Goal: Information Seeking & Learning: Find specific page/section

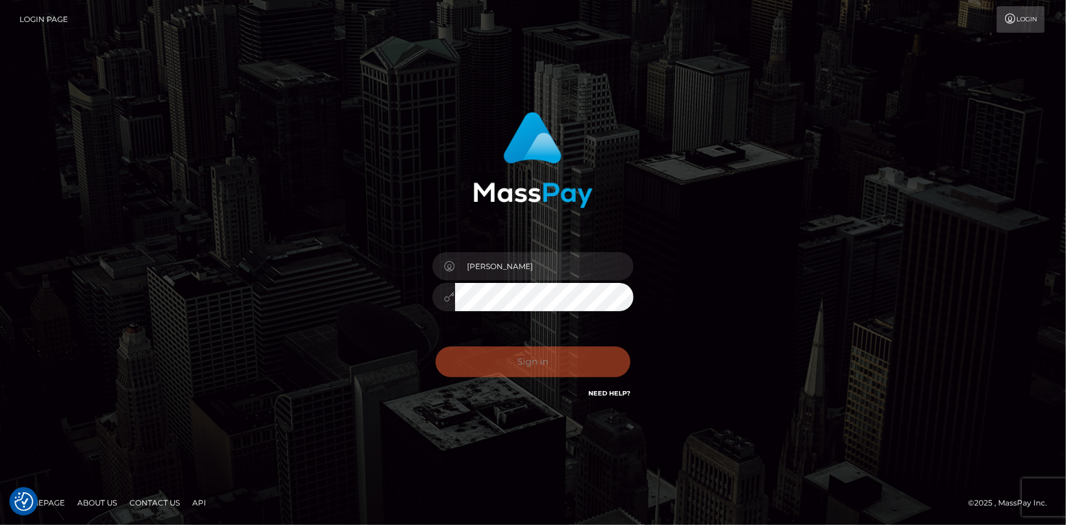
checkbox input "true"
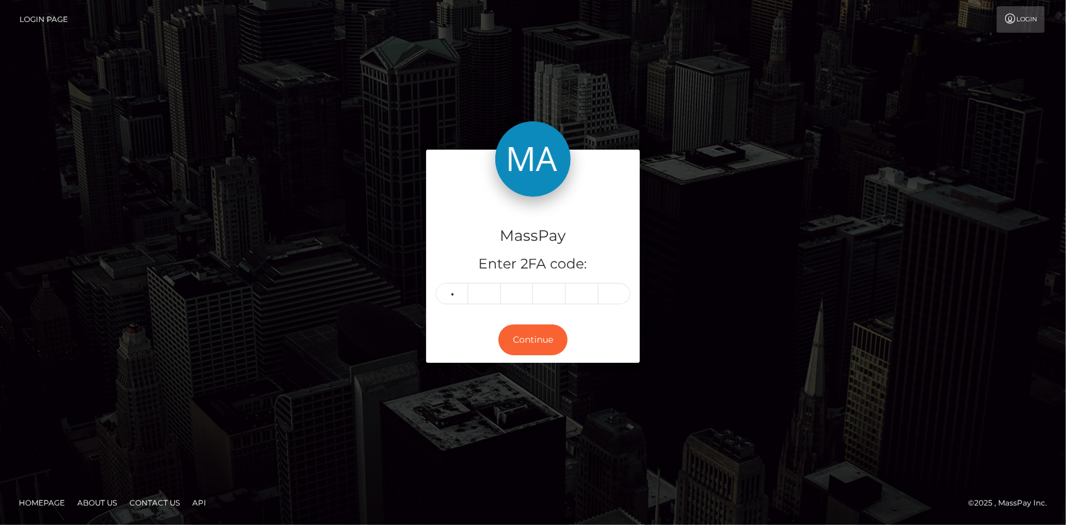
type input "4"
type input "2"
type input "6"
type input "4"
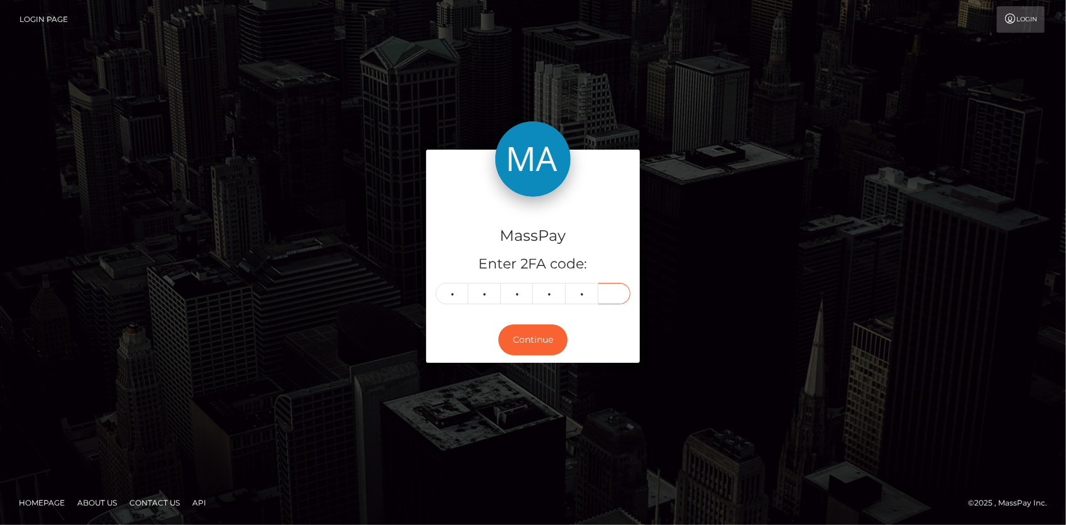
type input "2"
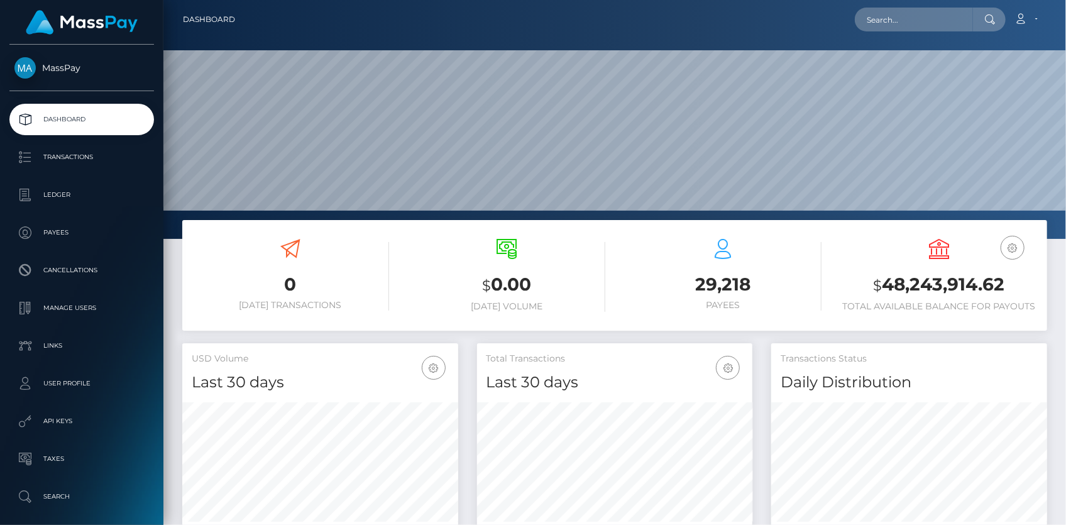
scroll to position [222, 275]
click at [876, 13] on input "text" at bounding box center [914, 20] width 118 height 24
paste input "poact_ATHDftlkAWjt"
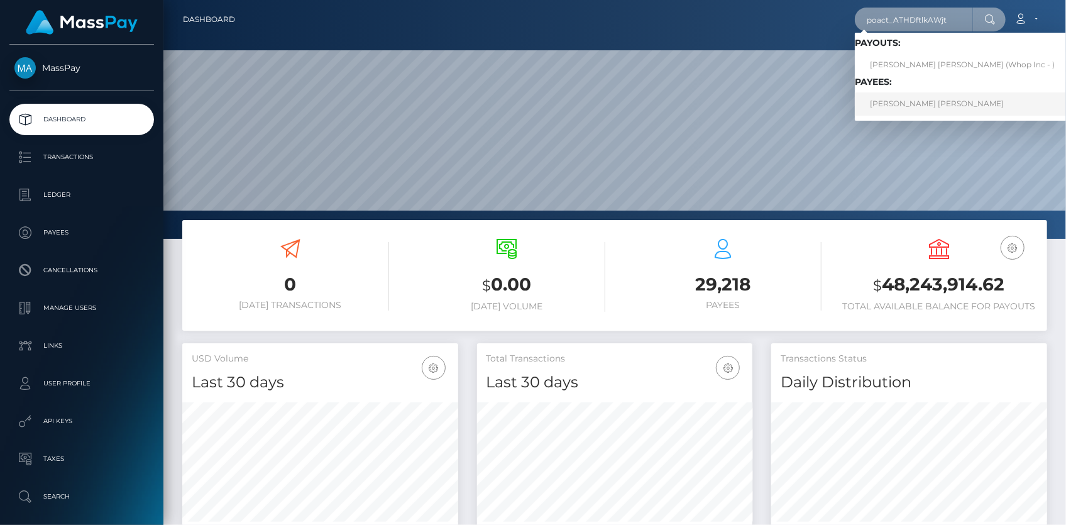
type input "poact_ATHDftlkAWjt"
click at [900, 104] on link "MARY WANGARI KARIUKI Wangari" at bounding box center [962, 103] width 215 height 23
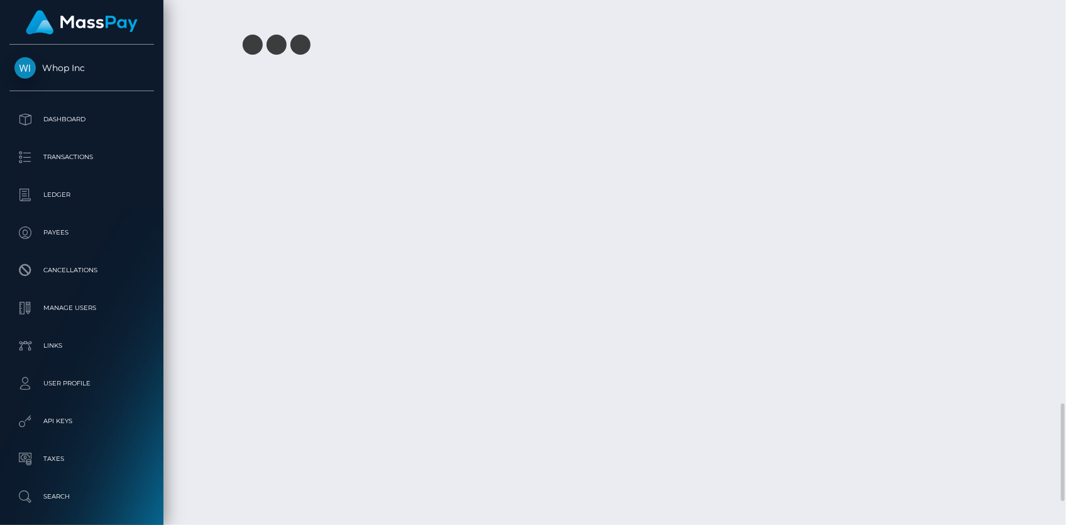
scroll to position [2300, 0]
drag, startPoint x: 187, startPoint y: 394, endPoint x: 950, endPoint y: 382, distance: 762.5
copy tr "October 6, 2025 07:13PM Airtel / Confirmation: 105678395 / pout_NDi2pIrCBOJji /…"
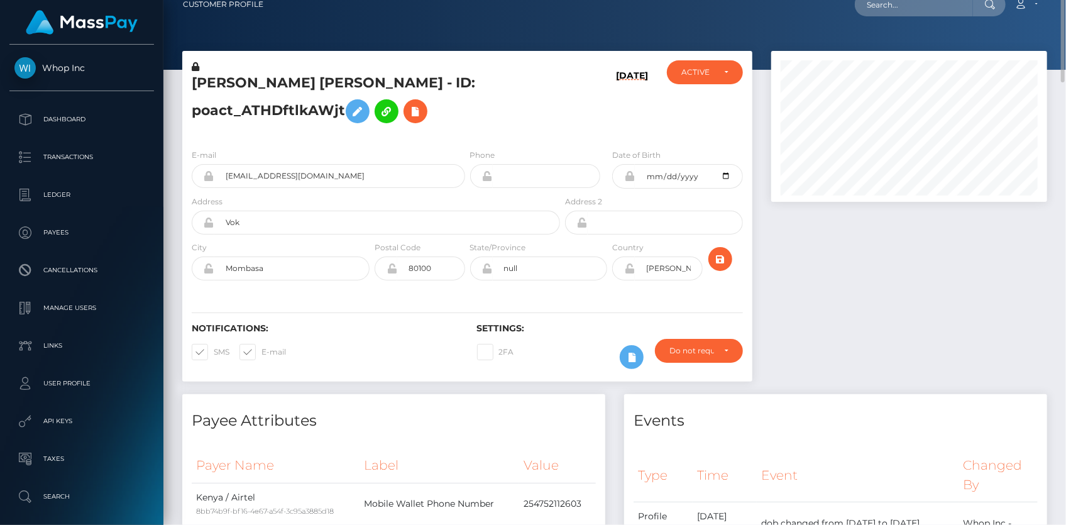
scroll to position [0, 0]
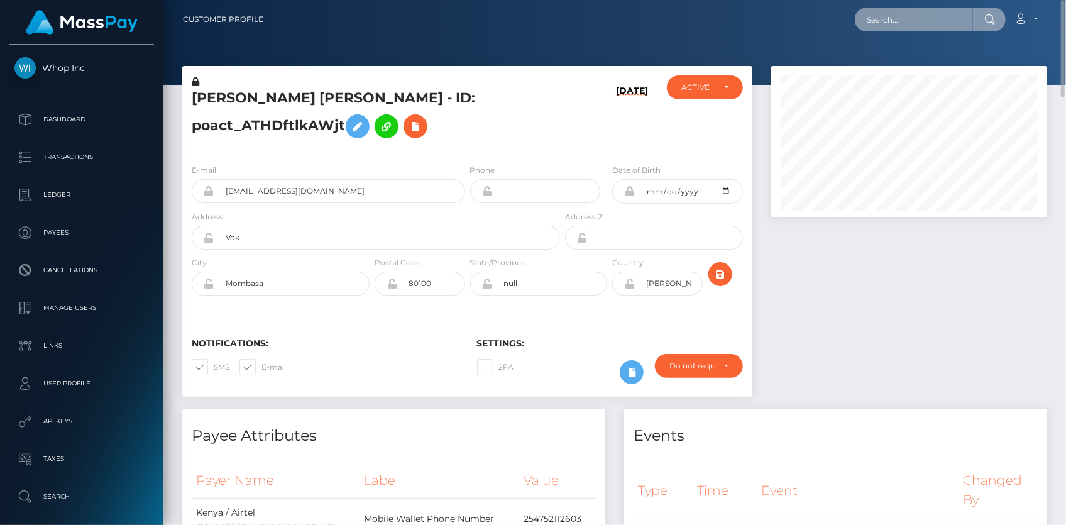
click at [906, 23] on input "text" at bounding box center [914, 20] width 118 height 24
click at [913, 18] on input "text" at bounding box center [914, 20] width 118 height 24
paste input "poact_irskEn9XKswp"
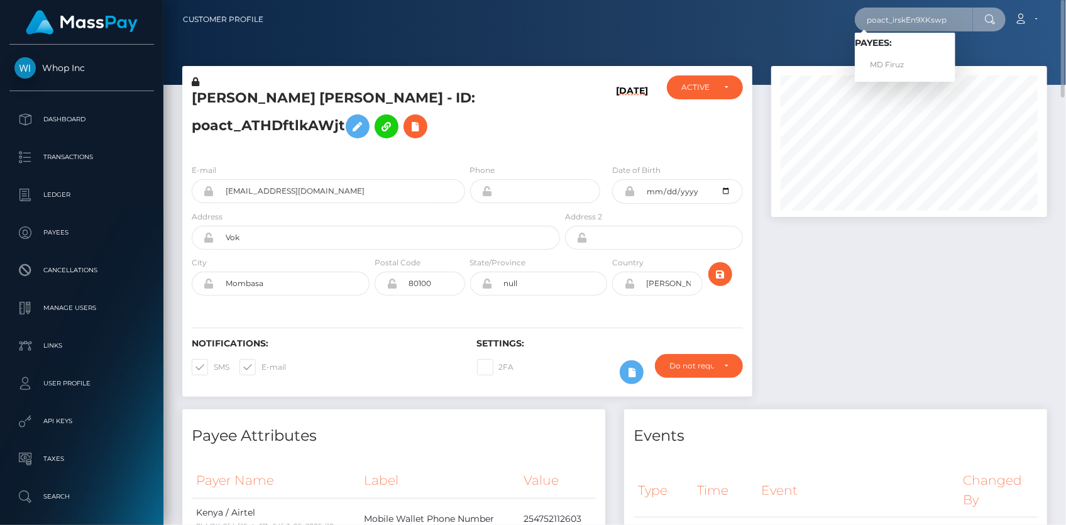
type input "poact_irskEn9XKswp"
click at [912, 65] on link "MD Firuz" at bounding box center [905, 64] width 101 height 23
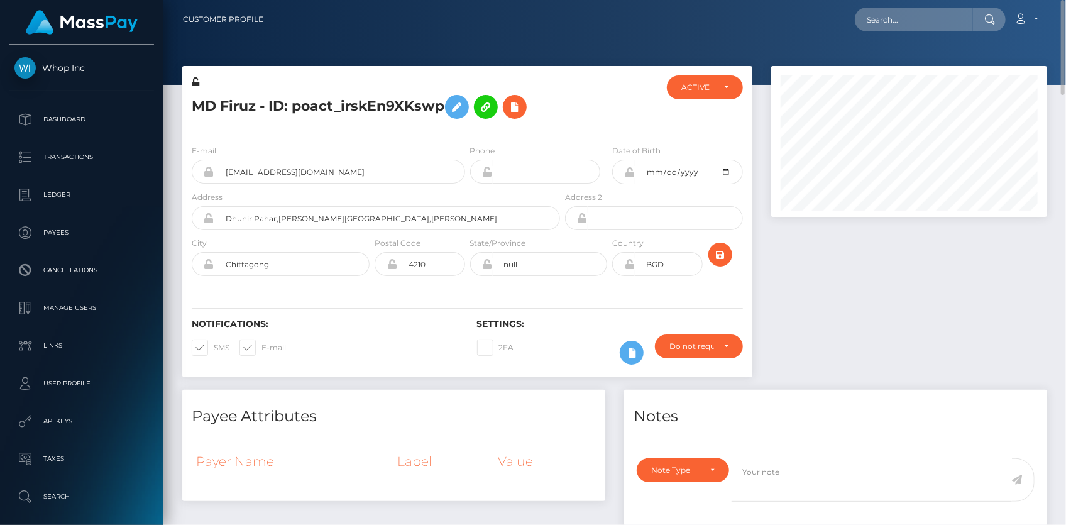
click at [287, 113] on h5 "MD Firuz - ID: poact_irskEn9XKswp" at bounding box center [372, 107] width 361 height 36
copy h5 "MD Firuz - ID: poact_irskEn9XKswp"
click at [886, 34] on nav "Customer Profile Loading... Loading... Account" at bounding box center [614, 19] width 903 height 39
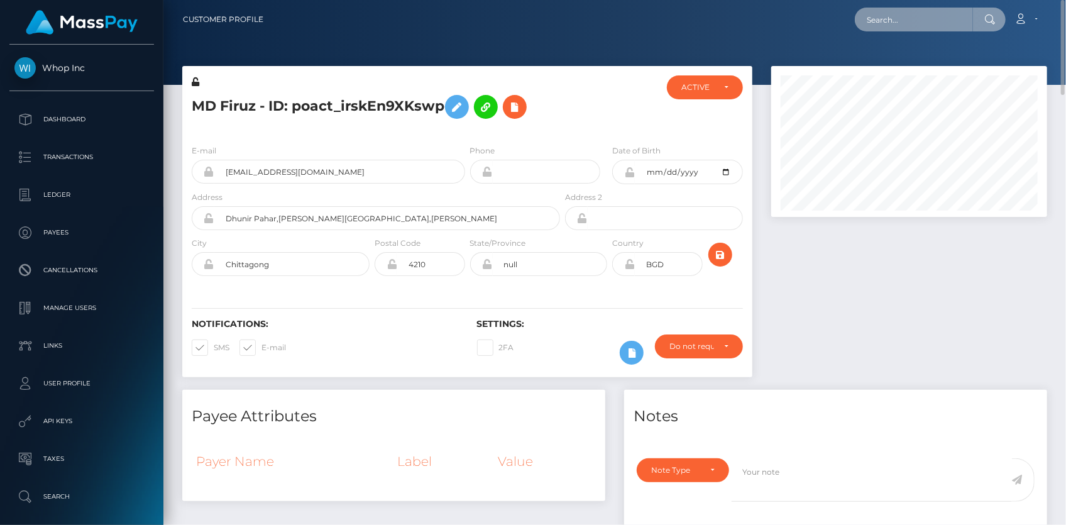
click at [887, 22] on input "text" at bounding box center [914, 20] width 118 height 24
paste input "711339902242926593"
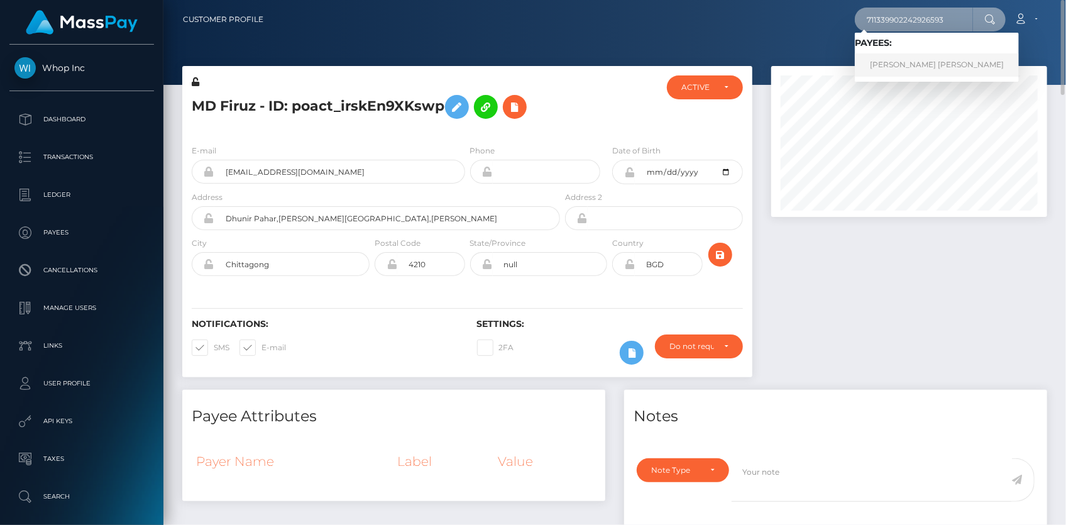
type input "711339902242926593"
click at [892, 62] on link "BRYCE DAVID Beal" at bounding box center [937, 64] width 164 height 23
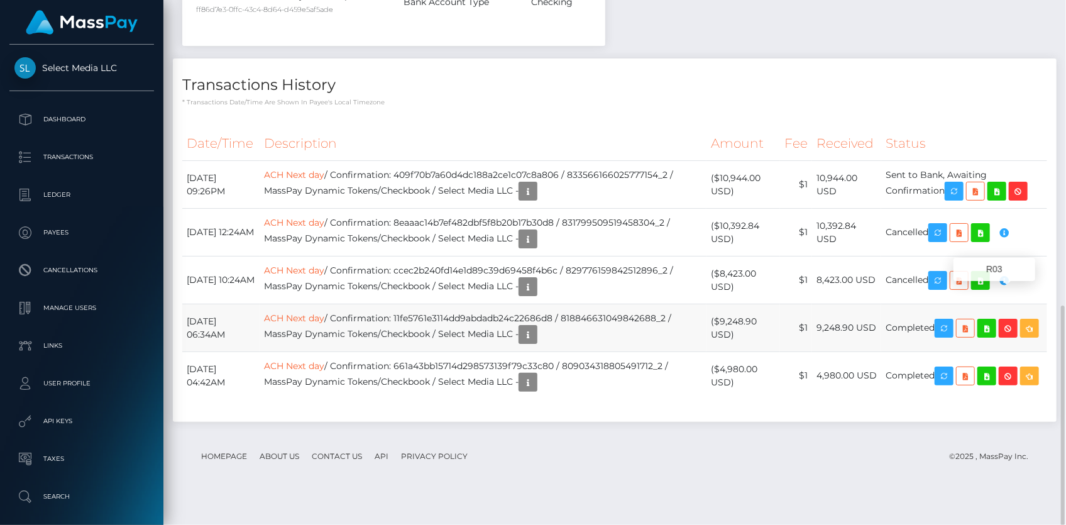
scroll to position [151, 275]
click at [318, 324] on link "ACH Next day" at bounding box center [294, 317] width 60 height 11
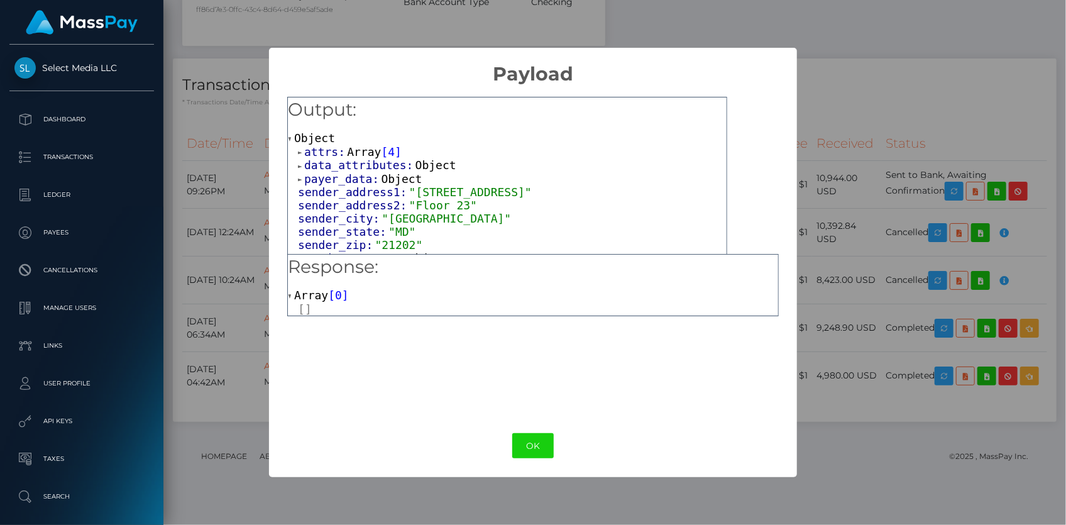
click at [350, 155] on span "Array" at bounding box center [364, 151] width 34 height 13
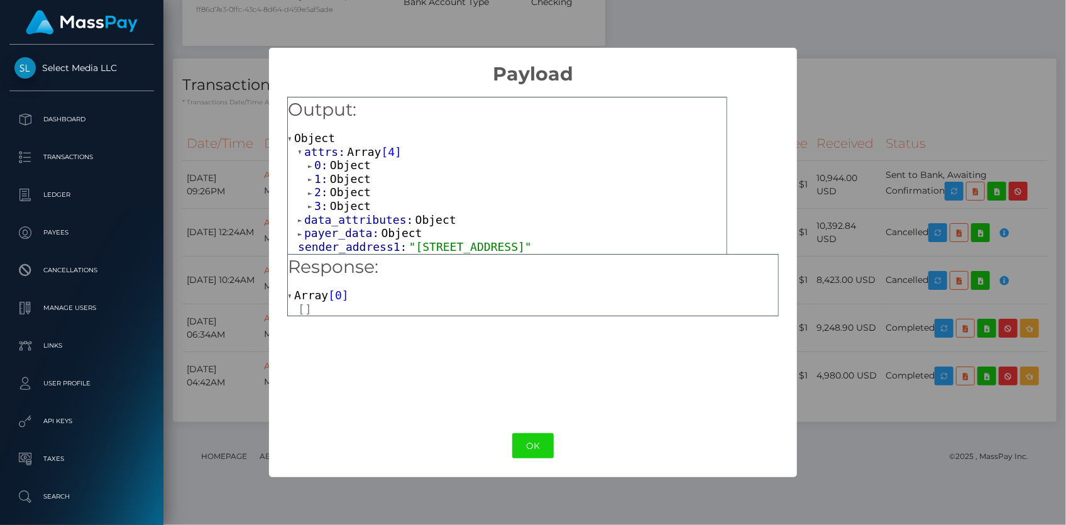
click at [341, 207] on span "Object" at bounding box center [350, 205] width 41 height 13
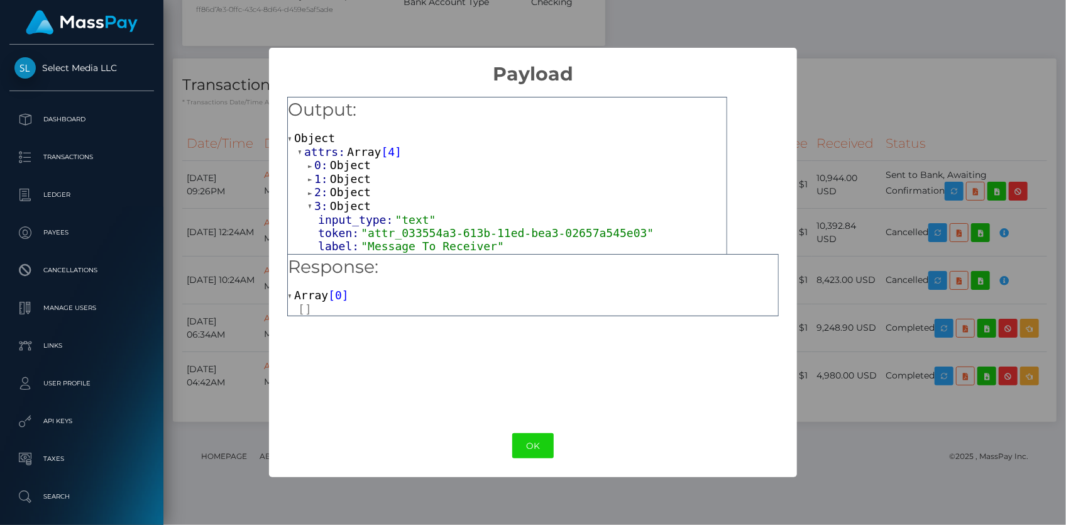
click at [343, 192] on span "Object" at bounding box center [350, 191] width 41 height 13
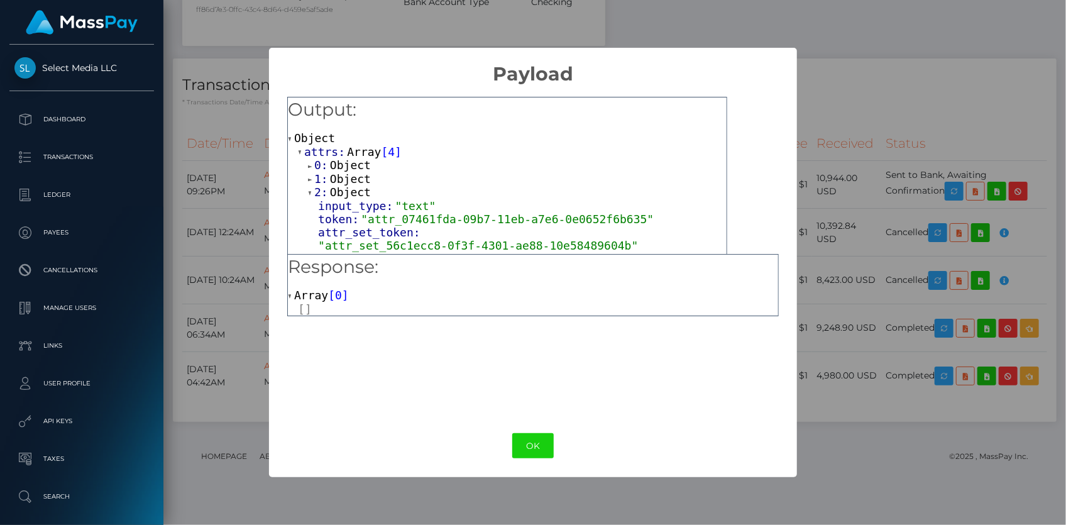
click at [346, 171] on span "Object" at bounding box center [350, 164] width 41 height 13
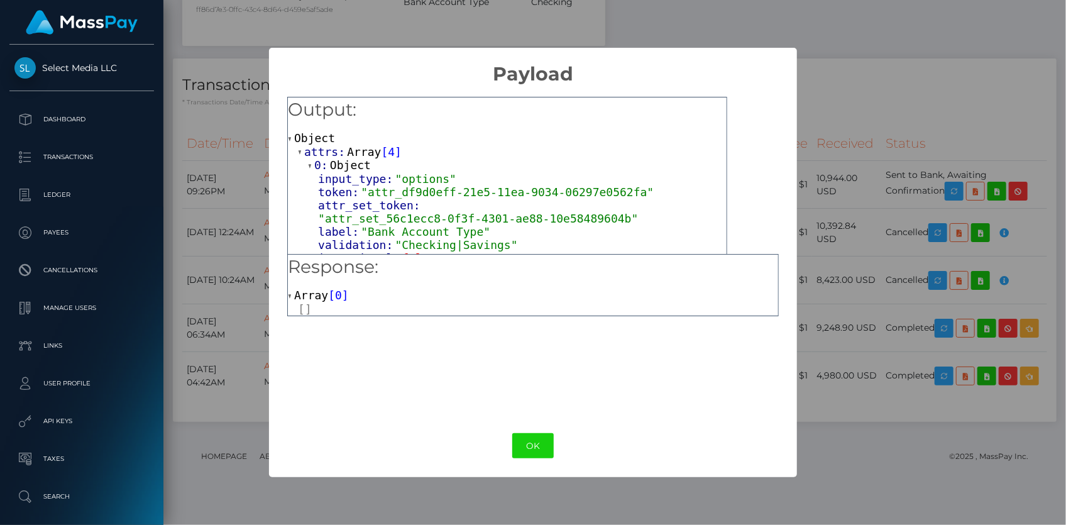
click at [346, 162] on span "Object" at bounding box center [350, 164] width 41 height 13
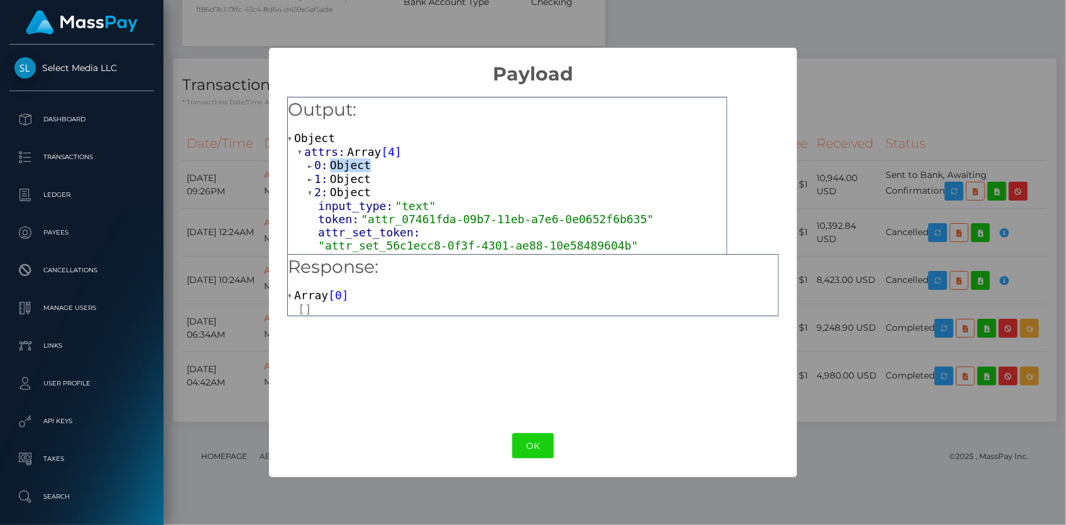
click at [346, 162] on span "Object" at bounding box center [350, 164] width 41 height 13
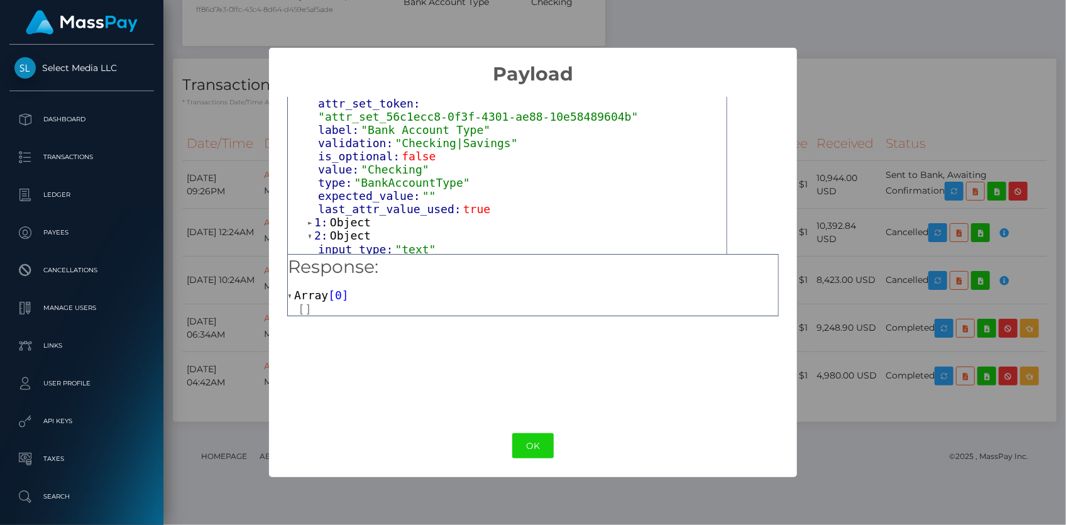
scroll to position [114, 0]
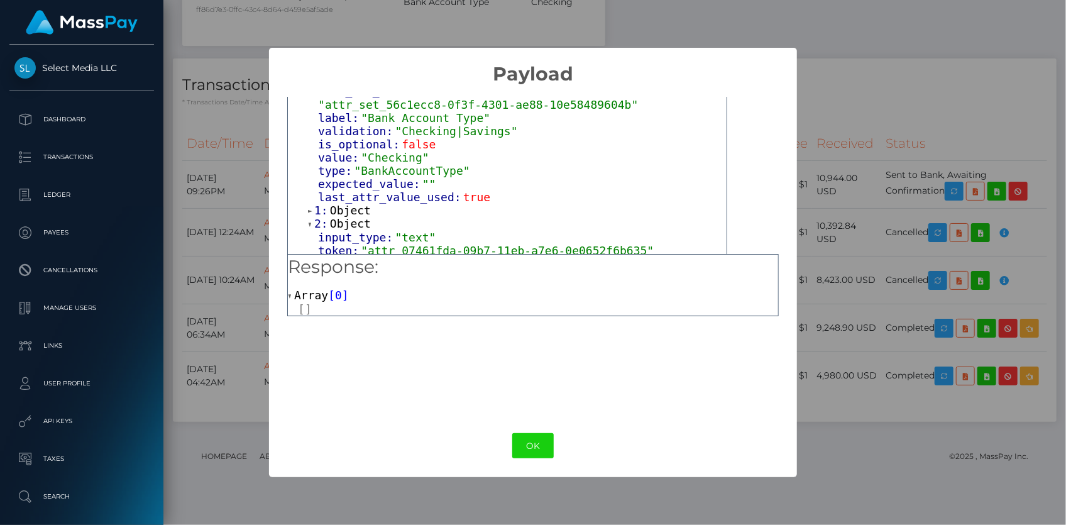
click at [341, 204] on span "Object" at bounding box center [350, 210] width 41 height 13
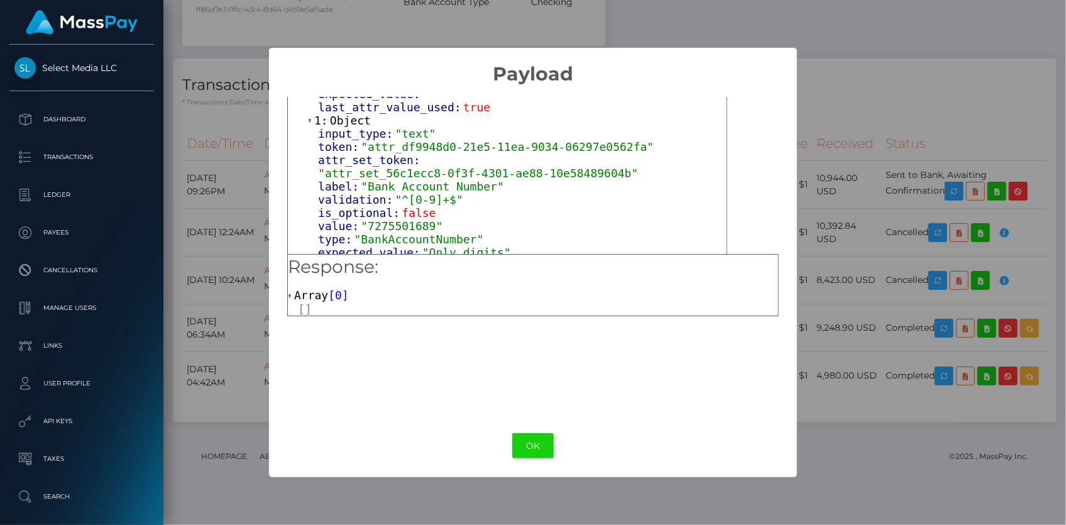
scroll to position [228, 0]
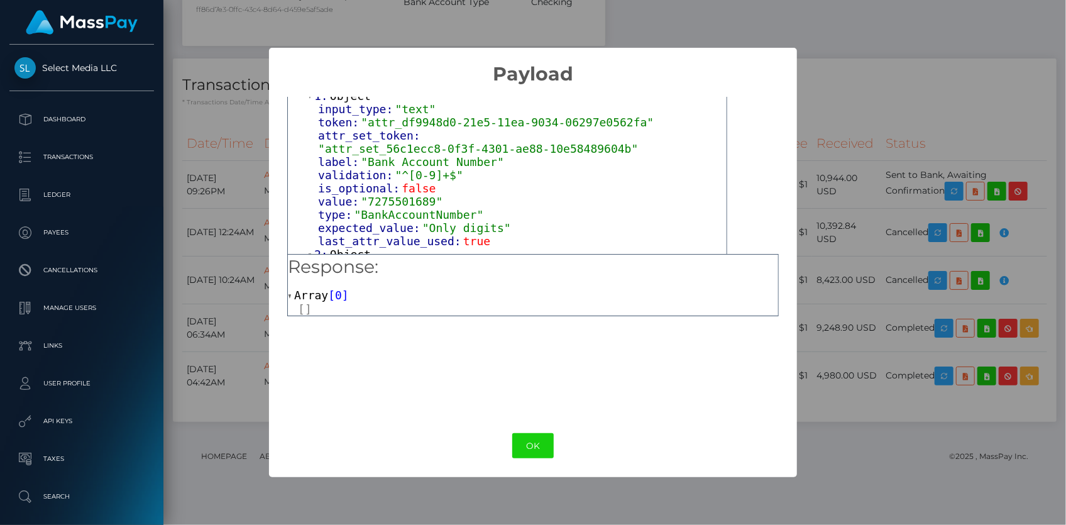
click at [363, 182] on span "is_optional:" at bounding box center [360, 188] width 84 height 13
click at [373, 195] on span ""7275501689"" at bounding box center [402, 201] width 82 height 13
copy span "7275501689"
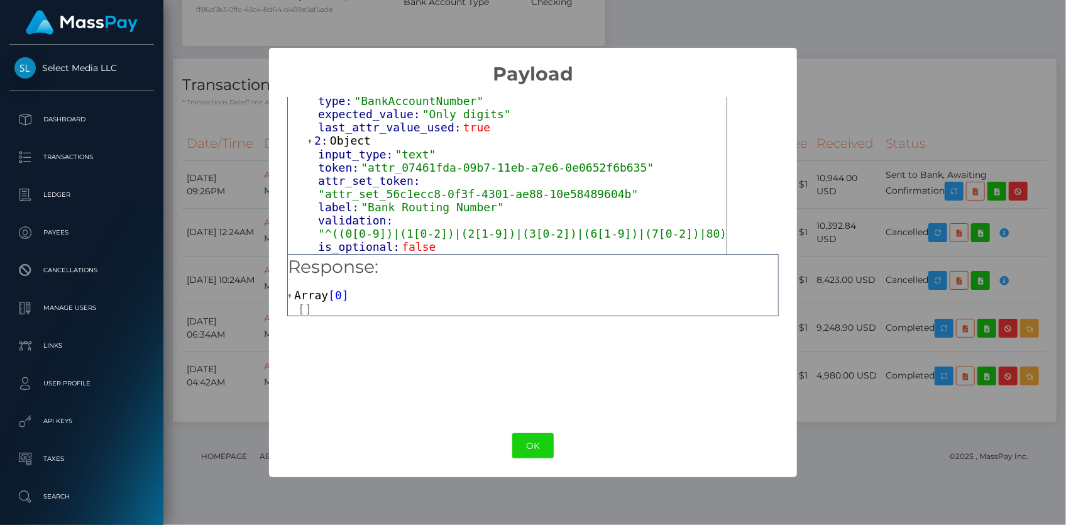
scroll to position [343, 0]
click at [386, 253] on span ""083000137"" at bounding box center [398, 259] width 75 height 13
copy span "083000137"
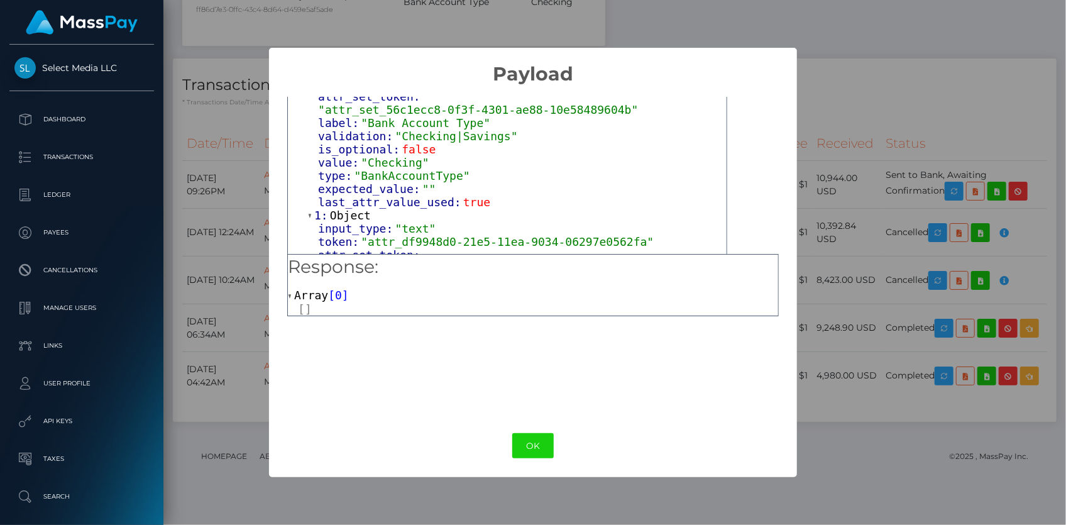
scroll to position [114, 0]
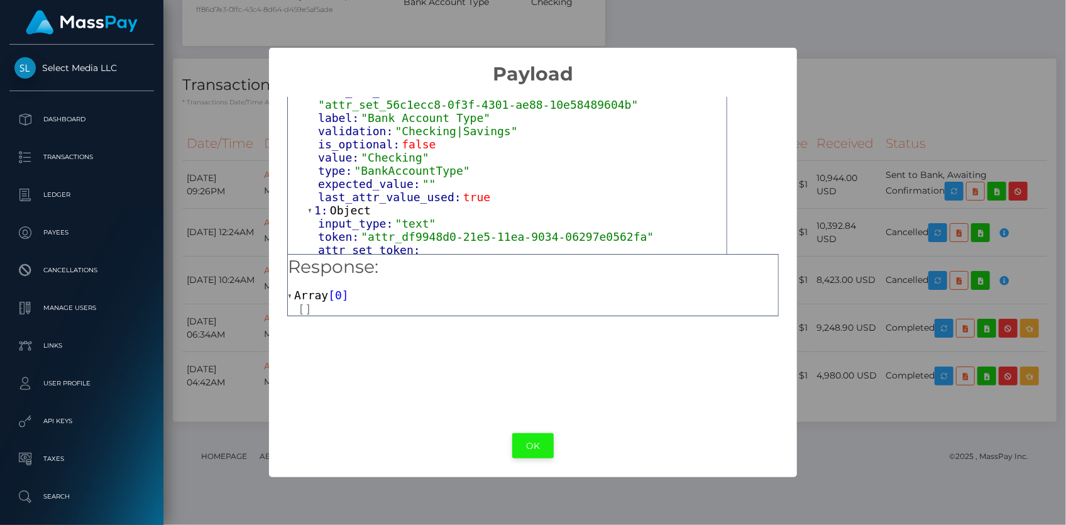
click at [529, 444] on button "OK" at bounding box center [532, 446] width 41 height 26
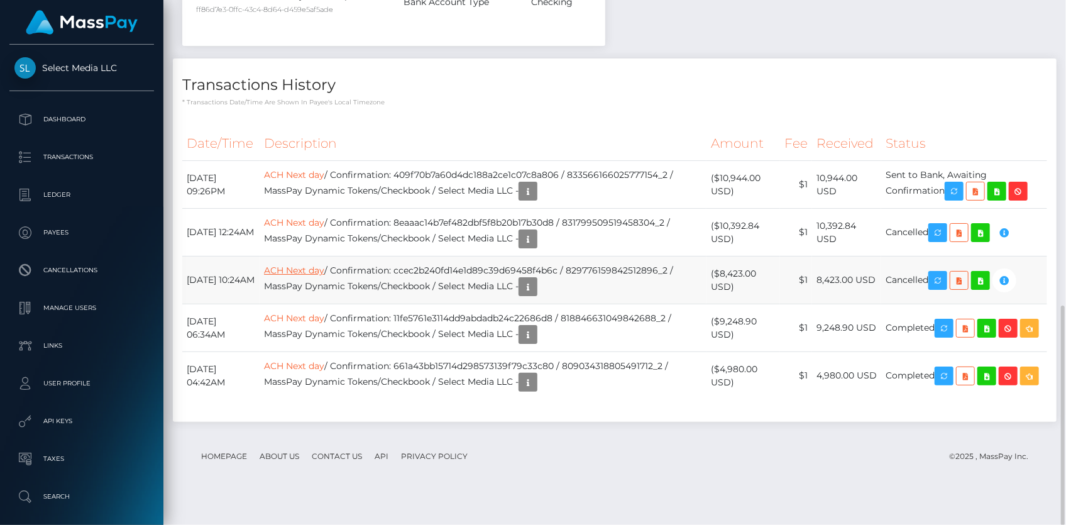
click at [319, 276] on link "ACH Next day" at bounding box center [294, 270] width 60 height 11
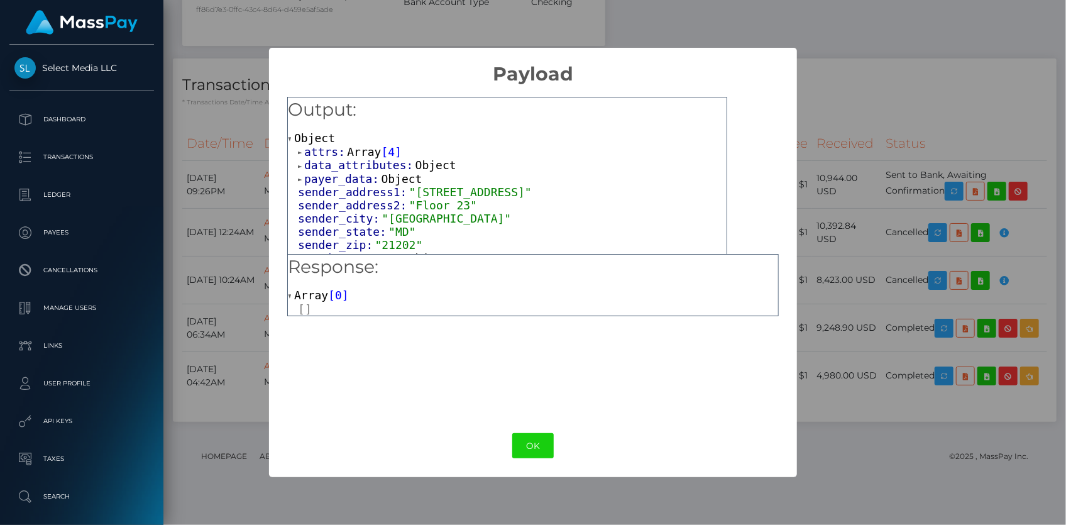
click at [340, 151] on span "attrs:" at bounding box center [325, 151] width 43 height 13
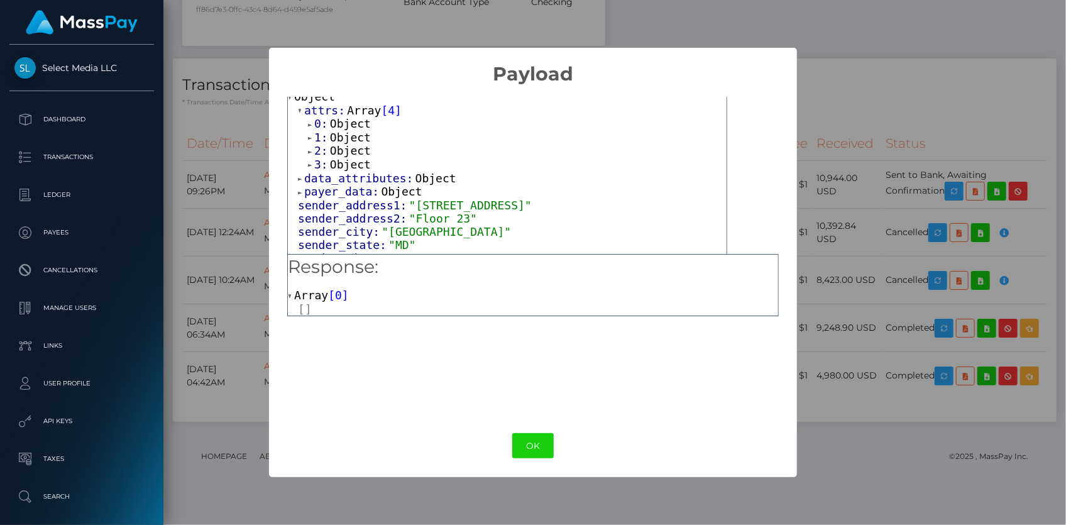
scroll to position [57, 0]
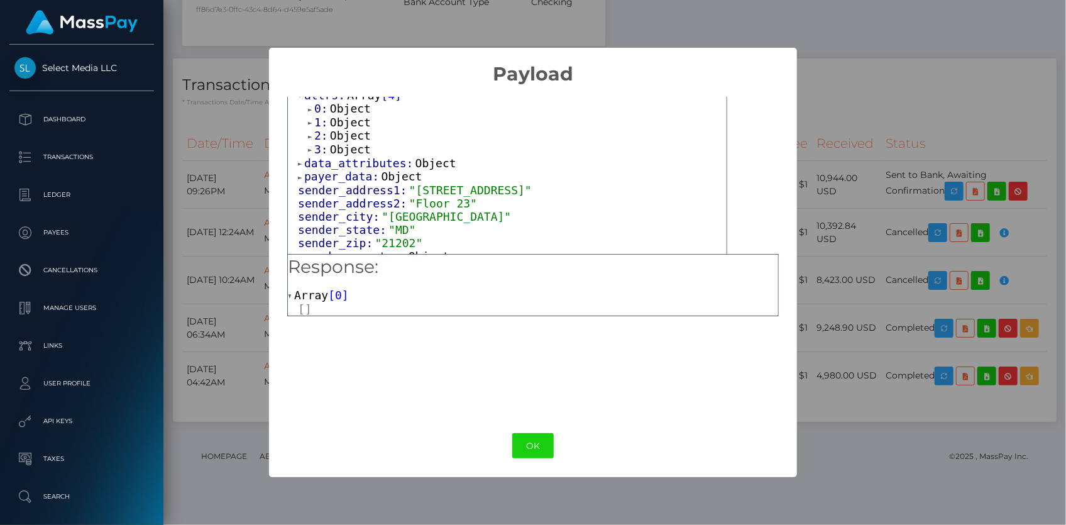
click at [330, 144] on span "Object" at bounding box center [350, 149] width 41 height 13
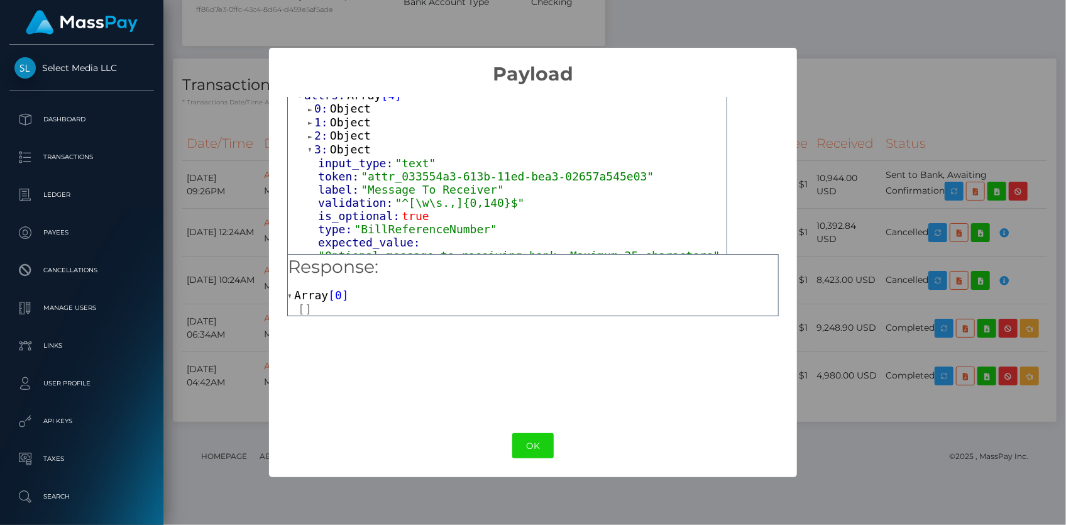
click at [331, 133] on span "Object" at bounding box center [350, 135] width 41 height 13
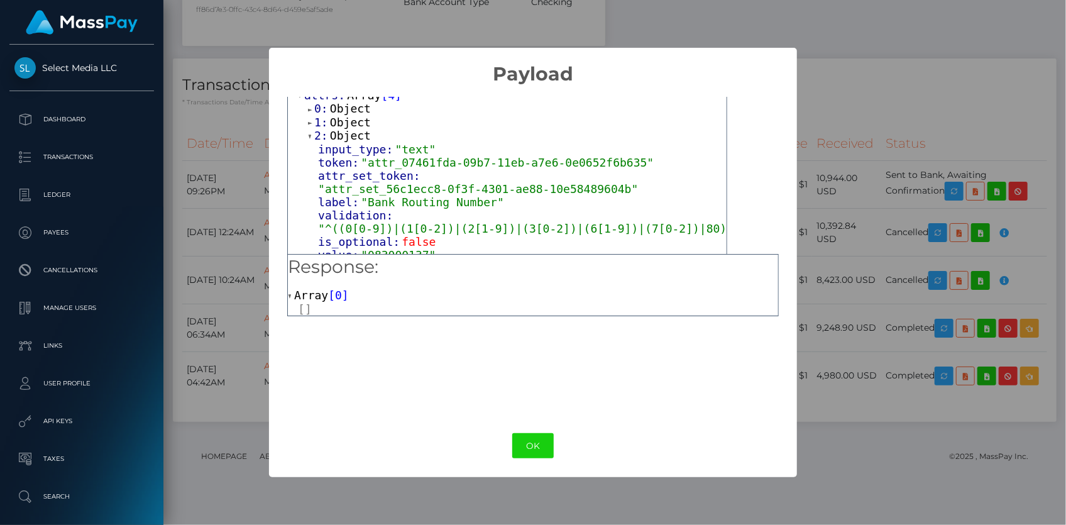
click at [334, 120] on span "Object" at bounding box center [350, 122] width 41 height 13
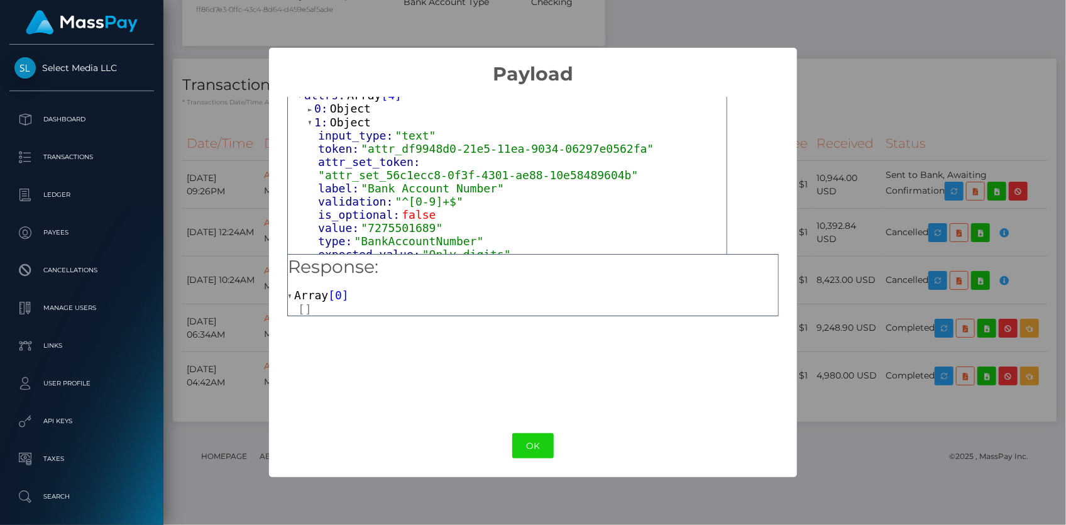
click at [336, 106] on span "Object" at bounding box center [350, 108] width 41 height 13
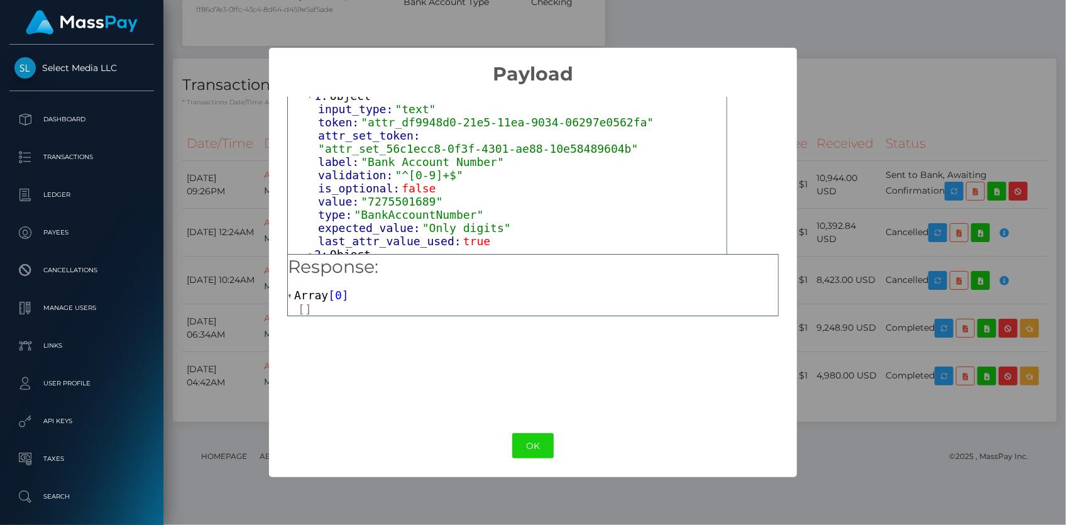
click at [388, 195] on span ""7275501689"" at bounding box center [402, 201] width 82 height 13
copy span "7275501689"
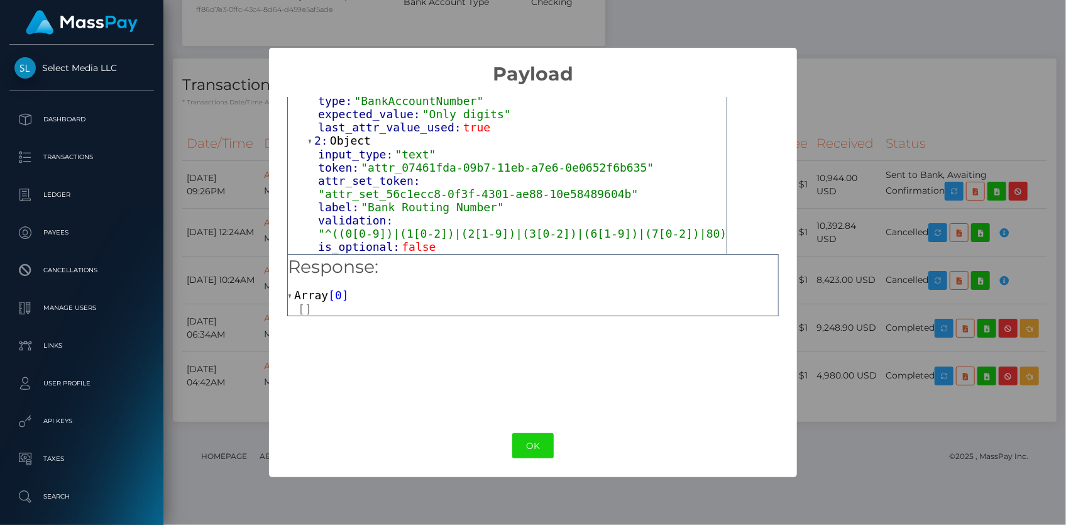
scroll to position [343, 0]
click at [385, 253] on span ""083000137"" at bounding box center [398, 259] width 75 height 13
copy span "083000137"
click at [540, 440] on button "OK" at bounding box center [532, 446] width 41 height 26
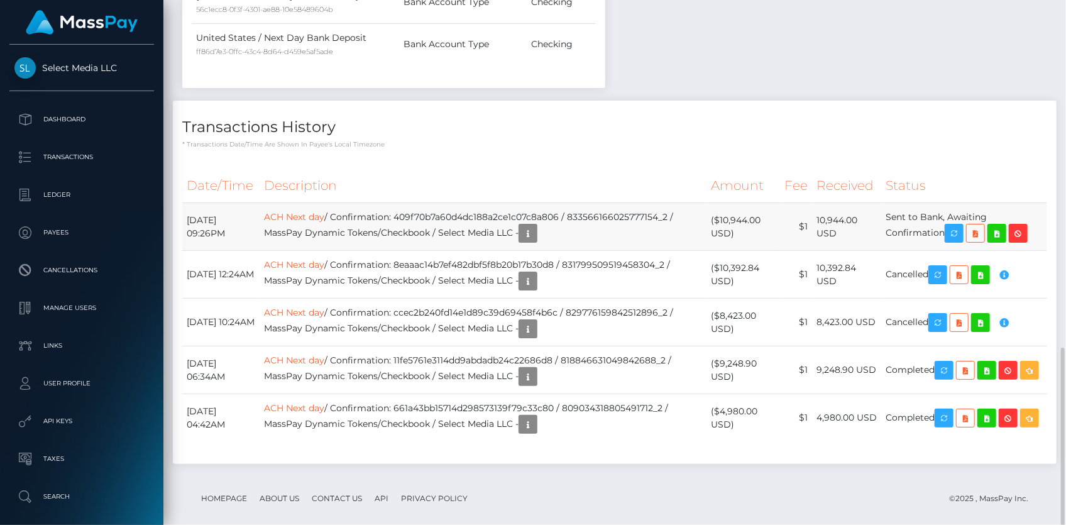
scroll to position [727, 0]
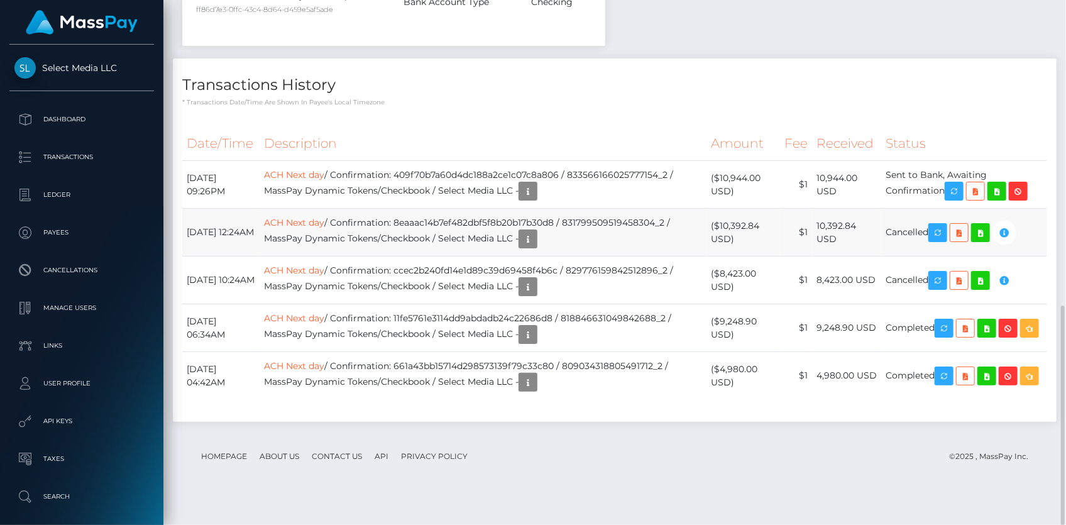
click at [424, 239] on td "ACH Next day / Confirmation: 8eaaac14b7ef482dbf5f8b20b17b30d8 / 831799509519458…" at bounding box center [483, 233] width 447 height 48
click at [441, 288] on td "ACH Next day / Confirmation: ccec2b240fd14e1d89c39d69458f4b6c / 829776159842512…" at bounding box center [483, 280] width 447 height 48
copy td "ccec2b240fd14e1d89c39d69458f4b6c"
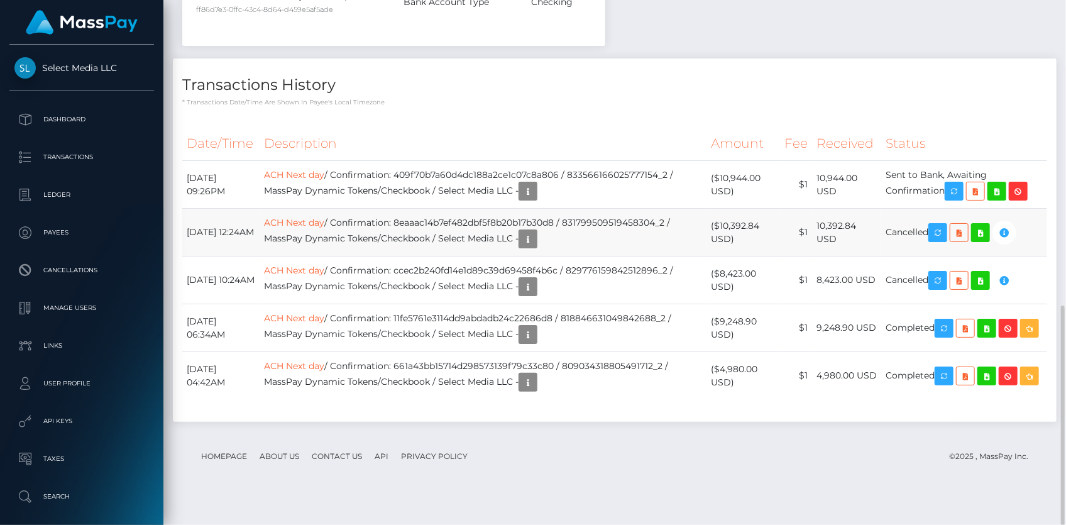
click at [434, 249] on td "ACH Next day / Confirmation: 8eaaac14b7ef482dbf5f8b20b17b30d8 / 831799509519458…" at bounding box center [483, 233] width 447 height 48
click at [434, 244] on td "ACH Next day / Confirmation: 8eaaac14b7ef482dbf5f8b20b17b30d8 / 831799509519458…" at bounding box center [483, 233] width 447 height 48
copy td "8eaaac14b7ef482dbf5f8b20b17b30d8"
click at [441, 338] on td "ACH Next day / Confirmation: 11fe5761e3114dd9abdadb24c22686d8 / 818846631049842…" at bounding box center [483, 328] width 447 height 48
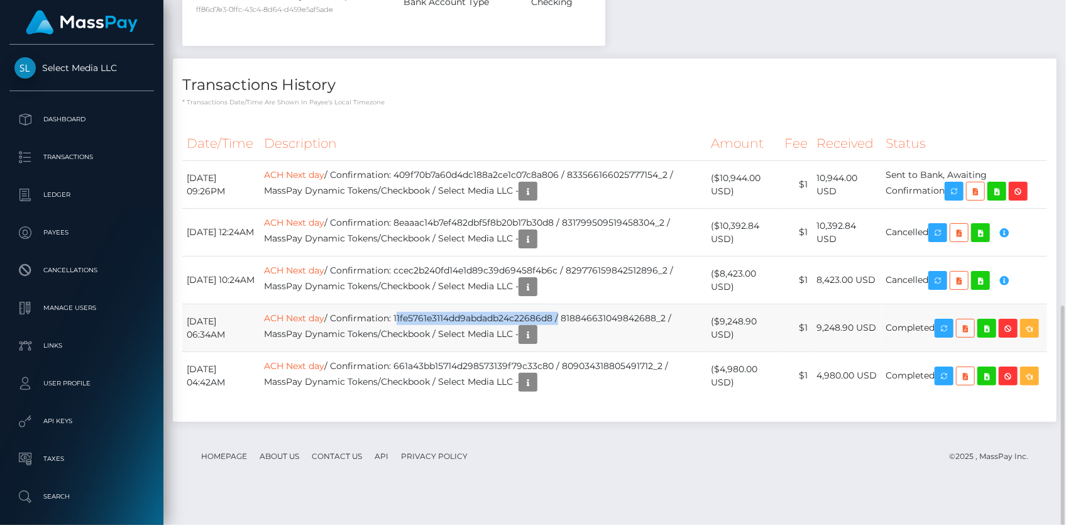
click at [441, 338] on td "ACH Next day / Confirmation: 11fe5761e3114dd9abdadb24c22686d8 / 818846631049842…" at bounding box center [483, 328] width 447 height 48
copy td "11fe5761e3114dd9abdadb24c22686d8"
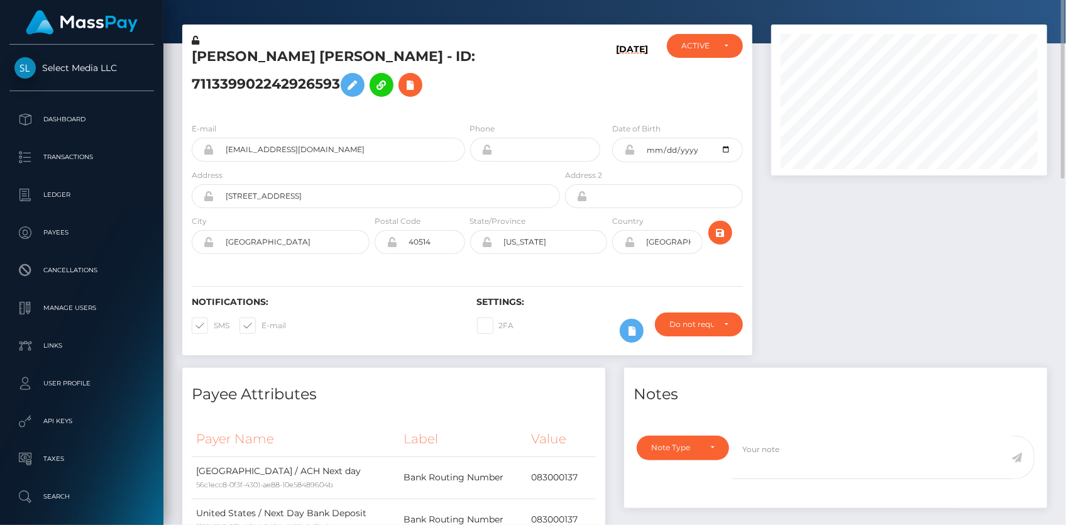
scroll to position [0, 0]
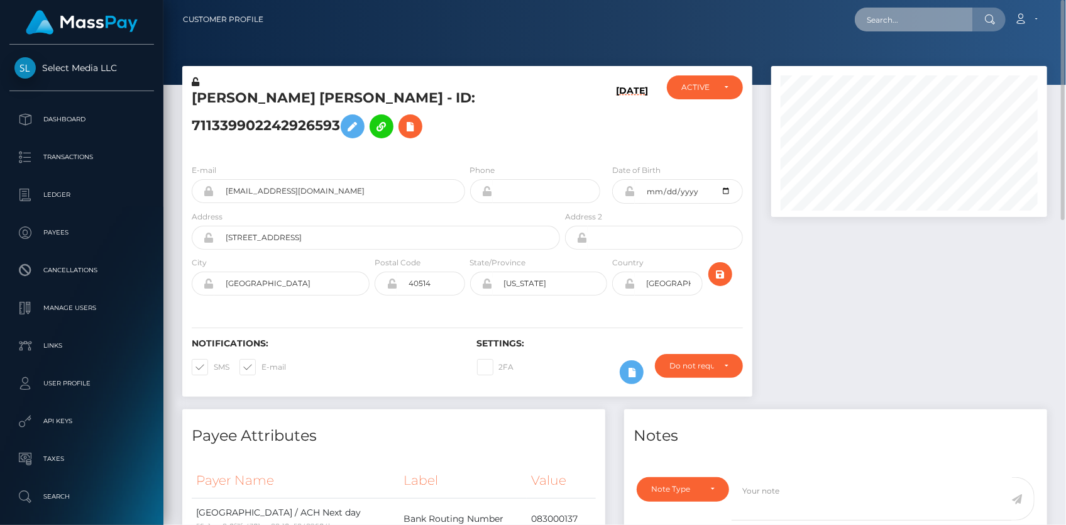
click at [879, 18] on input "text" at bounding box center [914, 20] width 118 height 24
paste input "poact_KmPi4PLbhNuv"
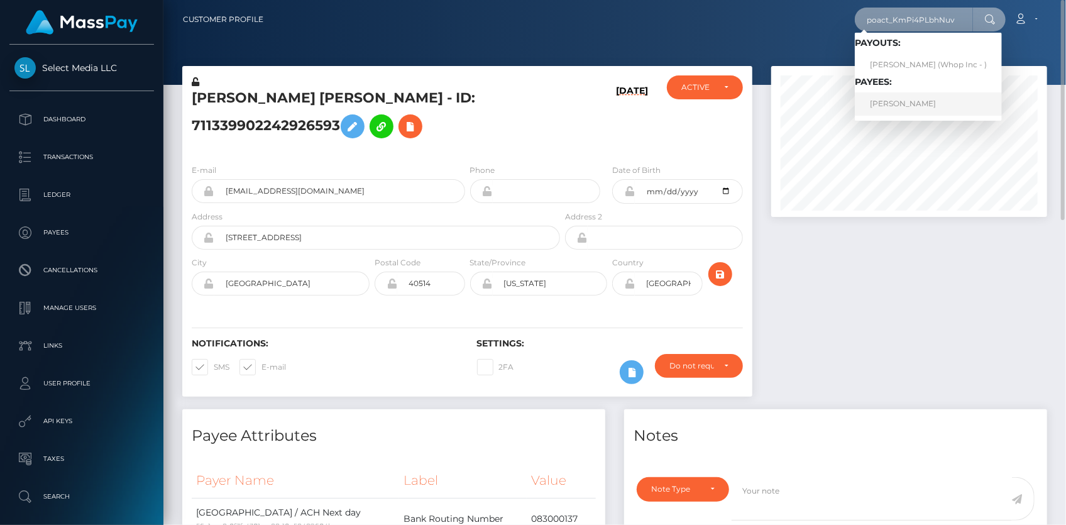
type input "poact_KmPi4PLbhNuv"
click at [896, 103] on link "AZIZ OUATTARA" at bounding box center [928, 103] width 147 height 23
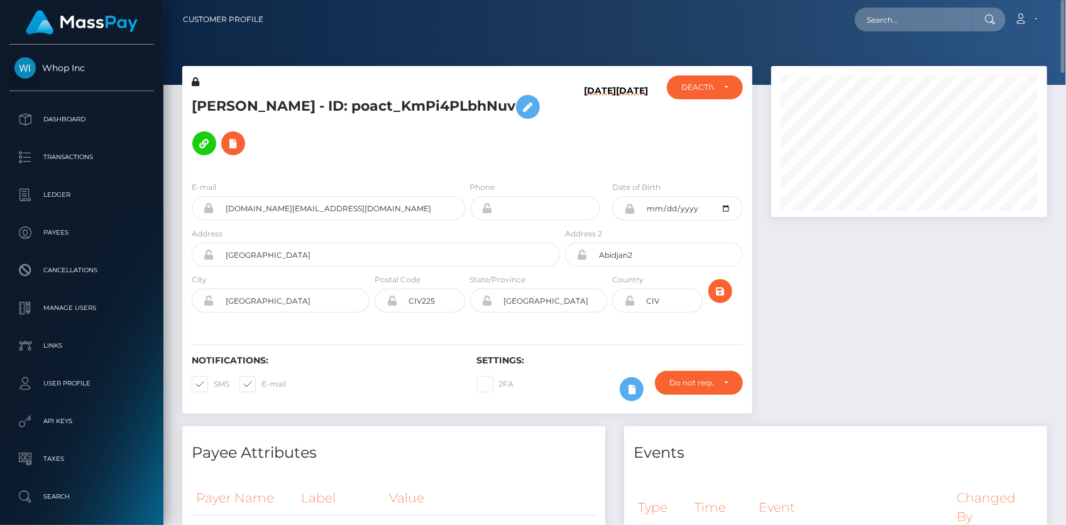
click at [360, 107] on h5 "[PERSON_NAME] - ID: poact_KmPi4PLbhNuv" at bounding box center [372, 125] width 361 height 73
click at [360, 107] on h5 "AZIZ OUATTARA - ID: poact_KmPi4PLbhNuv" at bounding box center [372, 125] width 361 height 73
copy h5 "AZIZ OUATTARA - ID: poact_KmPi4PLbhNuv"
click at [865, 30] on div "Loading... Loading..." at bounding box center [930, 20] width 151 height 24
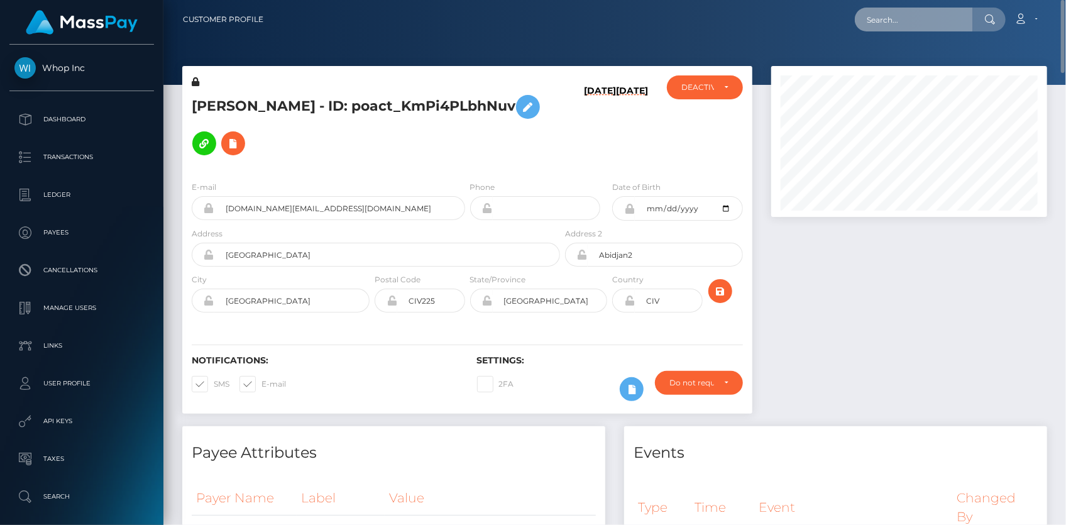
click at [880, 20] on input "text" at bounding box center [914, 20] width 118 height 24
paste input "poact_I38rMgGTkczA"
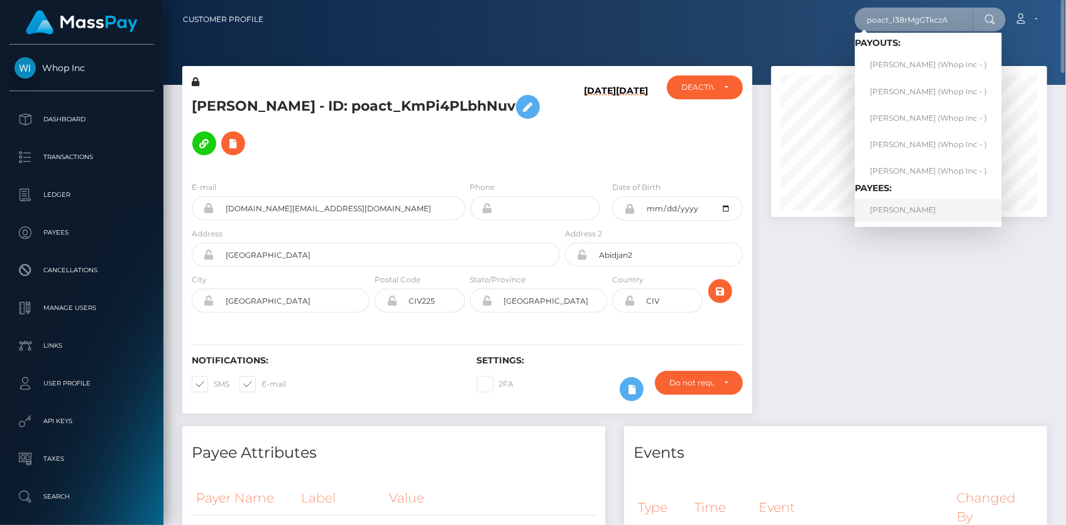
type input "poact_I38rMgGTkczA"
click at [898, 207] on link "MANAV DEOL" at bounding box center [928, 210] width 147 height 23
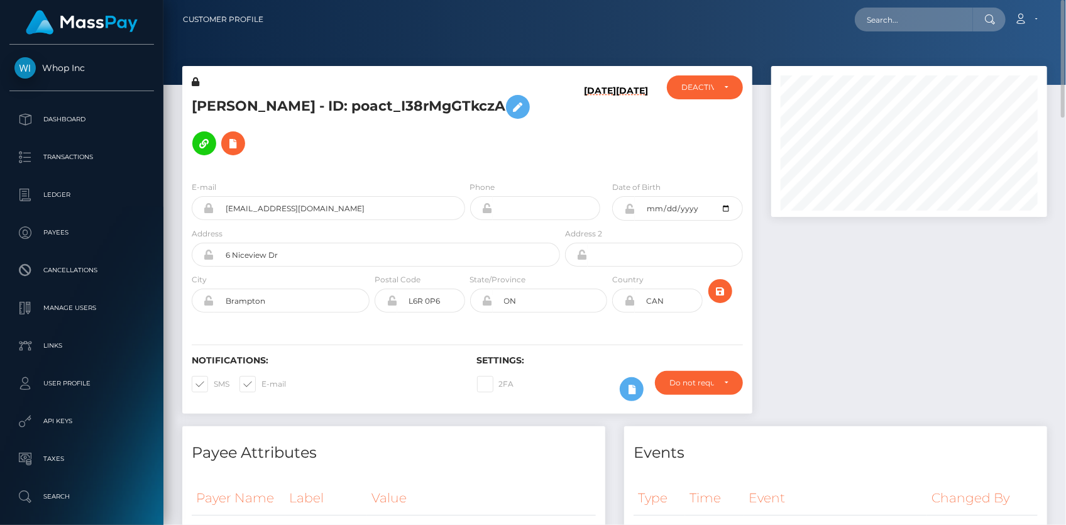
click at [279, 91] on h5 "[PERSON_NAME] - ID: poact_I38rMgGTkczA" at bounding box center [372, 125] width 361 height 73
click at [277, 102] on h5 "[PERSON_NAME] - ID: poact_I38rMgGTkczA" at bounding box center [372, 125] width 361 height 73
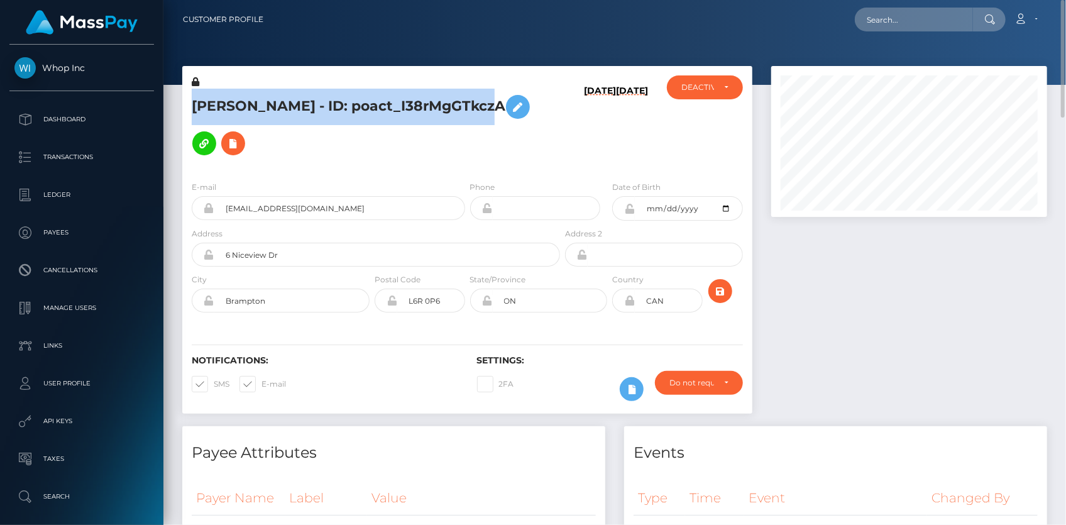
click at [277, 102] on h5 "[PERSON_NAME] - ID: poact_I38rMgGTkczA" at bounding box center [372, 125] width 361 height 73
copy h5 "[PERSON_NAME] - ID: poact_I38rMgGTkczA"
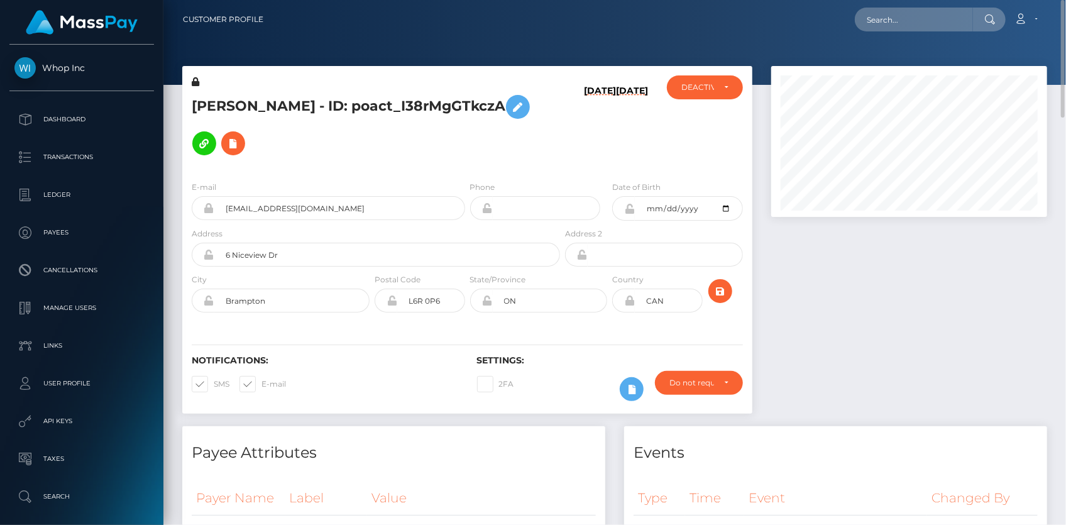
click at [867, 29] on div "Loading... Loading..." at bounding box center [930, 20] width 151 height 24
click at [887, 15] on input "text" at bounding box center [914, 20] width 118 height 24
paste input "poact_C1LJTLl7Pi7f"
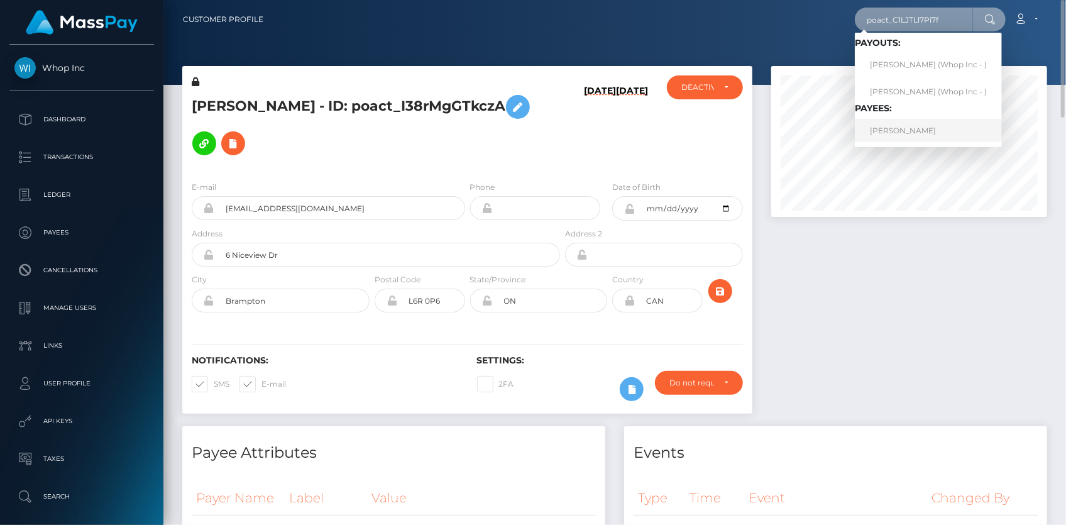
type input "poact_C1LJTLl7Pi7f"
click at [899, 126] on link "[PERSON_NAME]" at bounding box center [928, 130] width 147 height 23
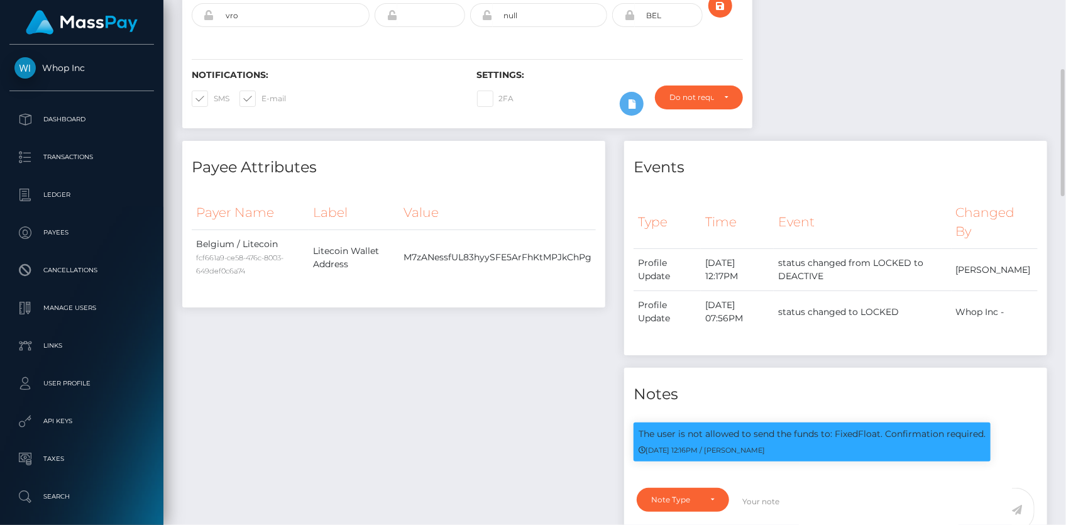
scroll to position [151, 275]
click at [843, 432] on p "The user is not allowed to send the funds to: FixedFloat. Confirmation required." at bounding box center [812, 433] width 347 height 13
copy p "FixedFloat"
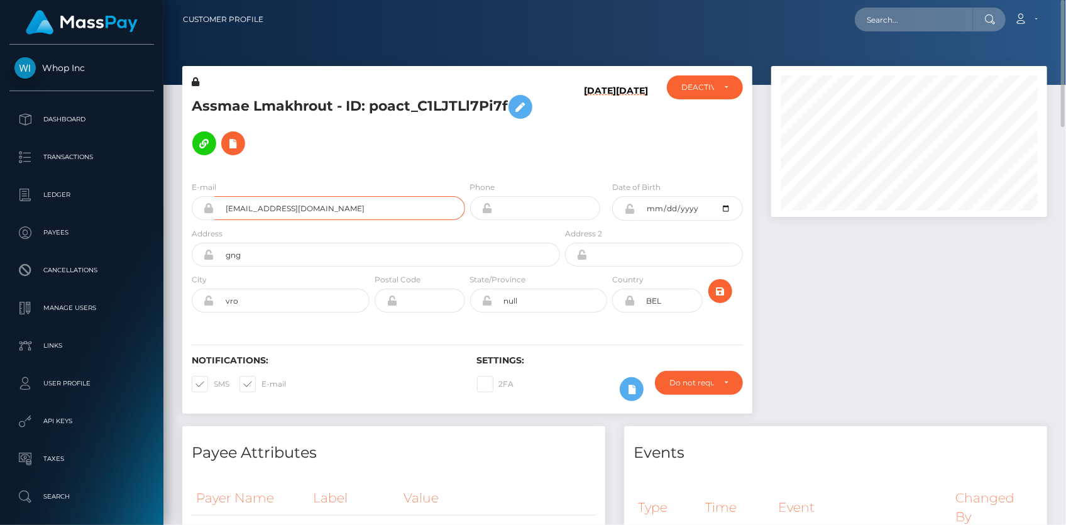
click at [256, 202] on input "redahmmm28@gmail.com" at bounding box center [339, 208] width 251 height 24
click at [894, 13] on input "text" at bounding box center [914, 20] width 118 height 24
paste input "poact_PlJyk6Jbi1Qw"
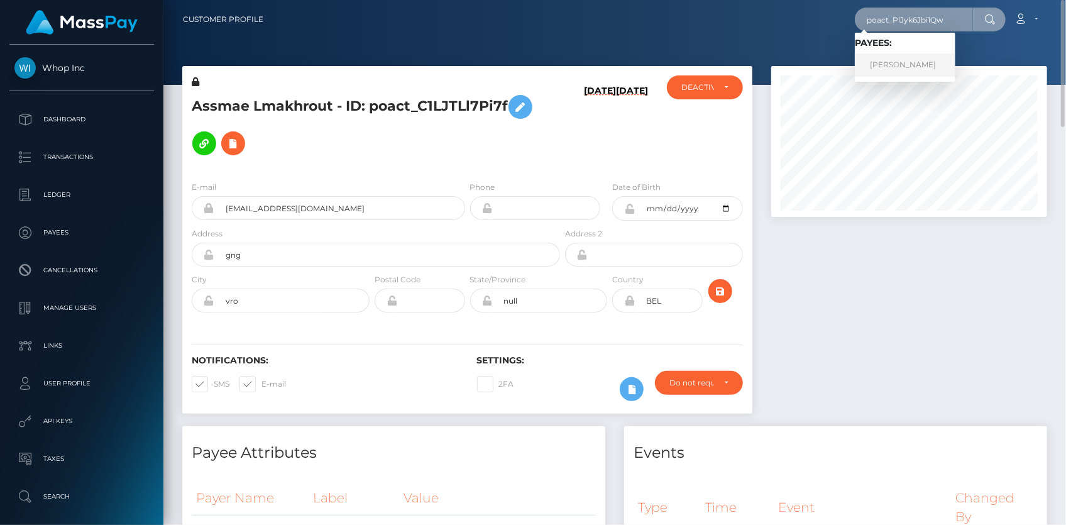
type input "poact_PlJyk6Jbi1Qw"
click at [907, 63] on link "Mansour Salama" at bounding box center [905, 64] width 101 height 23
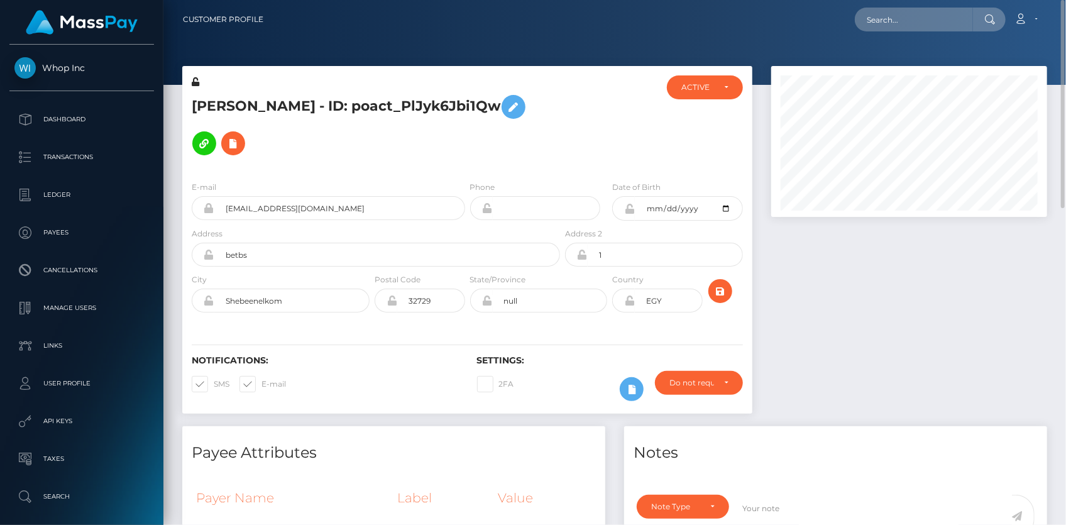
click at [263, 102] on h5 "[PERSON_NAME] - ID: poact_PlJyk6Jbi1Qw" at bounding box center [372, 125] width 361 height 73
click at [263, 102] on h5 "Mansour Salama - ID: poact_PlJyk6Jbi1Qw" at bounding box center [372, 125] width 361 height 73
copy h5 "Mansour Salama - ID: poact_PlJyk6Jbi1Qw"
click at [889, 18] on input "text" at bounding box center [914, 20] width 118 height 24
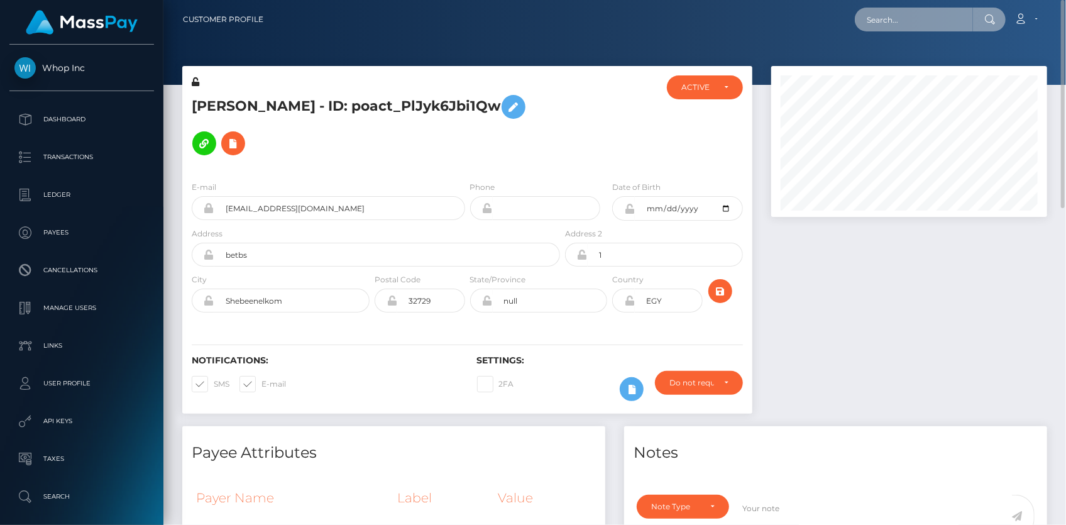
paste input "poact_Q3OBWSDIjVMg"
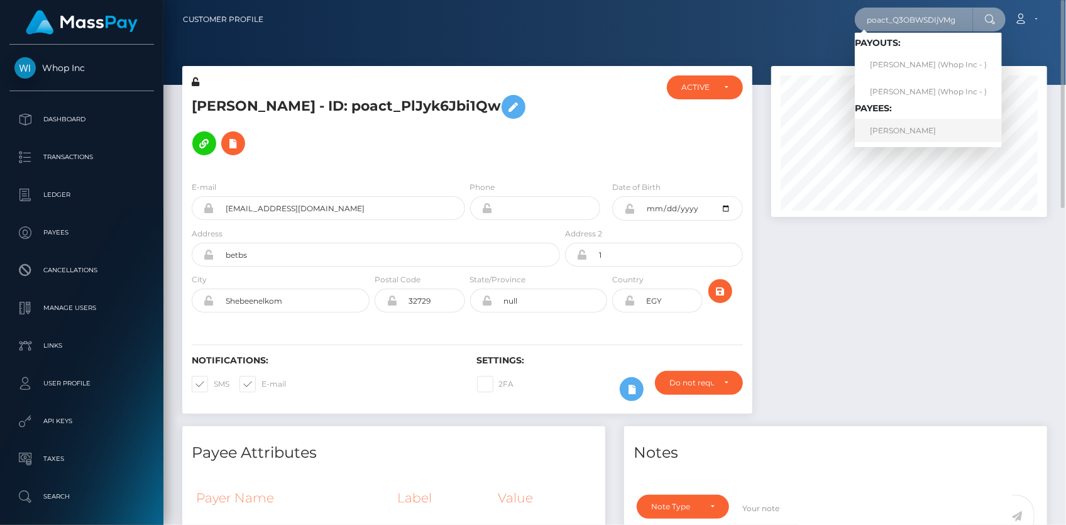
type input "poact_Q3OBWSDIjVMg"
click at [892, 123] on link "HARPREET SINGH" at bounding box center [928, 130] width 147 height 23
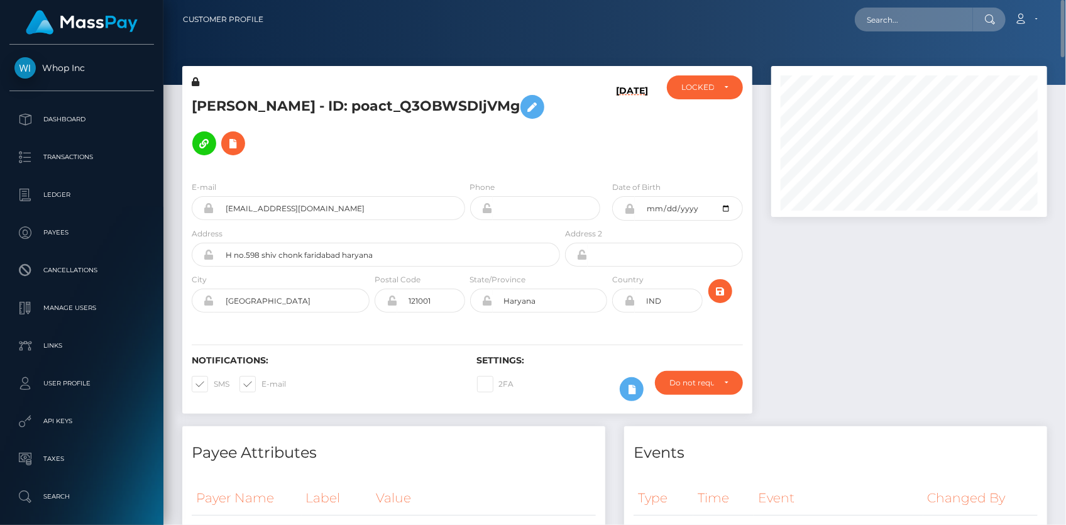
click at [374, 100] on h5 "HARPREET SINGH - ID: poact_Q3OBWSDIjVMg" at bounding box center [372, 125] width 361 height 73
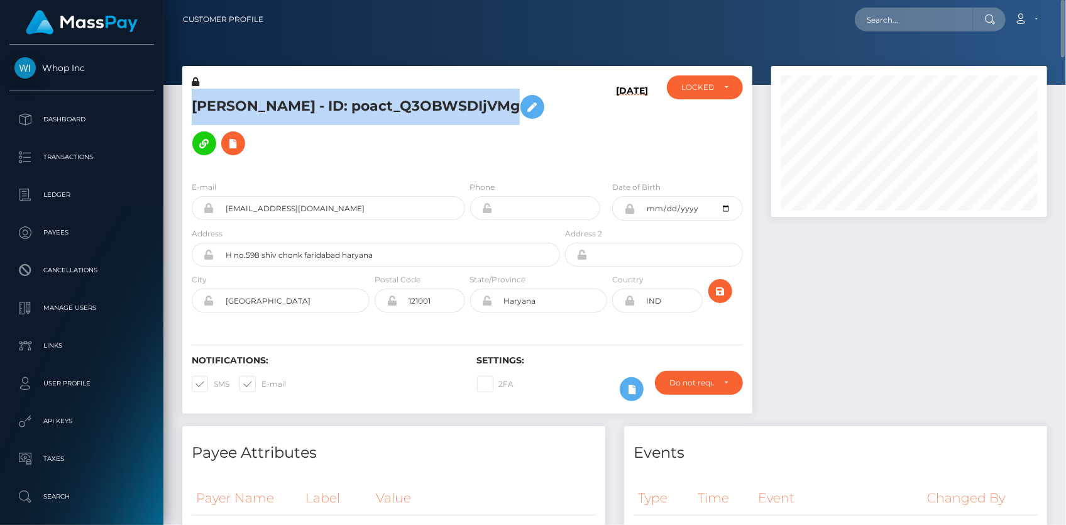
click at [374, 100] on h5 "HARPREET SINGH - ID: poact_Q3OBWSDIjVMg" at bounding box center [372, 125] width 361 height 73
copy h5 "HARPREET SINGH - ID: poact_Q3OBWSDIjVMg"
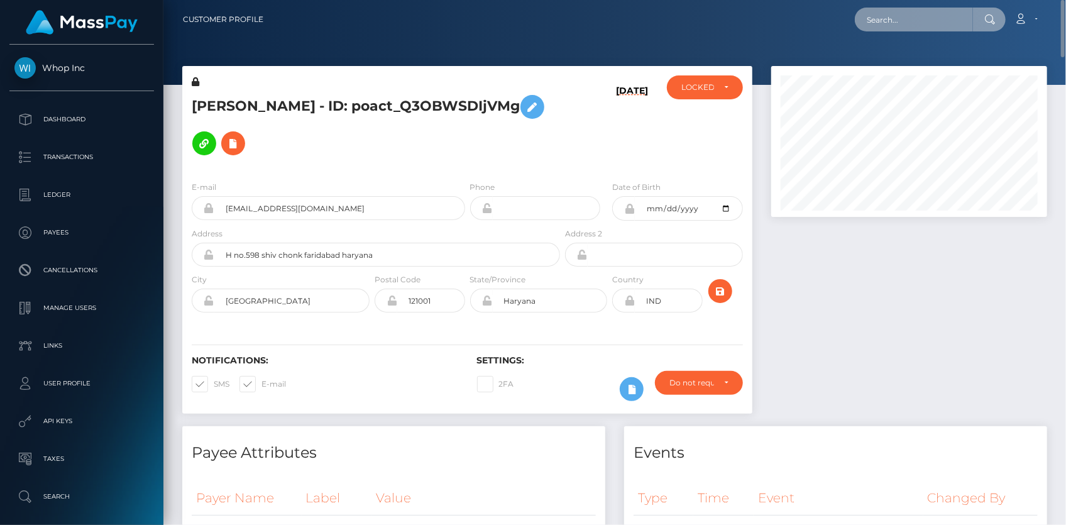
click at [899, 11] on input "text" at bounding box center [914, 20] width 118 height 24
paste input "poact_9gudHJJIfvqG"
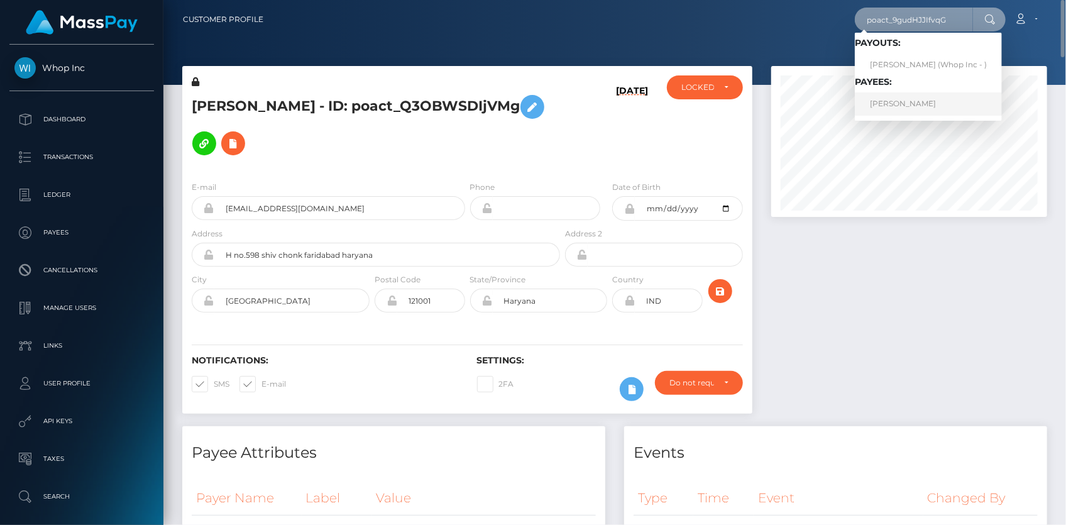
type input "poact_9gudHJJIfvqG"
click at [898, 101] on link "SAUL VILLEGAS" at bounding box center [928, 103] width 147 height 23
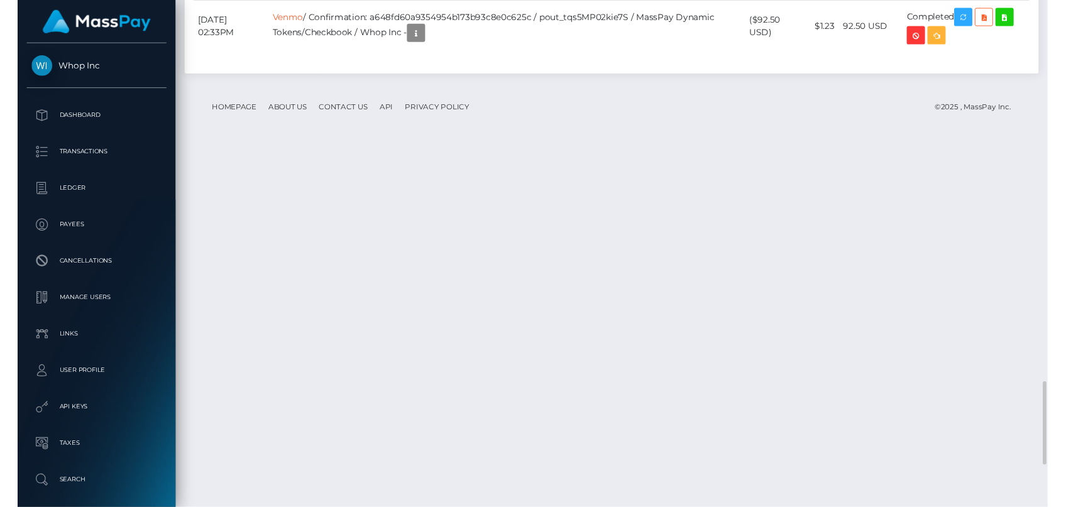
scroll to position [2671, 0]
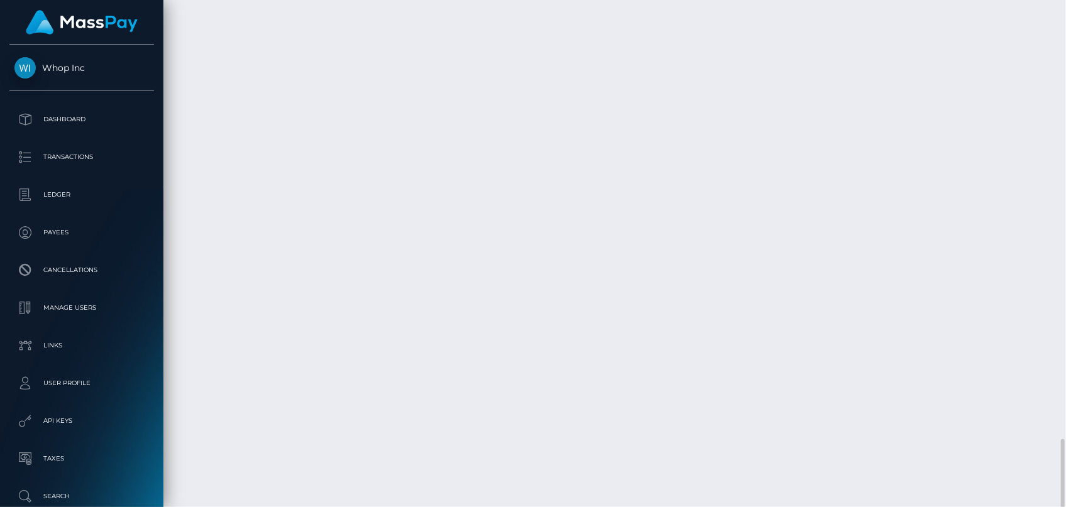
copy td "a648fd60a9354954b173b93c8e0c625c"
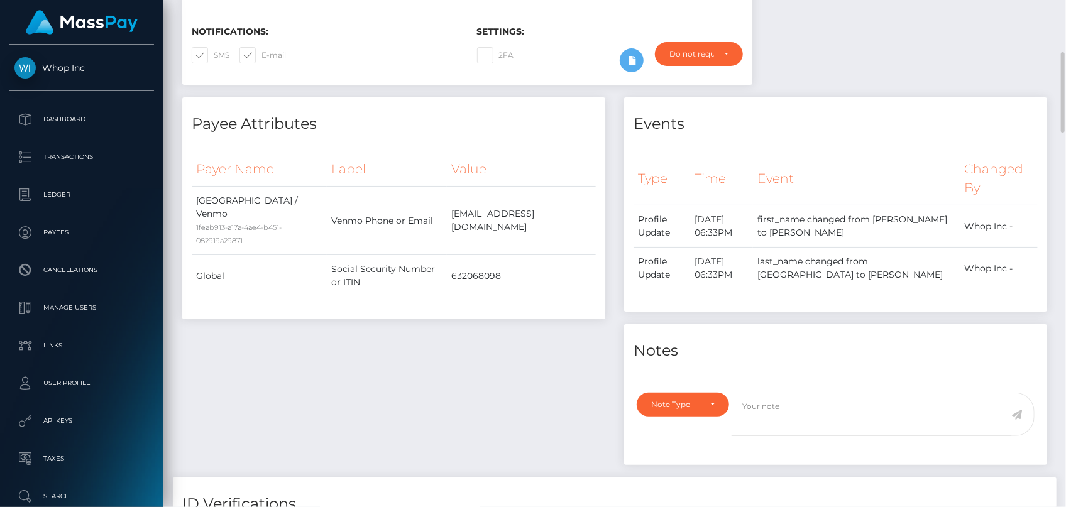
scroll to position [0, 0]
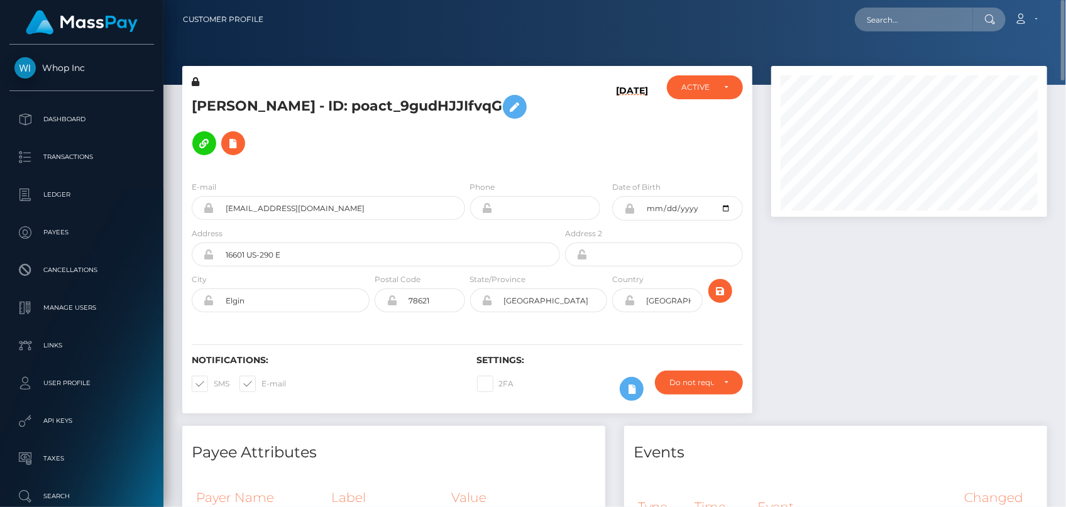
click at [911, 33] on nav "Customer Profile Loading... Loading... Account" at bounding box center [614, 19] width 903 height 39
click at [910, 20] on input "text" at bounding box center [914, 20] width 118 height 24
paste input "poact_y9DwnAZtNA3y"
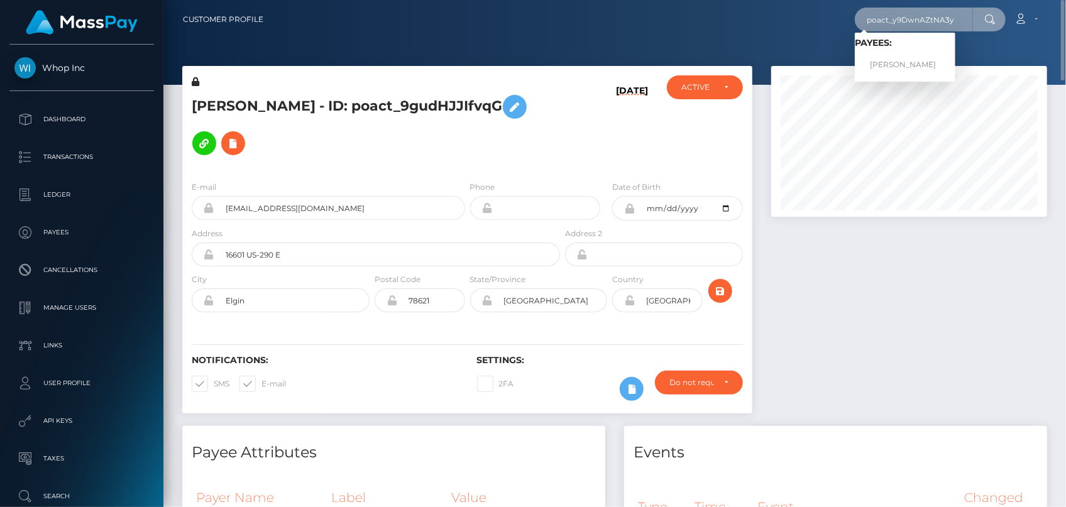
type input "poact_y9DwnAZtNA3y"
click at [905, 60] on link "DIRFON MIRANYI" at bounding box center [905, 64] width 101 height 23
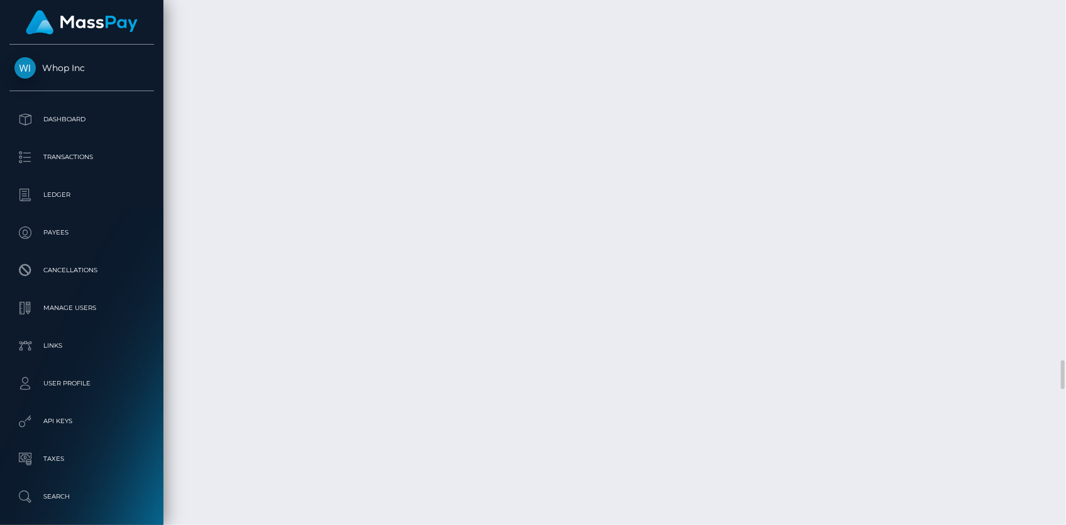
scroll to position [8906, 0]
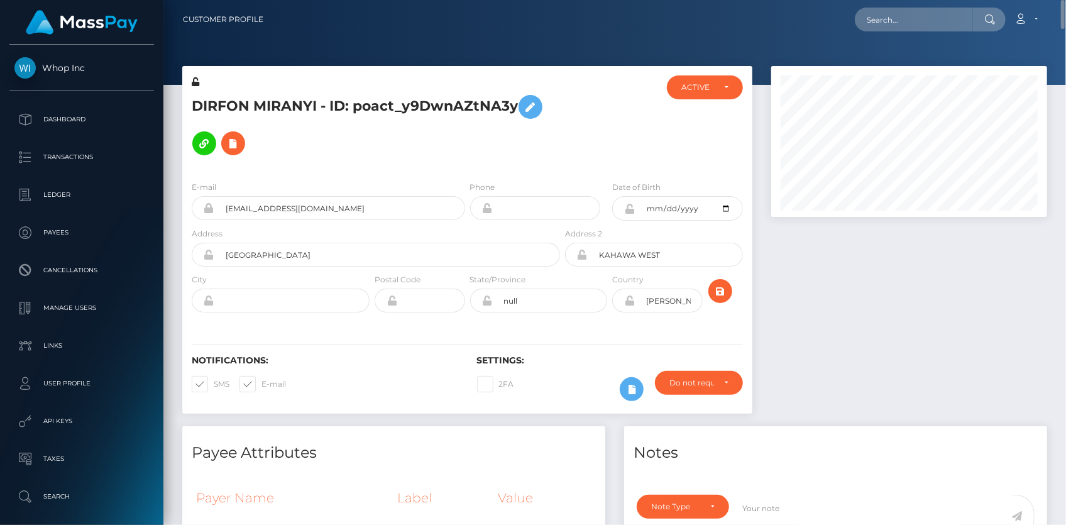
click at [393, 106] on h5 "DIRFON MIRANYI - ID: poact_y9DwnAZtNA3y" at bounding box center [372, 125] width 361 height 73
copy h5 "DIRFON MIRANYI - ID: poact_y9DwnAZtNA3y"
drag, startPoint x: 877, startPoint y: 12, endPoint x: 884, endPoint y: 9, distance: 7.6
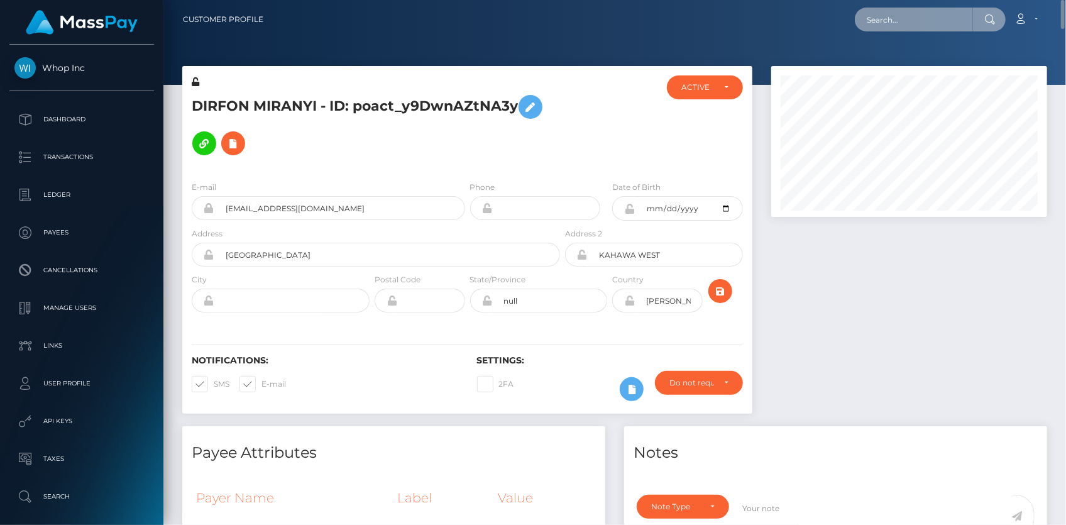
click at [877, 12] on input "text" at bounding box center [914, 20] width 118 height 24
paste input "poact_XtShDA2lK79h"
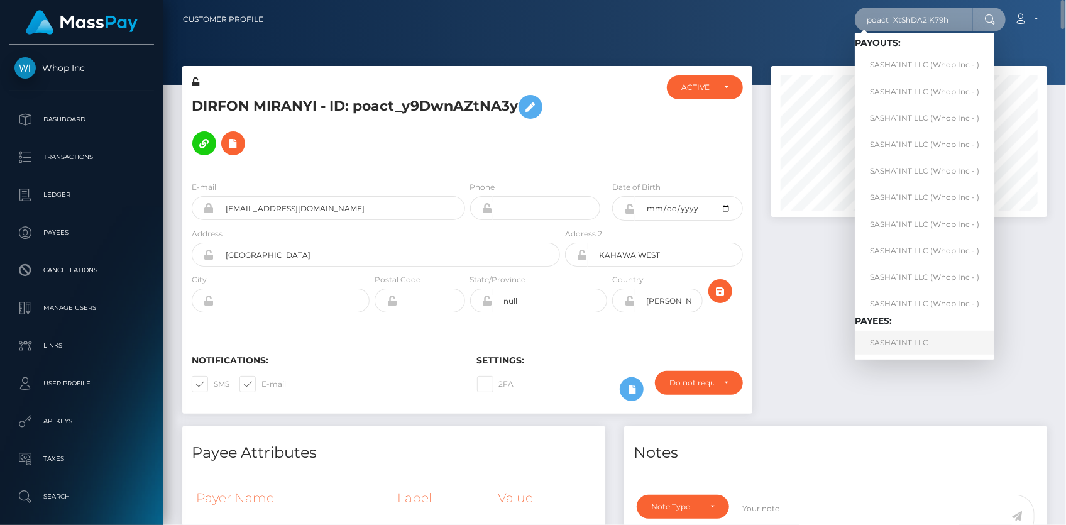
type input "poact_XtShDA2lK79h"
click at [899, 346] on link "SASHA1INT LLC" at bounding box center [925, 342] width 140 height 23
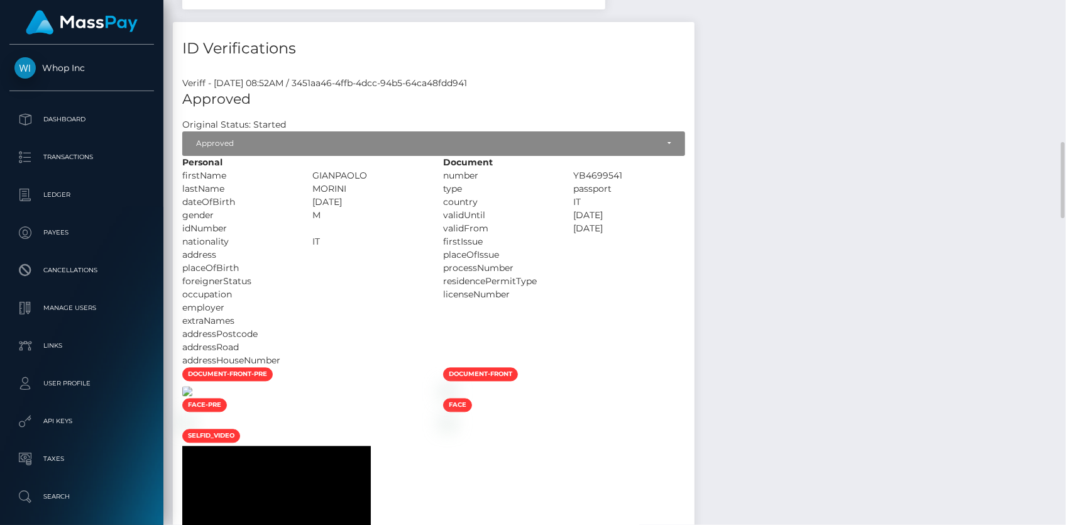
scroll to position [1371, 0]
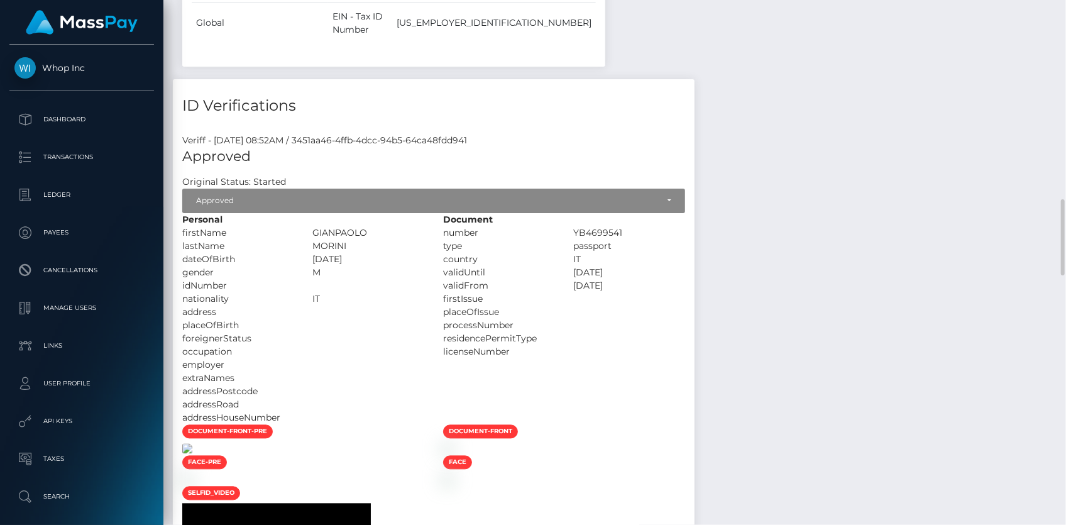
click at [192, 444] on img at bounding box center [187, 449] width 10 height 10
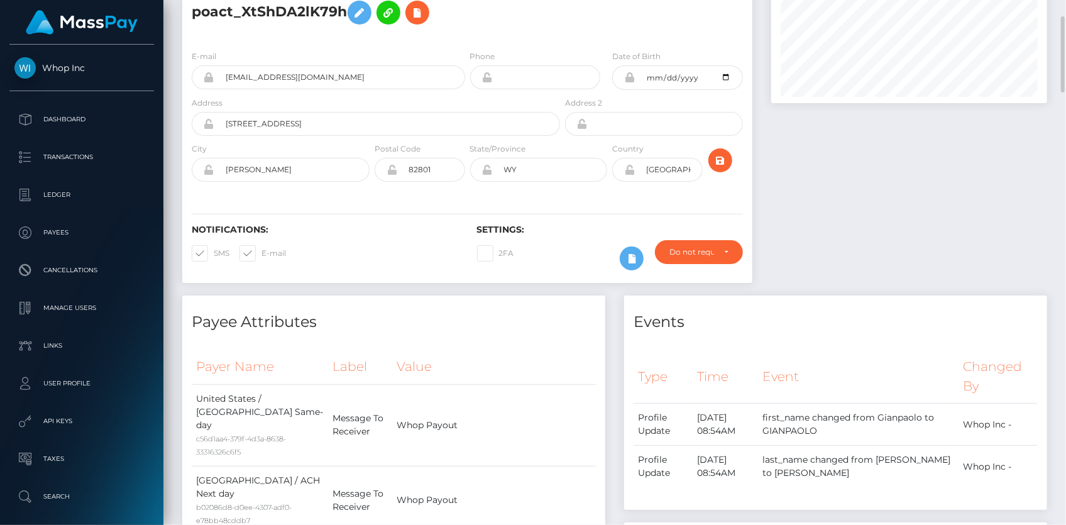
scroll to position [0, 0]
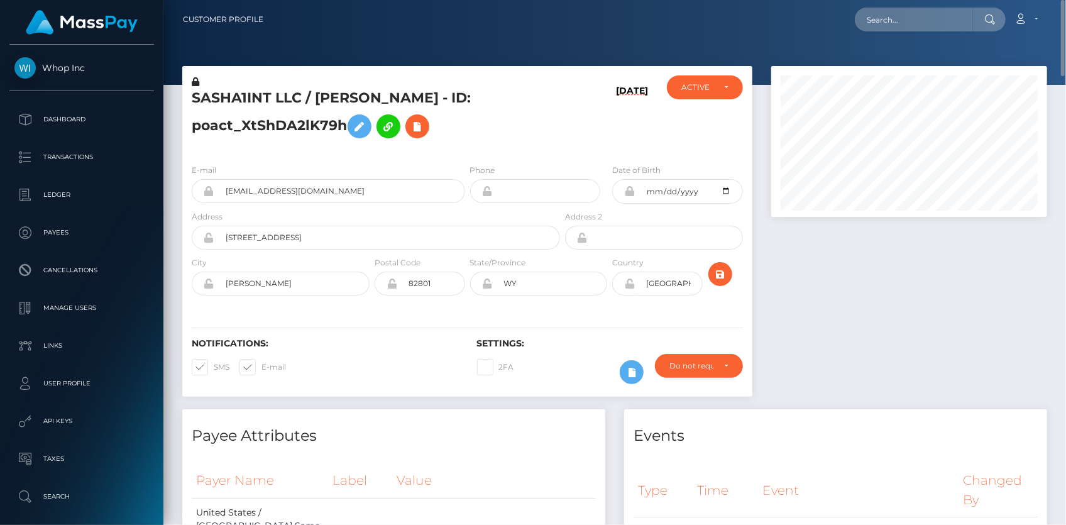
click at [265, 89] on h5 "SASHA1INT LLC / GIANPAOLO MORINI - ID: poact_XtShDA2lK79h" at bounding box center [372, 117] width 361 height 56
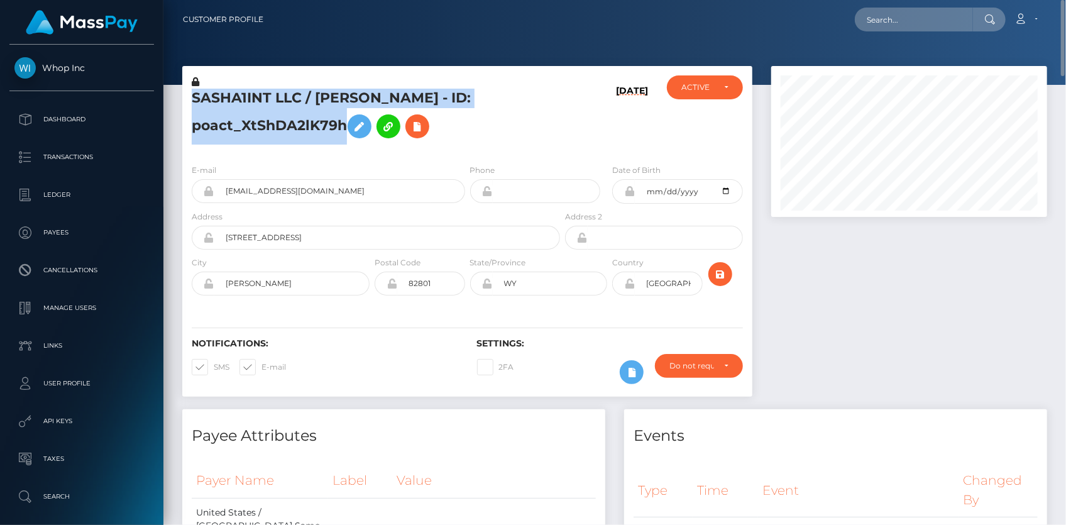
click at [265, 89] on h5 "SASHA1INT LLC / GIANPAOLO MORINI - ID: poact_XtShDA2lK79h" at bounding box center [372, 117] width 361 height 56
copy h5 "SASHA1INT LLC / GIANPAOLO MORINI - ID: poact_XtShDA2lK79h"
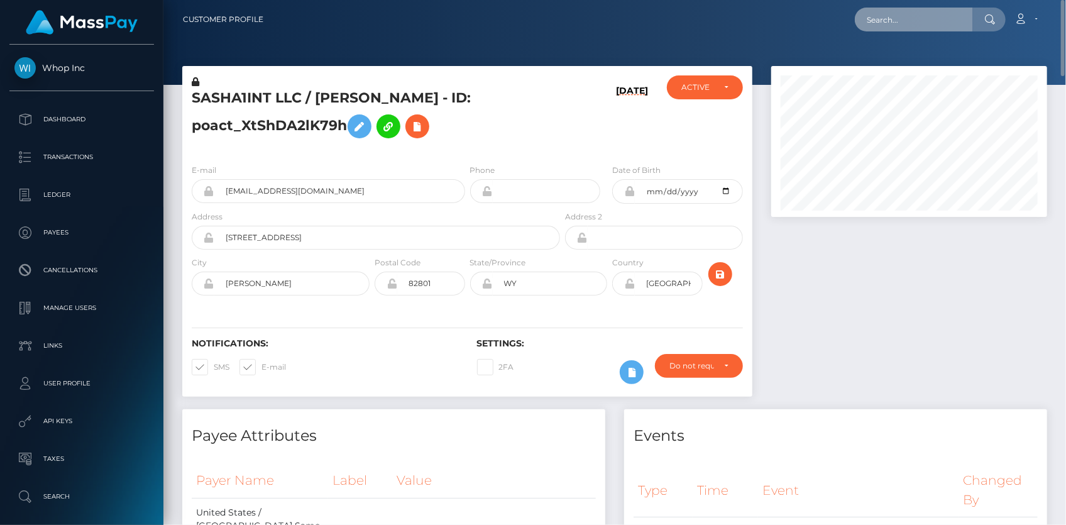
click at [936, 30] on input "text" at bounding box center [914, 20] width 118 height 24
paste input "216b5890-e7f6-11ef-96a2-06b8f39c6781"
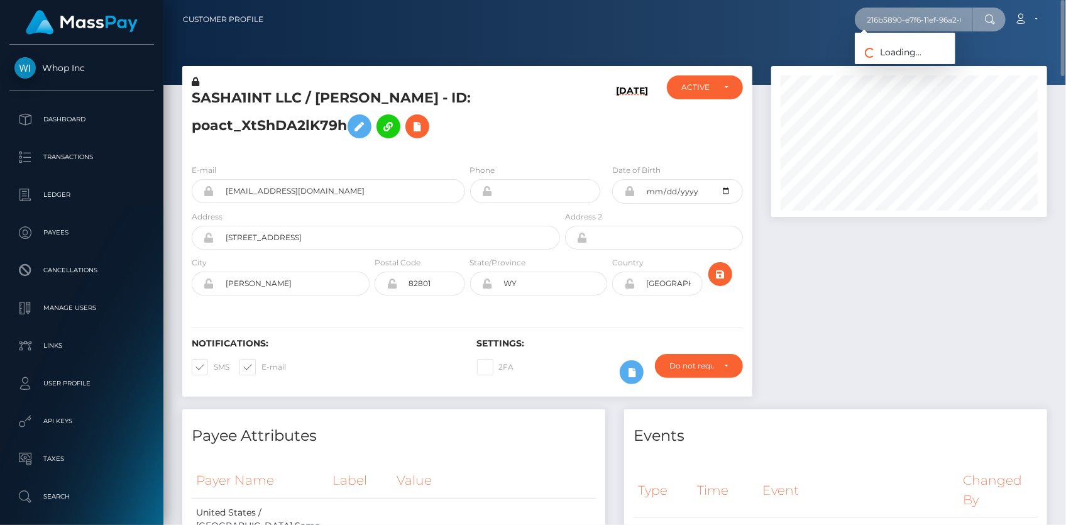
scroll to position [0, 57]
type input "216b5890-e7f6-11ef-96a2-06b8f39c6781"
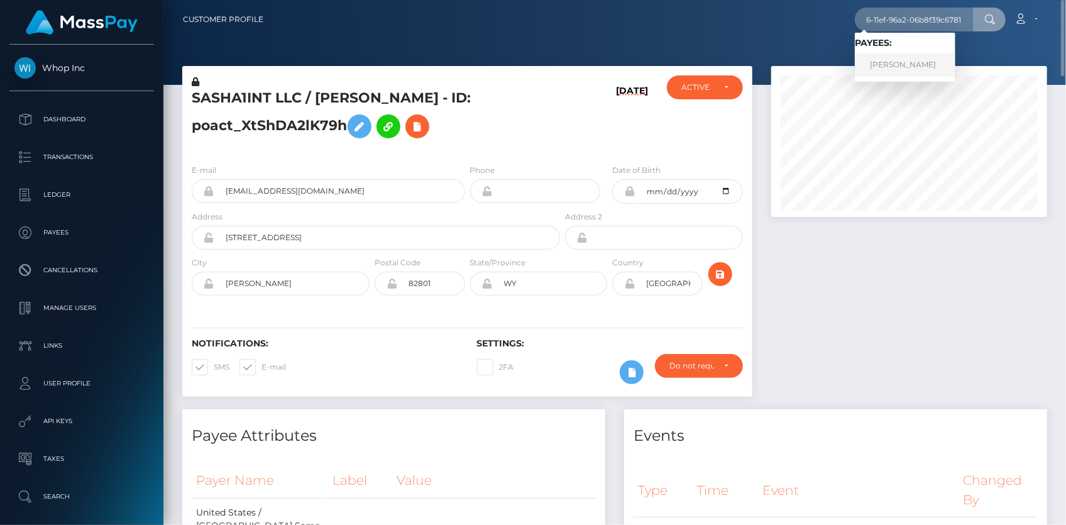
click at [886, 64] on link "Kelly matos" at bounding box center [905, 64] width 101 height 23
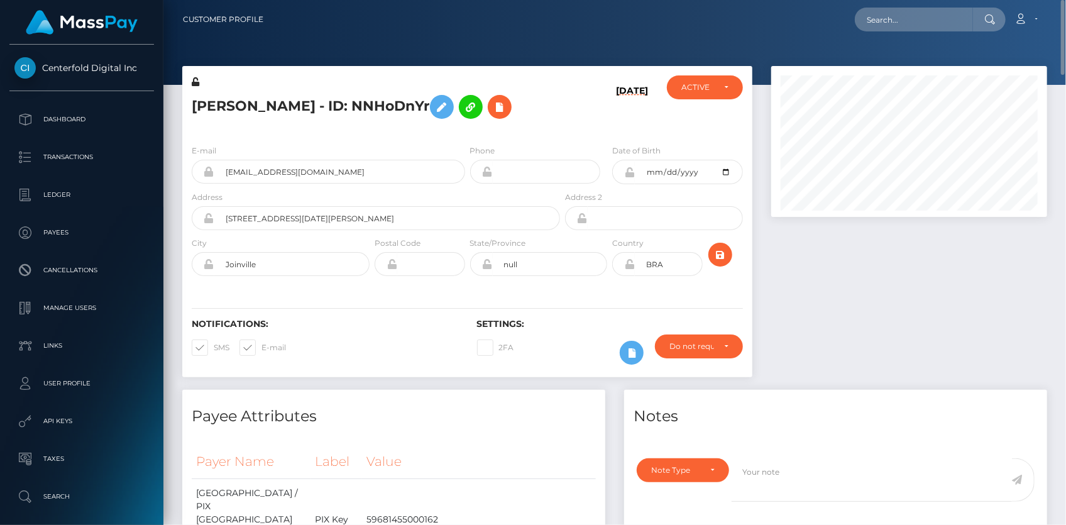
click at [290, 107] on h5 "Kelly matos - ID: NNHoDnYr" at bounding box center [372, 107] width 361 height 36
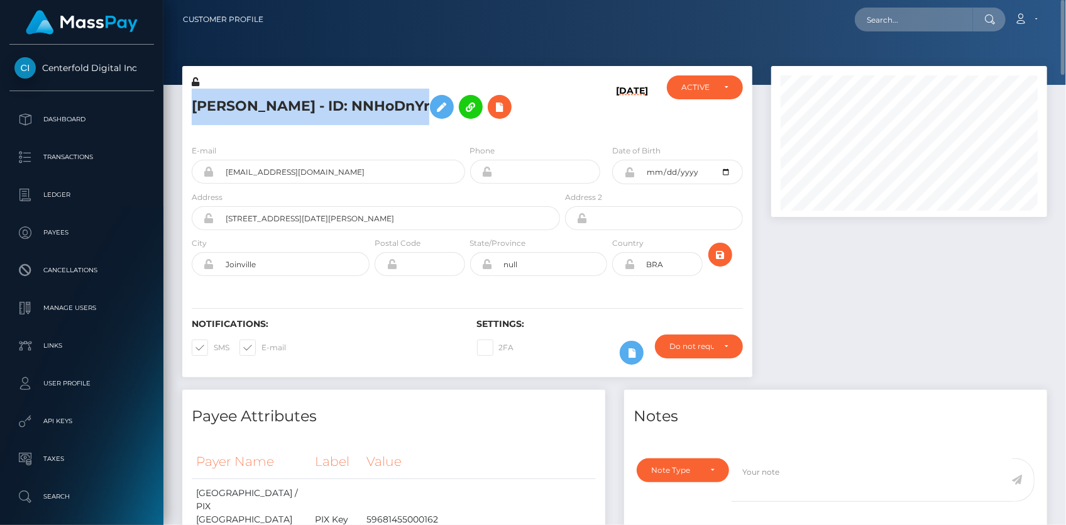
click at [290, 107] on h5 "Kelly matos - ID: NNHoDnYr" at bounding box center [372, 107] width 361 height 36
copy h5 "Kelly matos - ID: NNHoDnYr"
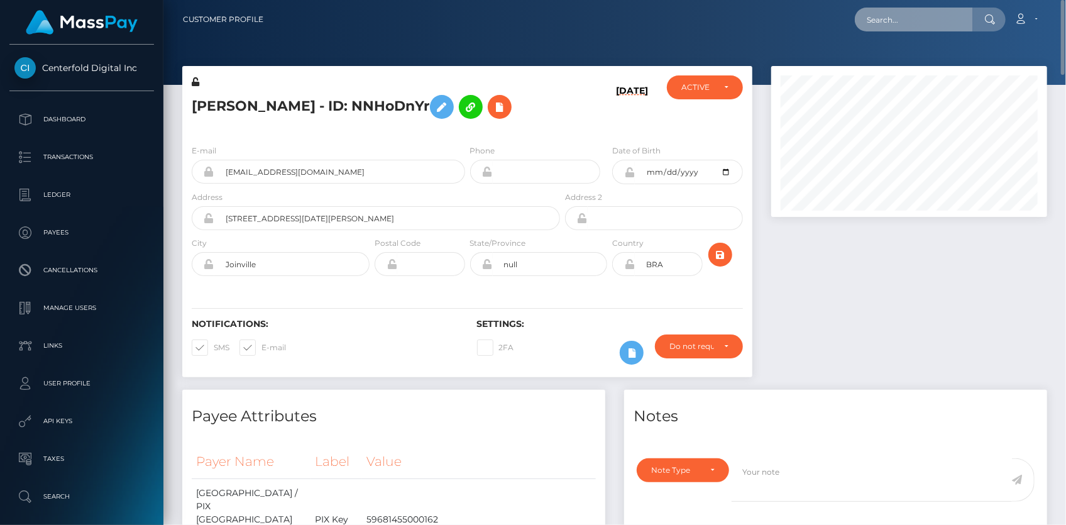
click at [863, 21] on input "text" at bounding box center [914, 20] width 118 height 24
paste input "poact_F2c1rvC37prB"
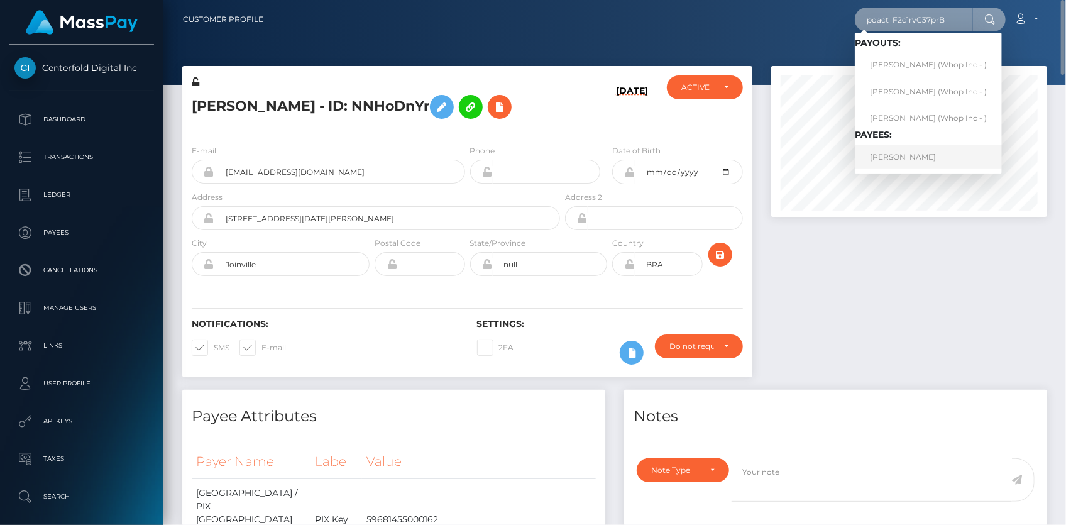
type input "poact_F2c1rvC37prB"
click at [899, 158] on link "BRADY MILLER HUGHES" at bounding box center [928, 156] width 147 height 23
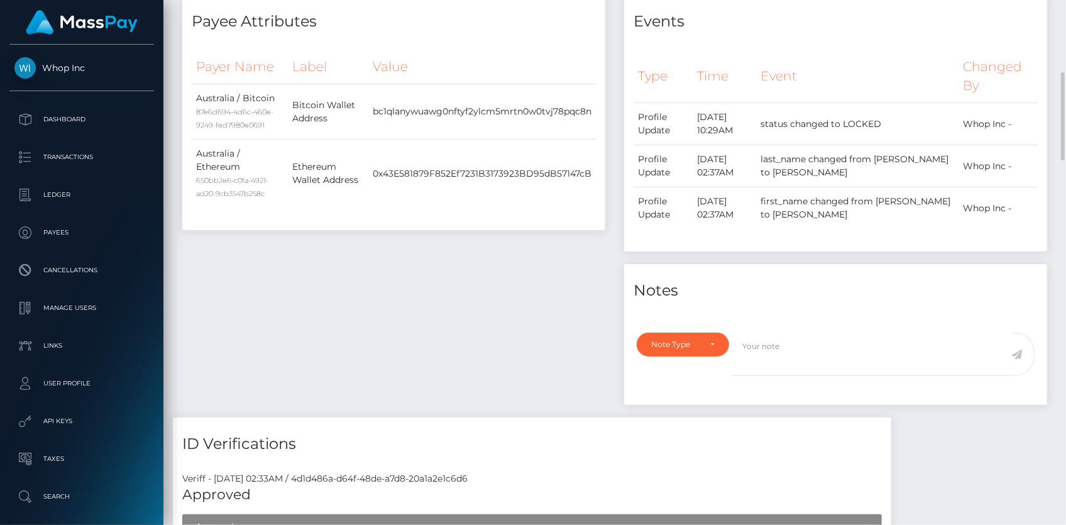
scroll to position [31, 0]
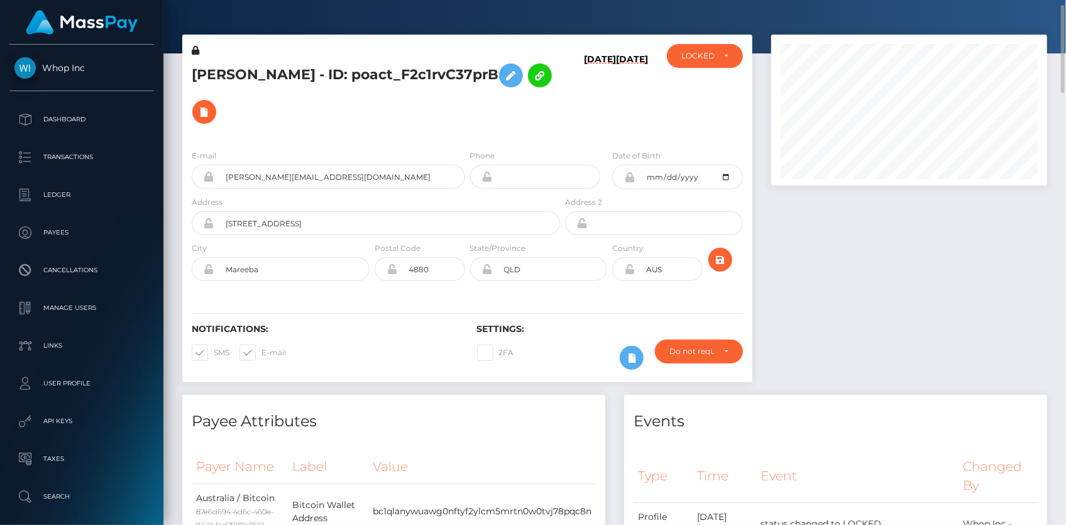
click at [297, 70] on h5 "[PERSON_NAME] - ID: poact_F2c1rvC37prB" at bounding box center [372, 93] width 361 height 73
copy h5 "[PERSON_NAME] - ID: poact_F2c1rvC37prB"
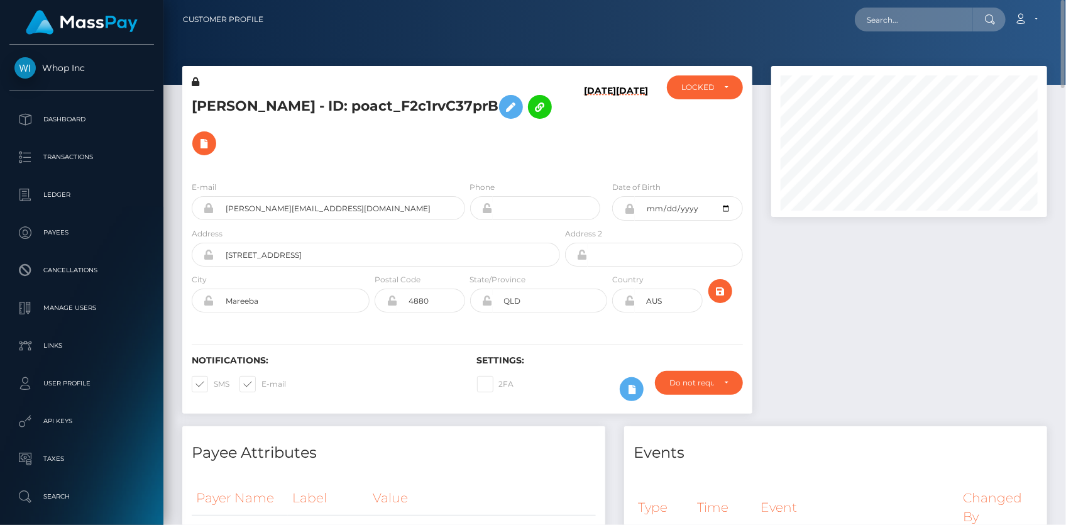
click at [881, 31] on nav "Customer Profile Loading... Loading... Account" at bounding box center [614, 19] width 903 height 39
click at [883, 28] on input "text" at bounding box center [914, 20] width 118 height 24
paste input "poact_LjuDLwRrhT3N"
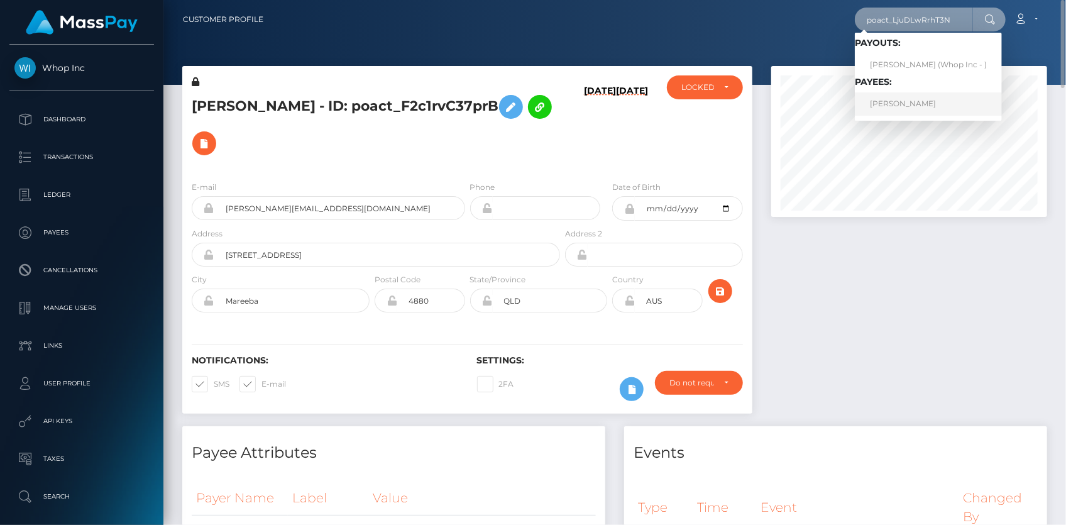
type input "poact_LjuDLwRrhT3N"
click at [899, 104] on link "[PERSON_NAME]" at bounding box center [928, 103] width 147 height 23
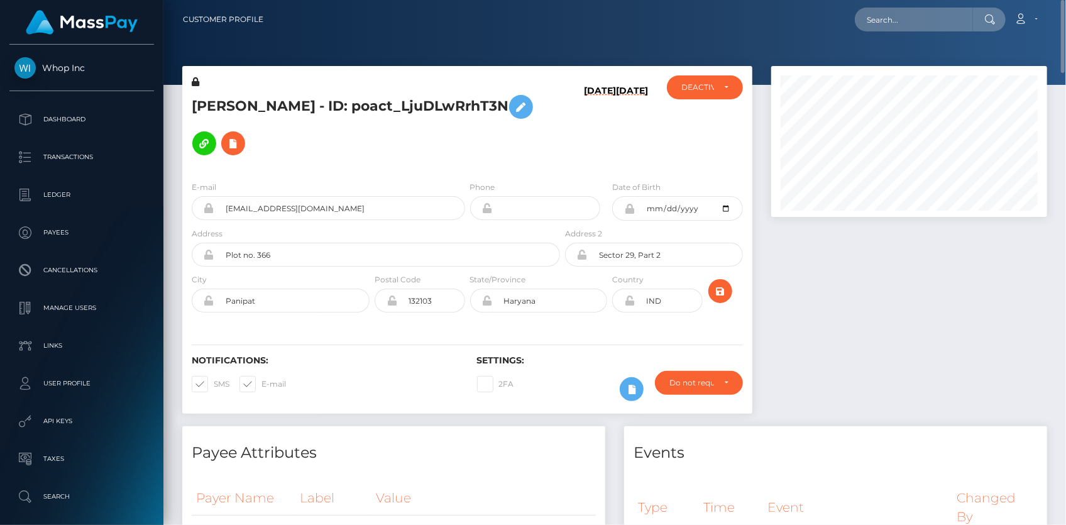
click at [371, 99] on h5 "OM GUPTA - ID: poact_LjuDLwRrhT3N" at bounding box center [372, 125] width 361 height 73
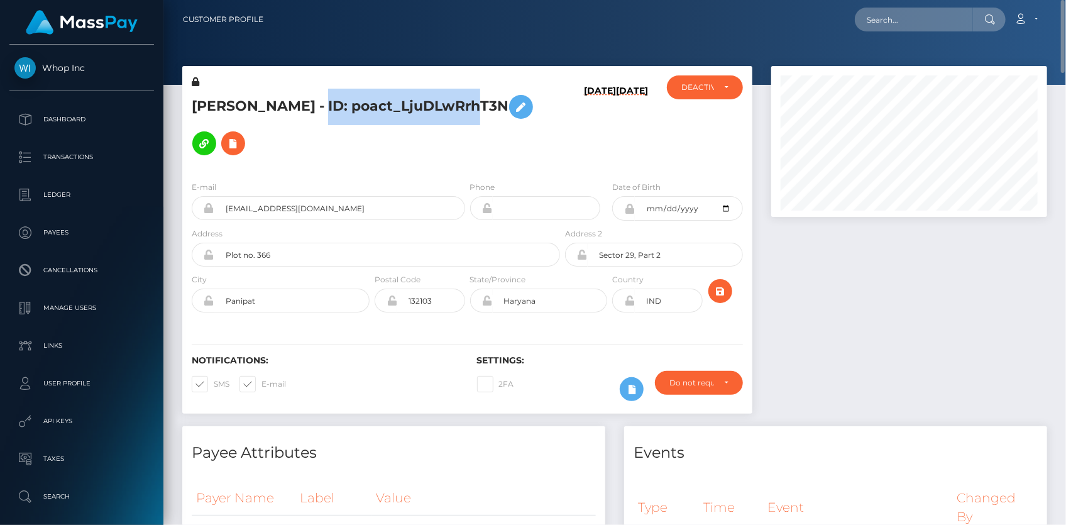
click at [371, 99] on h5 "OM GUPTA - ID: poact_LjuDLwRrhT3N" at bounding box center [372, 125] width 361 height 73
copy h5 "OM GUPTA - ID: poact_LjuDLwRrhT3N"
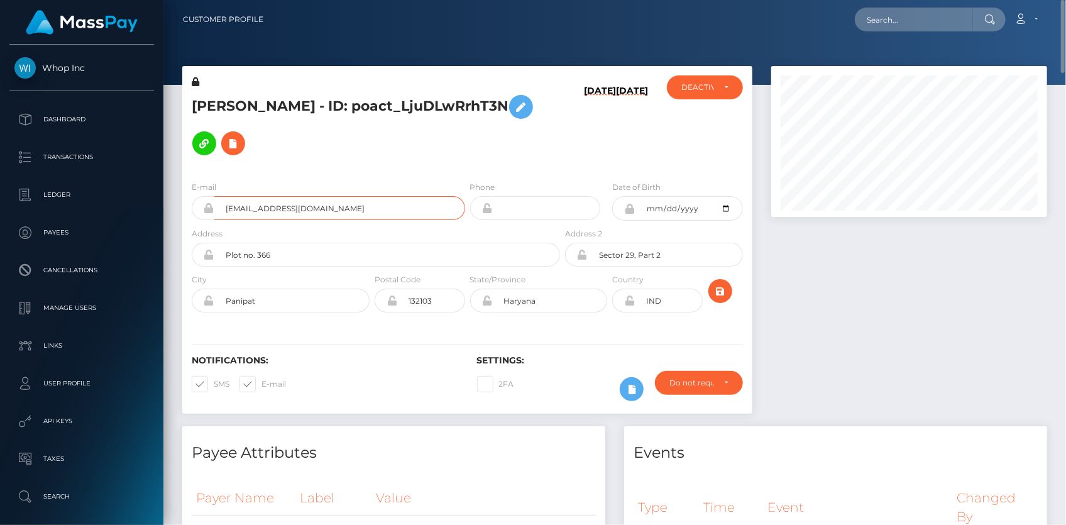
click at [235, 196] on input "owrbiter@gmail.com" at bounding box center [339, 208] width 251 height 24
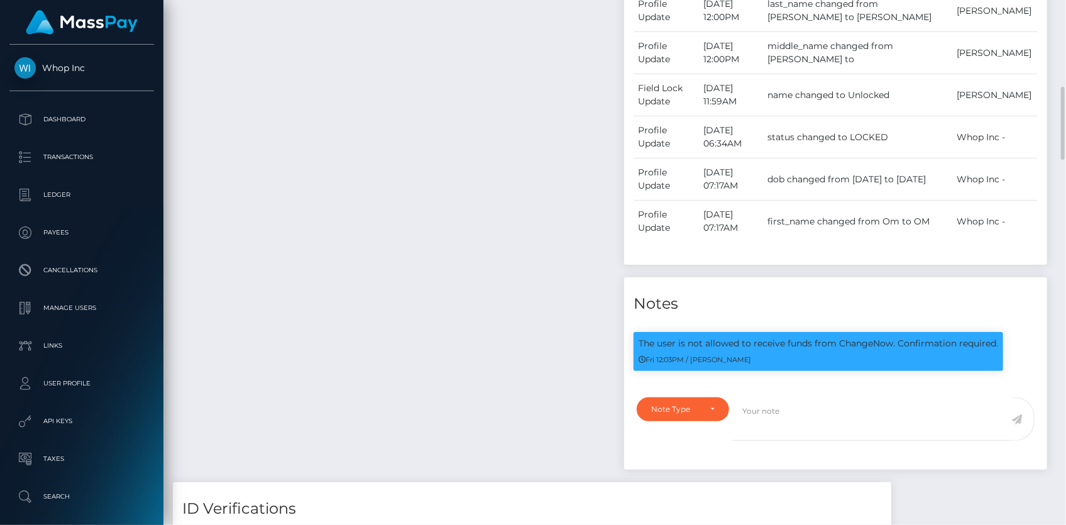
scroll to position [151, 275]
click at [717, 337] on p "The user is not allowed to receive funds from ChangeNow. Confirmation required." at bounding box center [819, 343] width 360 height 13
copy div "The user is not allowed to receive funds from ChangeNow. Confirmation required."
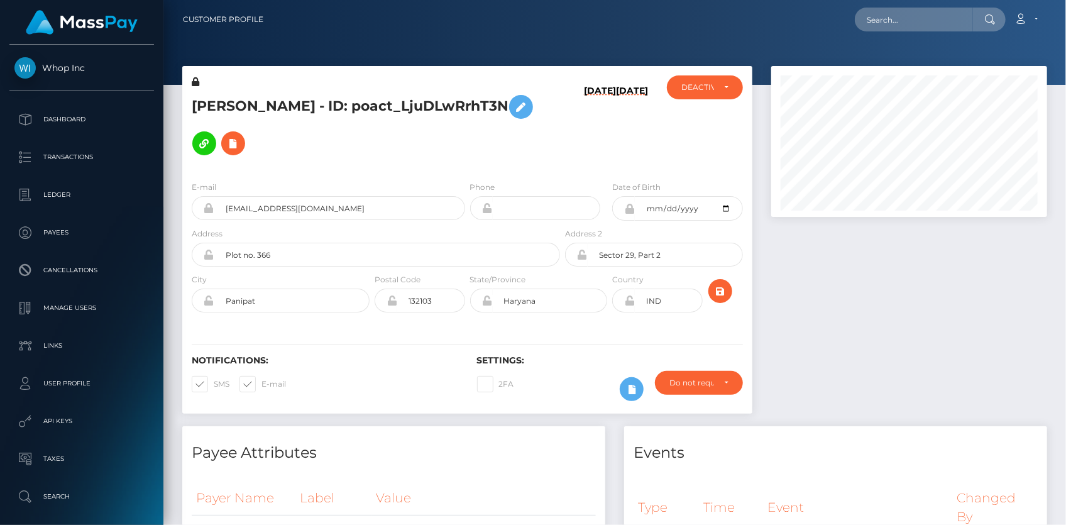
scroll to position [151, 275]
click at [875, 23] on input "text" at bounding box center [914, 20] width 118 height 24
paste input "pout_auMNqbxO5ecWn"
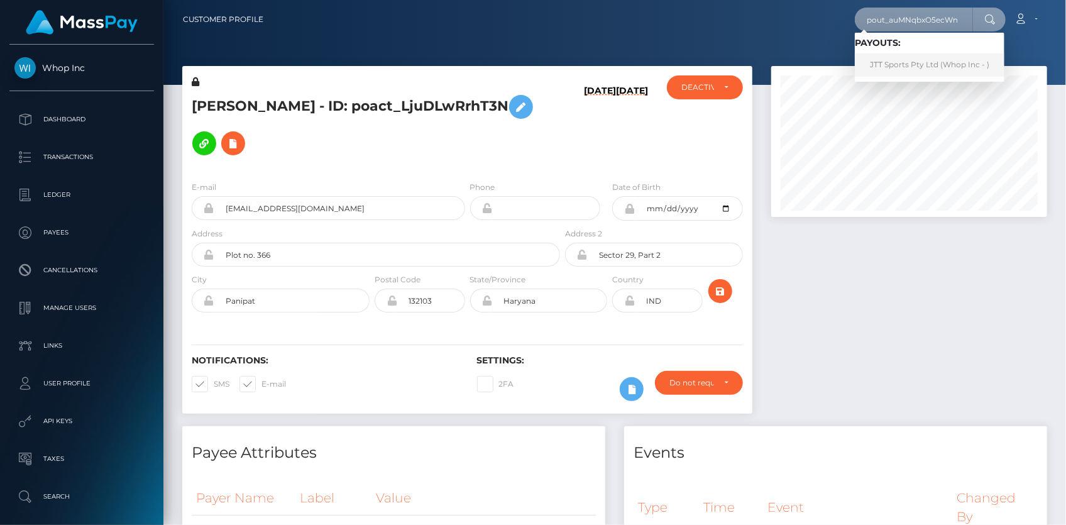
type input "pout_auMNqbxO5ecWn"
click at [906, 69] on link "JTT Sports Pty Ltd (Whop Inc - )" at bounding box center [930, 64] width 150 height 23
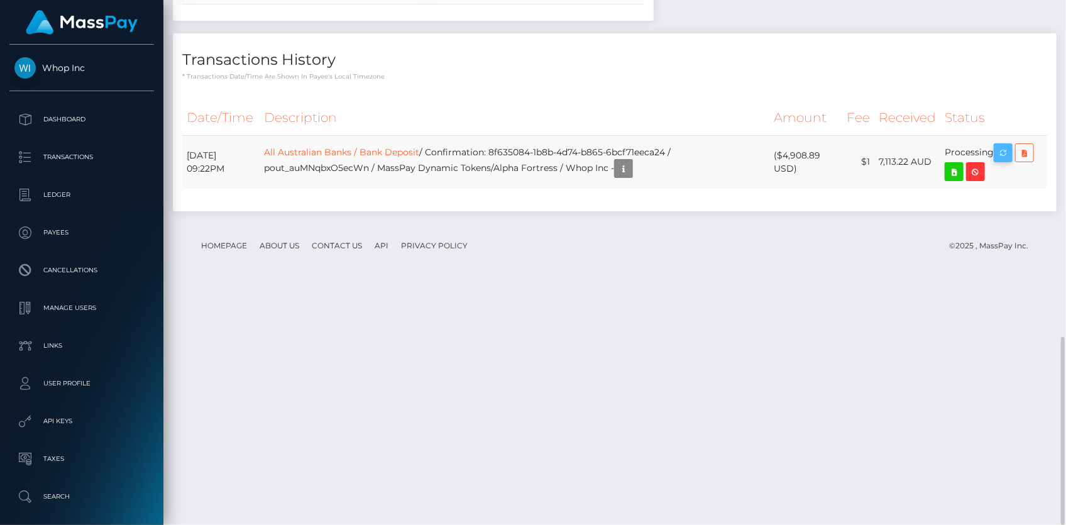
scroll to position [151, 275]
click at [998, 162] on button "button" at bounding box center [1003, 152] width 19 height 19
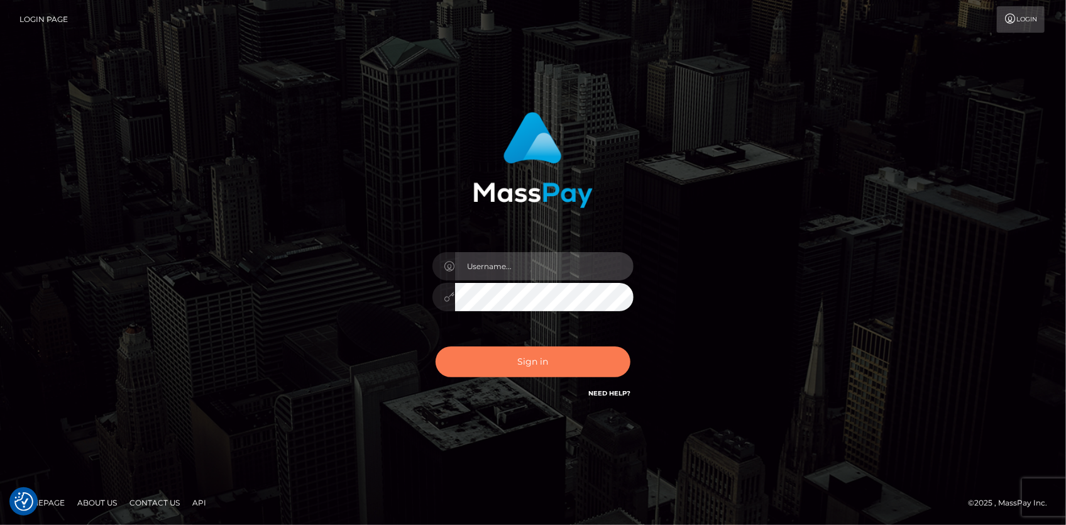
type input "[PERSON_NAME]"
click at [510, 359] on button "Sign in" at bounding box center [533, 361] width 195 height 31
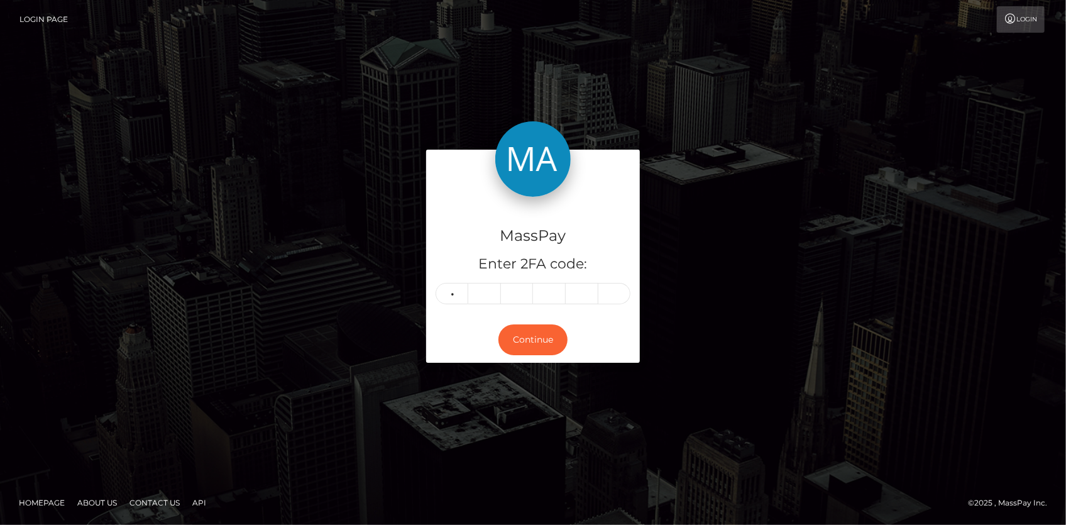
type input "3"
type input "4"
type input "6"
type input "3"
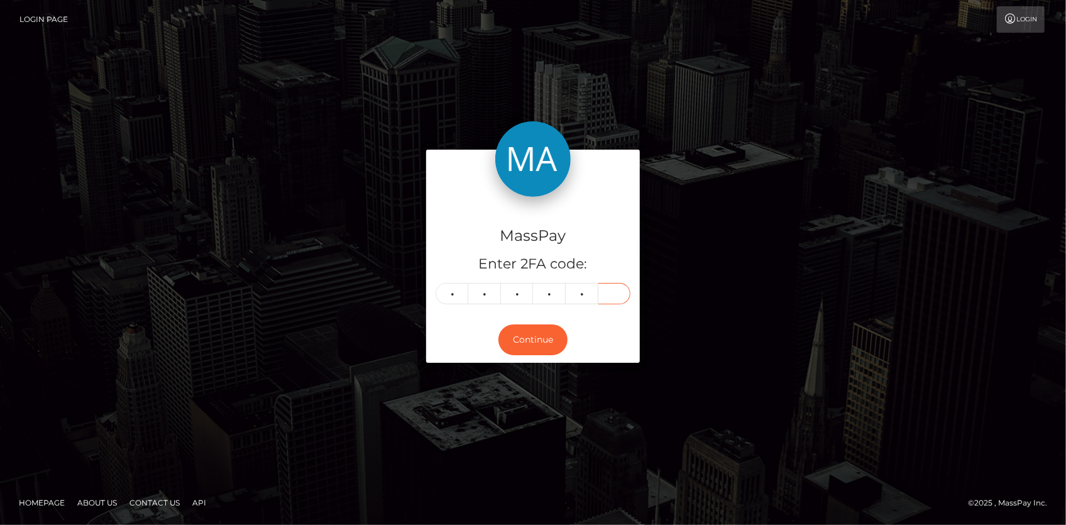
type input "5"
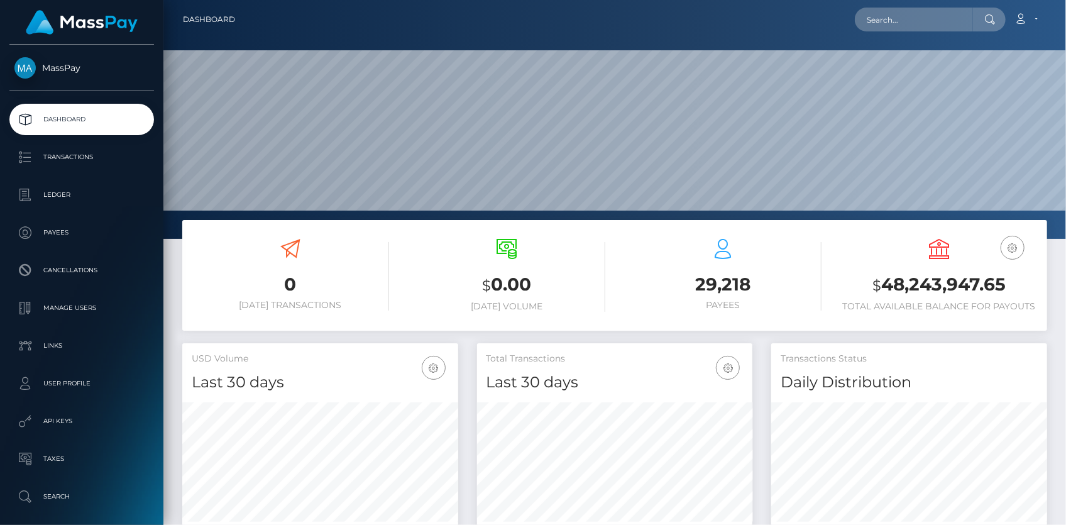
scroll to position [239, 903]
click at [878, 21] on input "text" at bounding box center [914, 20] width 118 height 24
paste input "0284e9ea-256e-4904-bdbf-b36800339c71"
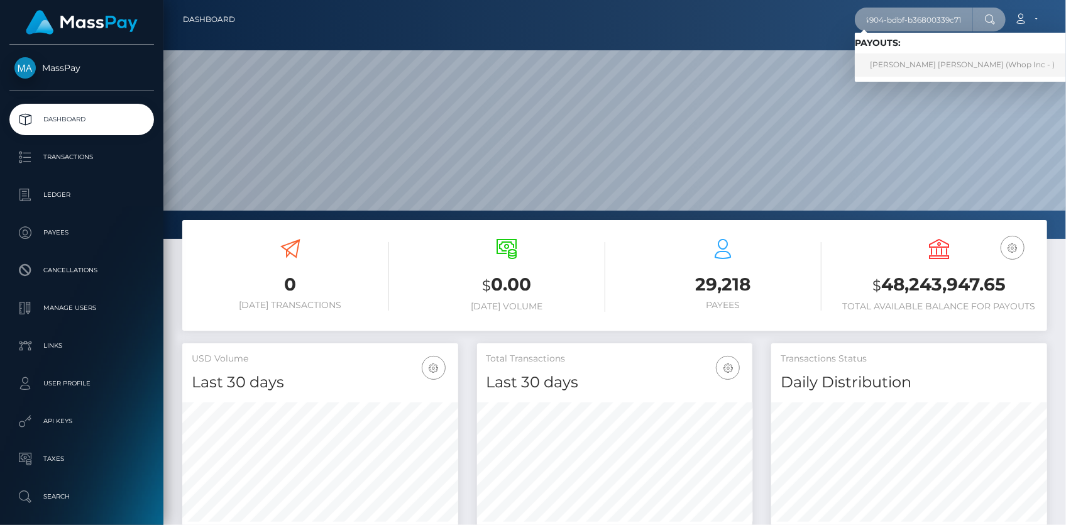
type input "0284e9ea-256e-4904-bdbf-b36800339c71"
click at [896, 62] on link "VICTORIA LEE DUKE (Whop Inc - )" at bounding box center [962, 64] width 215 height 23
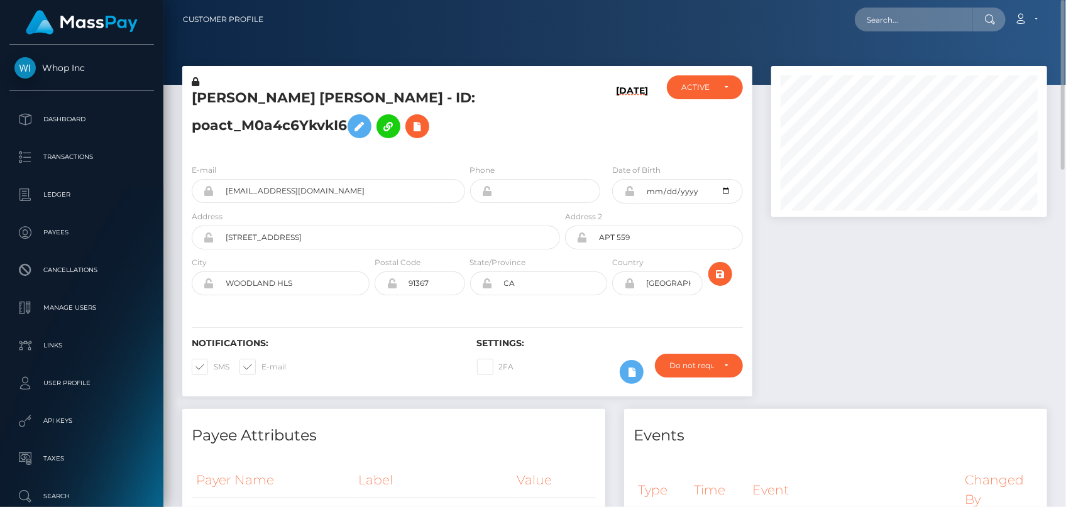
click at [289, 94] on h5 "[PERSON_NAME] [PERSON_NAME] - ID: poact_M0a4c6YkvkI6" at bounding box center [372, 117] width 361 height 56
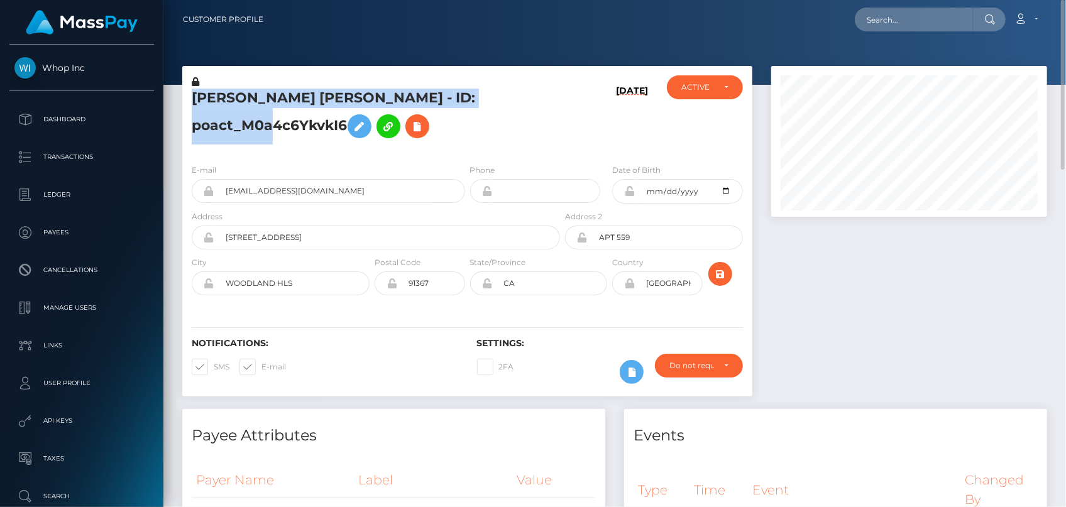
click at [289, 94] on h5 "[PERSON_NAME] [PERSON_NAME] - ID: poact_M0a4c6YkvkI6" at bounding box center [372, 117] width 361 height 56
copy h5 "[PERSON_NAME] [PERSON_NAME] - ID: poact_M0a4c6YkvkI6"
click at [375, 98] on h5 "[PERSON_NAME] [PERSON_NAME] - ID: poact_M0a4c6YkvkI6" at bounding box center [372, 117] width 361 height 56
drag, startPoint x: 375, startPoint y: 98, endPoint x: 557, endPoint y: 98, distance: 182.9
click at [557, 98] on div "[PERSON_NAME] [PERSON_NAME] - ID: poact_M0a4c6YkvkI6" at bounding box center [372, 114] width 380 height 79
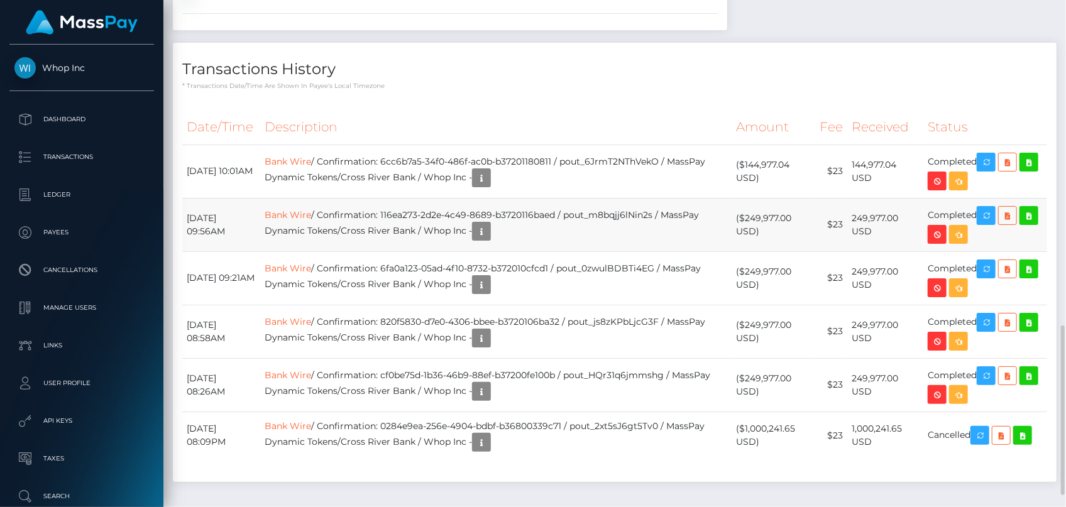
scroll to position [1008, 0]
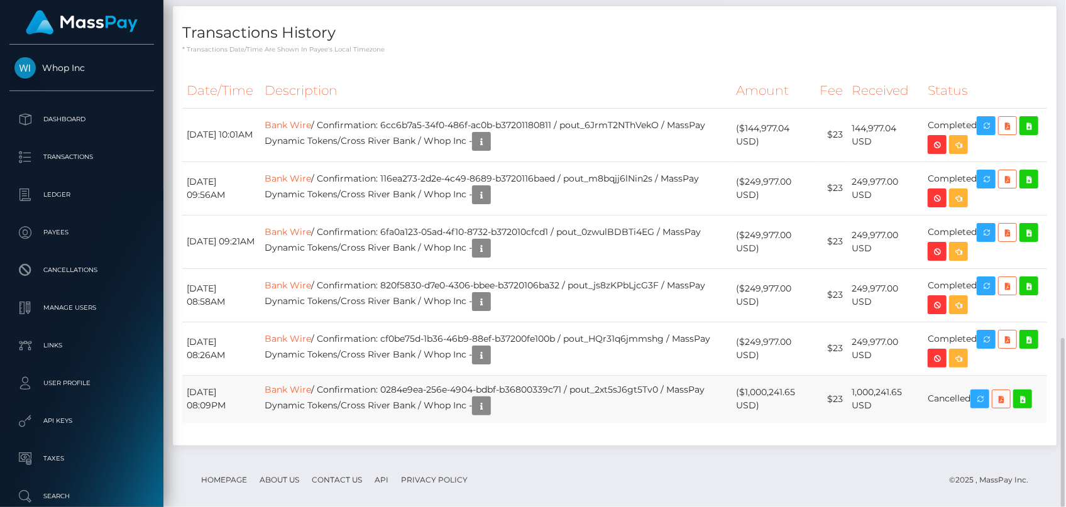
click at [442, 382] on td "Bank Wire / Confirmation: 0284e9ea-256e-4904-bdbf-b36800339c71 / pout_2xt5sJ6gt…" at bounding box center [495, 399] width 471 height 48
drag, startPoint x: 606, startPoint y: 378, endPoint x: 691, endPoint y: 375, distance: 84.9
click at [691, 375] on td "Bank Wire / Confirmation: 0284e9ea-256e-4904-bdbf-b36800339c71 / pout_2xt5sJ6gt…" at bounding box center [495, 399] width 471 height 48
copy td "pout_2xt5sJ6gt5Tv0"
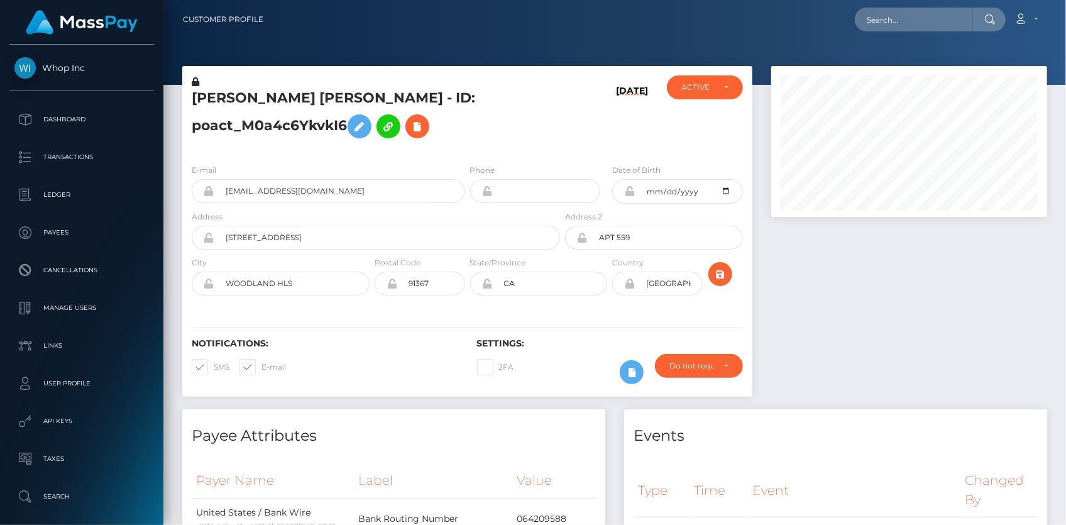
scroll to position [151, 275]
click at [292, 191] on input "[EMAIL_ADDRESS][DOMAIN_NAME]" at bounding box center [339, 191] width 251 height 24
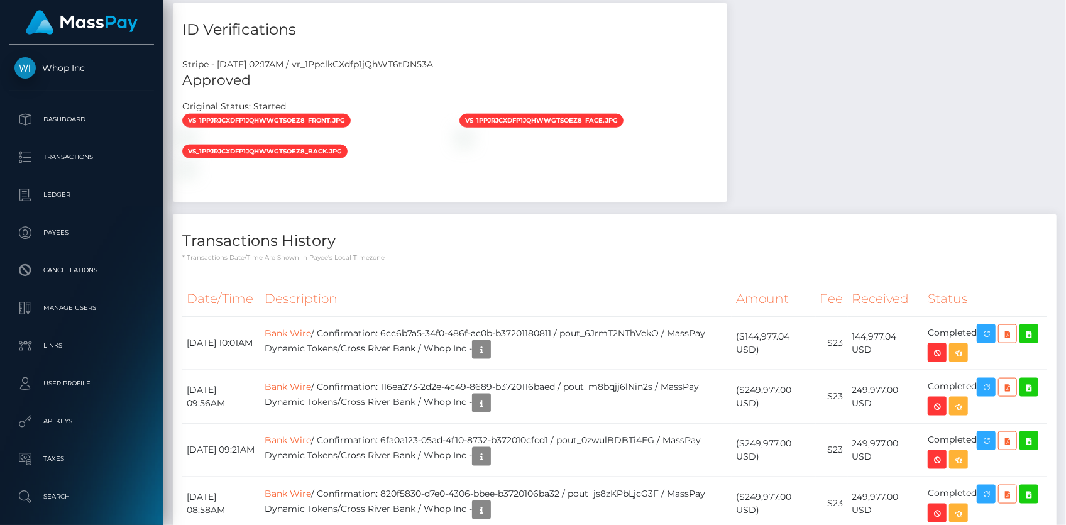
scroll to position [990, 0]
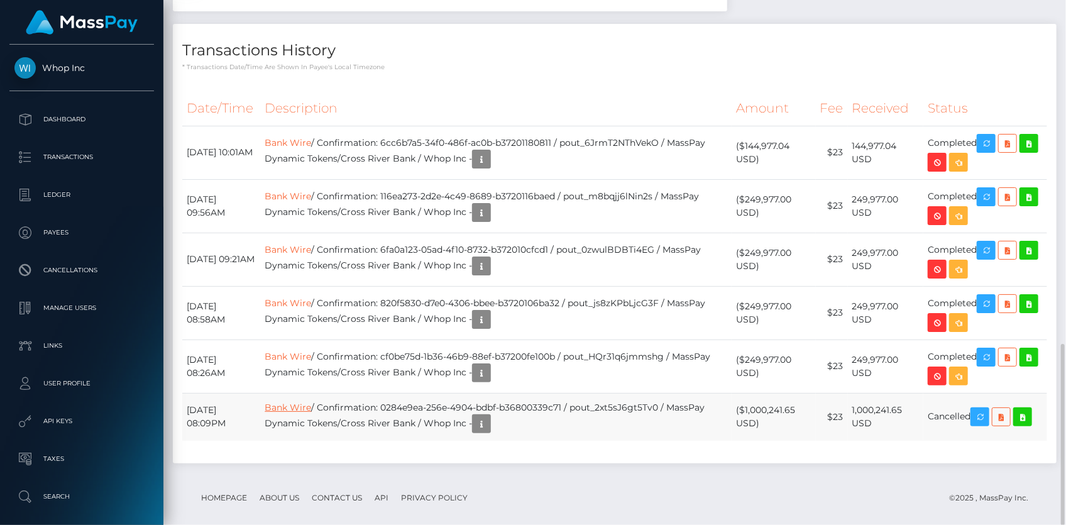
click at [311, 402] on link "Bank Wire" at bounding box center [288, 407] width 47 height 11
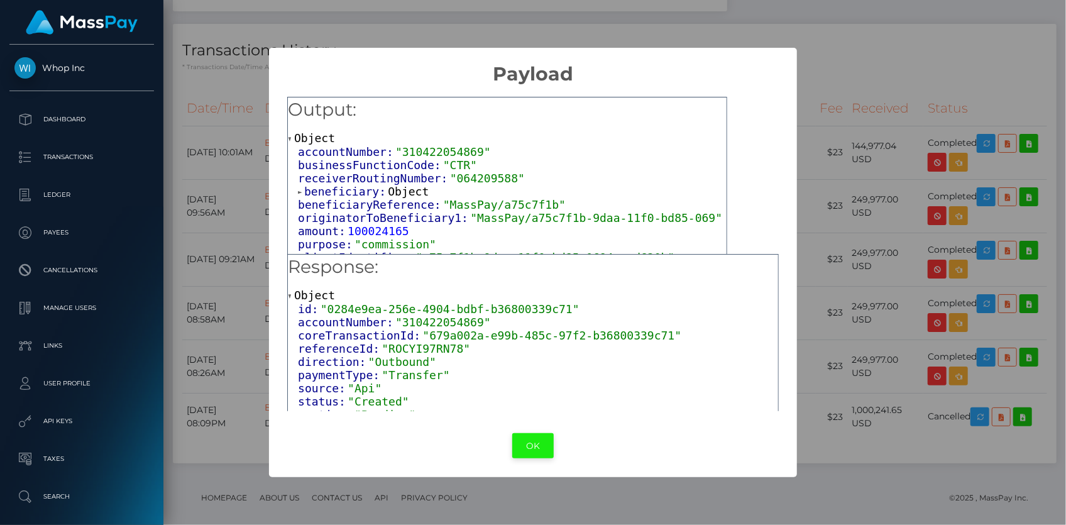
click at [527, 438] on button "OK" at bounding box center [532, 446] width 41 height 26
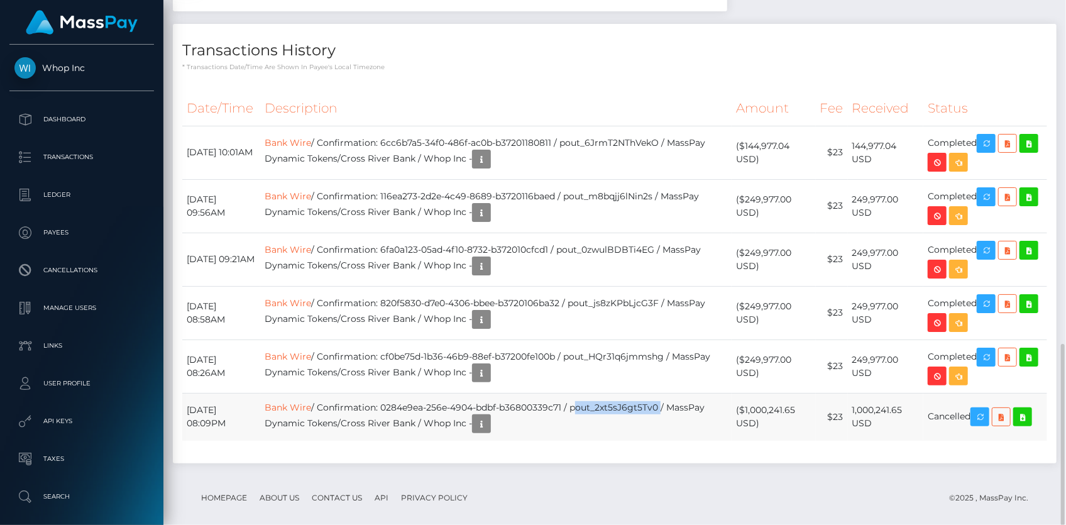
drag, startPoint x: 605, startPoint y: 395, endPoint x: 691, endPoint y: 393, distance: 85.5
click at [691, 393] on td "Bank Wire / Confirmation: 0284e9ea-256e-4904-bdbf-b36800339c71 / pout_2xt5sJ6gt…" at bounding box center [495, 417] width 471 height 48
copy td "pout_2xt5sJ6gt5Tv0"
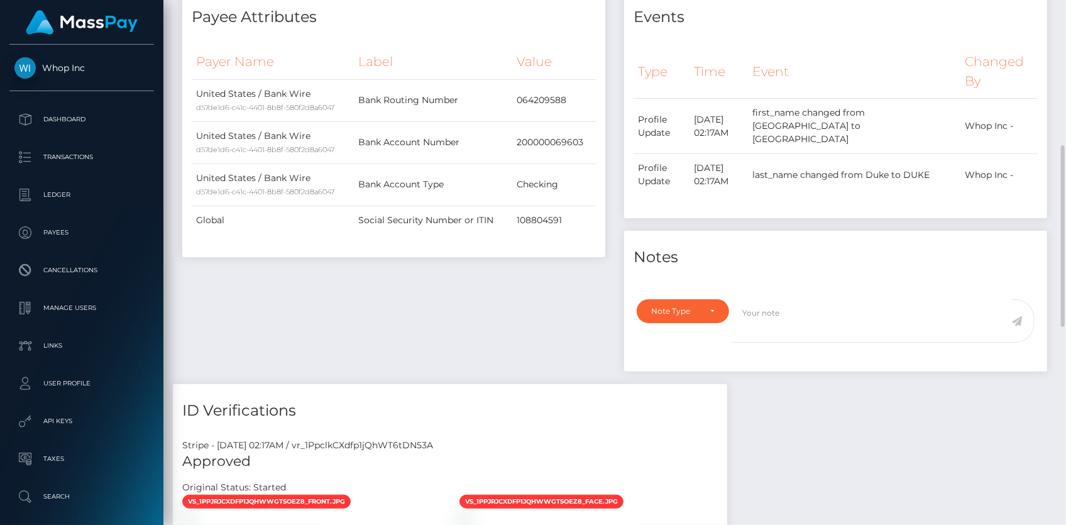
scroll to position [19, 0]
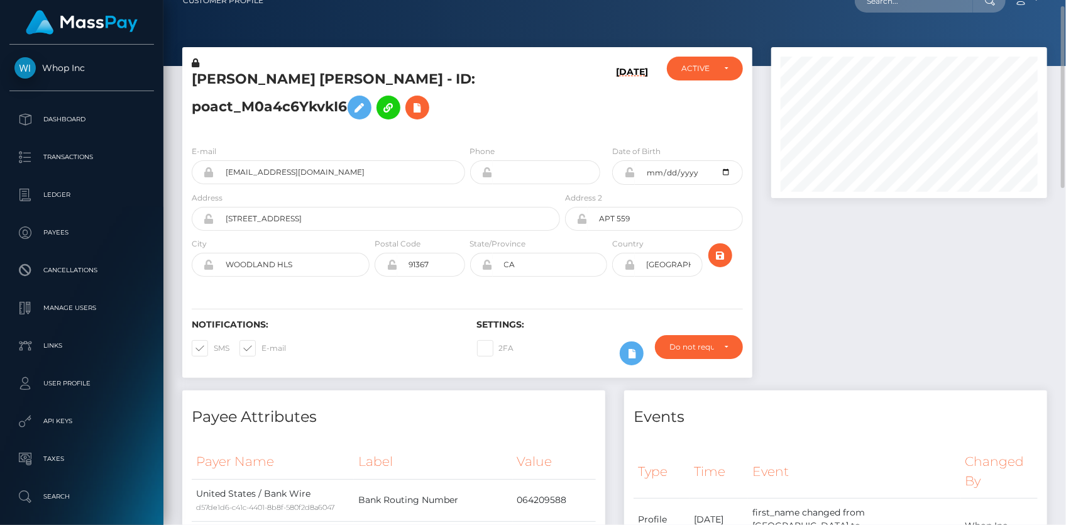
click at [892, 25] on div at bounding box center [614, 23] width 903 height 85
click at [891, 3] on input "text" at bounding box center [914, 1] width 118 height 24
paste input "261c9d54-04bb-461f-b13d-b36b009ed661"
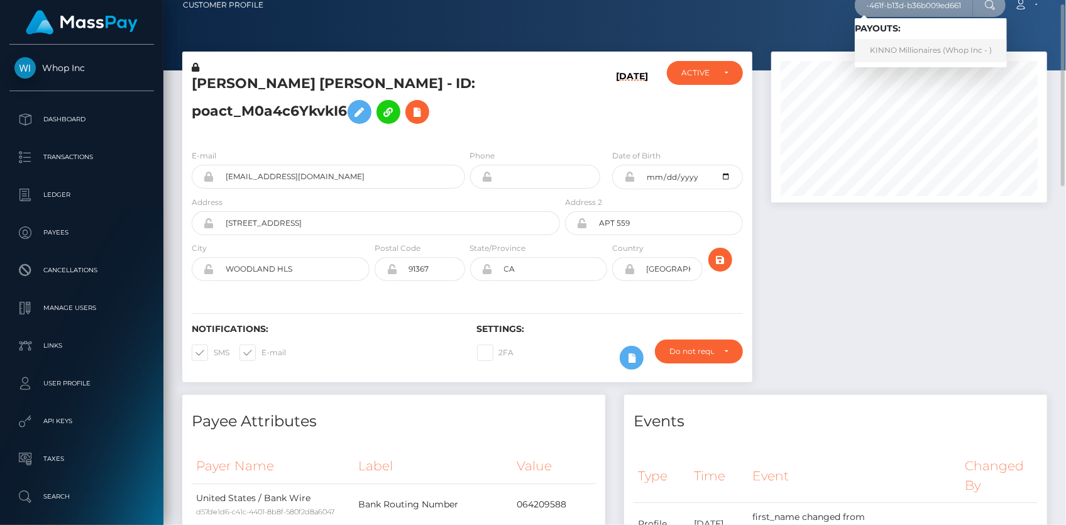
type input "261c9d54-04bb-461f-b13d-b36b009ed661"
click at [893, 48] on link "KINNO Millionaires (Whop Inc - )" at bounding box center [931, 50] width 152 height 23
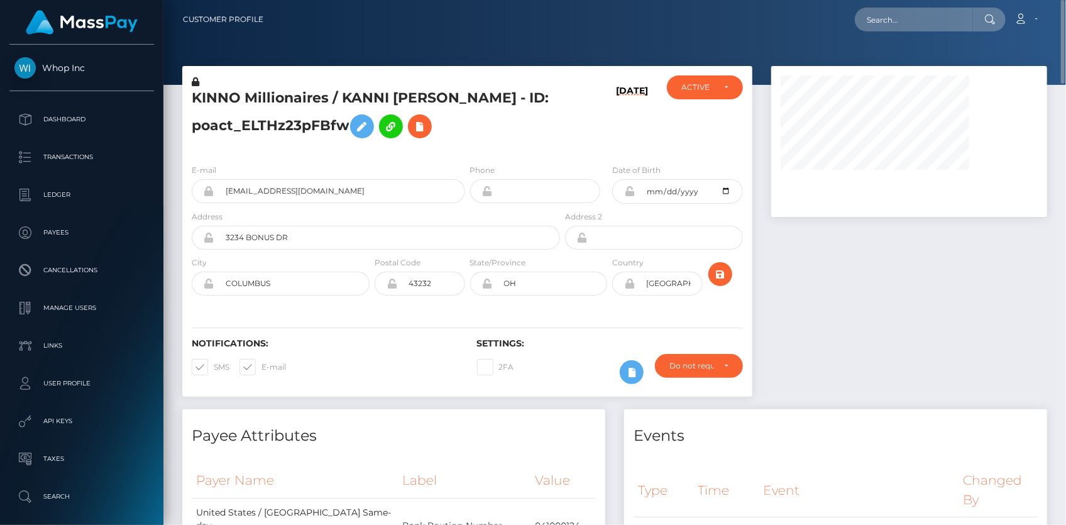
click at [289, 208] on div "E-mail [EMAIL_ADDRESS][DOMAIN_NAME]" at bounding box center [324, 186] width 285 height 47
click at [286, 194] on input "[EMAIL_ADDRESS][DOMAIN_NAME]" at bounding box center [339, 191] width 251 height 24
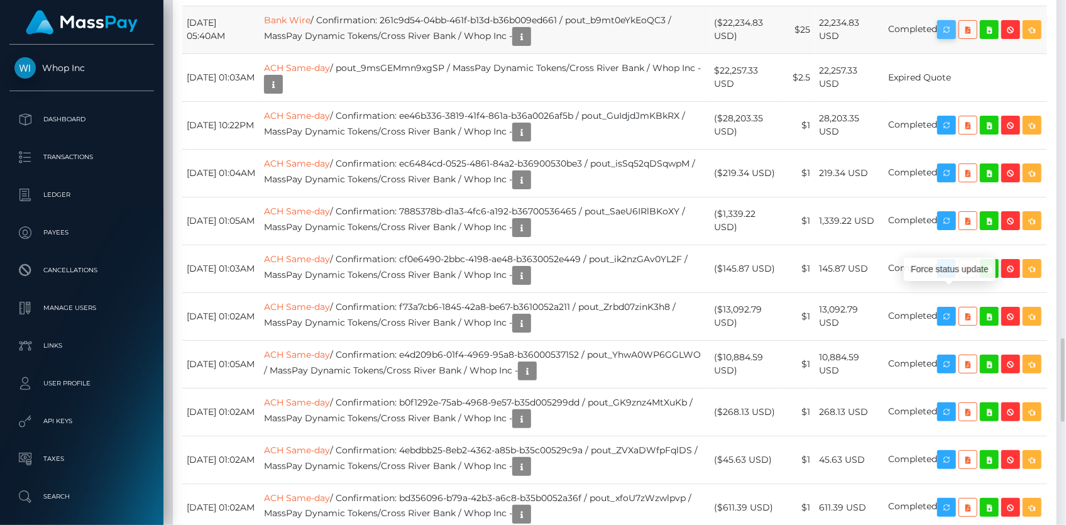
click at [954, 38] on icon "button" at bounding box center [946, 30] width 15 height 16
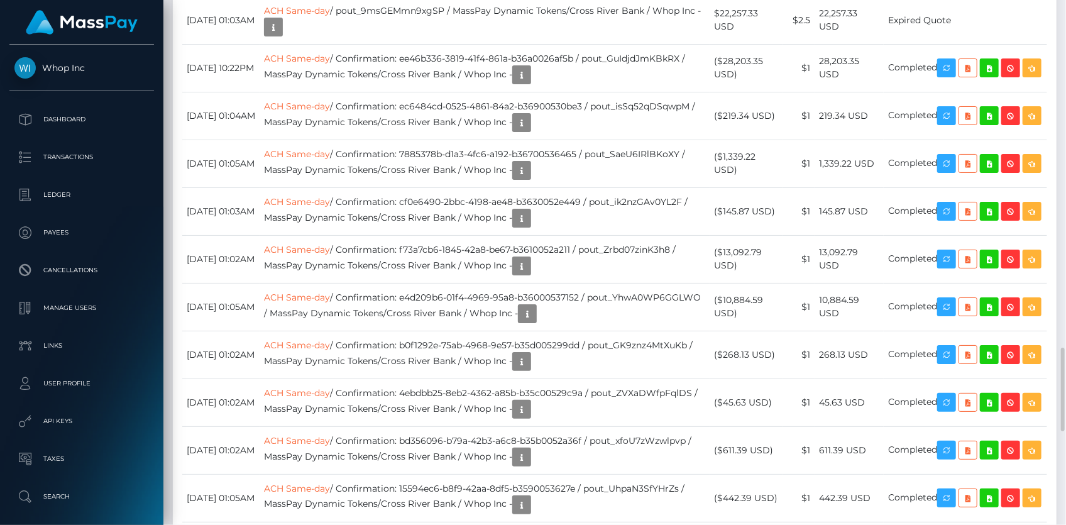
drag, startPoint x: 188, startPoint y: 239, endPoint x: 943, endPoint y: 236, distance: 754.9
copy tr "October 3, 2025 05:40AM Bank Wire / Confirmation: 261c9d54-04bb-461f-b13d-b36b0…"
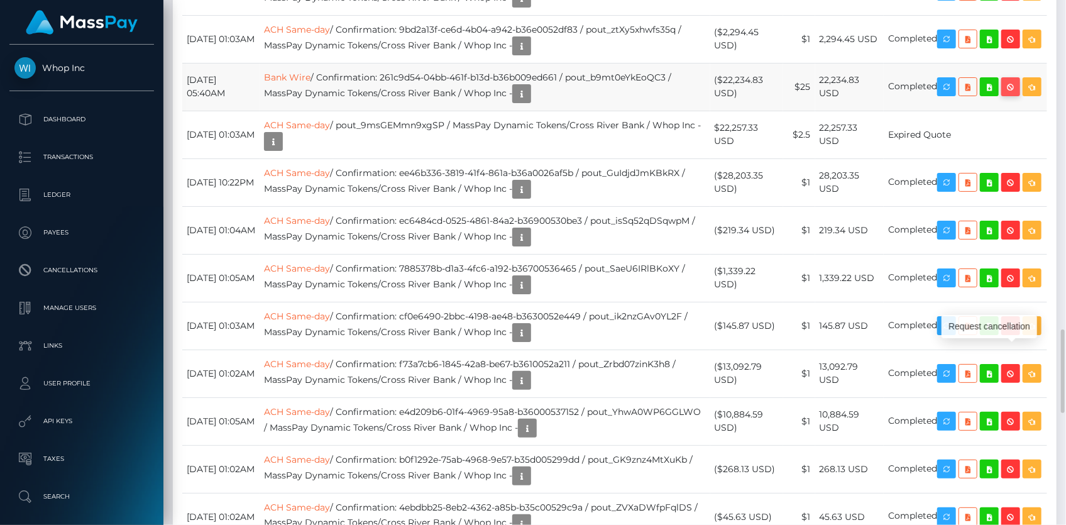
click at [1018, 95] on icon "button" at bounding box center [1010, 87] width 15 height 16
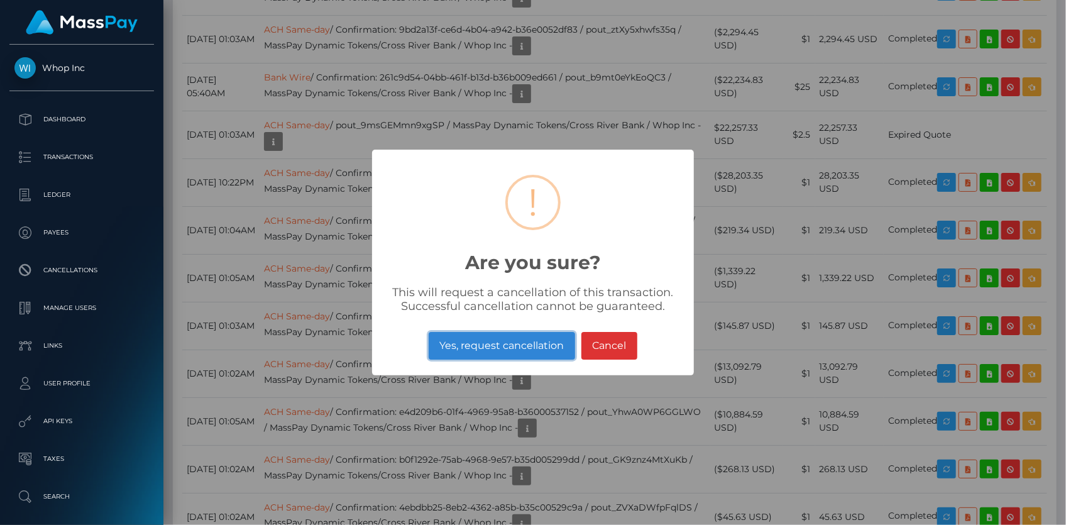
click at [497, 343] on button "Yes, request cancellation" at bounding box center [502, 346] width 146 height 28
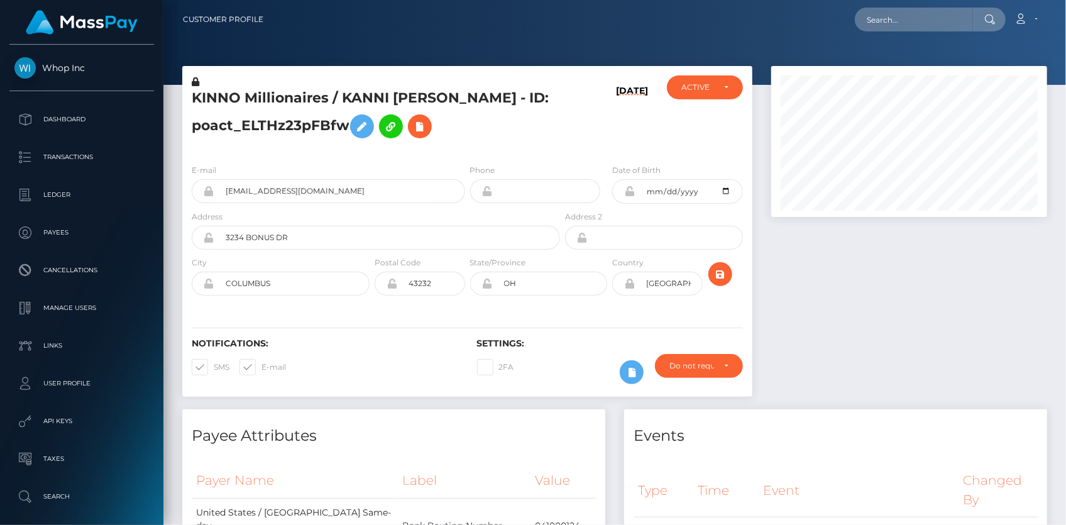
scroll to position [151, 275]
click at [907, 23] on input "text" at bounding box center [914, 20] width 118 height 24
paste input "c3d7f84c a42a-11f0-bd75-060e06e9f077"
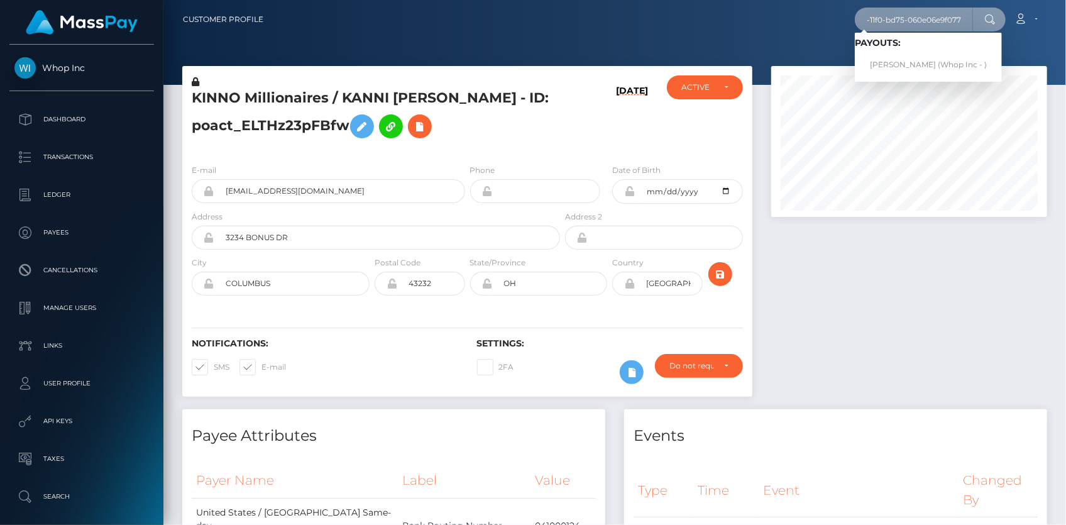
type input "c3d7f84c a42a-11f0-bd75-060e06e9f077"
click at [911, 69] on link "[PERSON_NAME] (Whop Inc - )" at bounding box center [928, 64] width 147 height 23
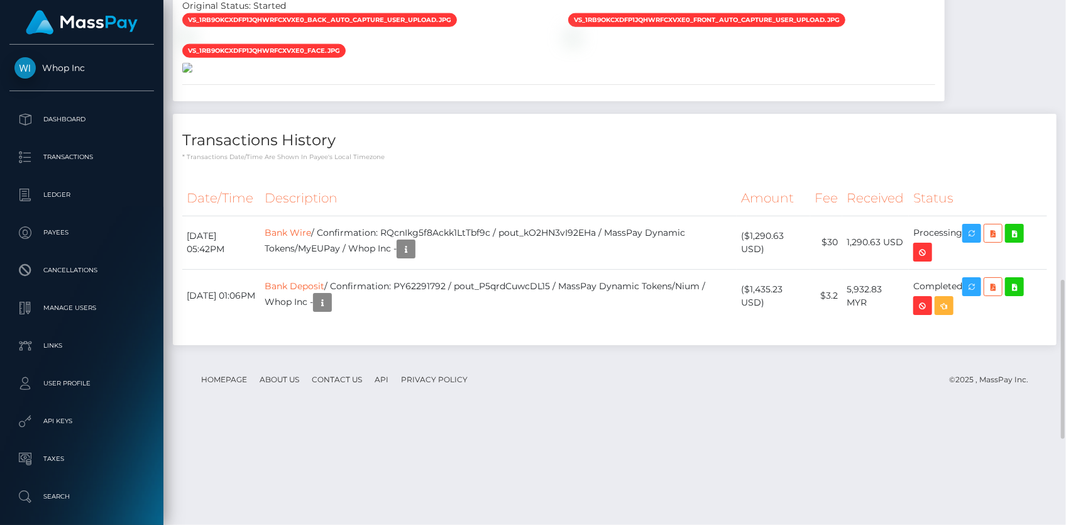
scroll to position [752, 0]
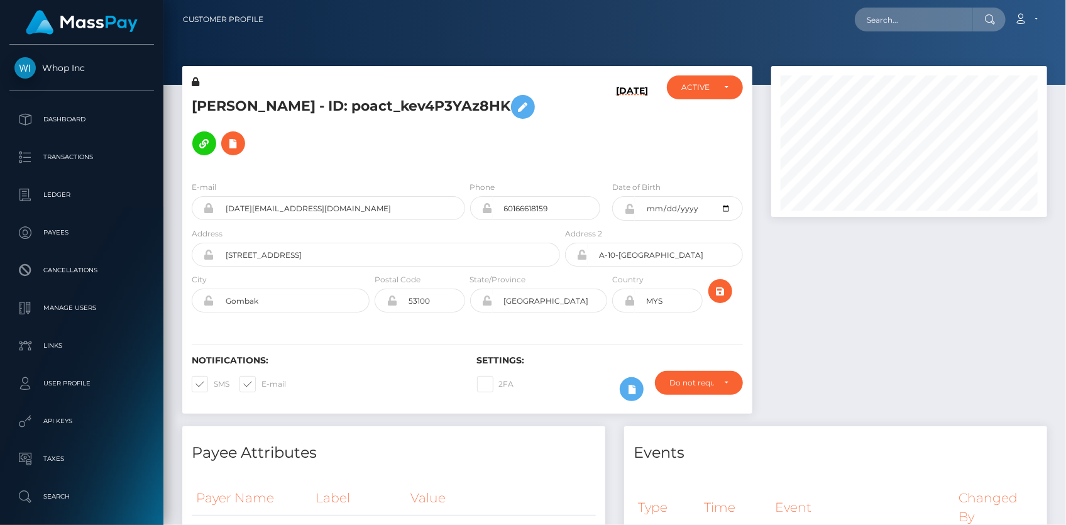
scroll to position [151, 275]
click at [877, 19] on input "text" at bounding box center [914, 20] width 118 height 24
paste input "poact_pn8tTNiaituO"
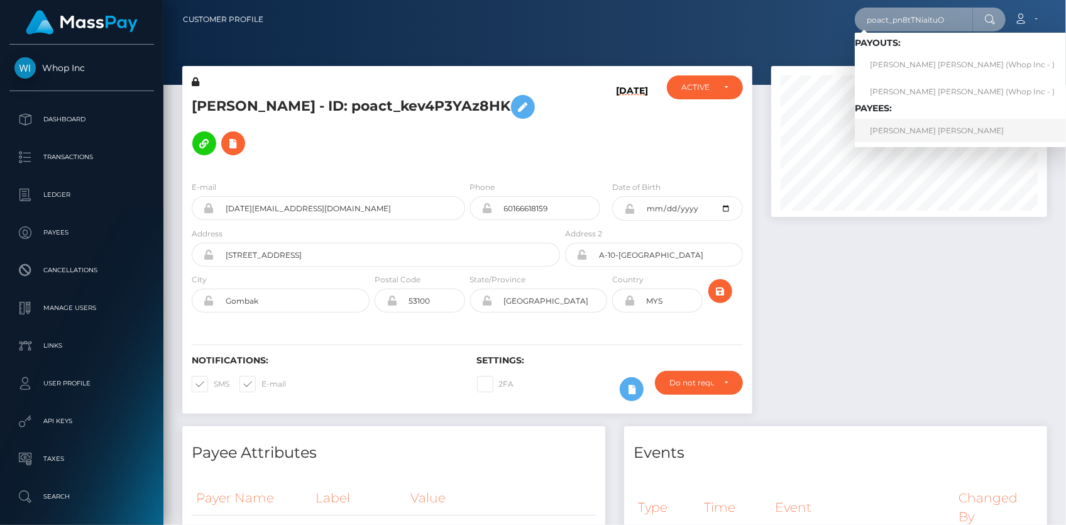
type input "poact_pn8tTNiaituO"
click at [909, 125] on link "ALEXANDER ERIK GERHARD BERGSTRÖM" at bounding box center [962, 130] width 215 height 23
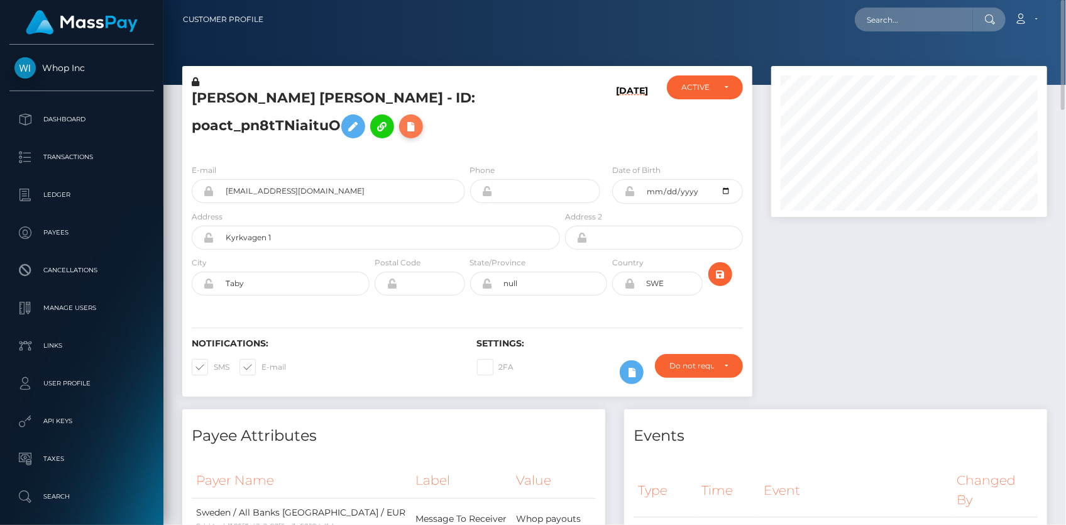
click at [419, 123] on icon at bounding box center [411, 127] width 15 height 16
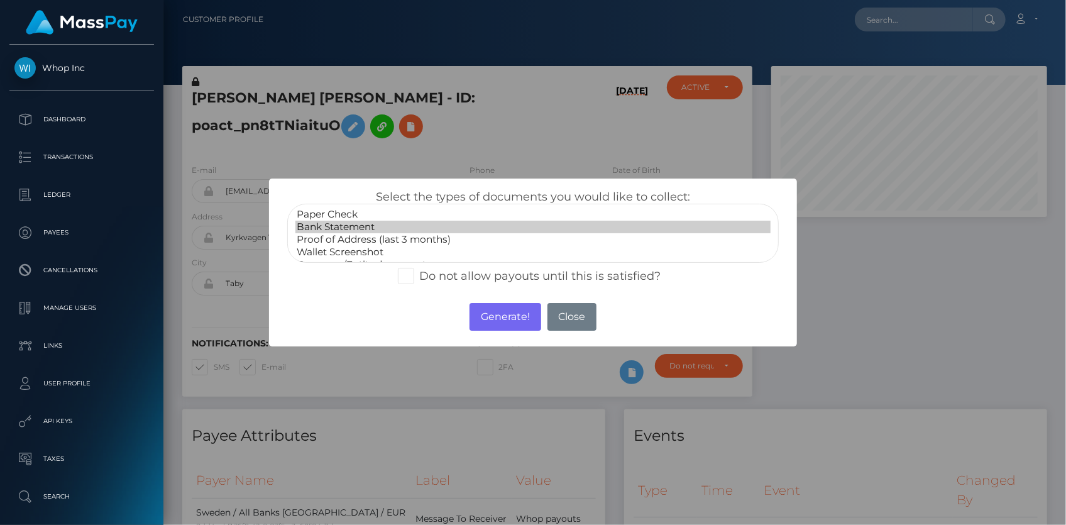
click at [415, 221] on option "Bank Statement" at bounding box center [532, 227] width 475 height 13
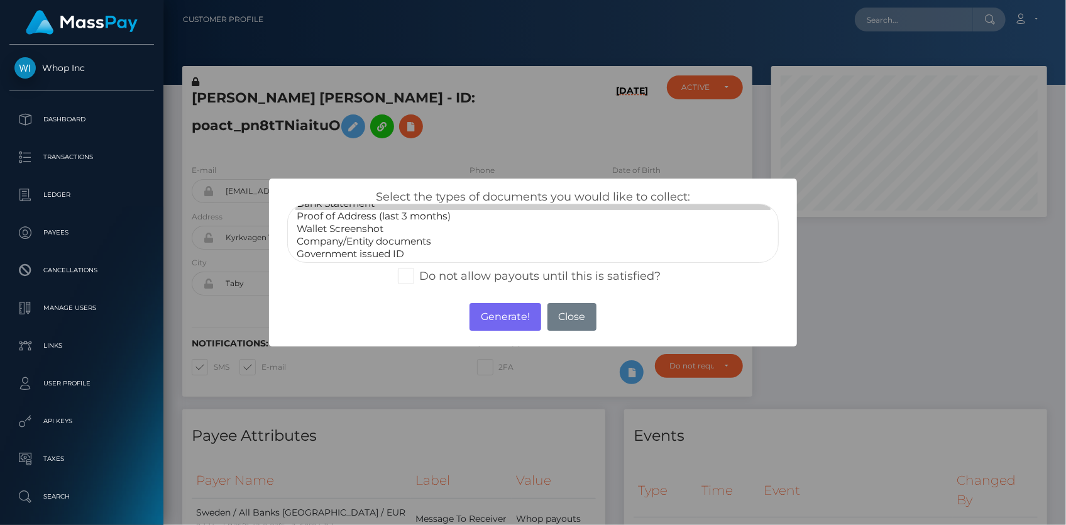
scroll to position [36, 0]
click at [393, 239] on option "Government issued ID" at bounding box center [532, 241] width 475 height 13
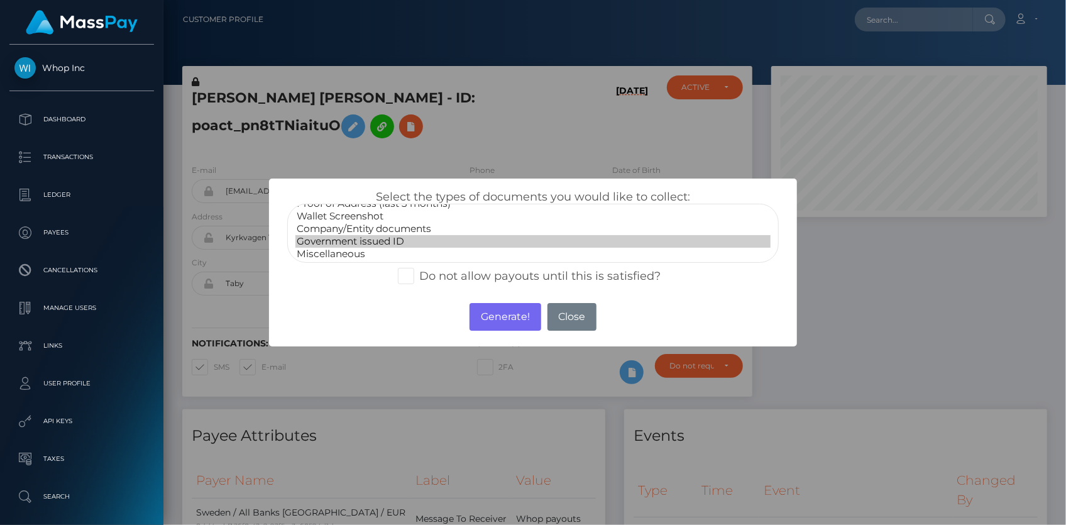
click at [389, 251] on option "Miscellaneous" at bounding box center [532, 254] width 475 height 13
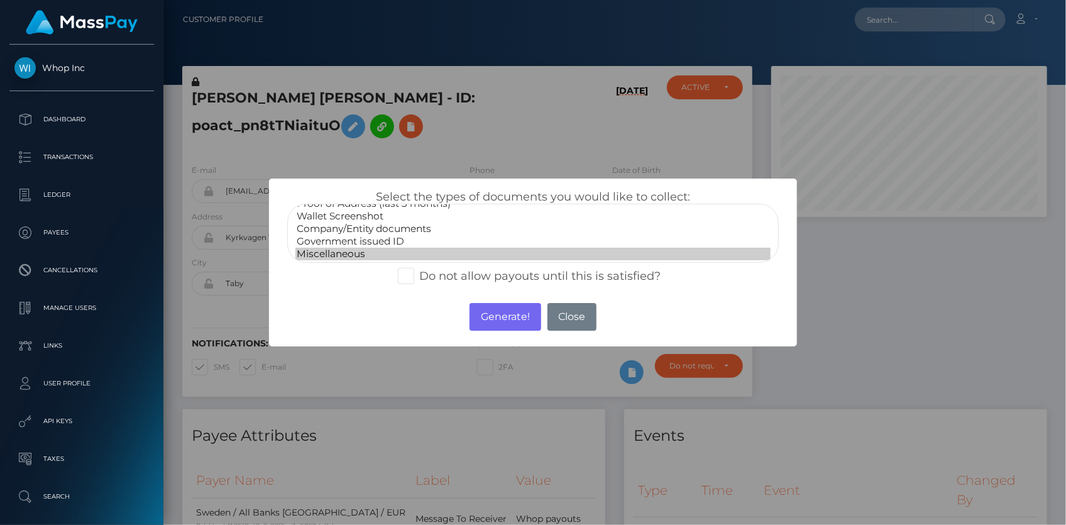
select select "Company/Entity documents"
click at [393, 228] on option "Company/Entity documents" at bounding box center [532, 228] width 475 height 13
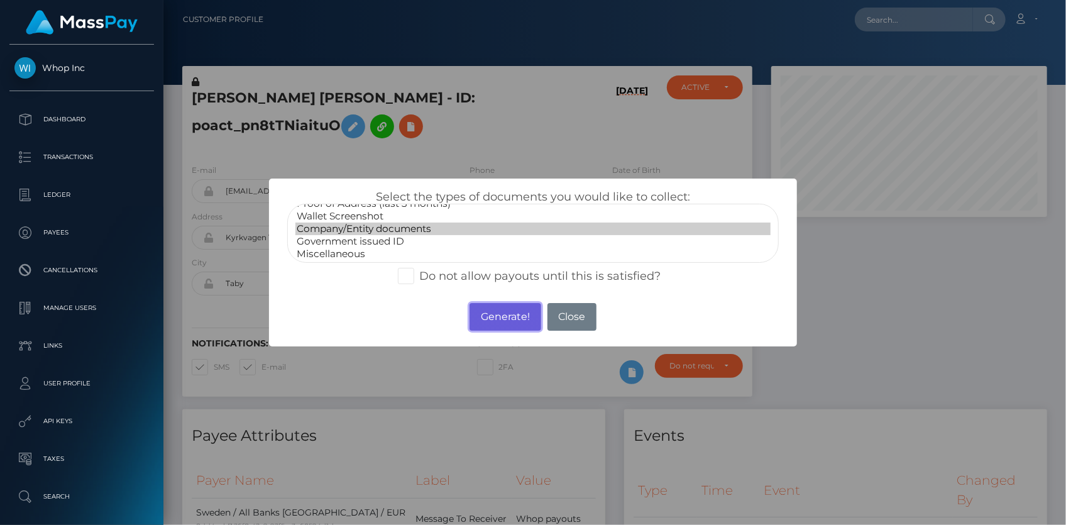
click at [497, 307] on button "Generate!" at bounding box center [505, 317] width 71 height 28
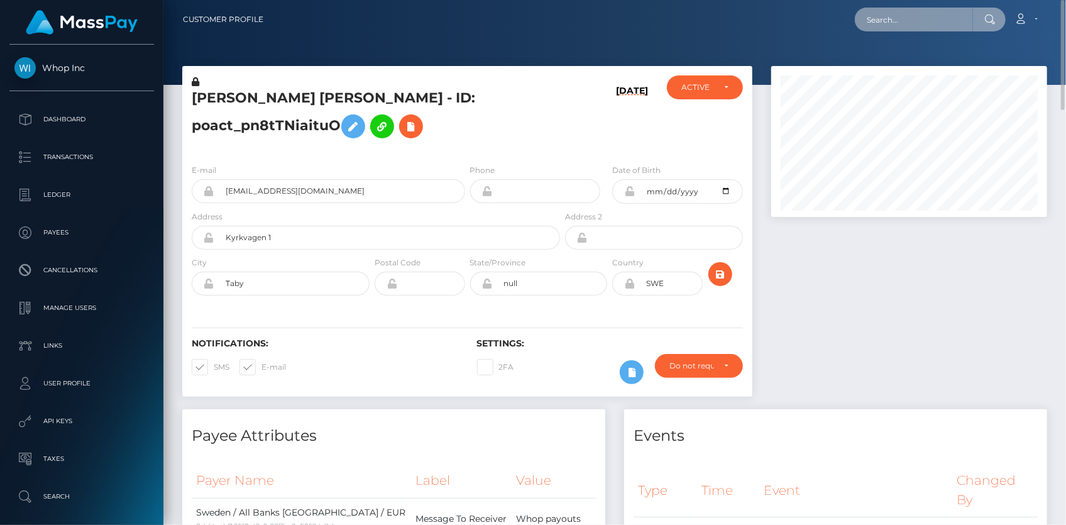
click at [893, 11] on input "text" at bounding box center [914, 20] width 118 height 24
paste input "shavaan@mainstreammediaco.com"
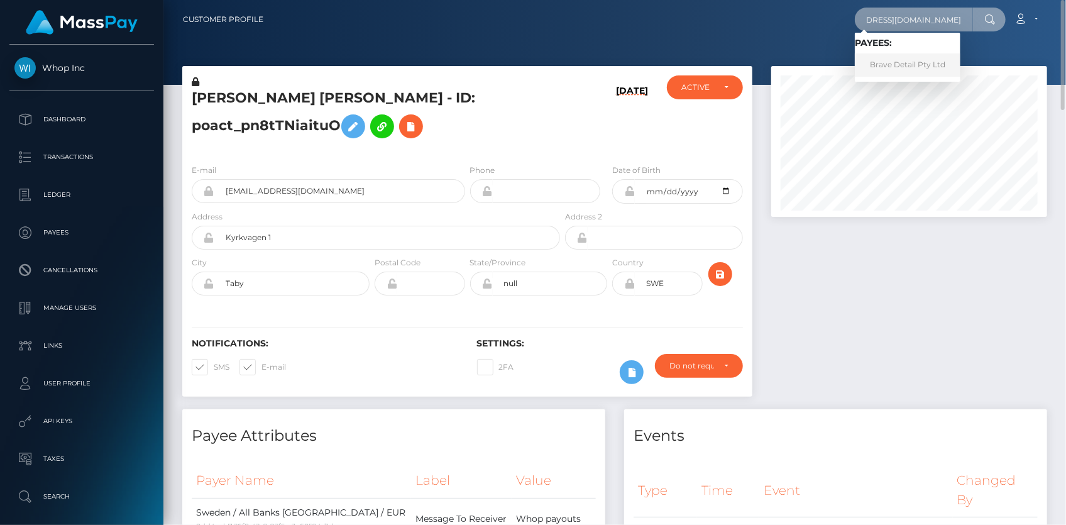
type input "shavaan@mainstreammediaco.com"
click at [907, 65] on link "Brave Detail Pty Ltd" at bounding box center [908, 64] width 106 height 23
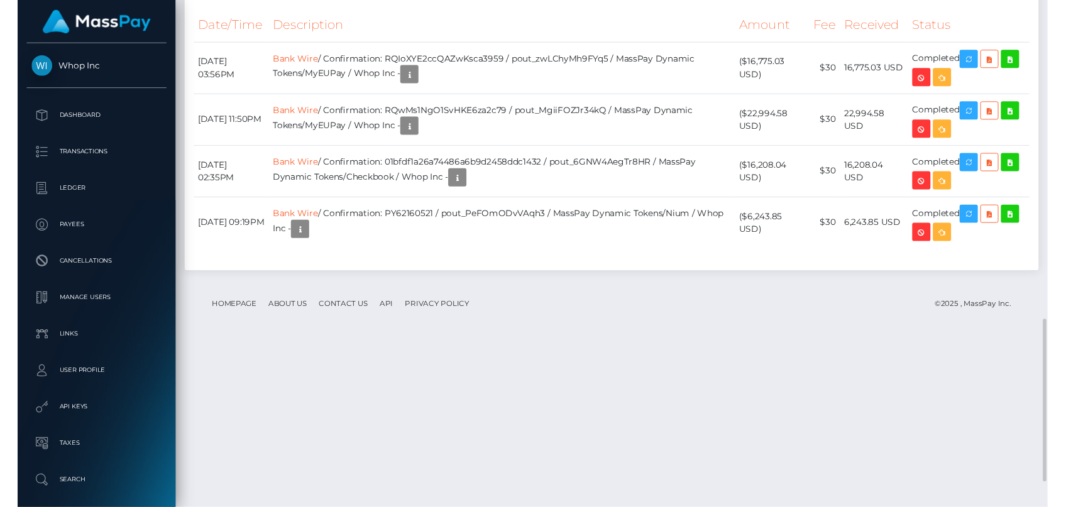
scroll to position [1111, 0]
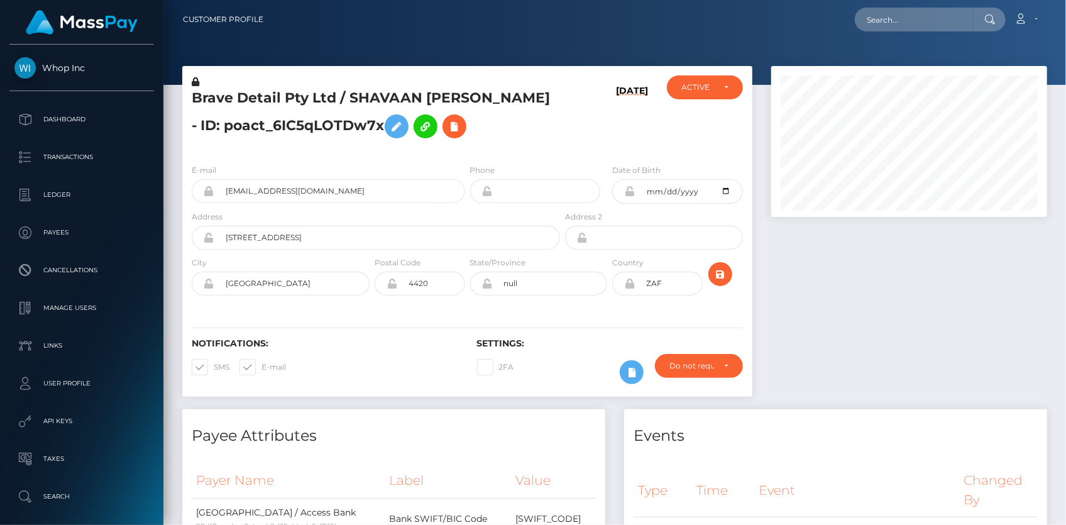
scroll to position [151, 275]
click at [854, 7] on div "Loading... Loading... Account Edit Profile Logout" at bounding box center [659, 19] width 773 height 26
click at [886, 18] on input "text" at bounding box center [914, 20] width 118 height 24
paste input "[EMAIL_ADDRESS][DOMAIN_NAME]"
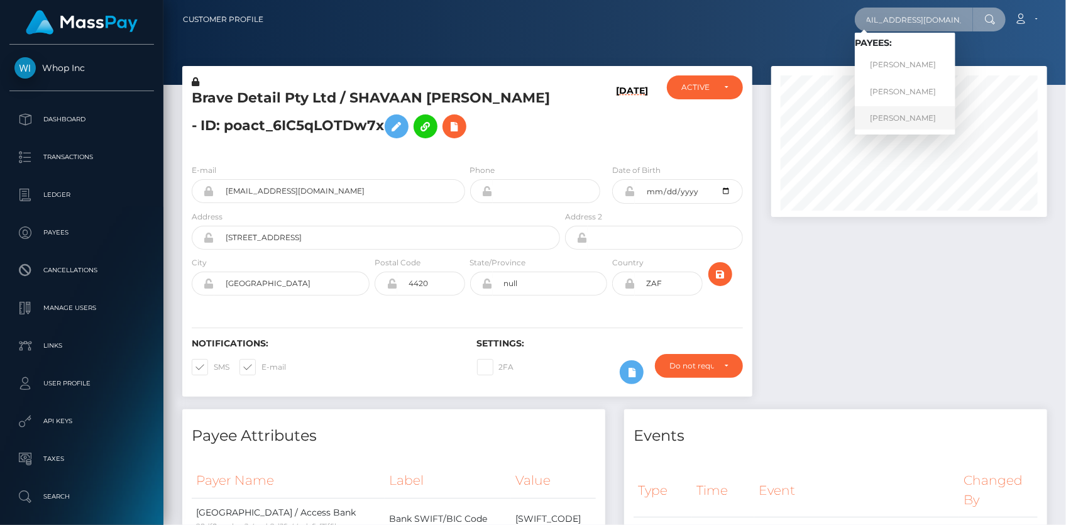
type input "[EMAIL_ADDRESS][DOMAIN_NAME]"
click at [923, 114] on link "ALEJANDRO GONZALEZ" at bounding box center [905, 117] width 101 height 23
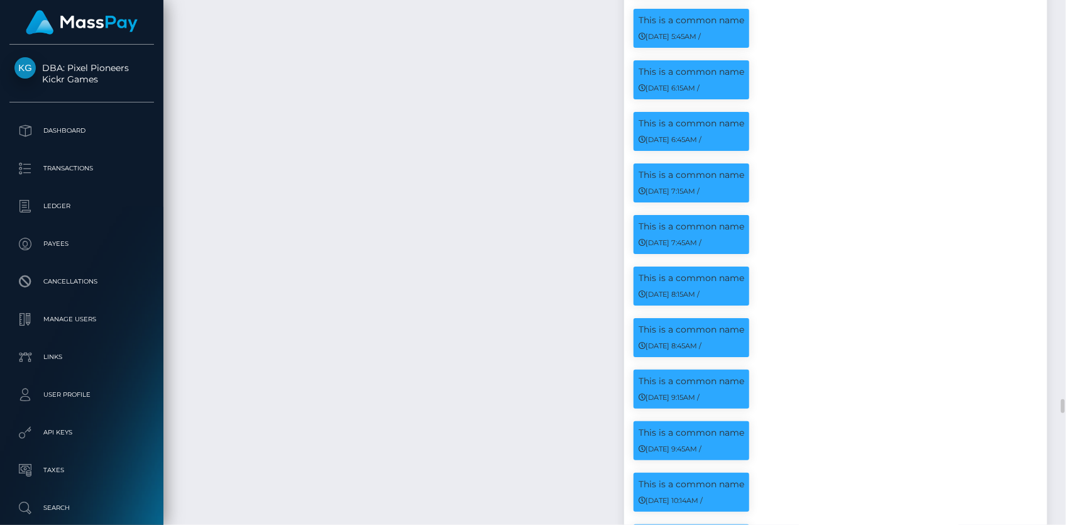
scroll to position [16594, 0]
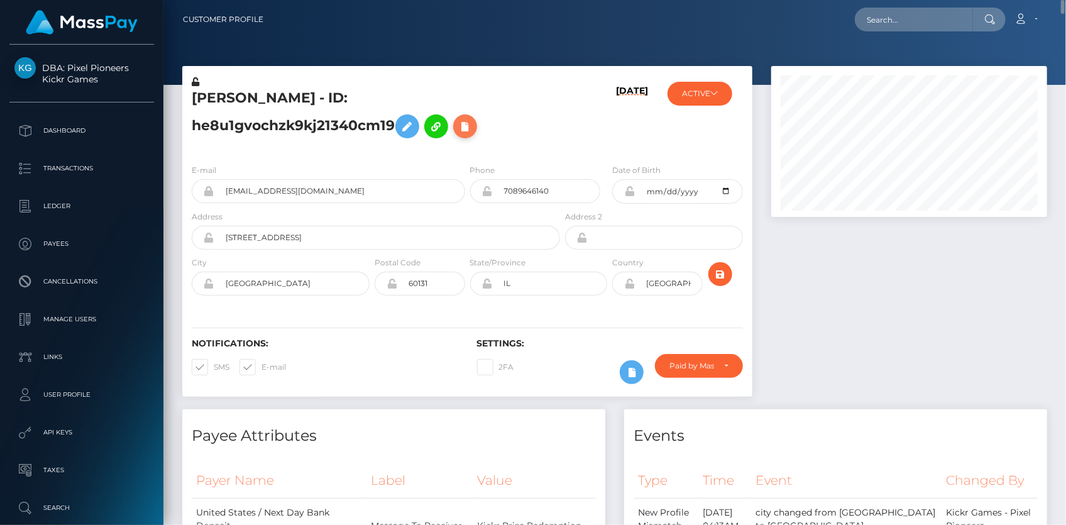
click at [465, 123] on icon at bounding box center [465, 127] width 15 height 16
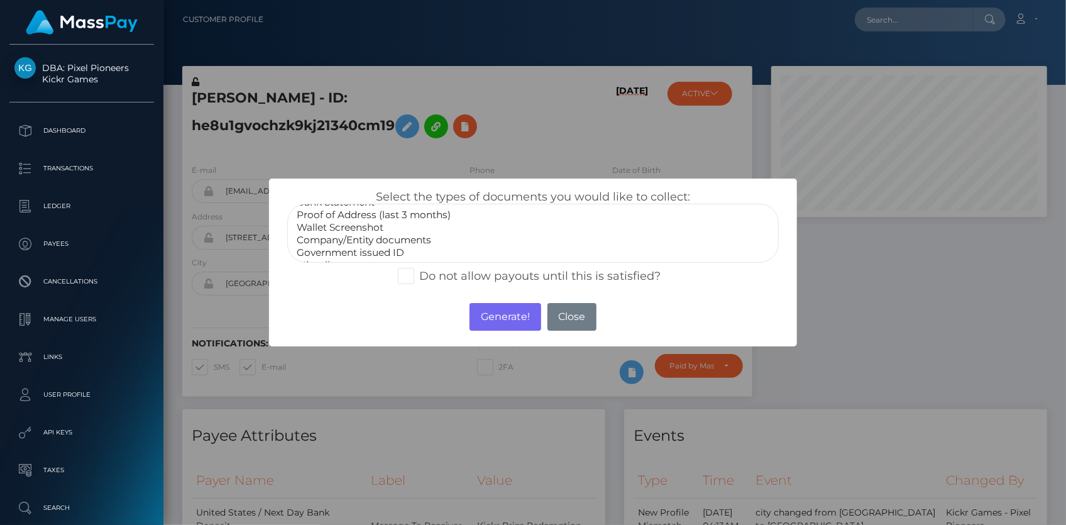
scroll to position [36, 0]
select select "Government issued ID"
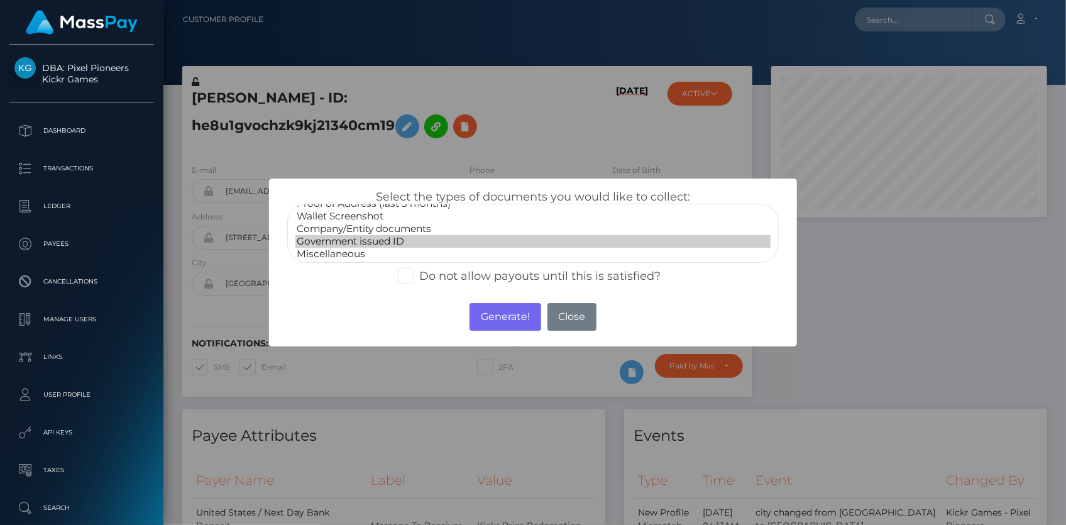
click at [350, 239] on option "Government issued ID" at bounding box center [532, 241] width 475 height 13
click at [481, 316] on button "Generate!" at bounding box center [505, 317] width 71 height 28
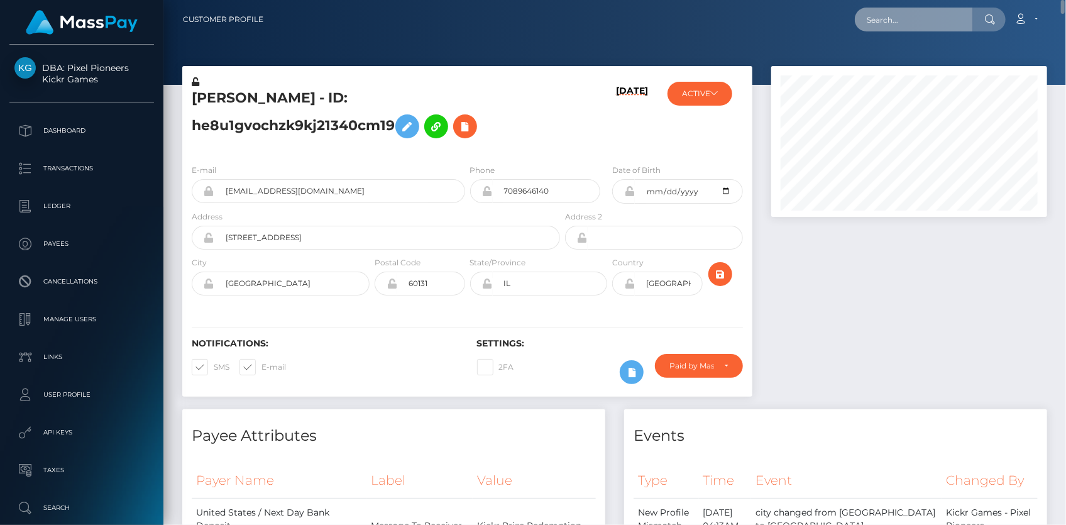
click at [936, 27] on input "text" at bounding box center [914, 20] width 118 height 24
paste input "poact_CW3B3MnHNURf"
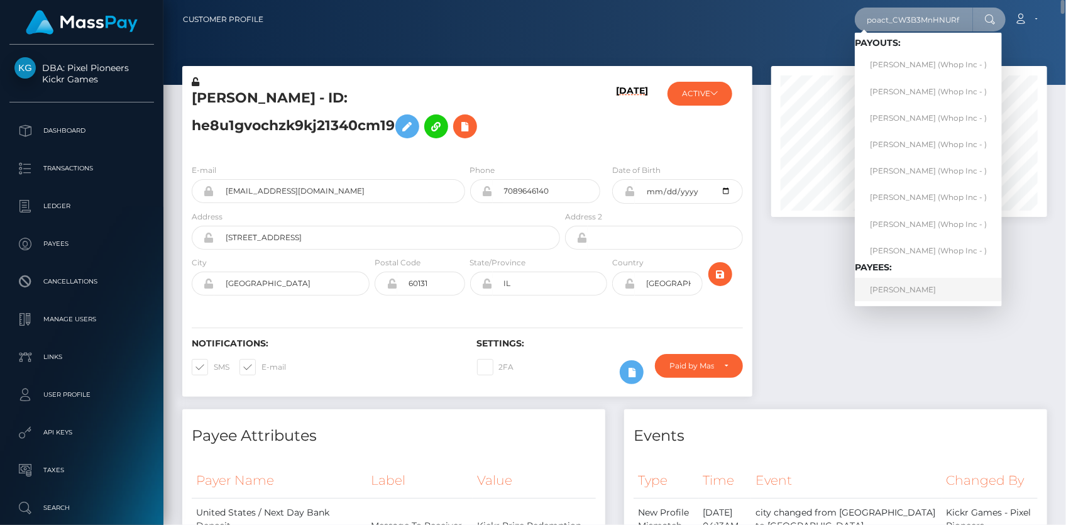
type input "poact_CW3B3MnHNURf"
click at [904, 288] on link "ARIHANT MEENA" at bounding box center [928, 289] width 147 height 23
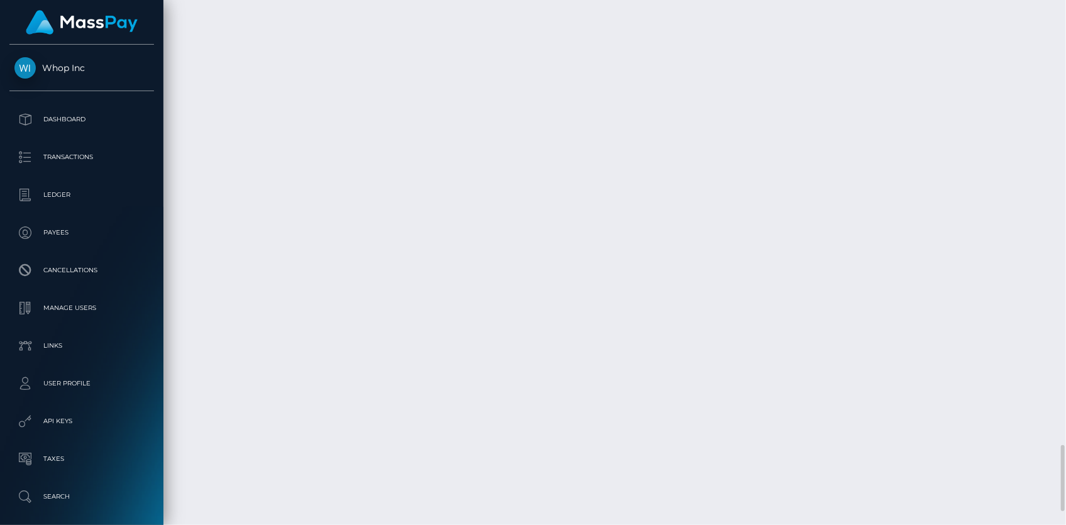
scroll to position [151, 275]
copy td "ostevvjq0r2e"
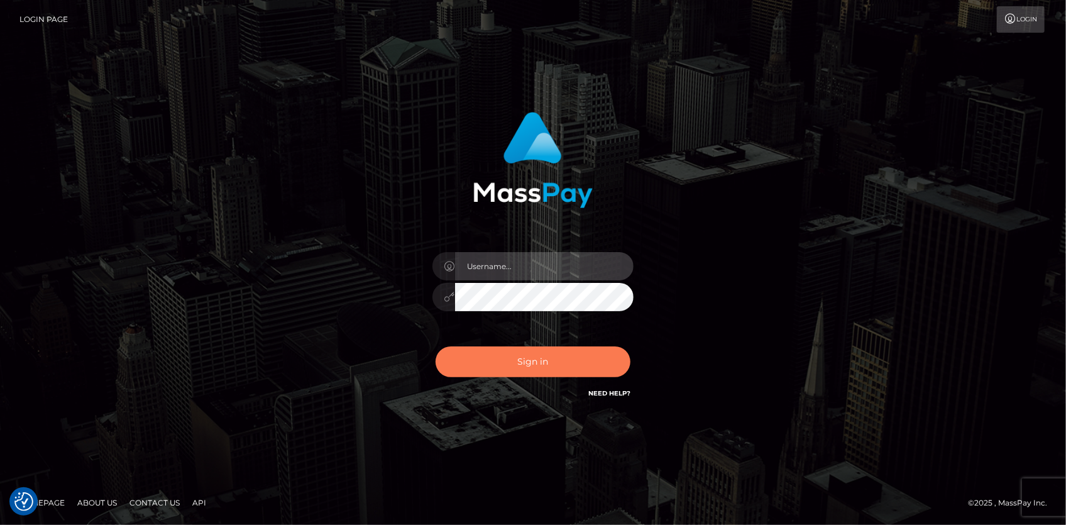
type input "[PERSON_NAME]"
click at [535, 348] on button "Sign in" at bounding box center [533, 361] width 195 height 31
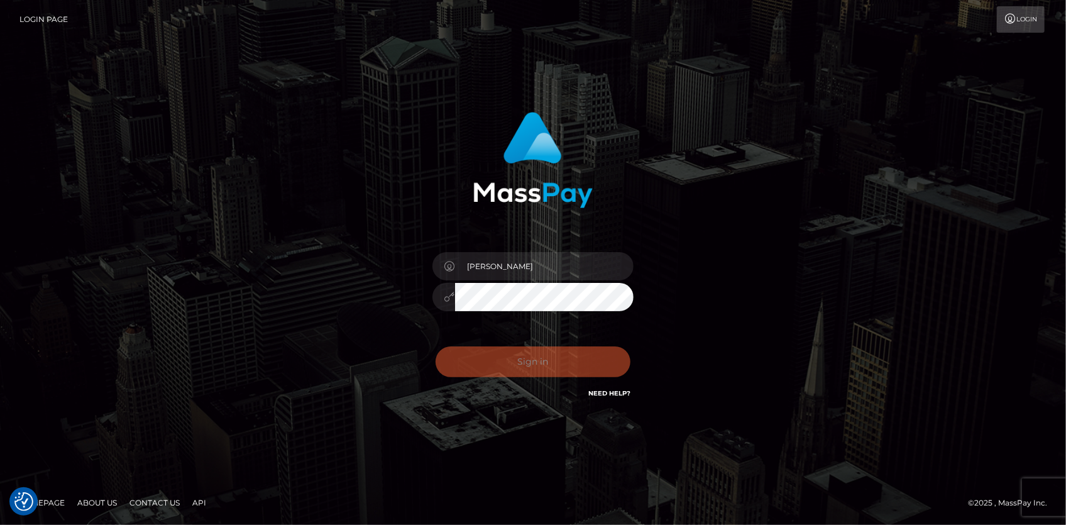
click at [529, 365] on div "Sign in Need Help?" at bounding box center [533, 367] width 220 height 56
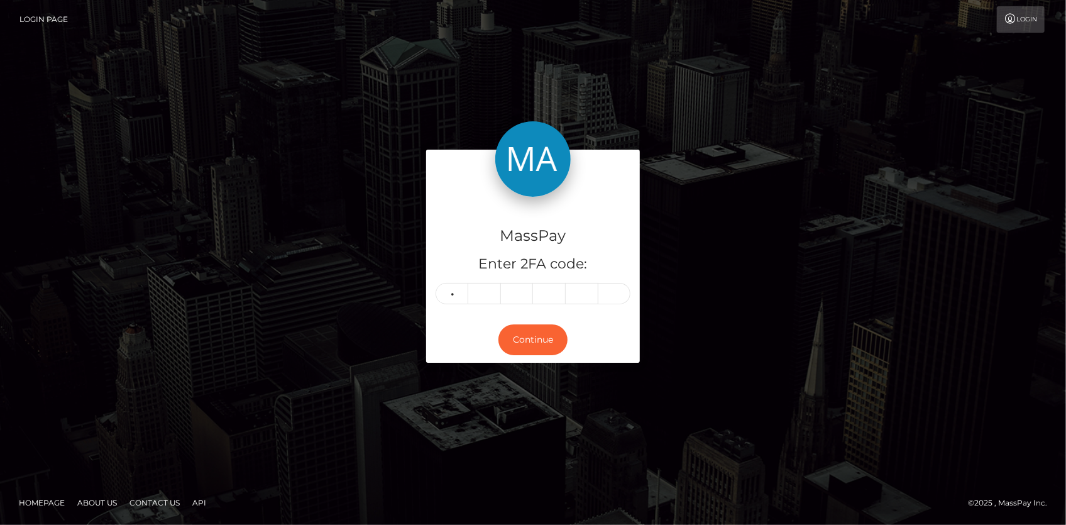
type input "7"
type input "6"
type input "7"
type input "0"
type input "2"
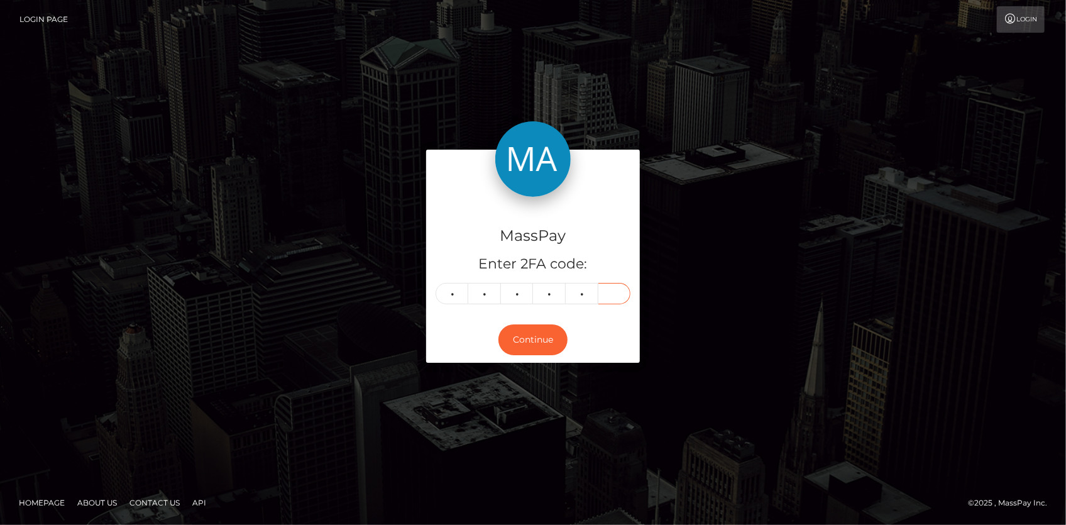
type input "2"
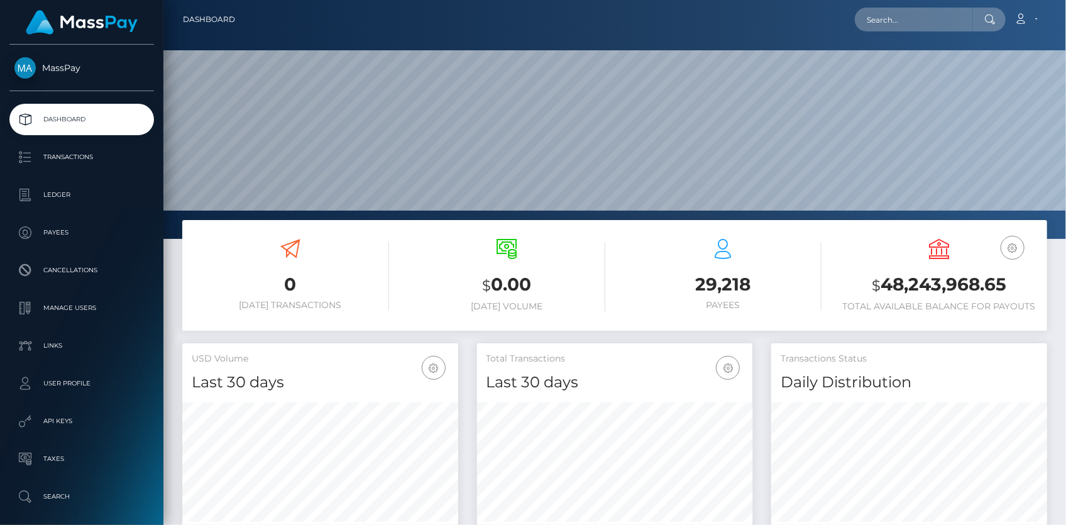
scroll to position [222, 275]
click at [892, 18] on input "text" at bounding box center [914, 20] width 118 height 24
paste input "y0Rku8Pb64NXi5ZP0OalvYFLBwY2"
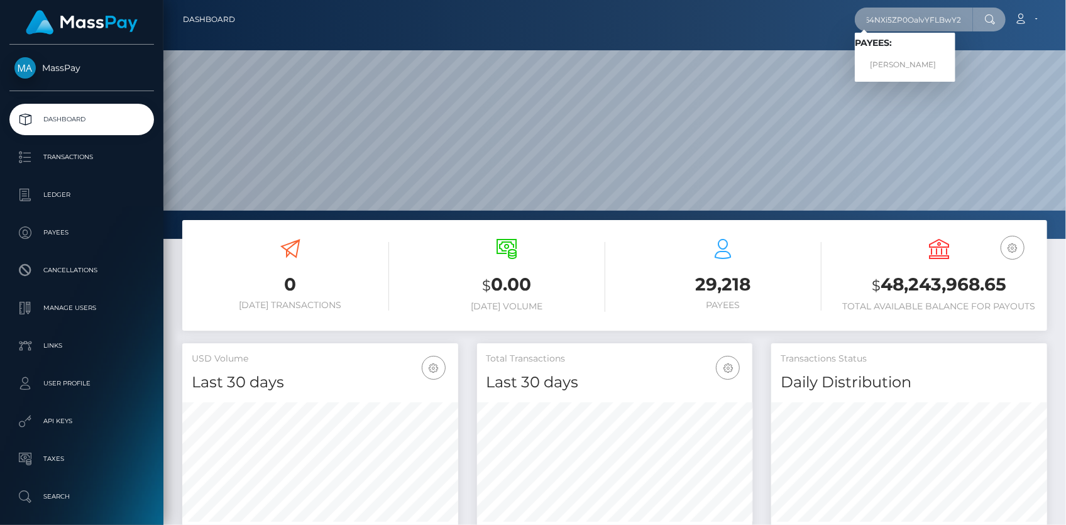
type input "y0Rku8Pb64NXi5ZP0OalvYFLBwY2"
click at [906, 69] on link "[PERSON_NAME]" at bounding box center [905, 64] width 101 height 23
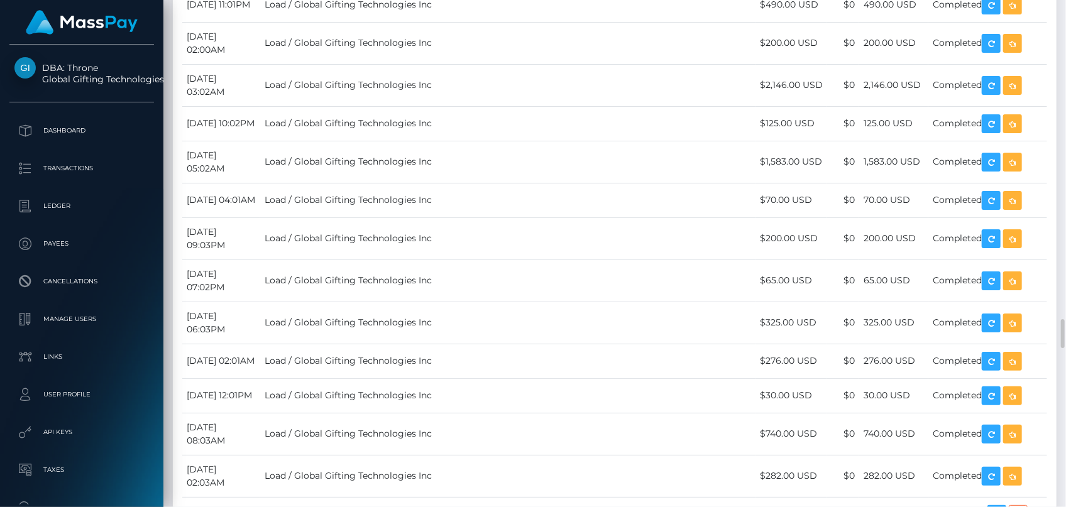
scroll to position [4742, 0]
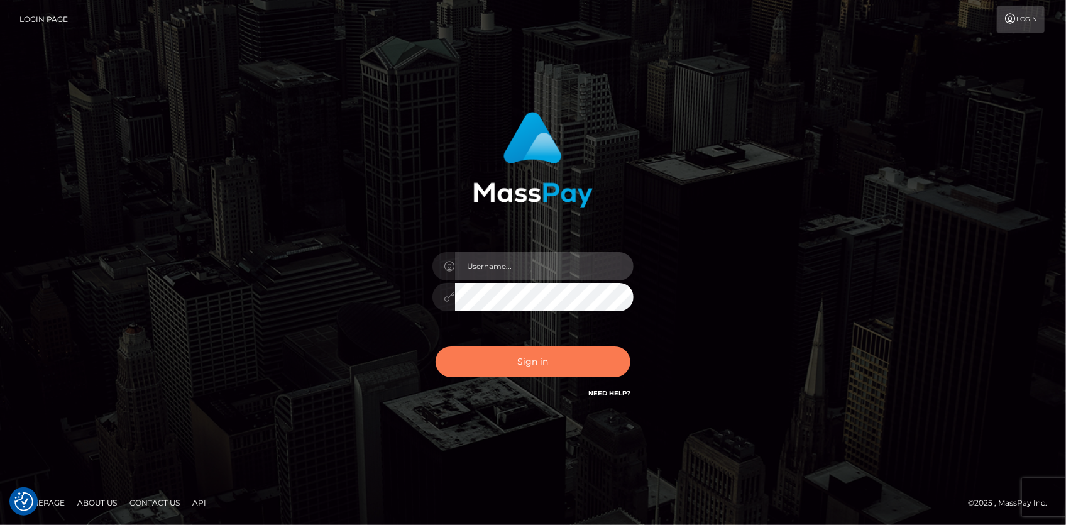
type input "Eduard Gavrilescu"
click at [524, 365] on button "Sign in" at bounding box center [533, 361] width 195 height 31
type input "Eduard Gavrilescu"
click at [468, 360] on button "Sign in" at bounding box center [533, 361] width 195 height 31
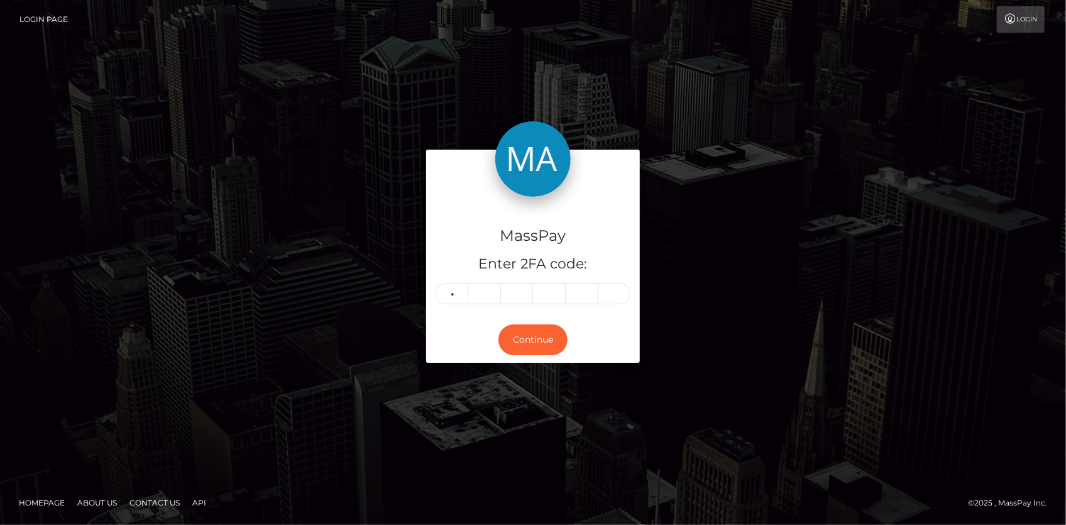
type input "4"
type input "8"
type input "7"
type input "5"
type input "4"
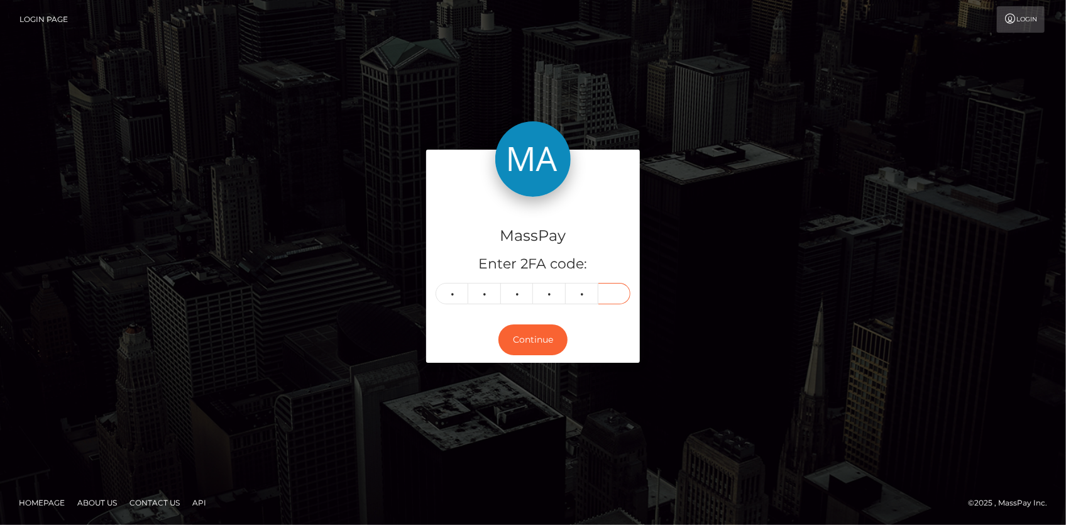
type input "0"
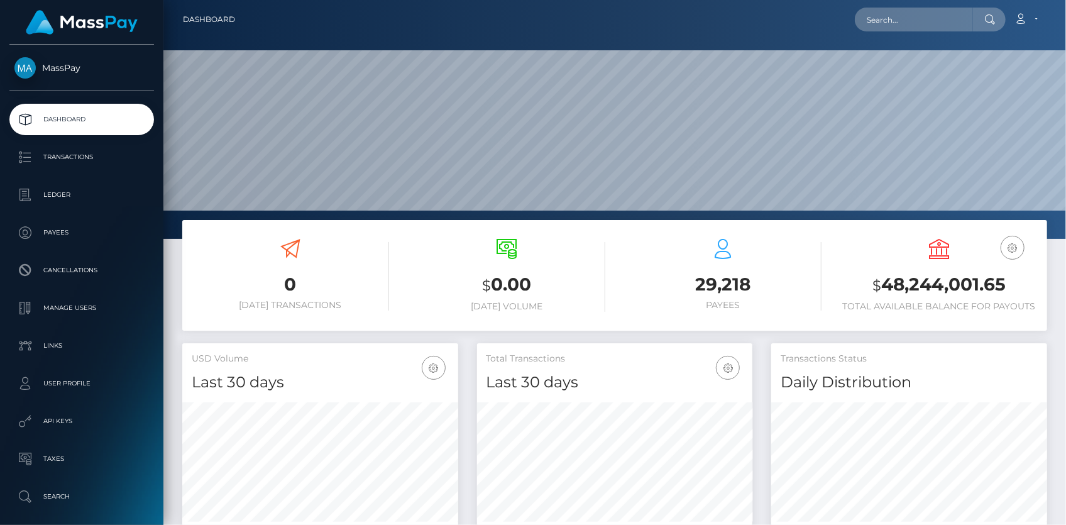
scroll to position [222, 275]
click at [874, 6] on div "Loading... Loading... Account Edit Profile Logout" at bounding box center [645, 19] width 801 height 26
click at [877, 11] on input "text" at bounding box center [914, 20] width 118 height 24
paste input "1f86ceb3-18cf-11ef-9e42-062d9cd50a19"
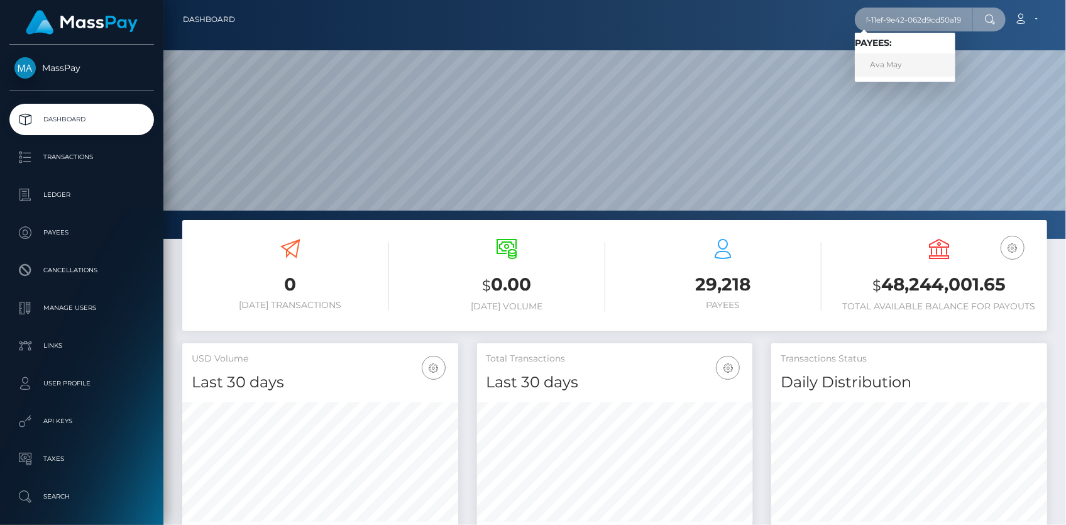
type input "1f86ceb3-18cf-11ef-9e42-062d9cd50a19"
click at [905, 70] on link "Ava May" at bounding box center [905, 64] width 101 height 23
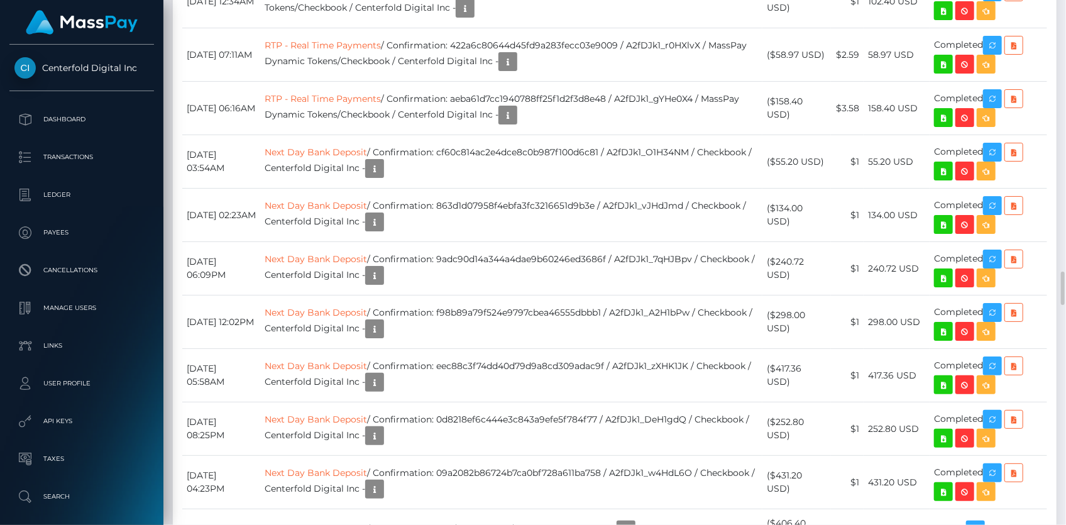
scroll to position [4056, 0]
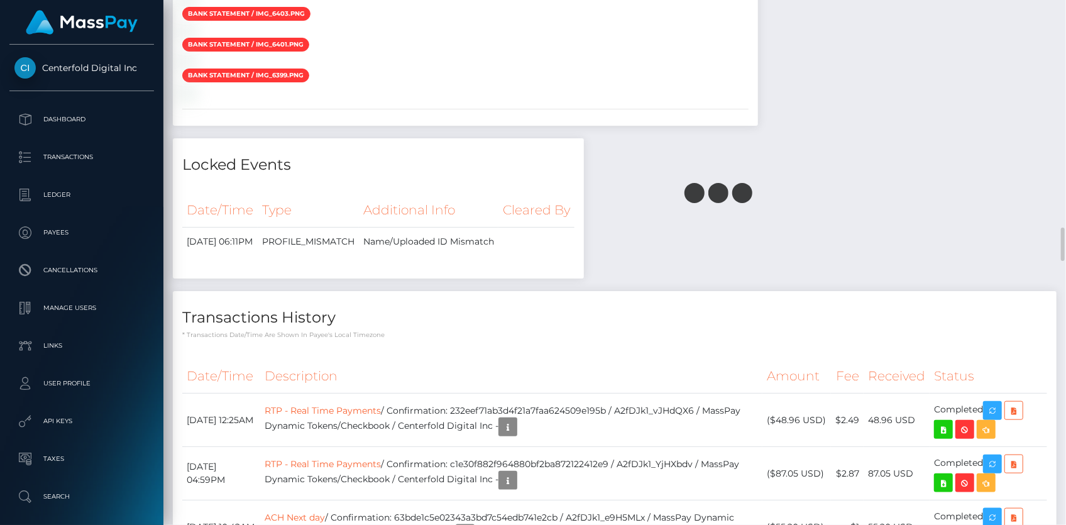
scroll to position [3371, 0]
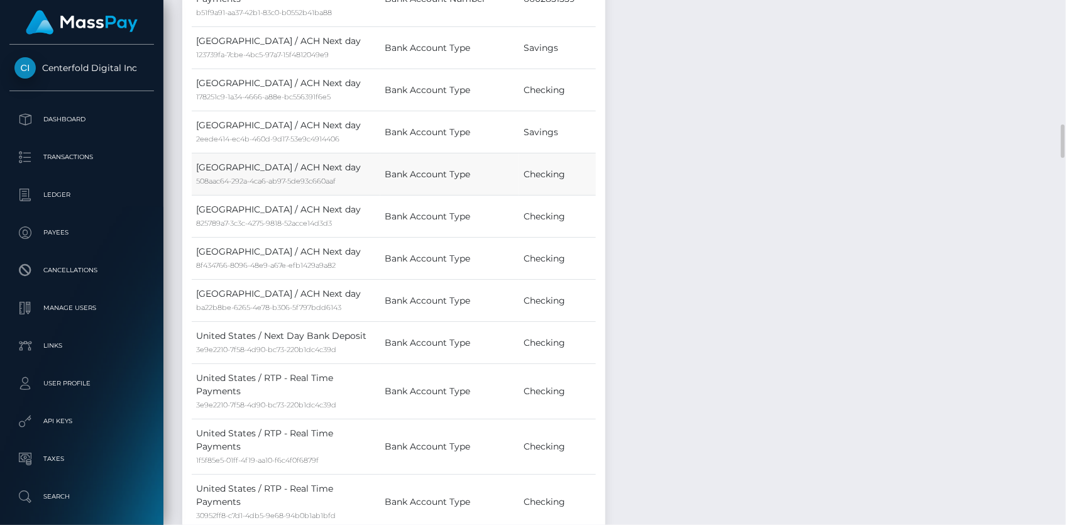
scroll to position [0, 0]
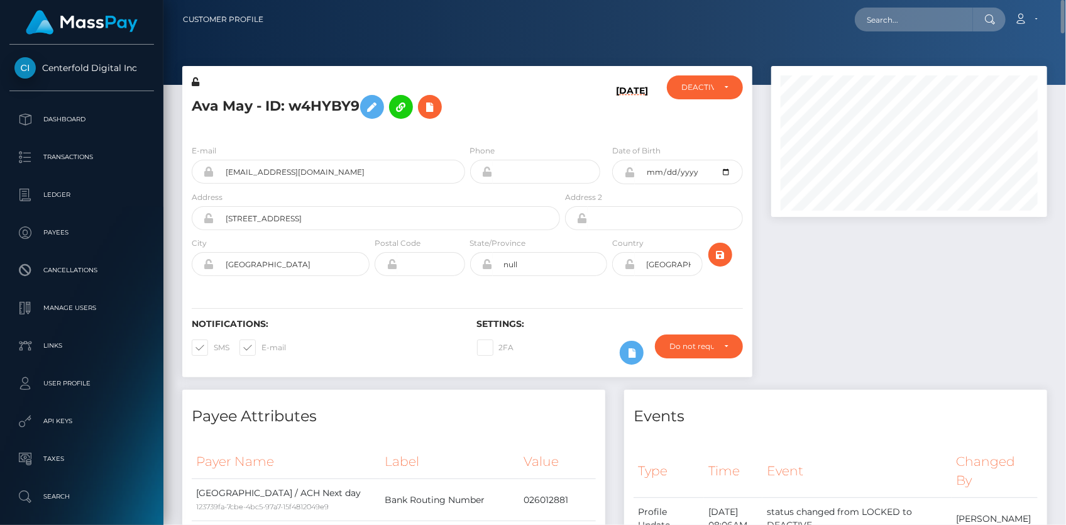
click at [264, 101] on h5 "Ava May - ID: w4HYBY9" at bounding box center [372, 107] width 361 height 36
click at [244, 107] on h5 "Ava May - ID: w4HYBY9" at bounding box center [372, 107] width 361 height 36
copy h5 "Ava May - ID: w4HYBY9"
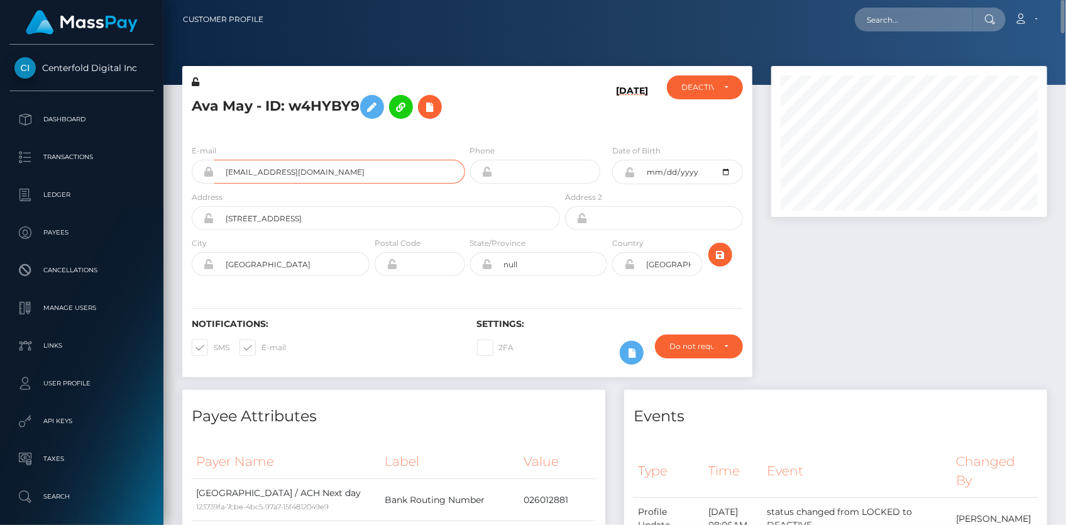
click at [234, 176] on input "staciahitt@alum.calarts.edu" at bounding box center [339, 172] width 251 height 24
click at [288, 102] on h5 "Ava May - ID: w4HYBY9" at bounding box center [372, 107] width 361 height 36
click at [268, 170] on input "staciahitt@alum.calarts.edu" at bounding box center [339, 172] width 251 height 24
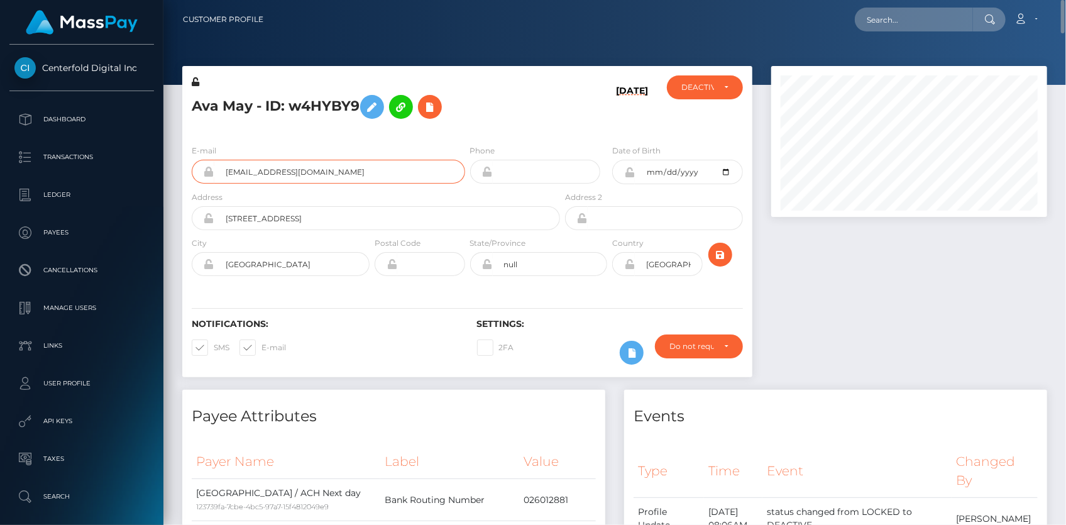
click at [268, 170] on input "staciahitt@alum.calarts.edu" at bounding box center [339, 172] width 251 height 24
click at [234, 106] on h5 "Ava May - ID: w4HYBY9" at bounding box center [372, 107] width 361 height 36
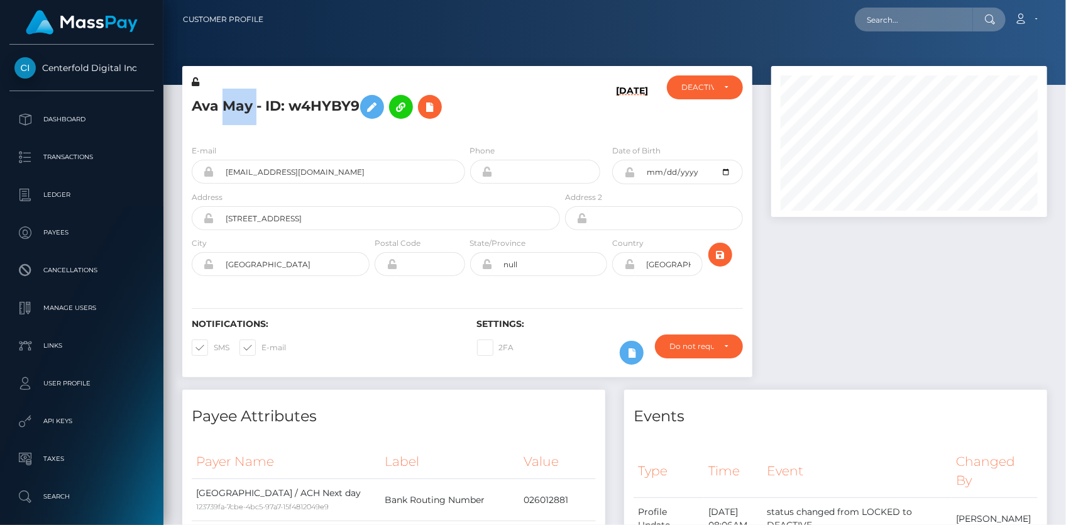
copy h5 "Ava May - ID: w4HYBY9"
click at [431, 118] on button at bounding box center [430, 107] width 24 height 24
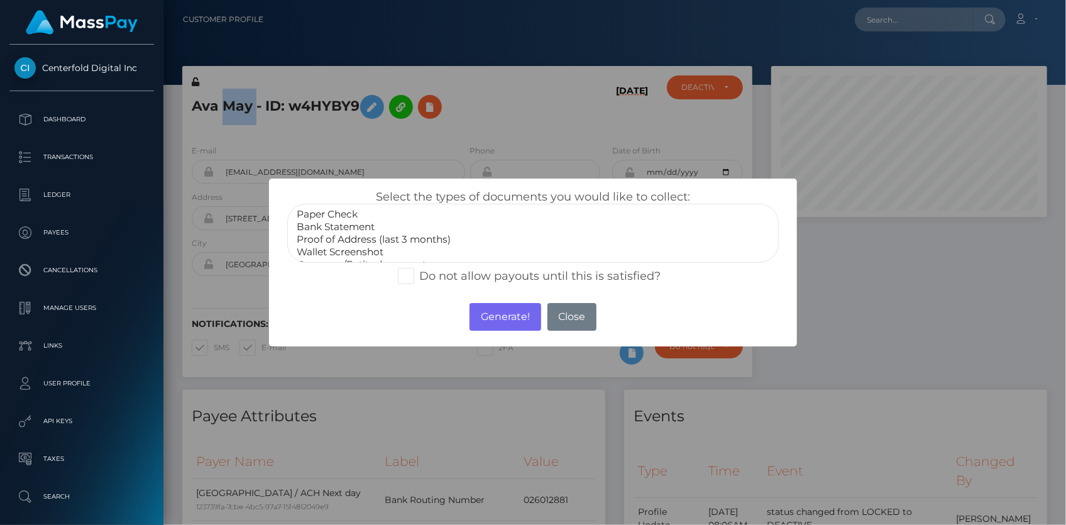
select select "Bank Statement"
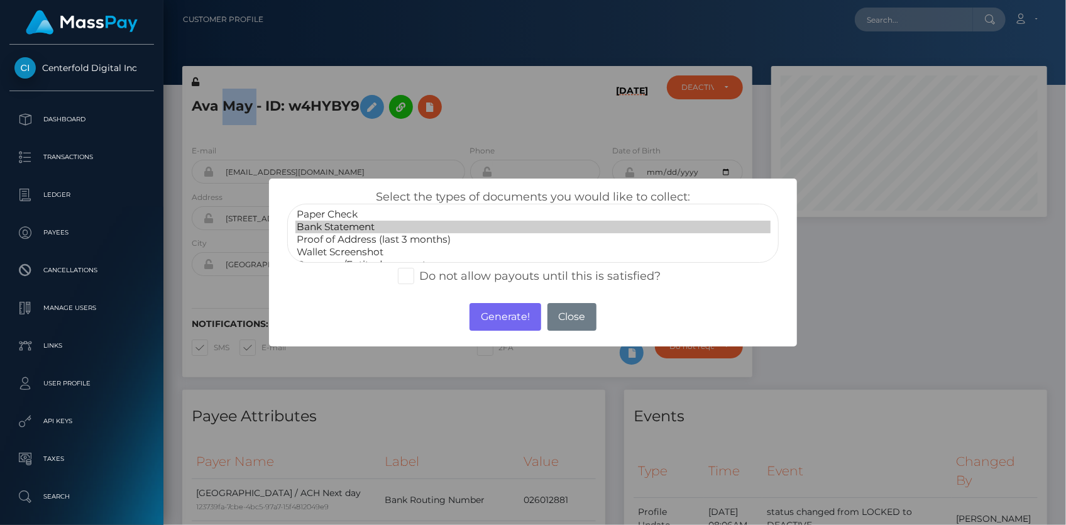
click at [381, 226] on option "Bank Statement" at bounding box center [532, 227] width 475 height 13
click at [491, 309] on button "Generate!" at bounding box center [505, 317] width 71 height 28
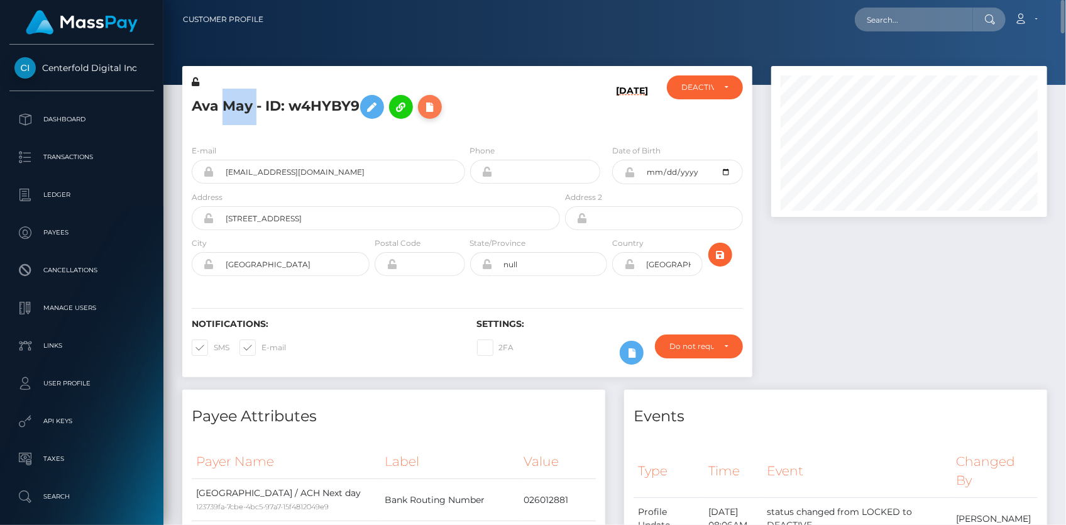
click at [434, 114] on icon at bounding box center [429, 107] width 15 height 16
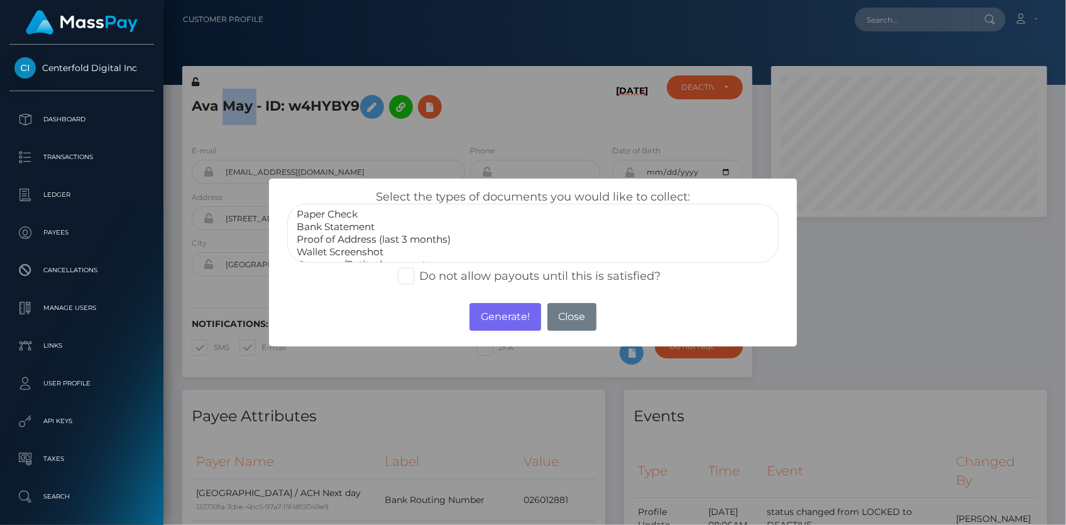
scroll to position [36, 0]
select select "Government issued ID"
click at [348, 244] on option "Government issued ID" at bounding box center [532, 241] width 475 height 13
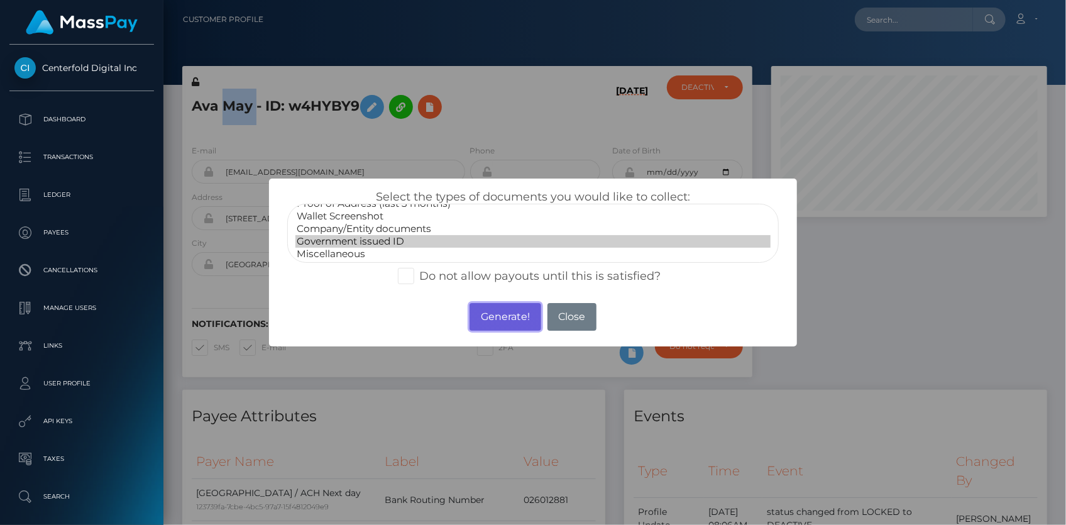
click at [497, 307] on button "Generate!" at bounding box center [505, 317] width 71 height 28
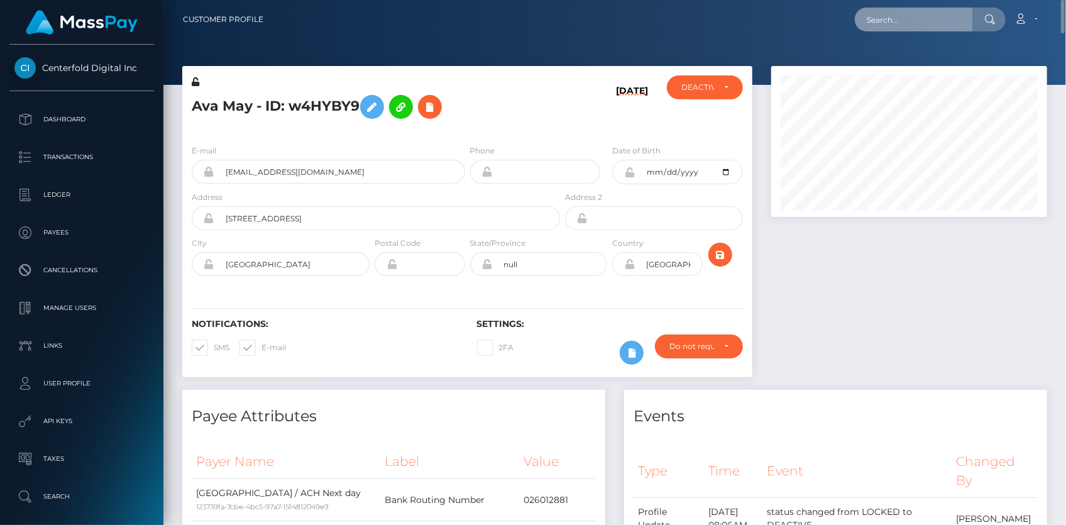
click at [893, 19] on input "text" at bounding box center [914, 20] width 118 height 24
paste input "poact_6OtksFtm8Hlf"
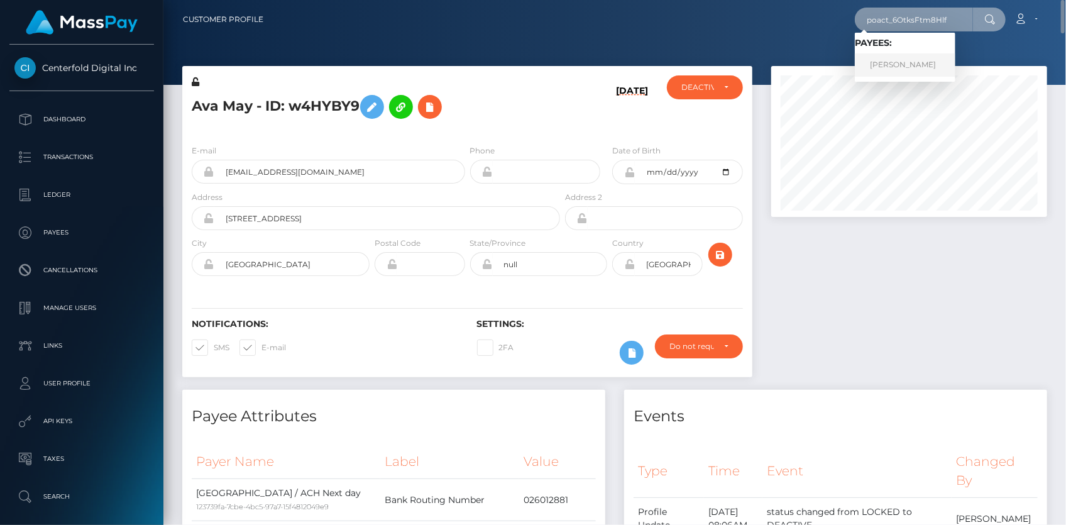
type input "poact_6OtksFtm8Hlf"
click at [883, 61] on link "Jimi Martikainen" at bounding box center [905, 64] width 101 height 23
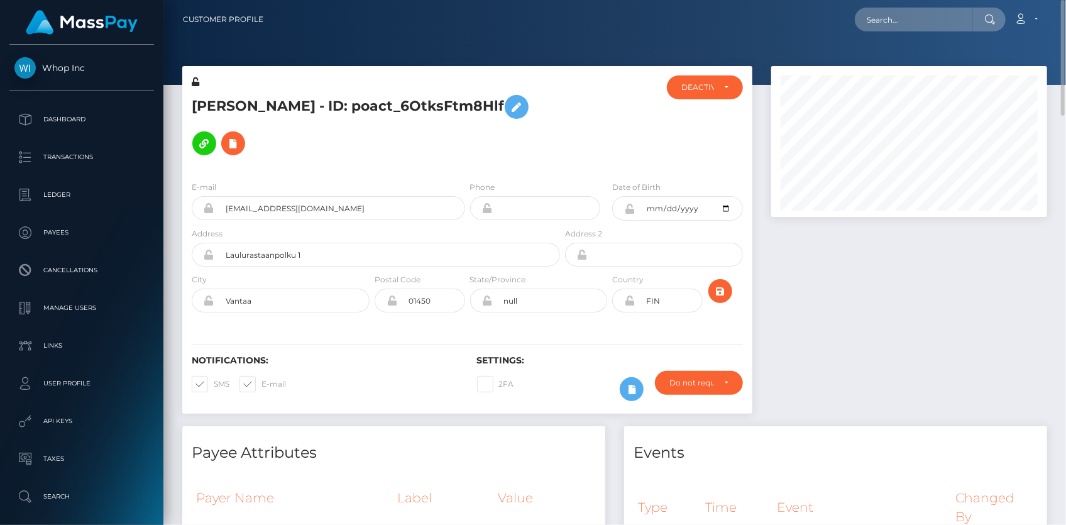
click at [272, 107] on h5 "Jimi Martikainen - ID: poact_6OtksFtm8Hlf" at bounding box center [372, 125] width 361 height 73
copy h5 "Jimi Martikainen - ID: poact_6OtksFtm8Hlf"
click at [890, 17] on input "text" at bounding box center [914, 20] width 118 height 24
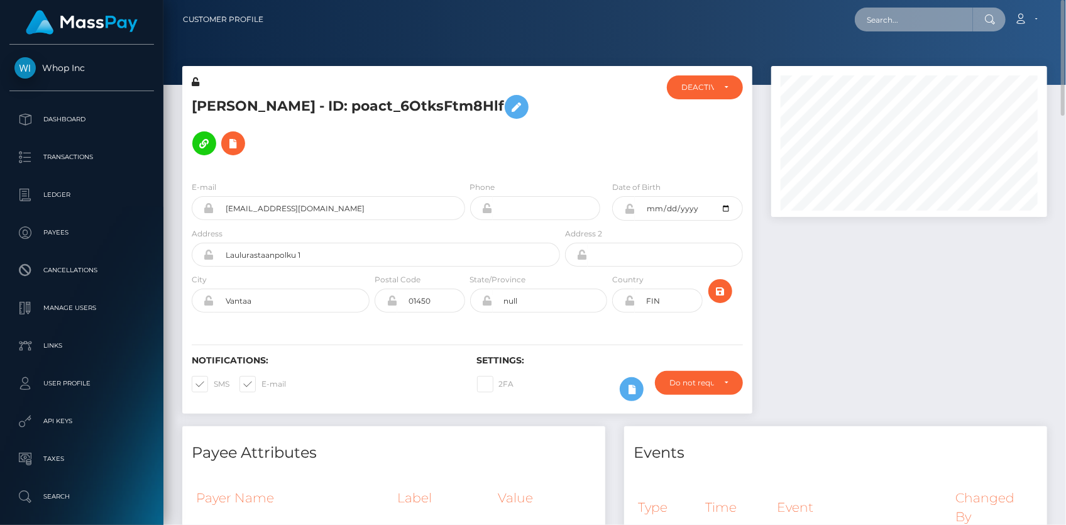
paste input "747666-1759911426 $2,430.11"
click at [925, 25] on input "747666-1759911426 $2,430.11" at bounding box center [914, 20] width 118 height 24
paste input "poact_E4UVU0AV4dmF"
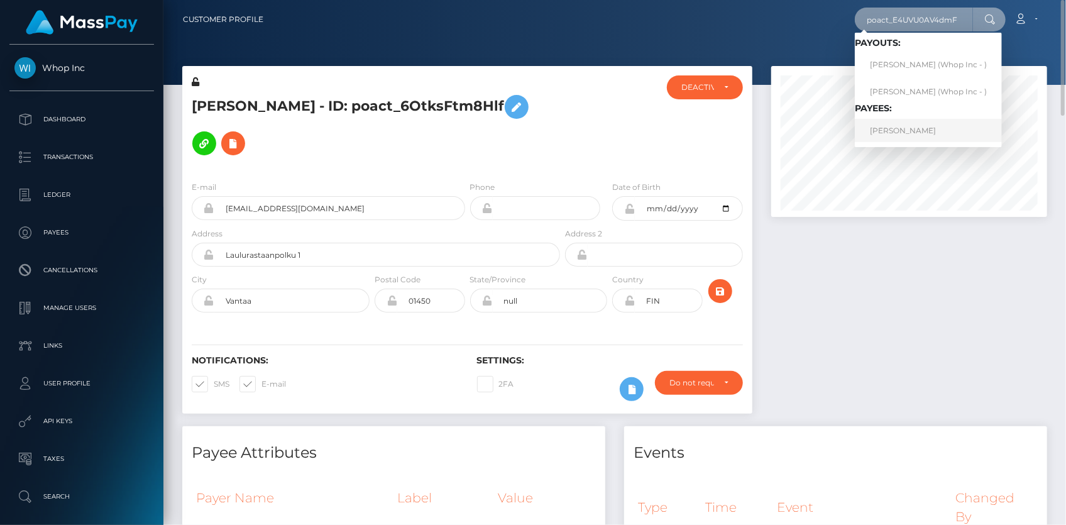
type input "poact_E4UVU0AV4dmF"
click at [907, 132] on link "SAJID MOHAMMAD" at bounding box center [928, 130] width 147 height 23
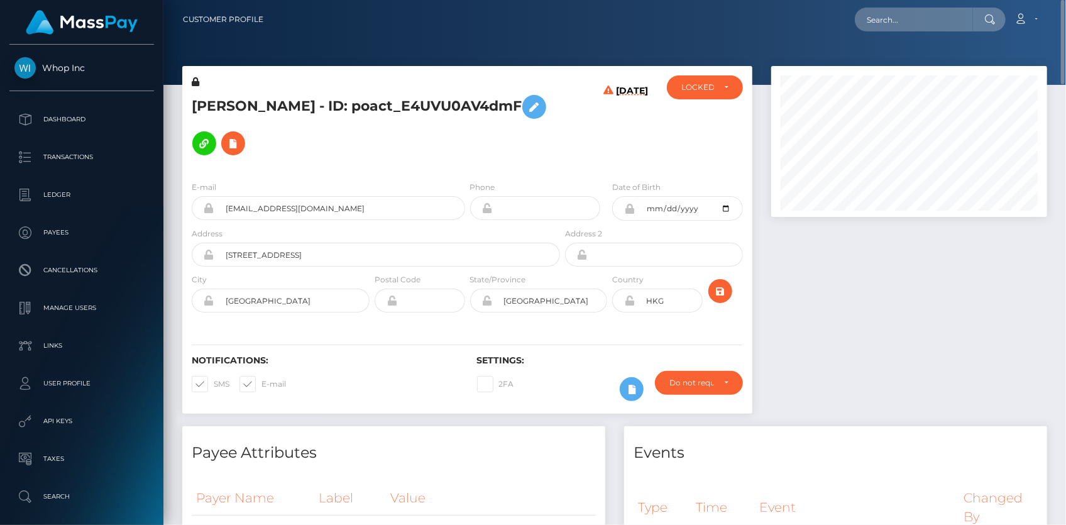
click at [258, 101] on h5 "SAJID MOHAMMAD - ID: poact_E4UVU0AV4dmF" at bounding box center [372, 125] width 361 height 73
copy h5 "SAJID MOHAMMAD - ID: poact_E4UVU0AV4dmF"
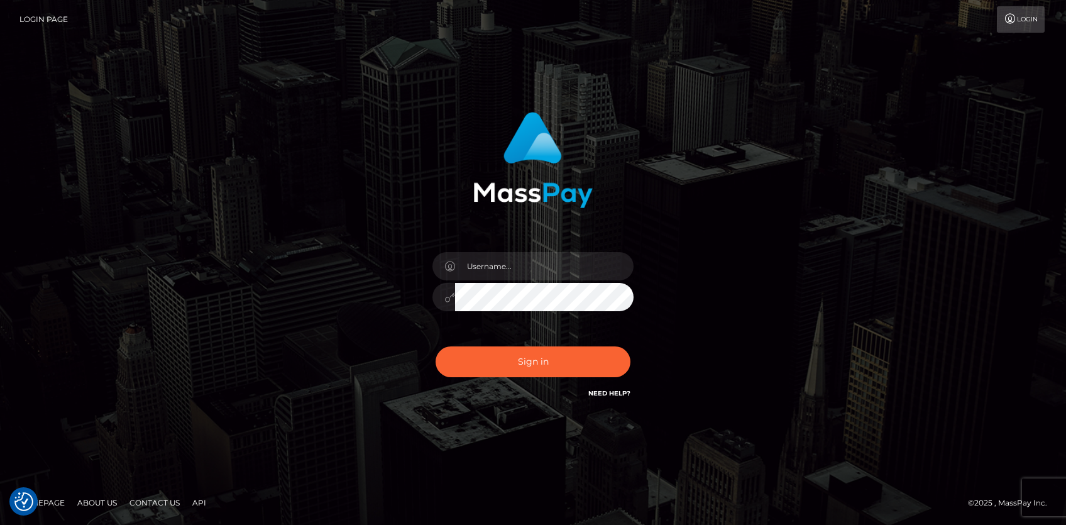
checkbox input "true"
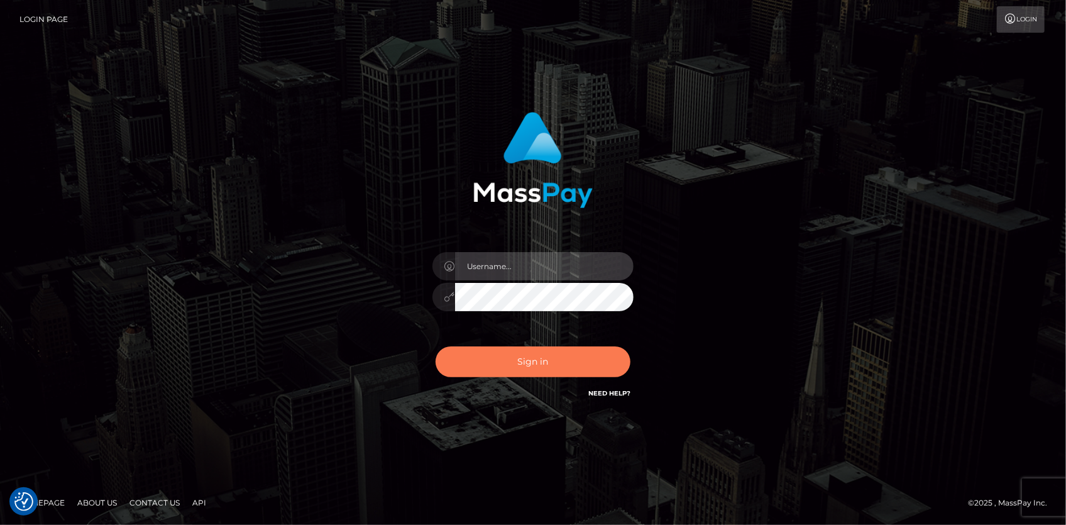
type input "[PERSON_NAME]"
click at [524, 359] on button "Sign in" at bounding box center [533, 361] width 195 height 31
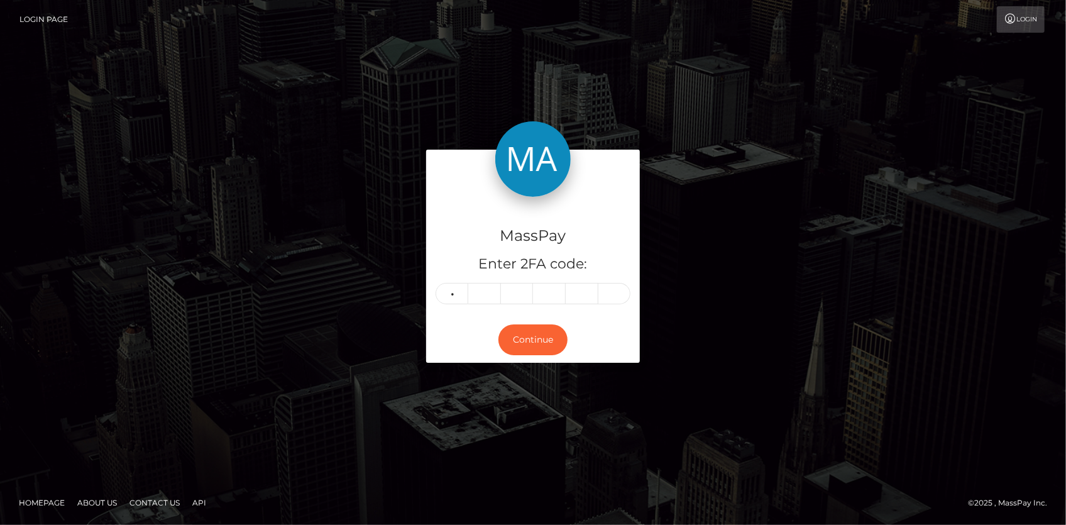
type input "3"
type input "1"
type input "8"
type input "6"
type input "8"
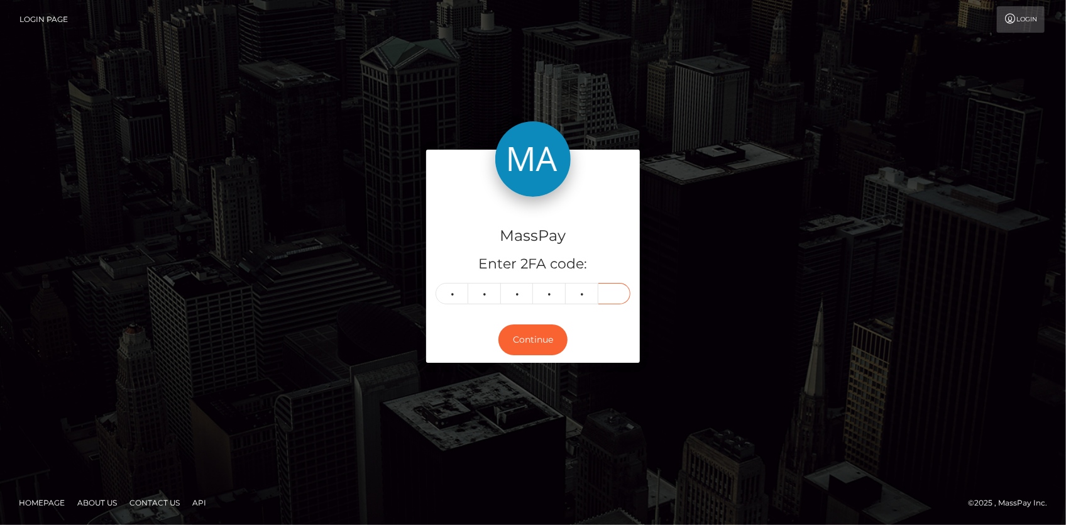
type input "5"
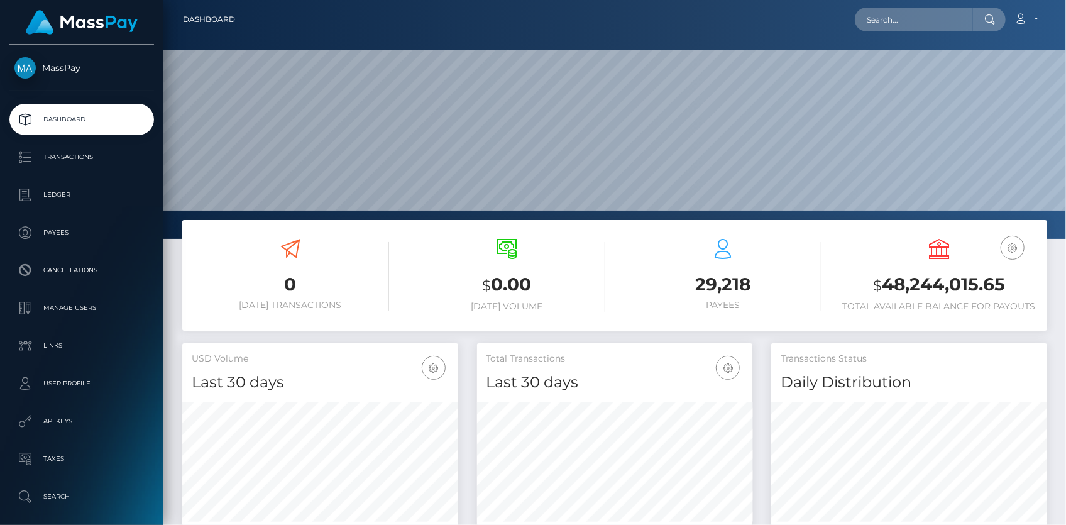
scroll to position [222, 275]
click at [866, 28] on input "text" at bounding box center [914, 20] width 118 height 24
paste input "joseph.gibran105@gmail.com"
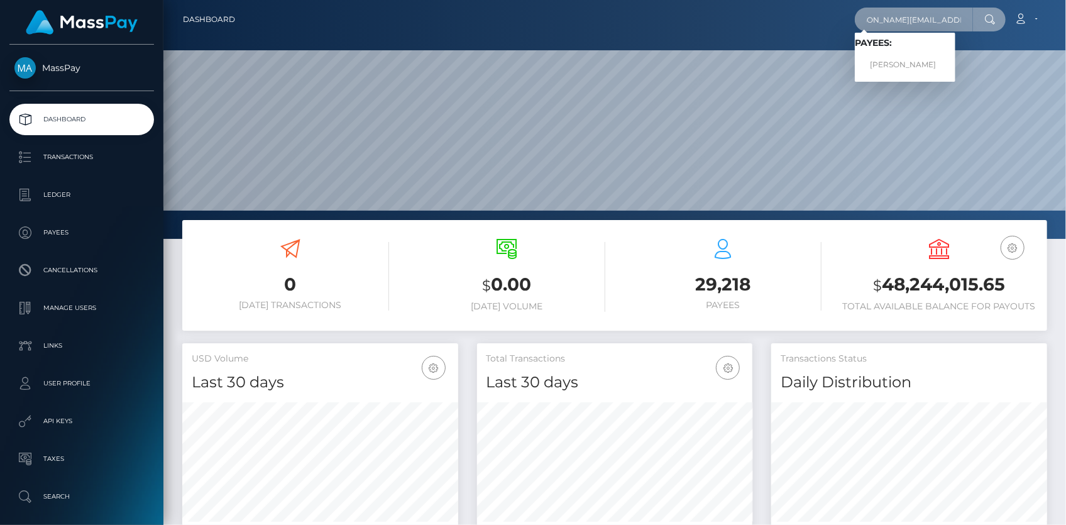
type input "joseph.gibran105@gmail.com"
click at [896, 57] on link "SEANJOSEPH RAYMOND FILLARDI" at bounding box center [905, 64] width 101 height 23
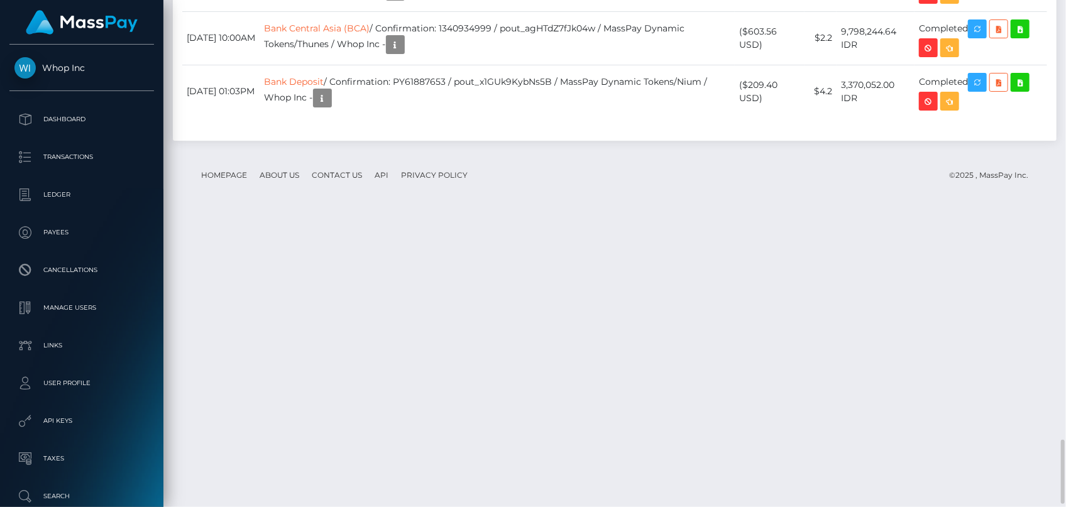
scroll to position [151, 275]
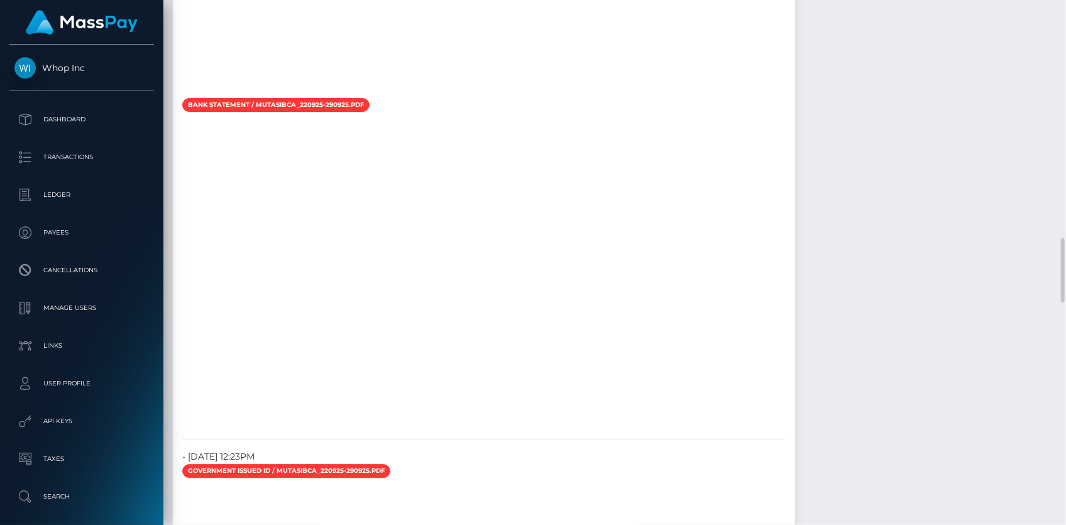
scroll to position [2457, 0]
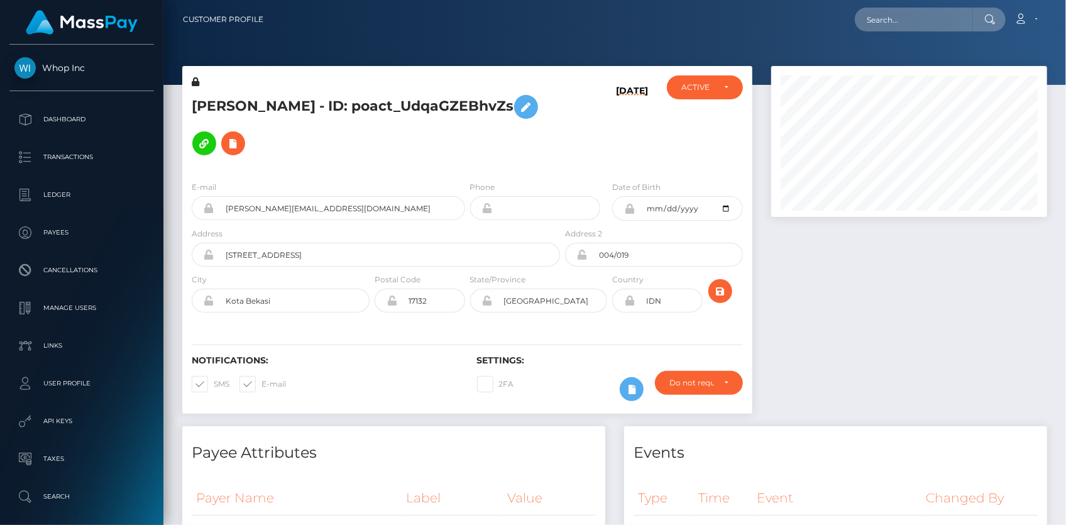
scroll to position [151, 275]
click at [891, 15] on input "text" at bounding box center [914, 20] width 118 height 24
paste input "armandopdasilva+c0199708aa@gmail.com"
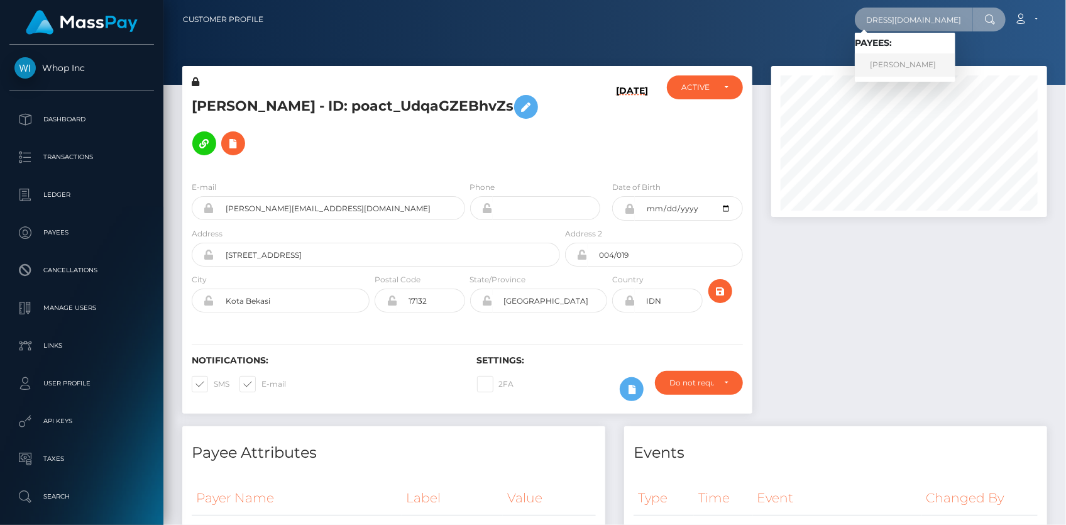
type input "armandopdasilva+c0199708aa@gmail.com"
click at [909, 69] on link "ARMANDO PEIRRE DA SILVA" at bounding box center [905, 64] width 101 height 23
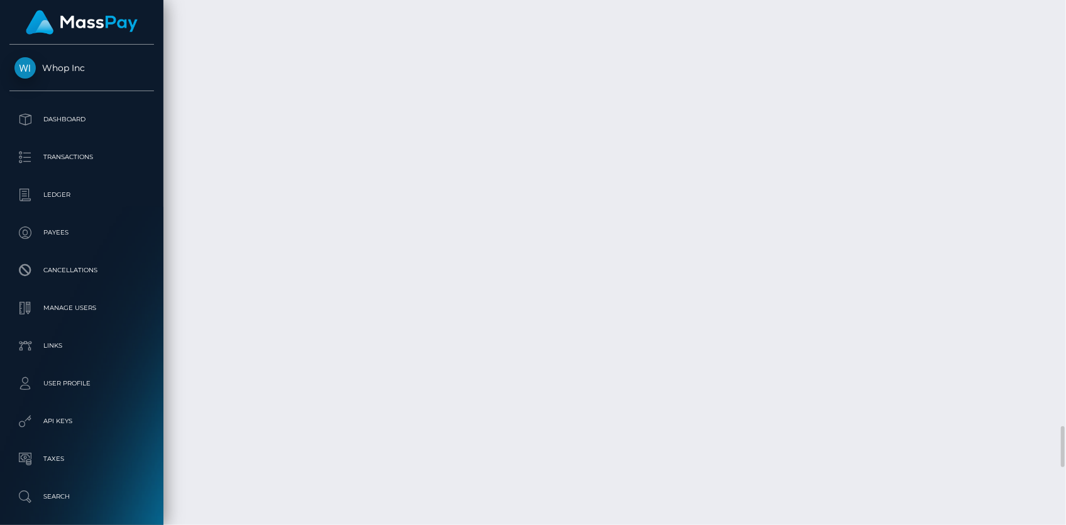
scroll to position [5307, 0]
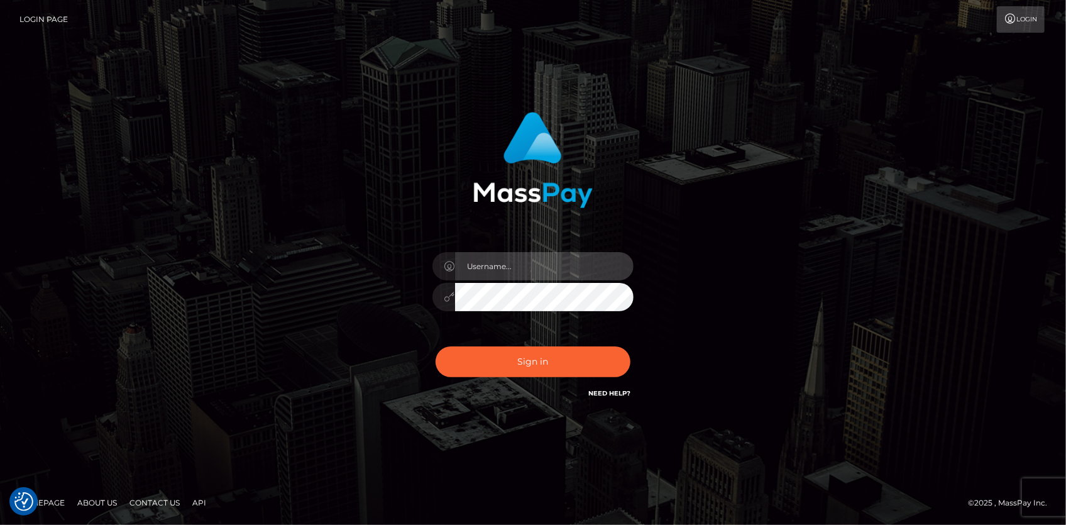
type input "[PERSON_NAME]"
click at [499, 340] on div "Sign in Need Help?" at bounding box center [533, 367] width 220 height 56
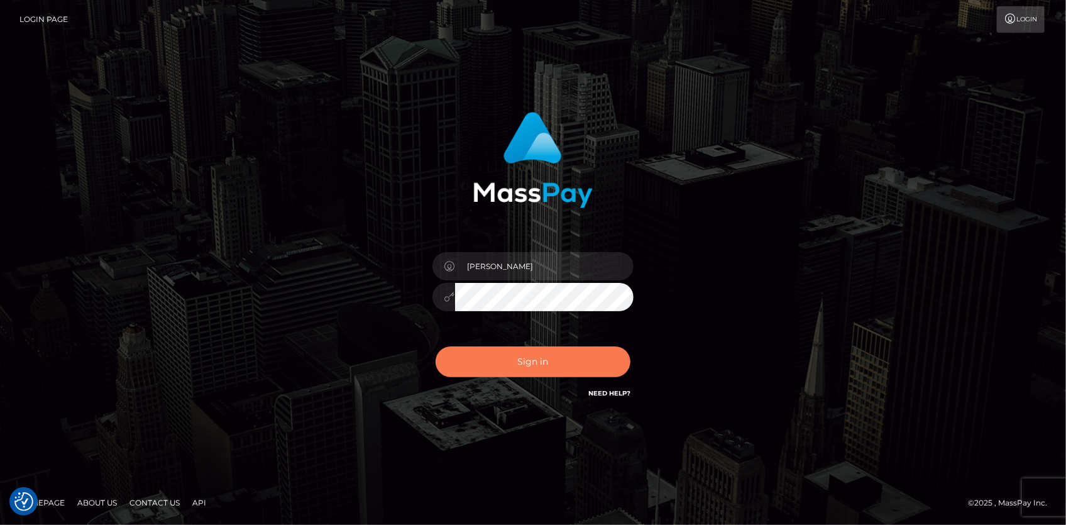
click at [505, 358] on button "Sign in" at bounding box center [533, 361] width 195 height 31
type input "[PERSON_NAME]"
click at [506, 355] on button "Sign in" at bounding box center [533, 361] width 195 height 31
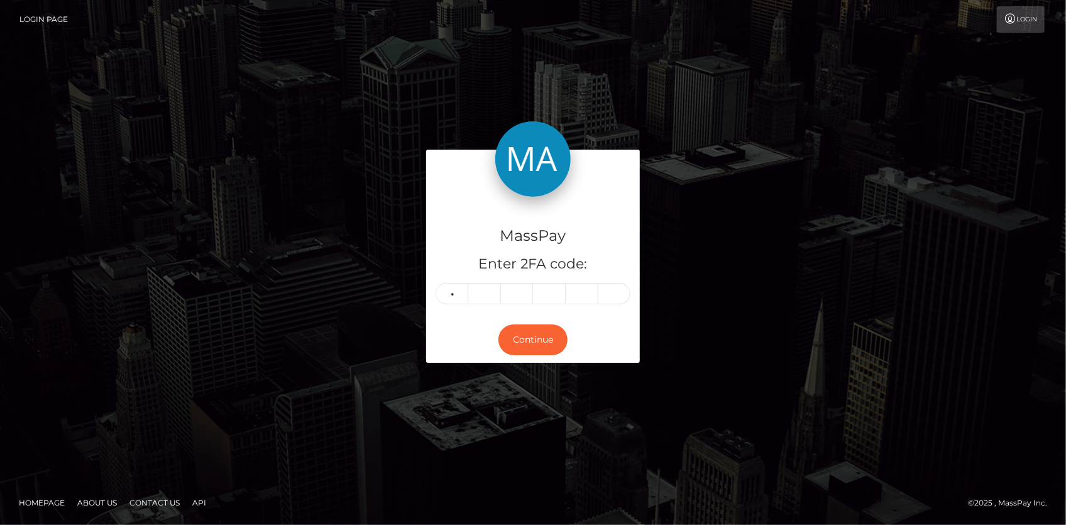
type input "1"
type input "5"
type input "6"
type input "0"
type input "2"
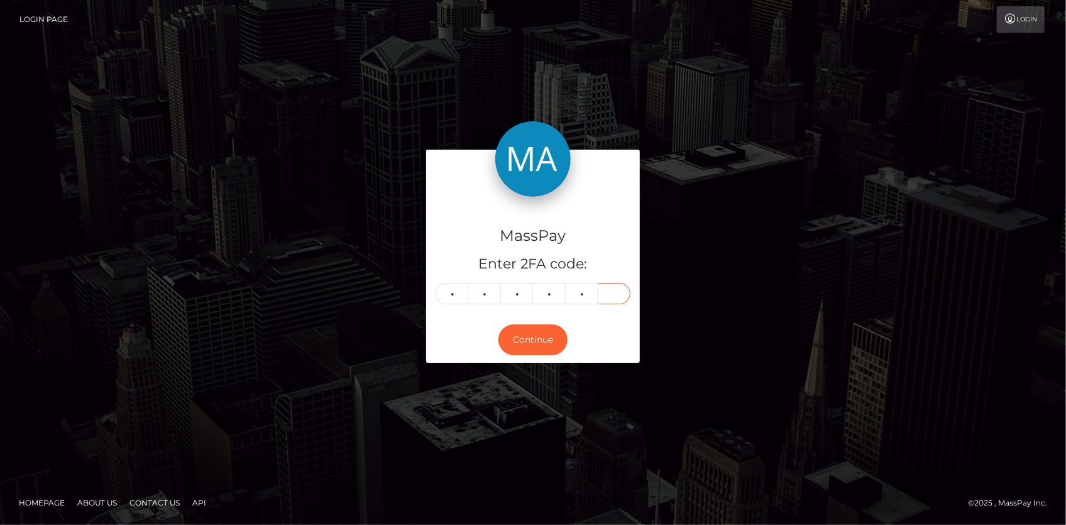
type input "7"
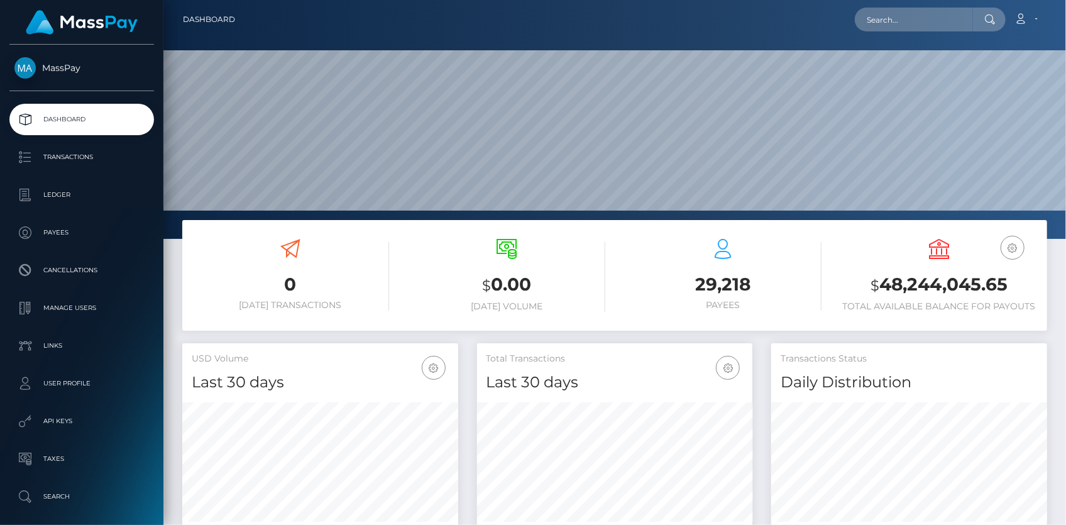
scroll to position [222, 275]
click at [870, 25] on input "text" at bounding box center [914, 20] width 118 height 24
paste input "Hello, We hope this message finds you well. Trans ID: MSP6f1302491df6475 still …"
type input "Hello, We hope this message finds you well. Trans ID: MSP6f1302491df6475 still …"
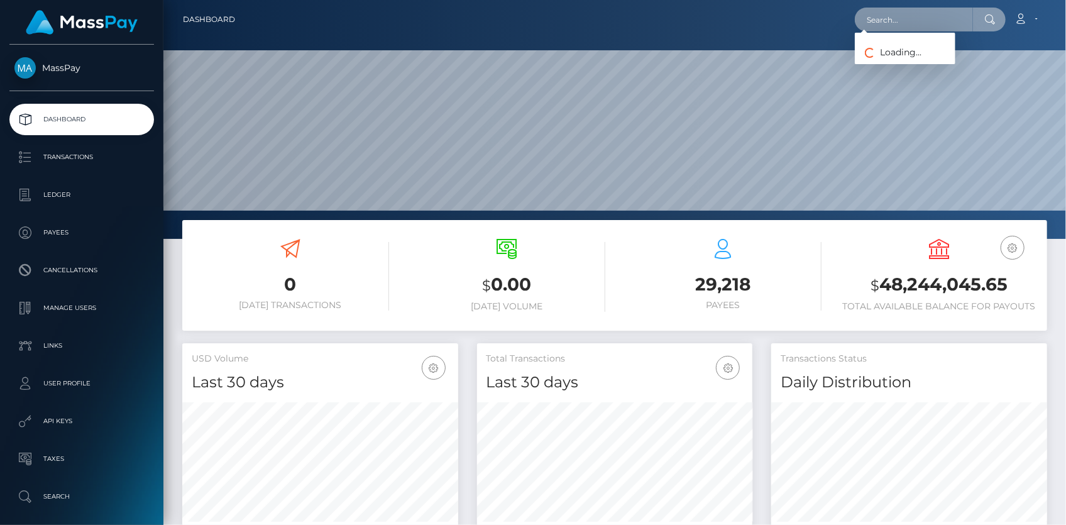
scroll to position [0, 0]
paste input "MSP6f1302491df6475"
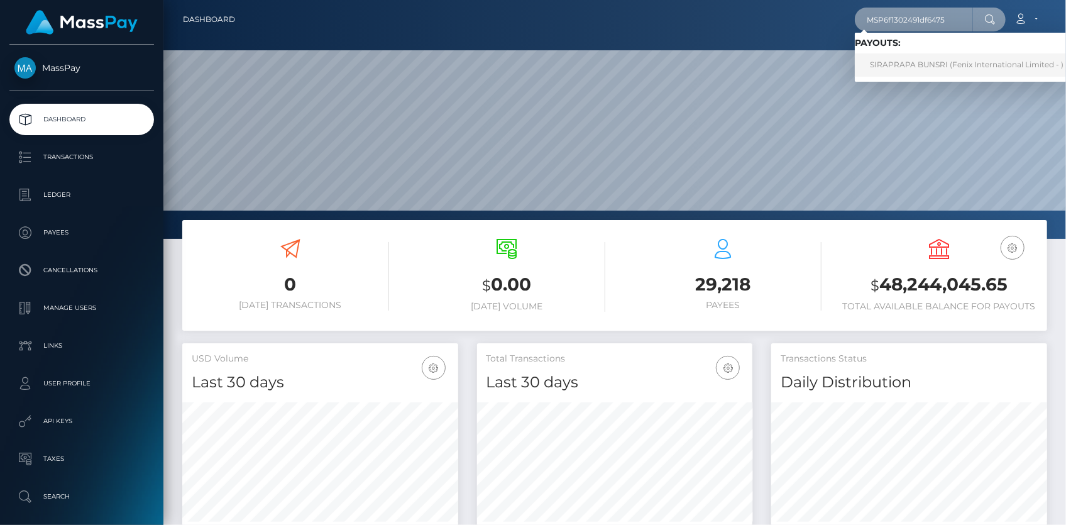
type input "MSP6f1302491df6475"
click at [932, 65] on link "SIRAPRAPA BUNSRI (Fenix International Limited - )" at bounding box center [967, 64] width 224 height 23
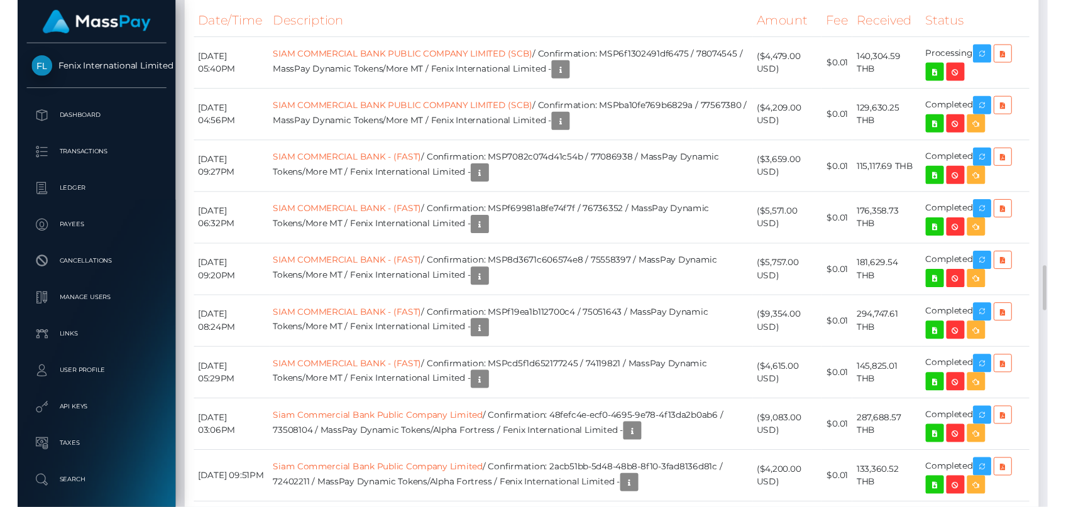
scroll to position [2971, 0]
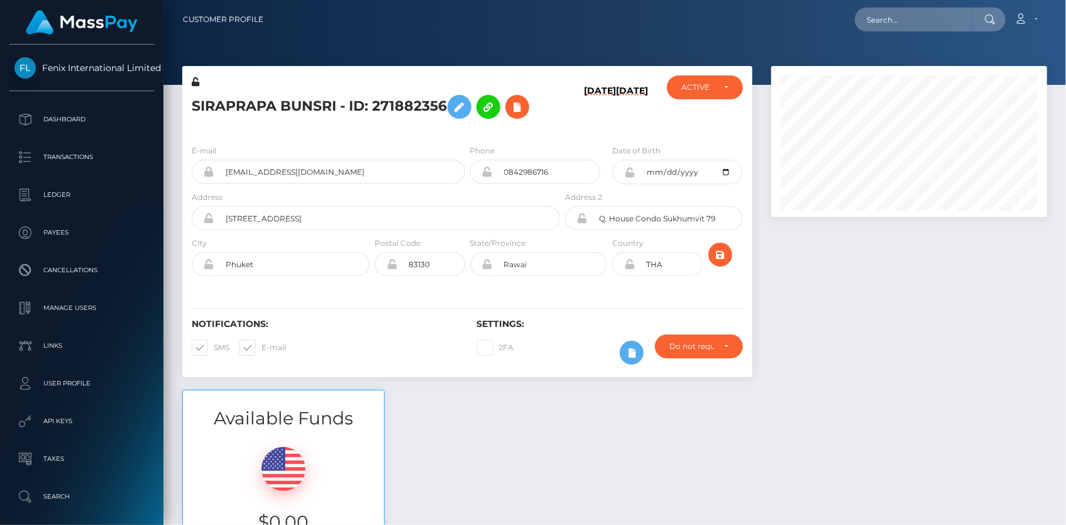
scroll to position [151, 275]
click at [887, 26] on input "text" at bounding box center [914, 20] width 118 height 24
paste input "b623d203-473f-402c-b2ef-90e69b264f00"
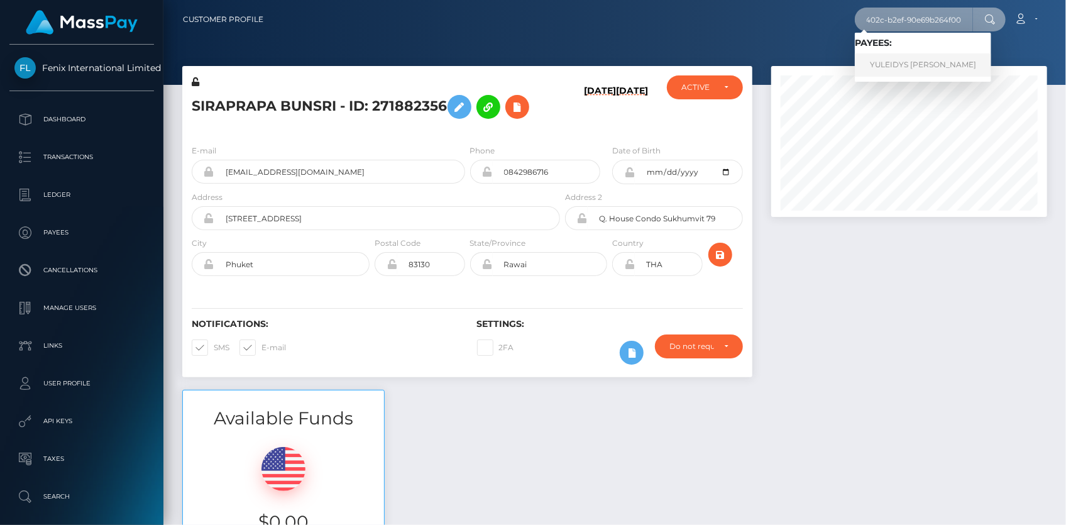
type input "b623d203-473f-402c-b2ef-90e69b264f00"
click at [917, 57] on link "YULEIDYS JOSEFINA ROJAS SANCHEZ" at bounding box center [923, 64] width 136 height 23
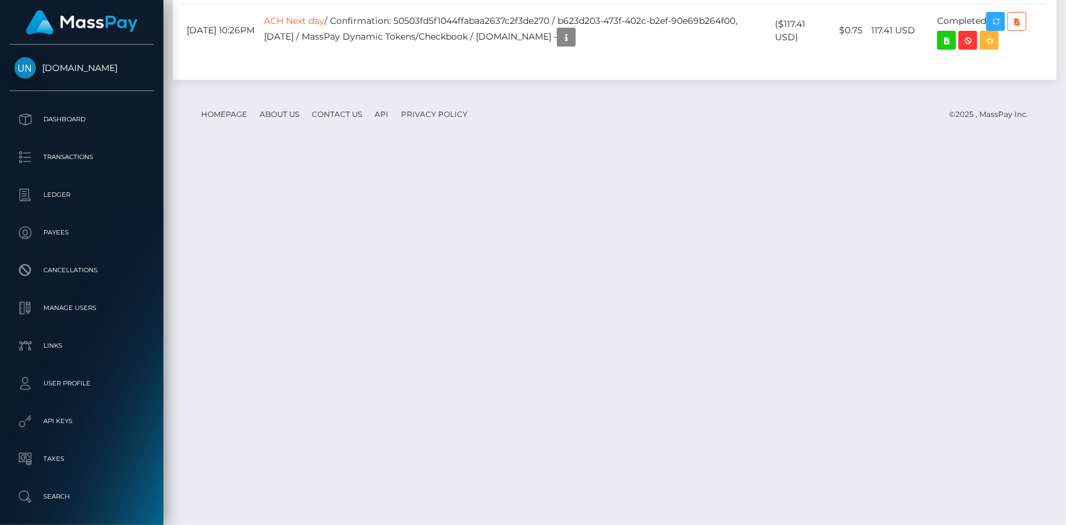
scroll to position [2271, 0]
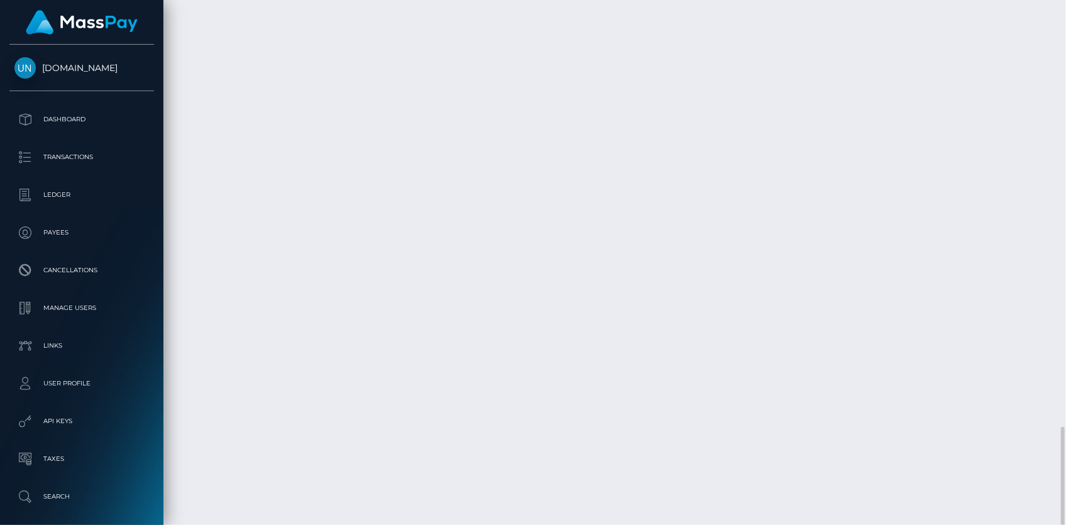
drag, startPoint x: 415, startPoint y: 177, endPoint x: 574, endPoint y: 173, distance: 158.4
copy td "7e6f9eeee88b4330a1ed1a17160786cd"
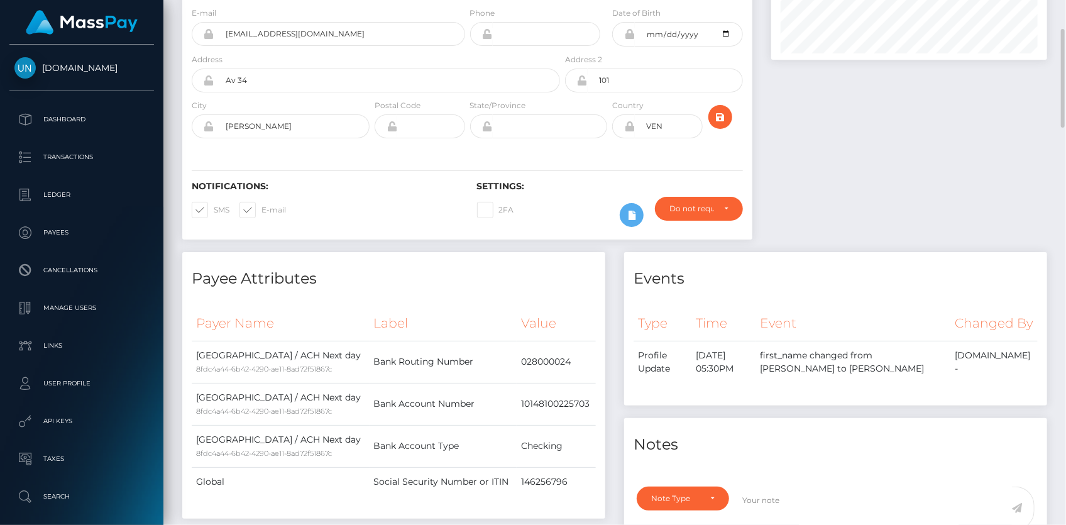
scroll to position [0, 0]
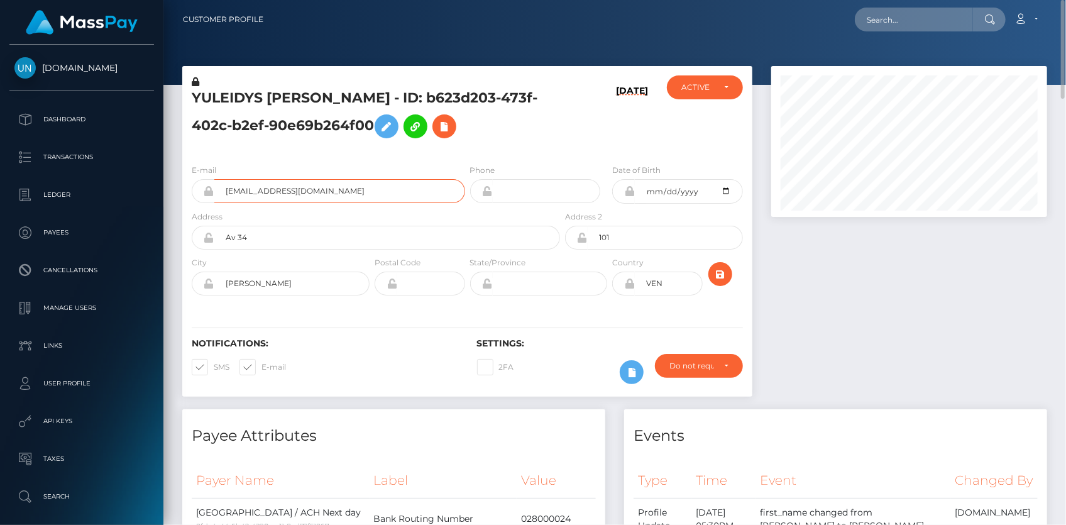
click at [282, 203] on input "[EMAIL_ADDRESS][DOMAIN_NAME]" at bounding box center [339, 191] width 251 height 24
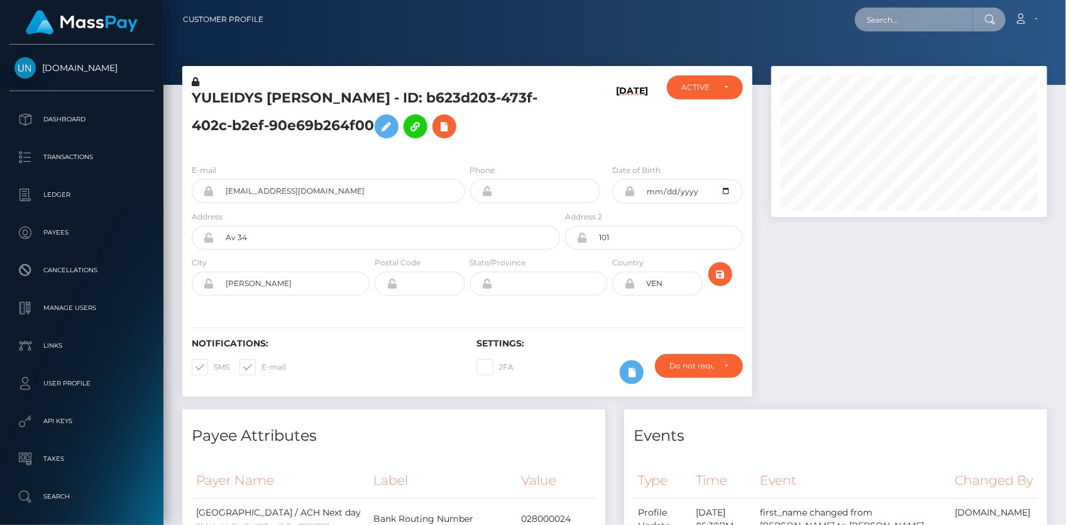
click at [912, 13] on input "text" at bounding box center [914, 20] width 118 height 24
paste input "Kkk77kk"
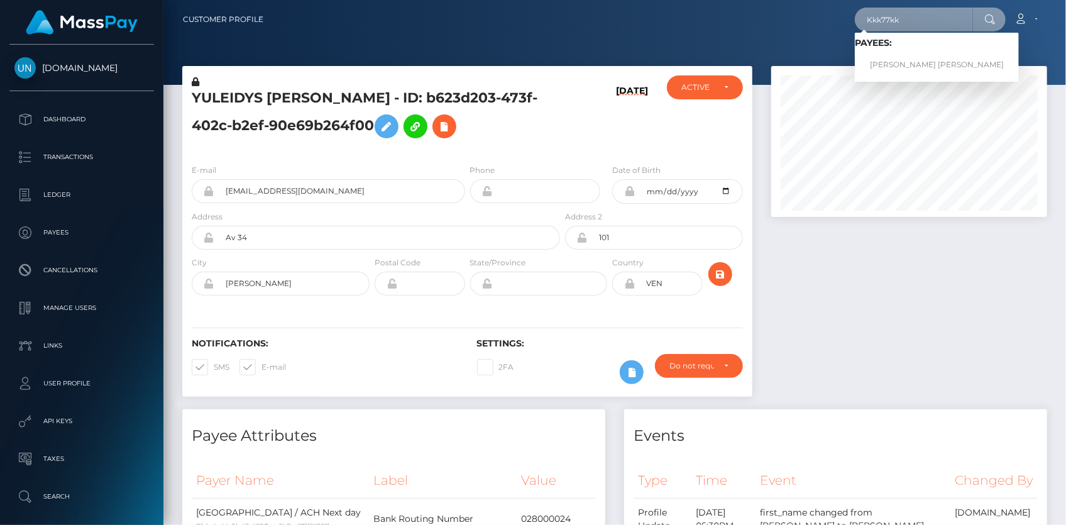
type input "Kkk77kk"
click at [901, 65] on link "ANA KAREN CARRIZALES VAZQUEZ" at bounding box center [937, 64] width 164 height 23
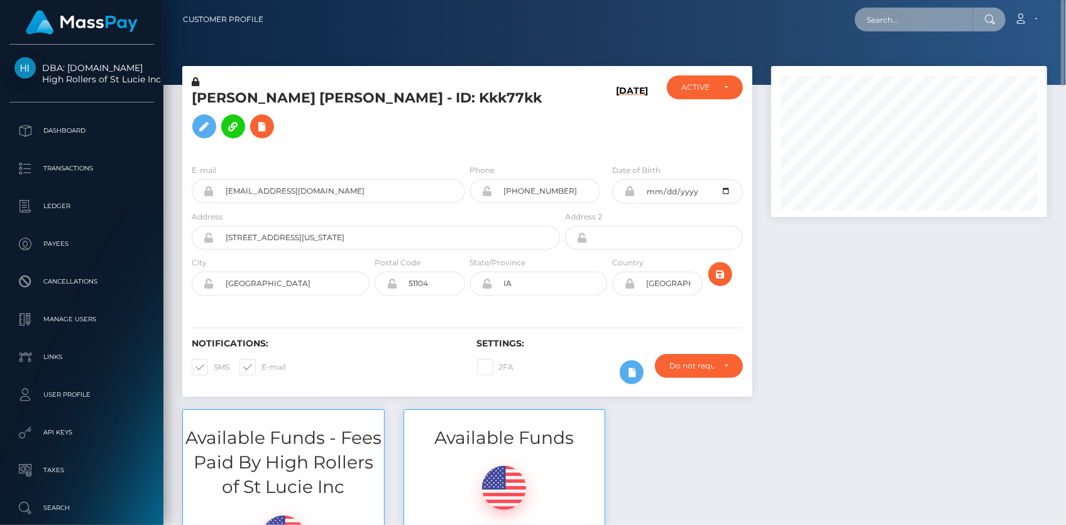
click at [882, 18] on input "text" at bounding box center [914, 20] width 118 height 24
paste input "888423fb-5c08-4380-b8a1-114e98d16686"
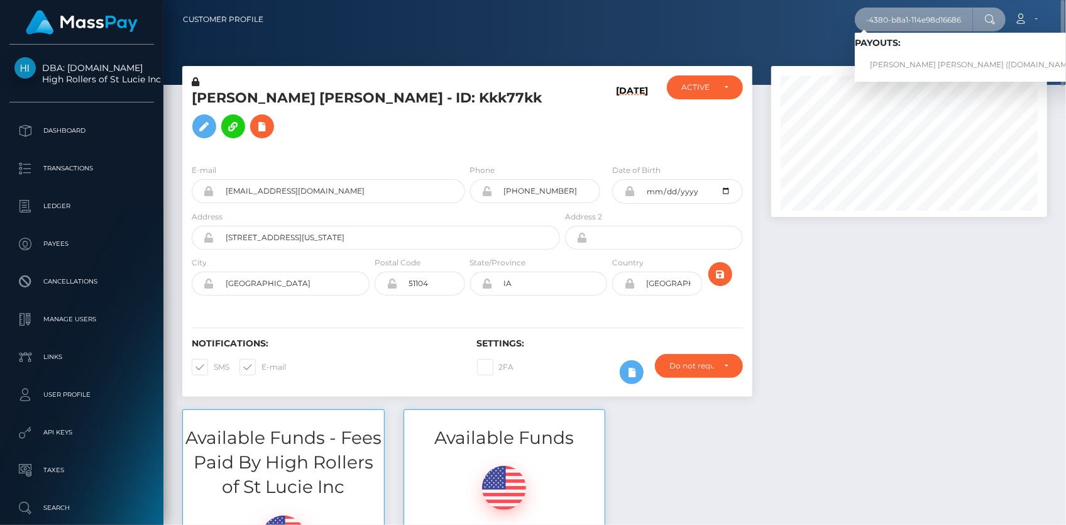
type input "888423fb-5c08-4380-b8a1-114e98d16686"
click at [904, 62] on link "SIMONE LEANNE L LAMBERT (Unlockt.me - )" at bounding box center [977, 64] width 244 height 23
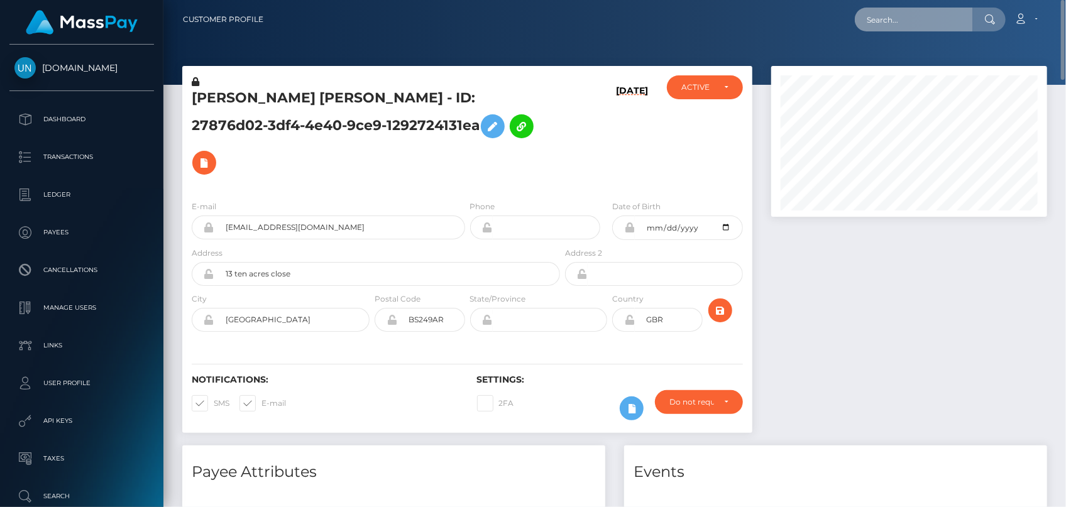
click at [879, 30] on input "text" at bounding box center [914, 20] width 118 height 24
paste input "w4HYBY9"
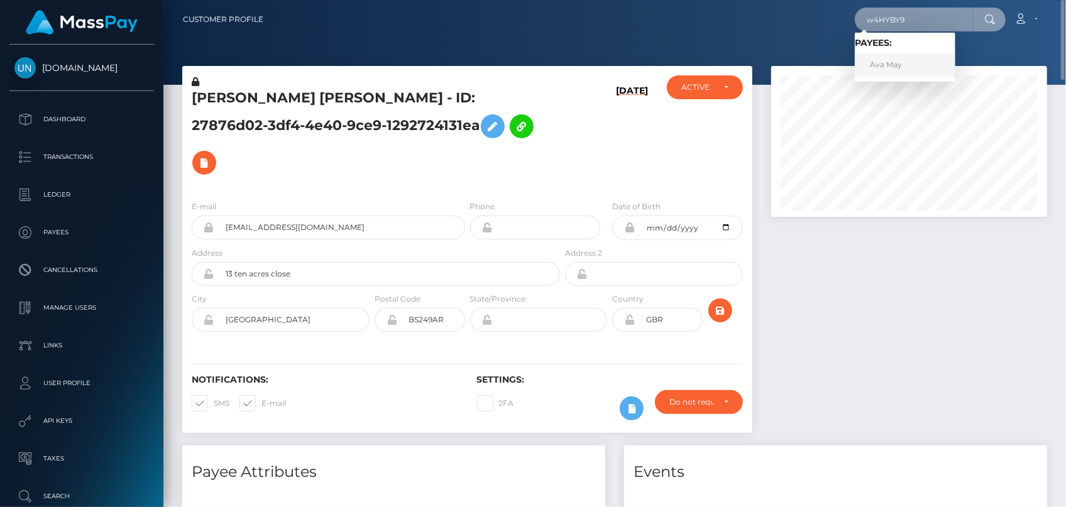
type input "w4HYBY9"
click at [881, 63] on link "Ava May" at bounding box center [905, 64] width 101 height 23
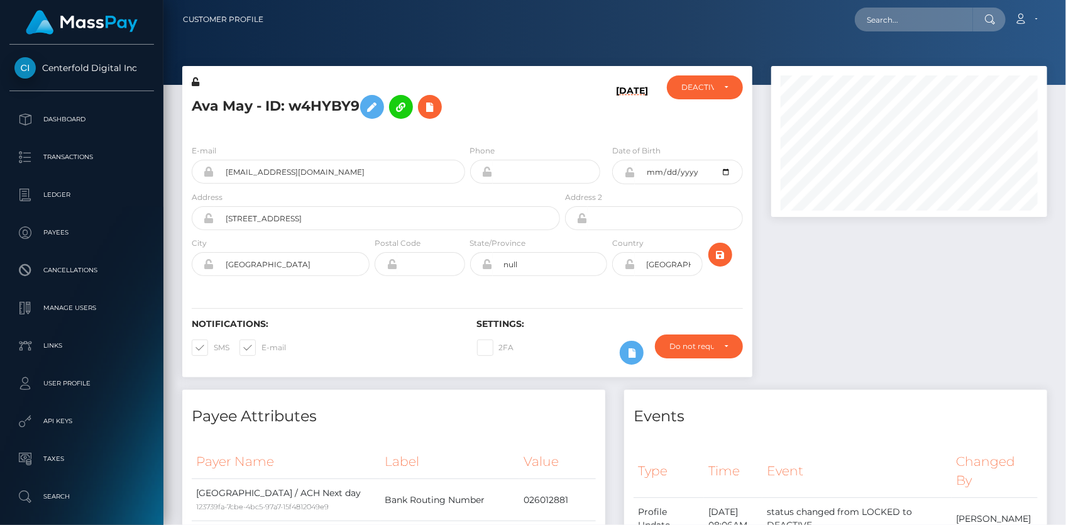
scroll to position [151, 275]
click at [882, 21] on input "text" at bounding box center [914, 20] width 118 height 24
paste input "d0255a0a-84c5-4168-9912-089fb0dfa782"
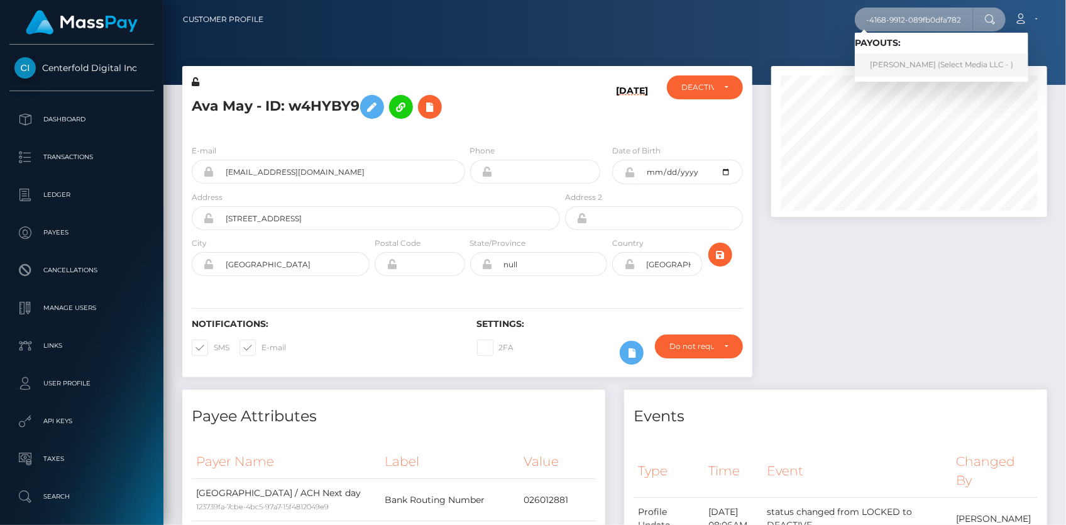
type input "d0255a0a-84c5-4168-9912-089fb0dfa782"
click at [901, 62] on link "[PERSON_NAME] (Select Media LLC - )" at bounding box center [941, 64] width 173 height 23
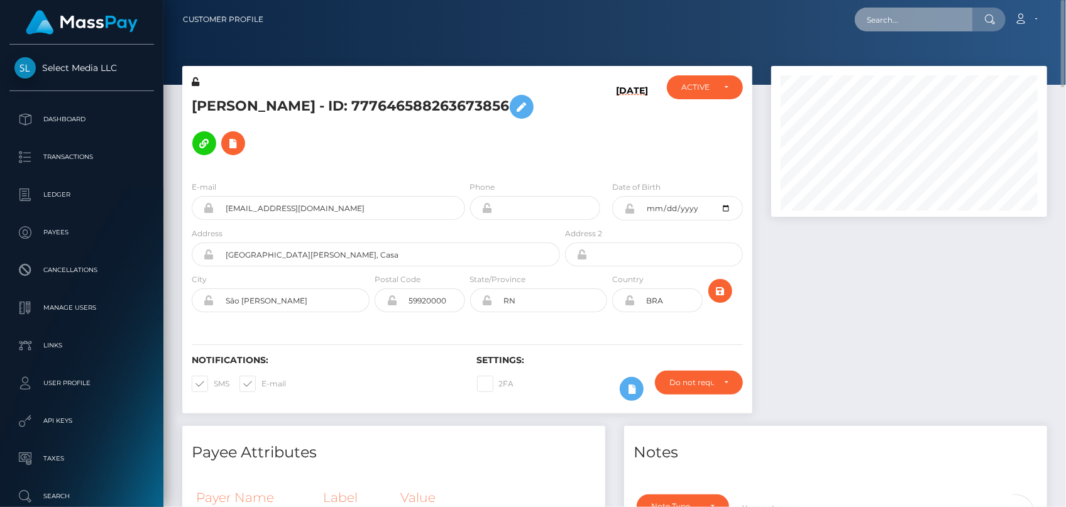
click at [913, 21] on input "text" at bounding box center [914, 20] width 118 height 24
paste input "11cd17ee-d418-48cf-9307-f45e475420ab"
paste input "rf_YQ8eCy2WMnU4JpX"
type input "rf_YQ8eCy2WMnU4JpX"
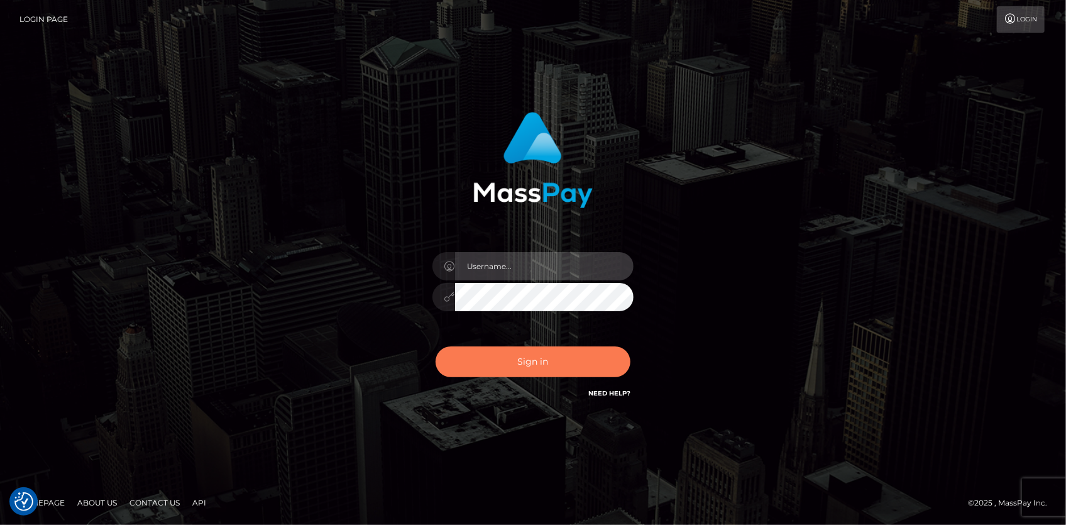
type input "[PERSON_NAME]"
click at [551, 361] on button "Sign in" at bounding box center [533, 361] width 195 height 31
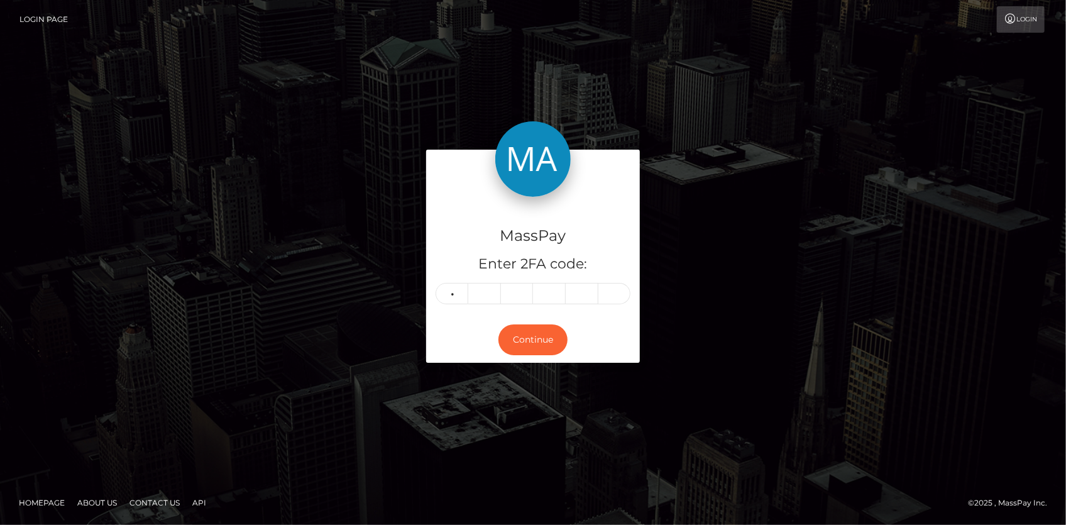
type input "4"
type input "8"
type input "2"
type input "1"
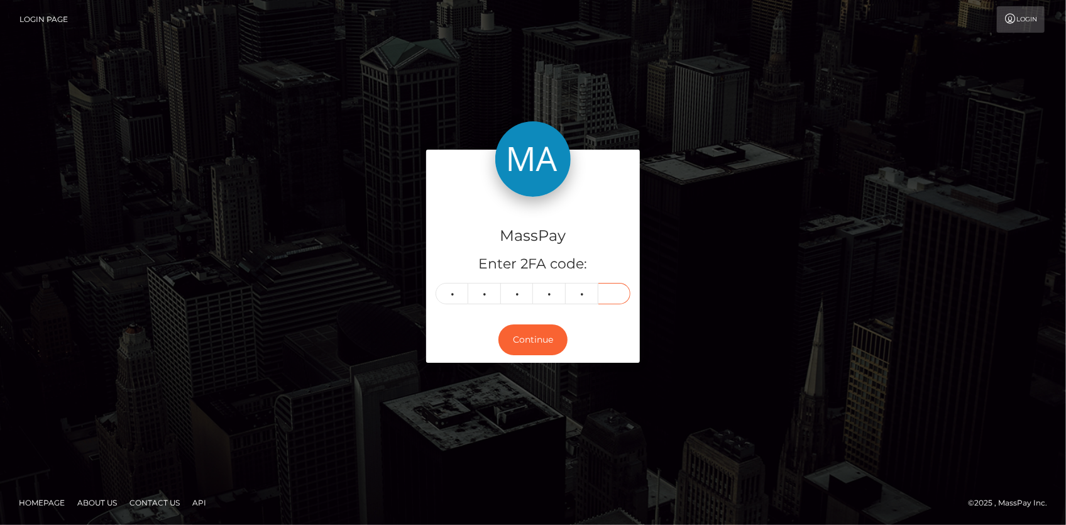
type input "3"
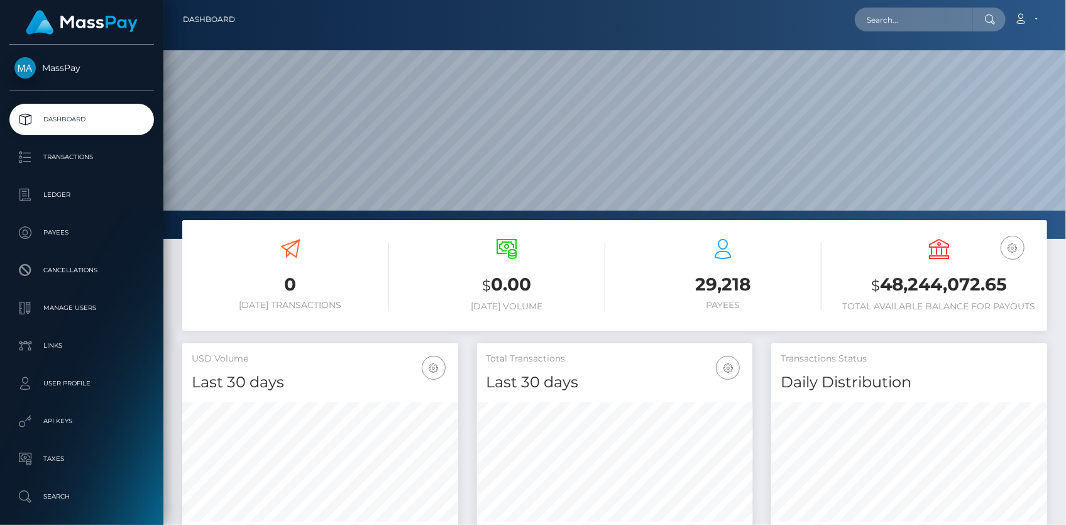
scroll to position [222, 275]
click at [919, 13] on input "text" at bounding box center [914, 20] width 118 height 24
paste input "777661022143000576"
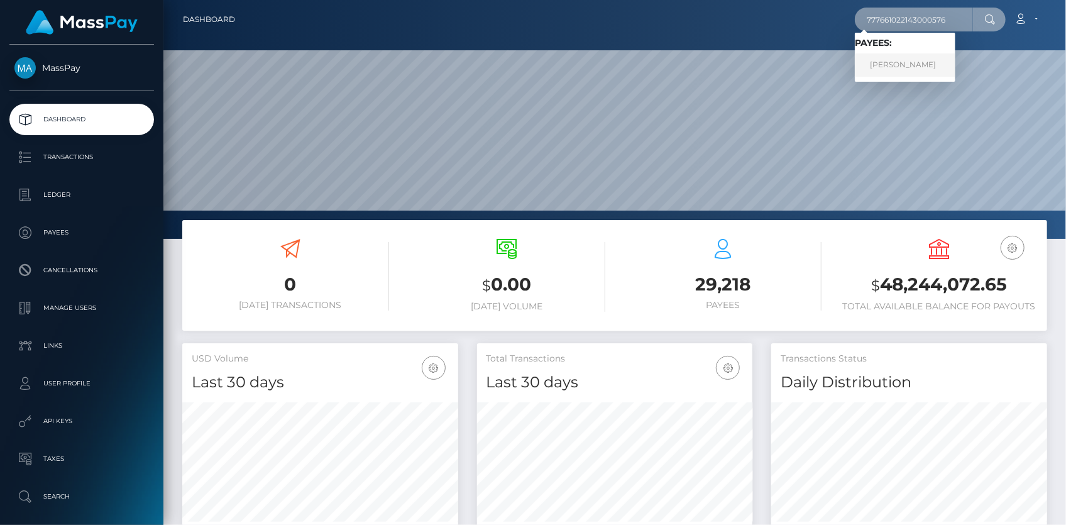
type input "777661022143000576"
click at [926, 66] on link "Aline GONCALVES DE OLIVEIRA" at bounding box center [905, 64] width 101 height 23
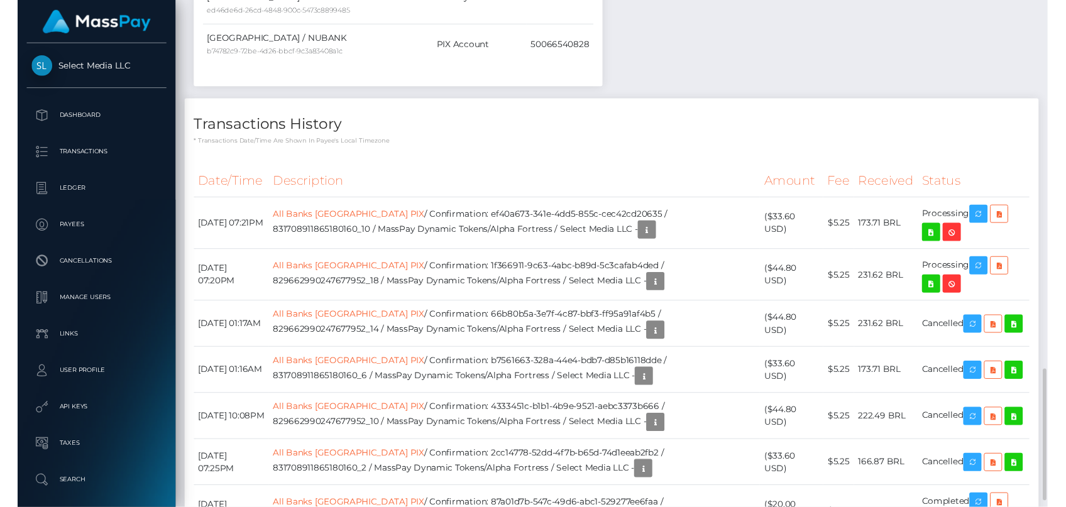
scroll to position [1028, 0]
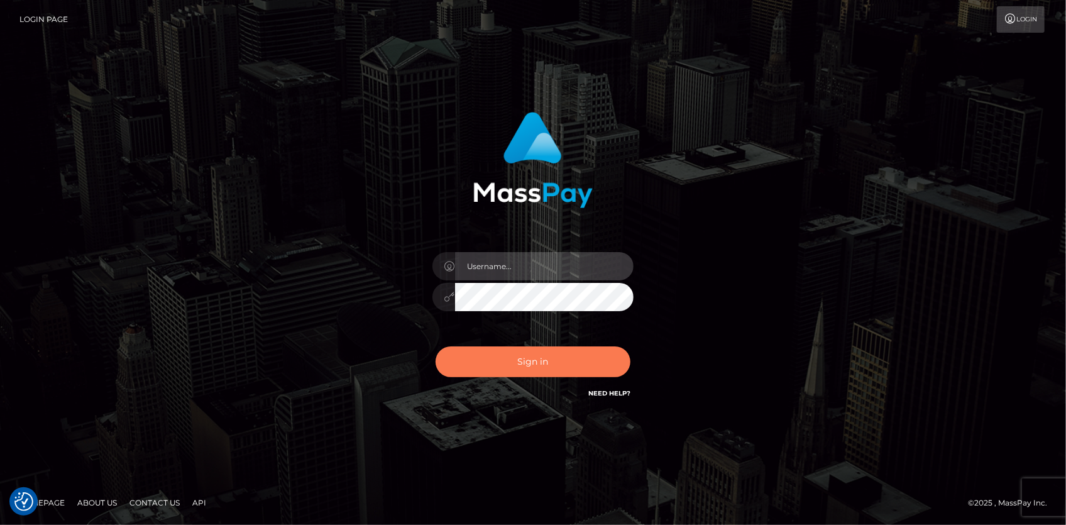
type input "Eduard Gavrilescu"
click at [534, 358] on button "Sign in" at bounding box center [533, 361] width 195 height 31
type input "Eduard Gavrilescu"
click at [534, 358] on button "Sign in" at bounding box center [533, 361] width 195 height 31
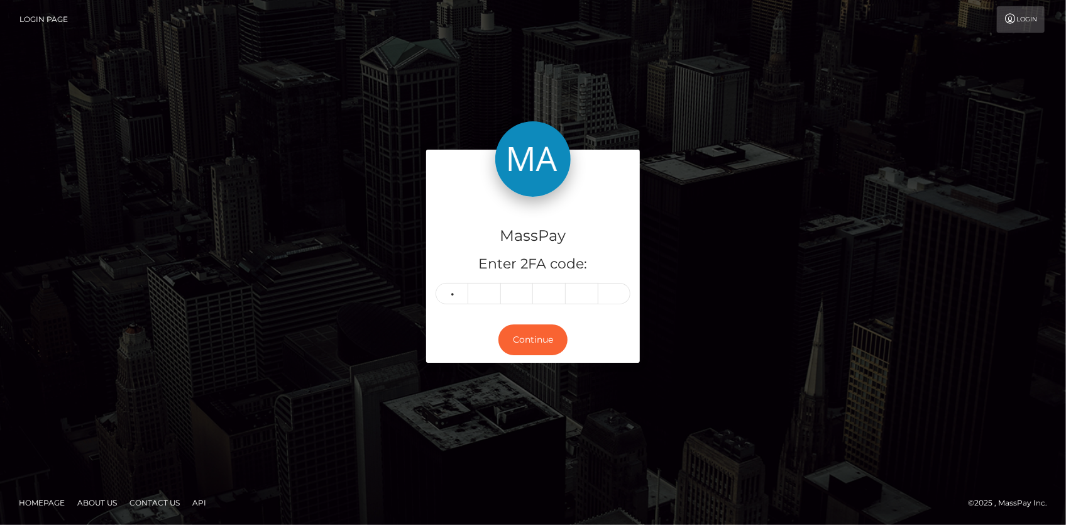
type input "8"
type input "1"
type input "4"
type input "8"
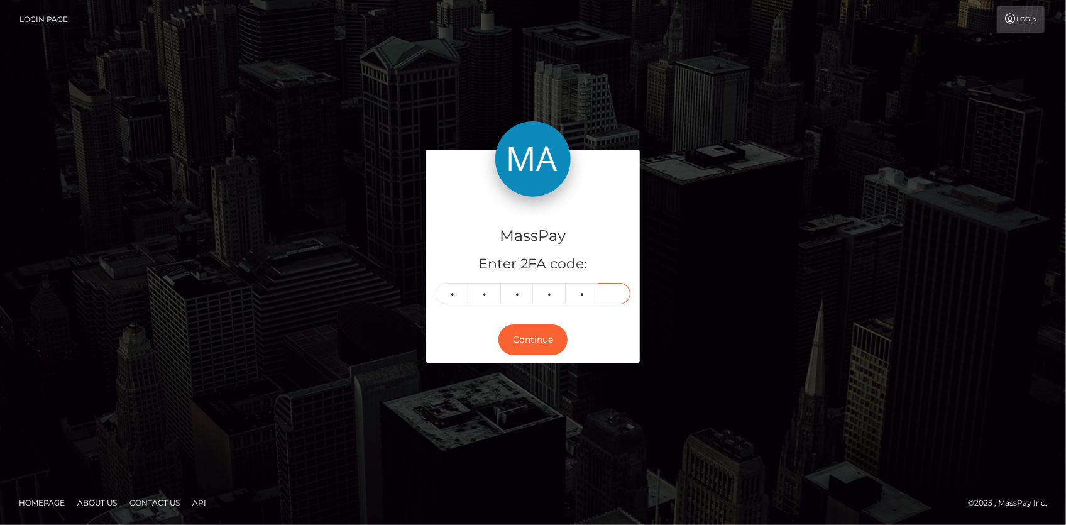
type input "3"
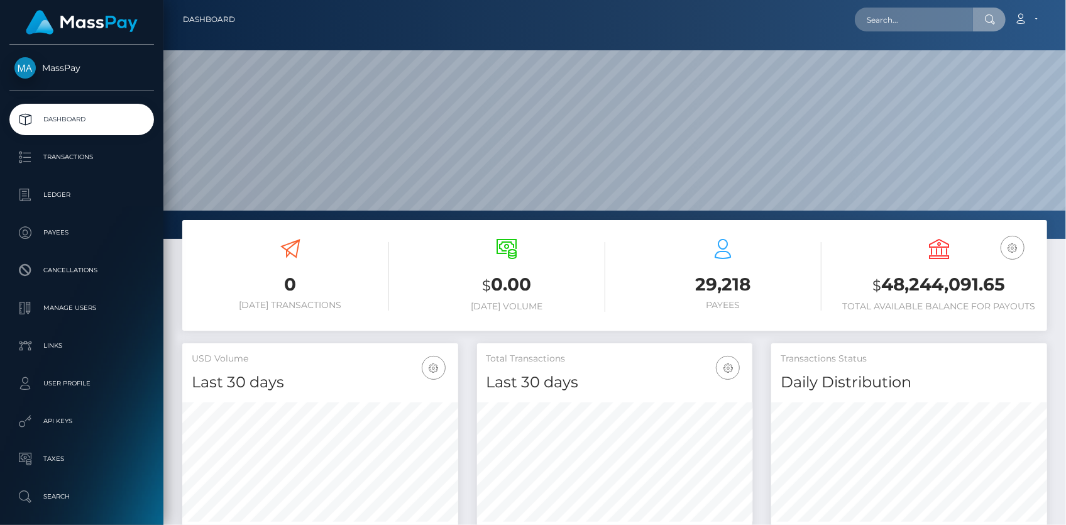
scroll to position [222, 275]
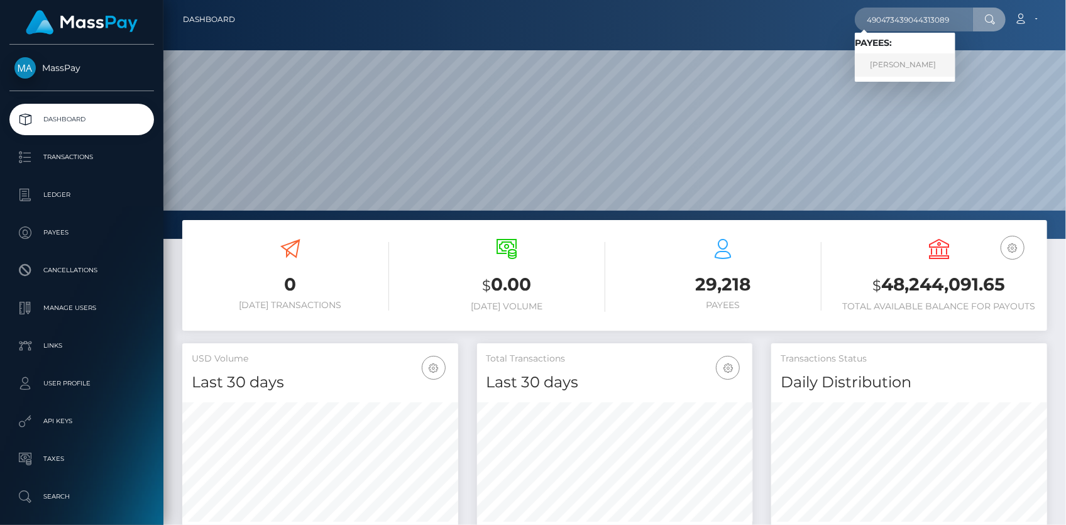
type input "490473439044313089"
click at [910, 60] on link "Dayana Yessembayeva" at bounding box center [905, 64] width 101 height 23
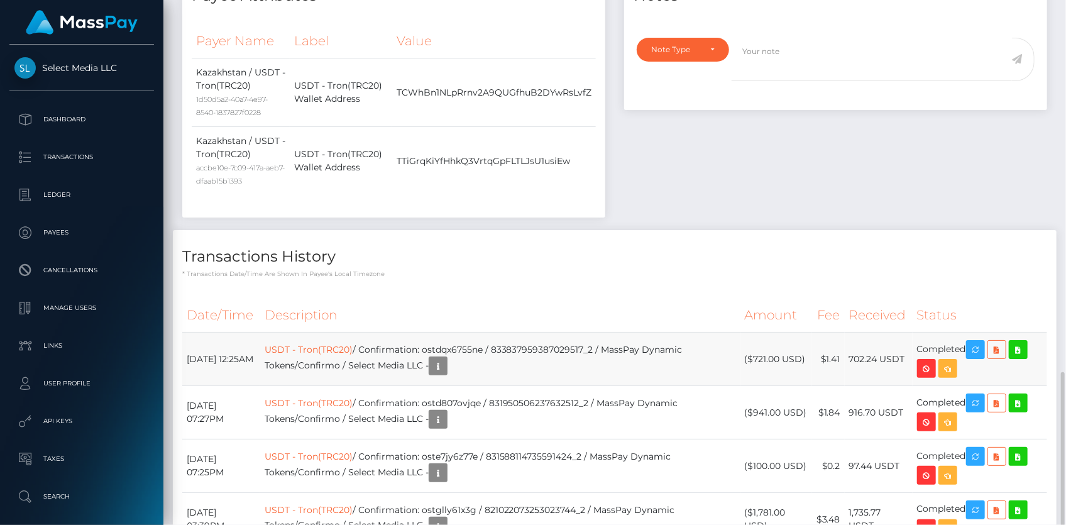
scroll to position [558, 0]
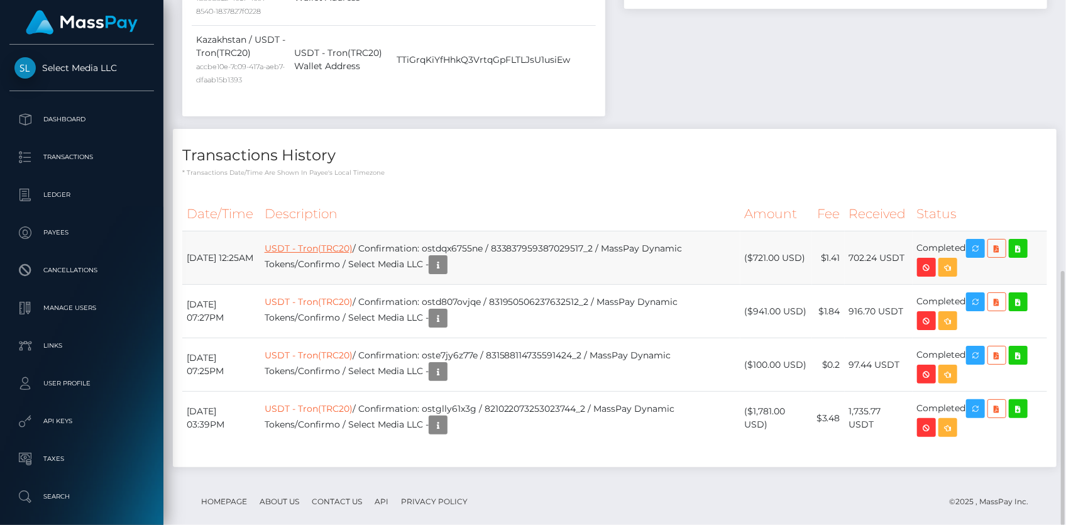
click at [343, 243] on link "USDT - Tron(TRC20)" at bounding box center [309, 248] width 88 height 11
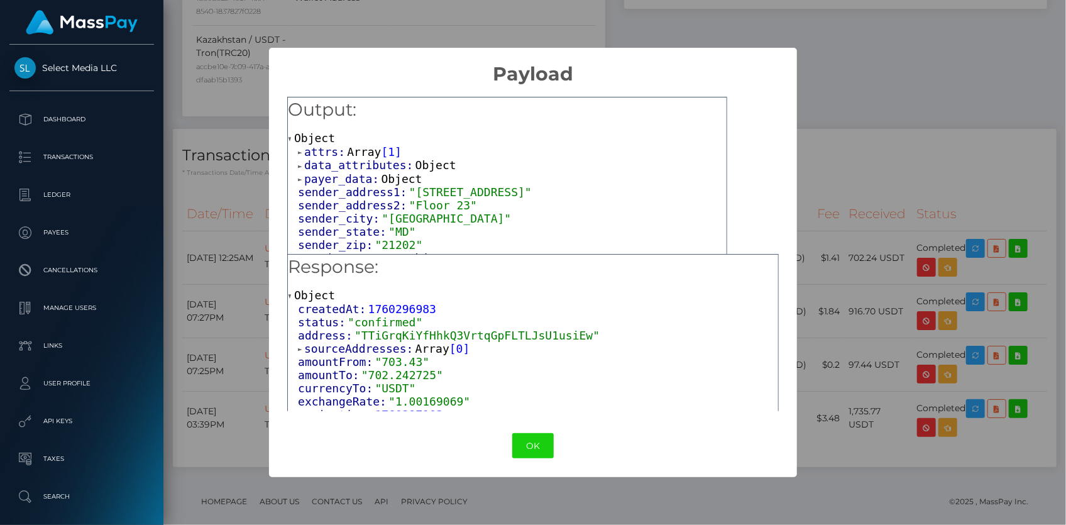
click at [331, 177] on span "payer_data:" at bounding box center [342, 178] width 77 height 13
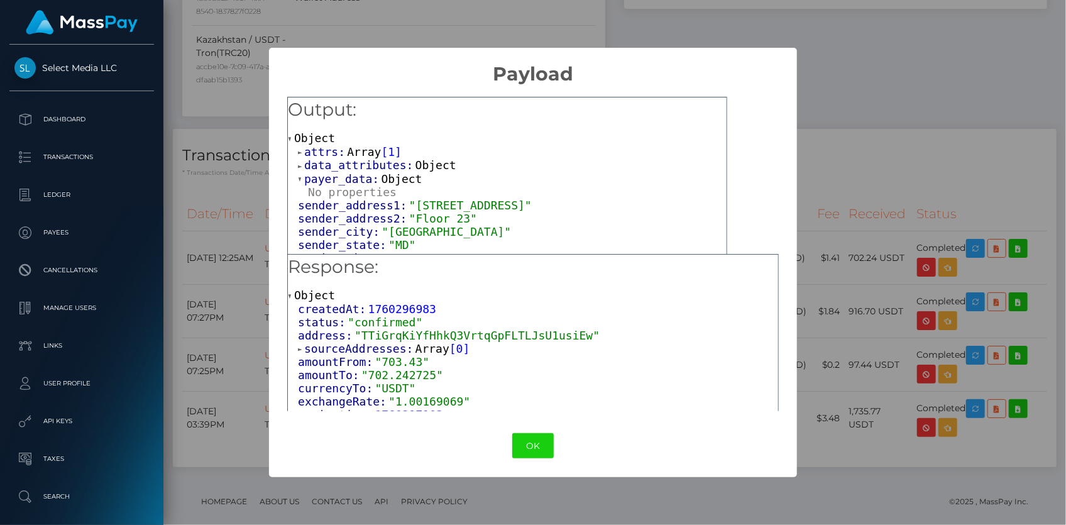
click at [338, 166] on span "data_attributes:" at bounding box center [359, 164] width 111 height 13
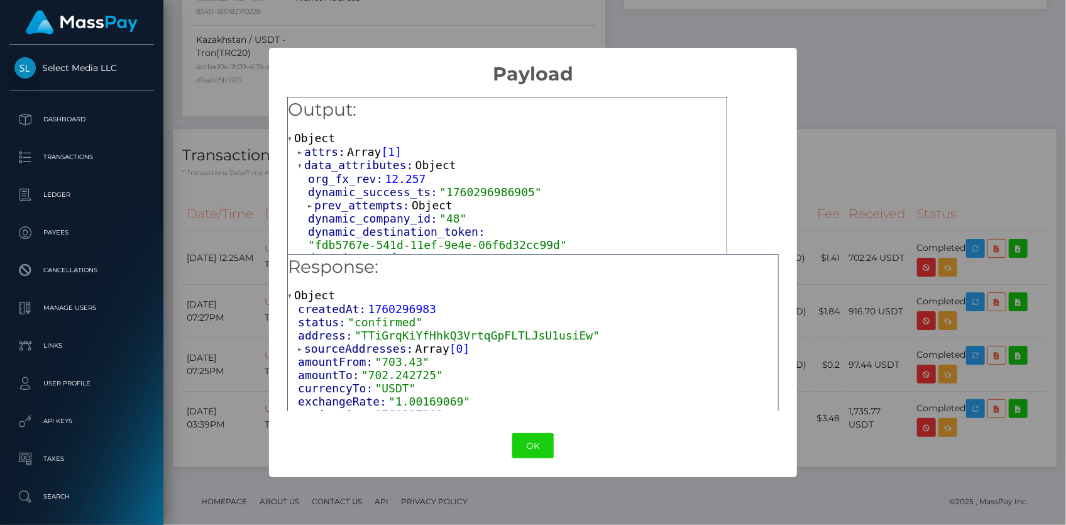
click at [341, 153] on span "attrs:" at bounding box center [325, 151] width 43 height 13
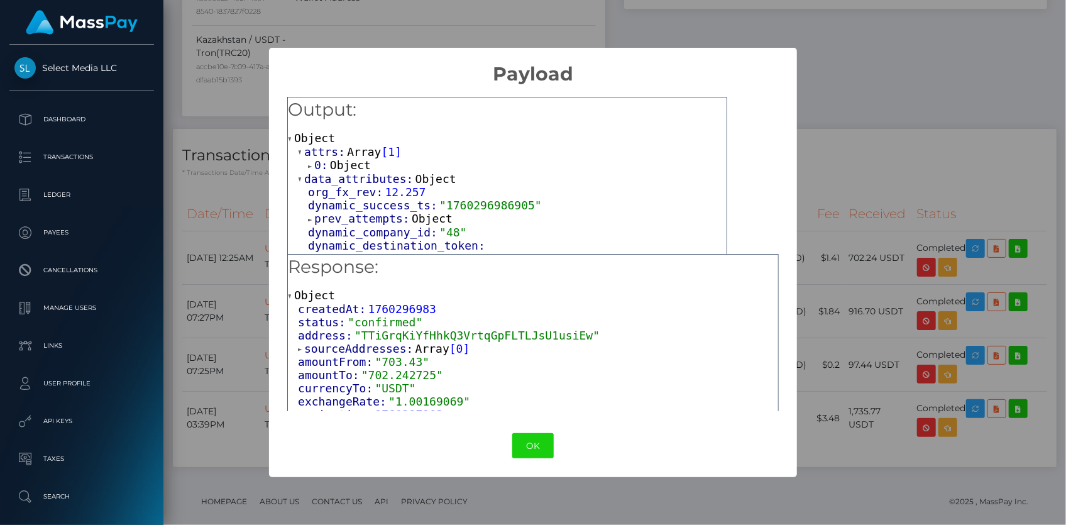
click at [342, 161] on span "Object" at bounding box center [350, 164] width 41 height 13
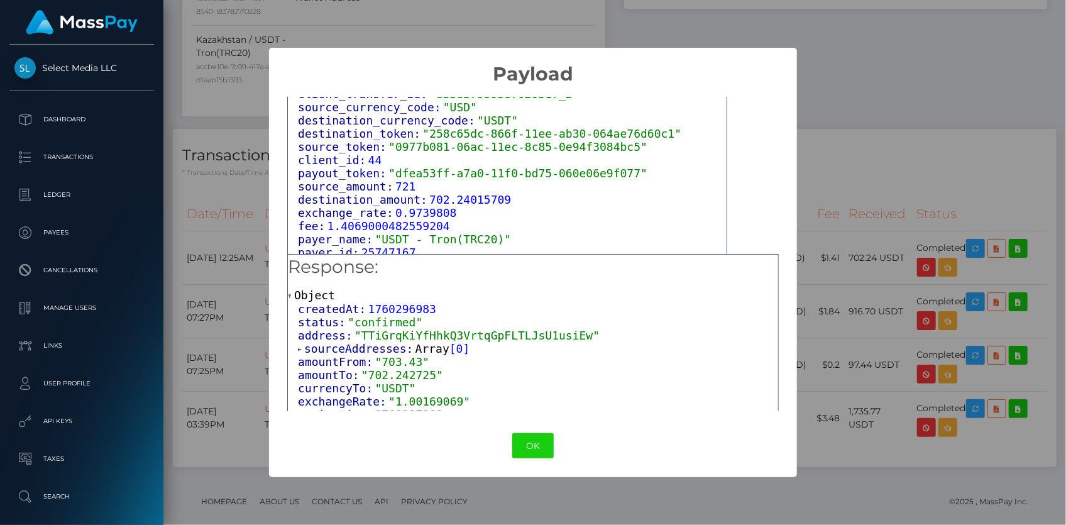
scroll to position [857, 0]
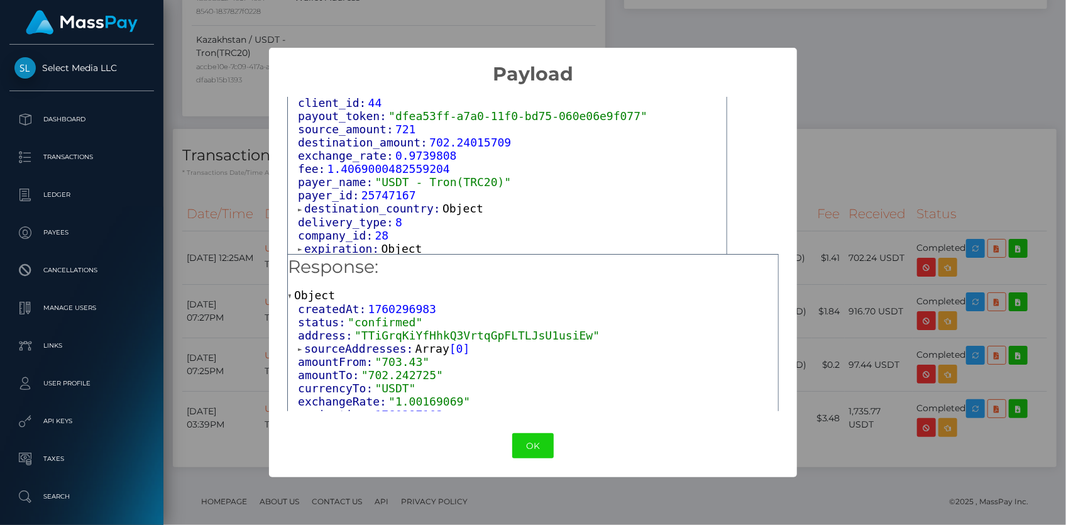
click at [341, 242] on span "expiration:" at bounding box center [342, 248] width 77 height 13
click at [353, 202] on span "destination_country:" at bounding box center [373, 208] width 138 height 13
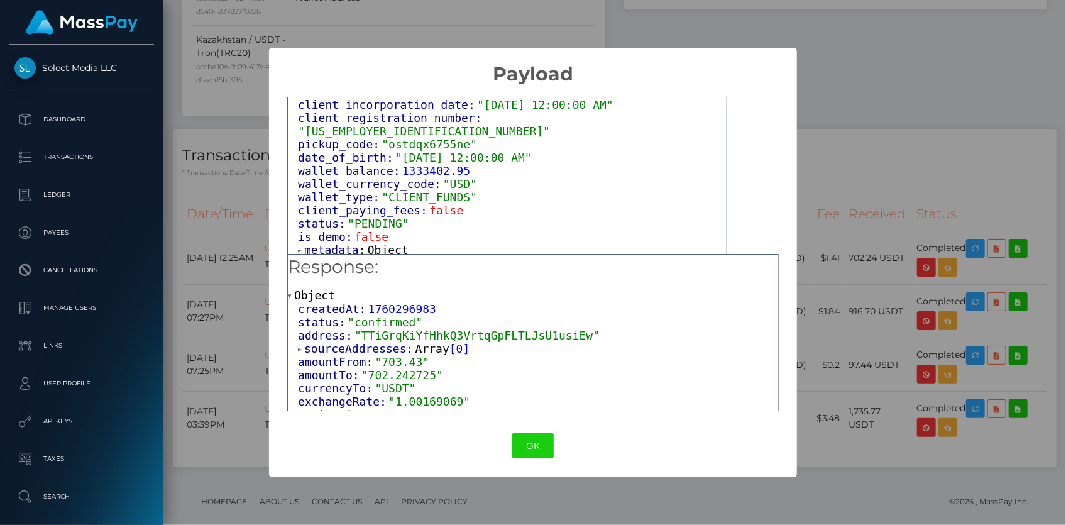
scroll to position [1126, 0]
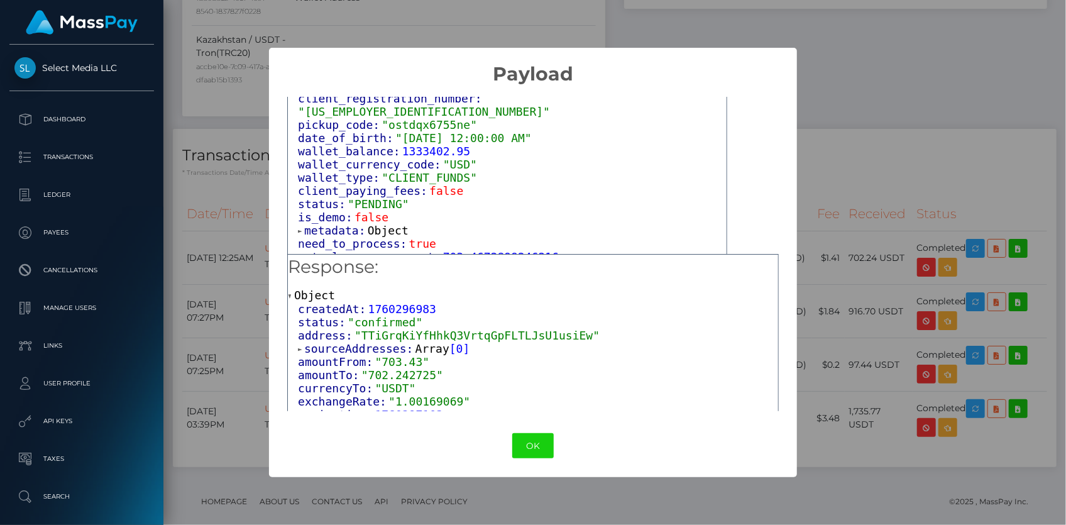
click at [341, 224] on span "metadata:" at bounding box center [335, 230] width 63 height 13
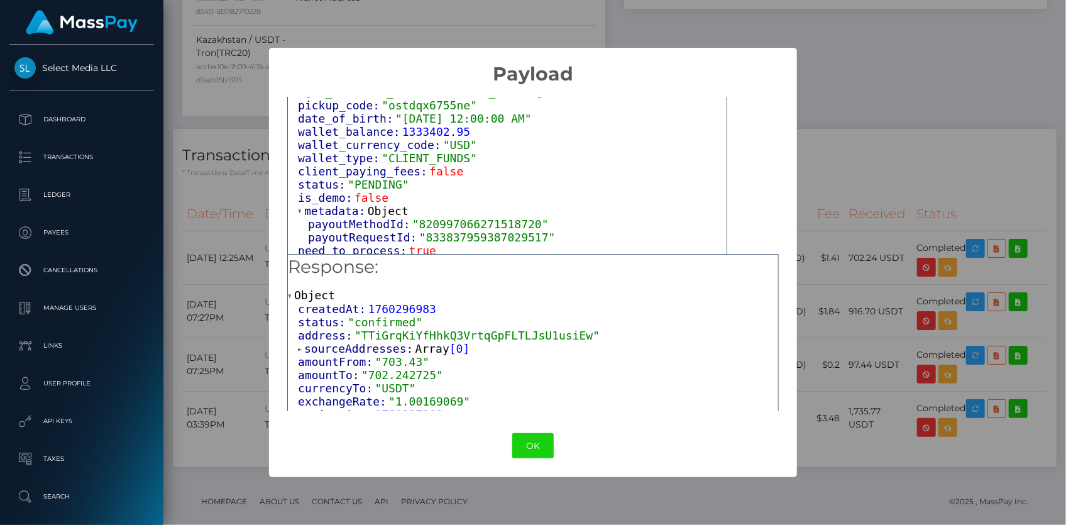
scroll to position [1153, 0]
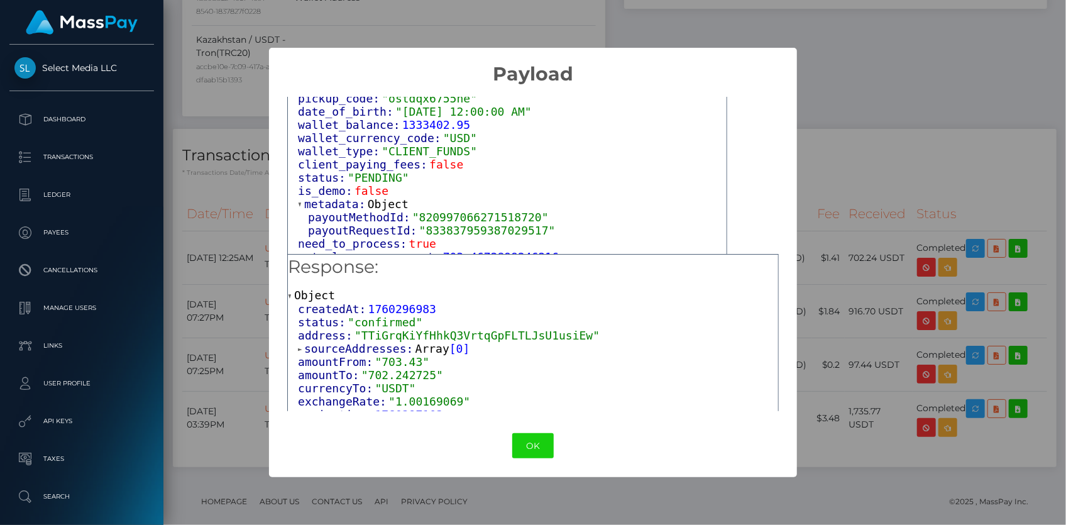
click at [371, 353] on span "sourceAddresses:" at bounding box center [359, 348] width 111 height 13
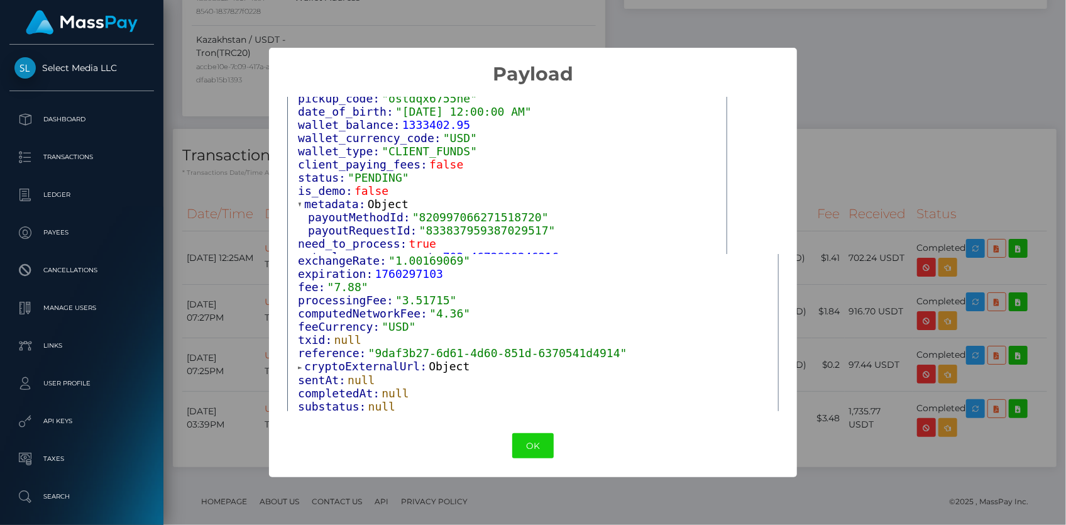
scroll to position [171, 0]
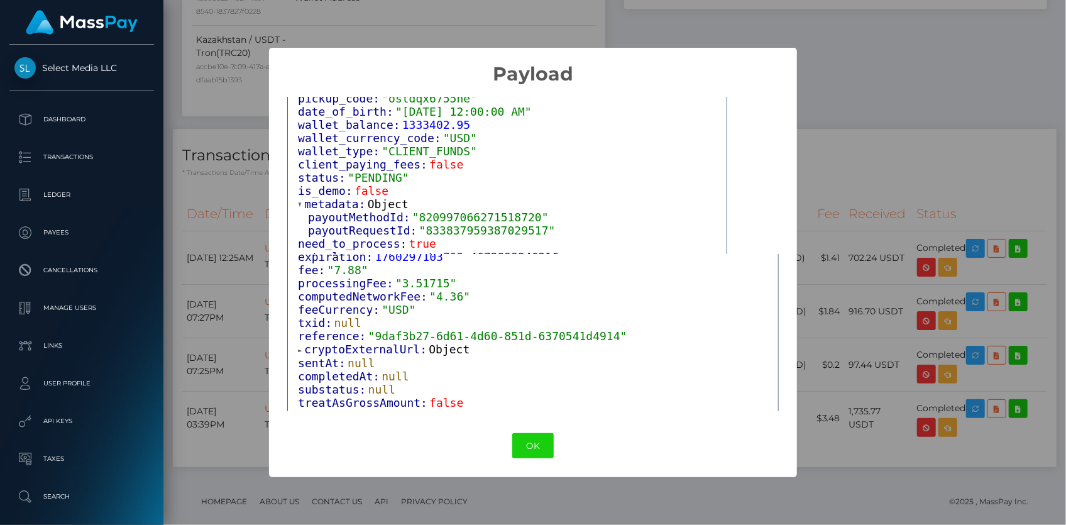
click at [361, 339] on span "reference:" at bounding box center [333, 335] width 70 height 13
click at [360, 343] on span "cryptoExternalUrl:" at bounding box center [366, 349] width 124 height 13
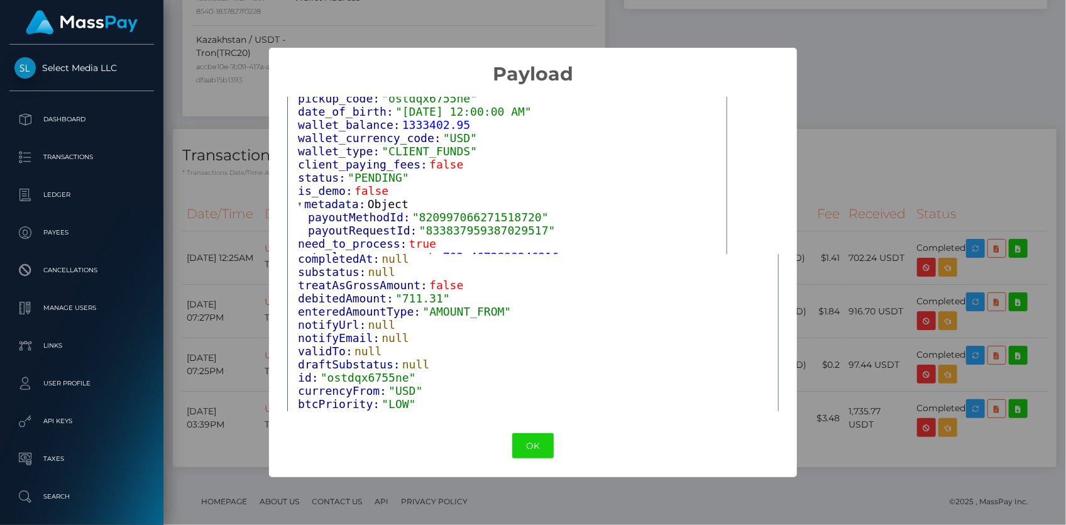
scroll to position [352, 0]
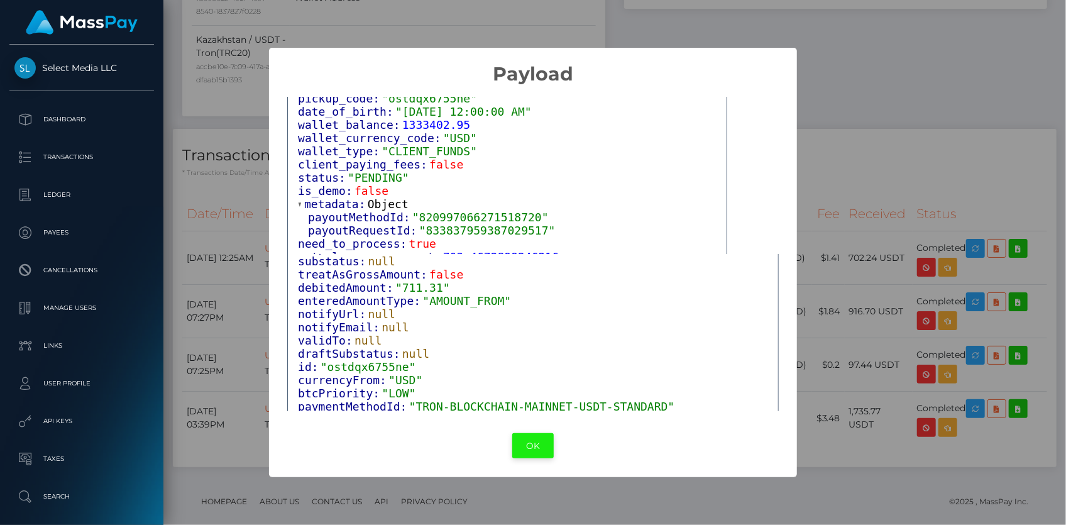
click at [542, 441] on button "OK" at bounding box center [532, 446] width 41 height 26
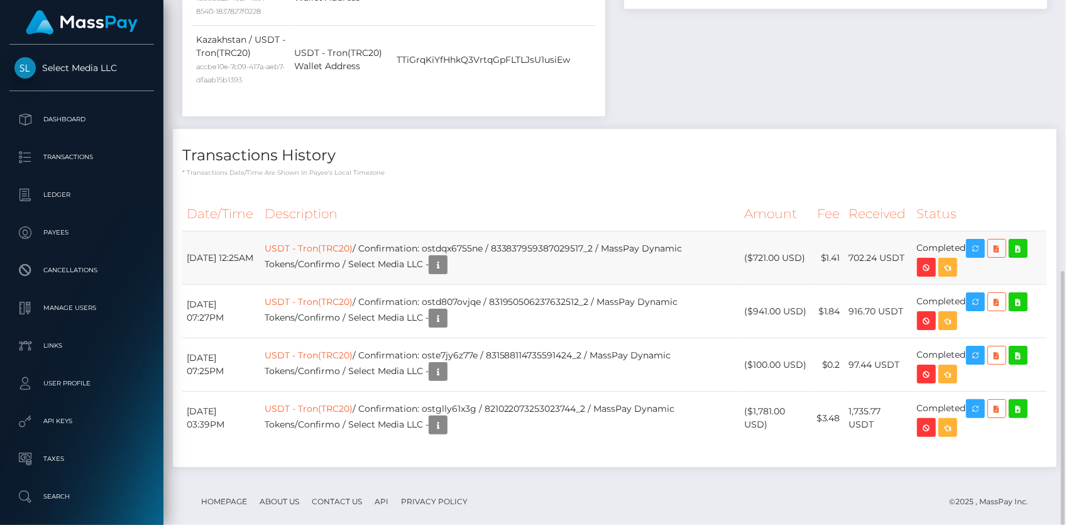
click at [461, 231] on td "USDT - Tron(TRC20) / Confirmation: ostdqx6755ne / 833837959387029517_2 / MassPa…" at bounding box center [500, 257] width 480 height 53
copy td "ostdqx6755ne"
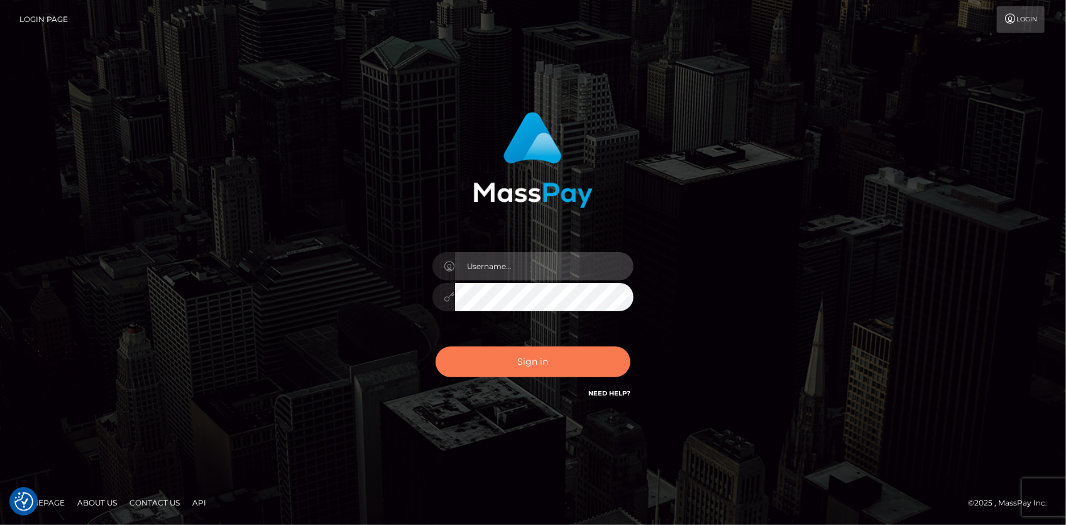
type input "[PERSON_NAME]"
click at [536, 375] on button "Sign in" at bounding box center [533, 361] width 195 height 31
type input "Eduard Gavrilescu"
click at [534, 368] on button "Sign in" at bounding box center [533, 361] width 195 height 31
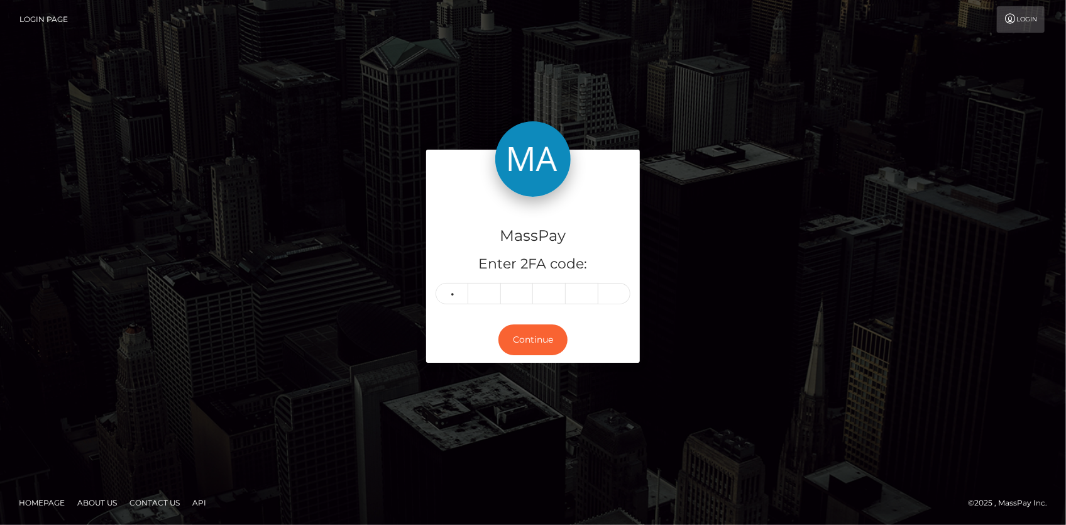
type input "4"
type input "9"
type input "0"
type input "3"
type input "0"
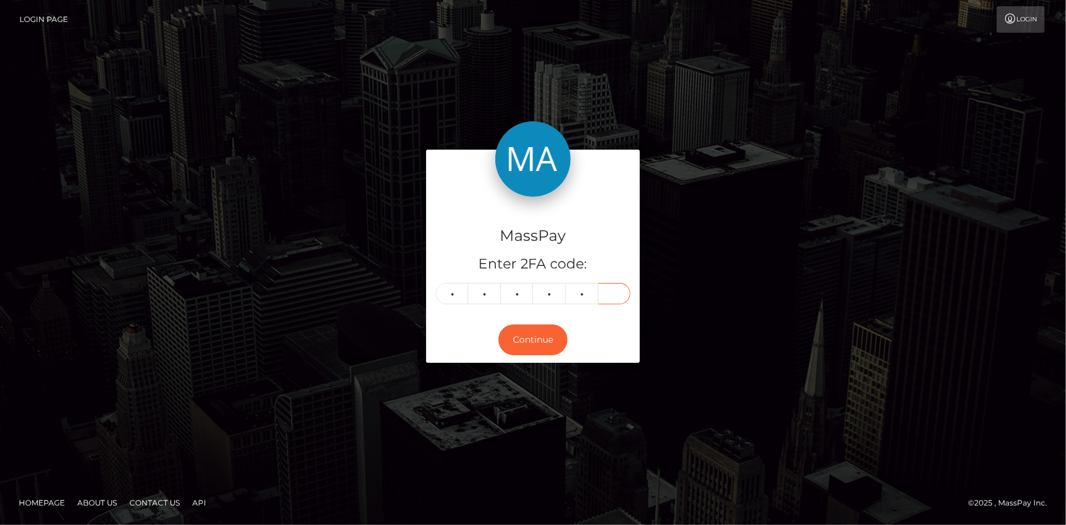
type input "6"
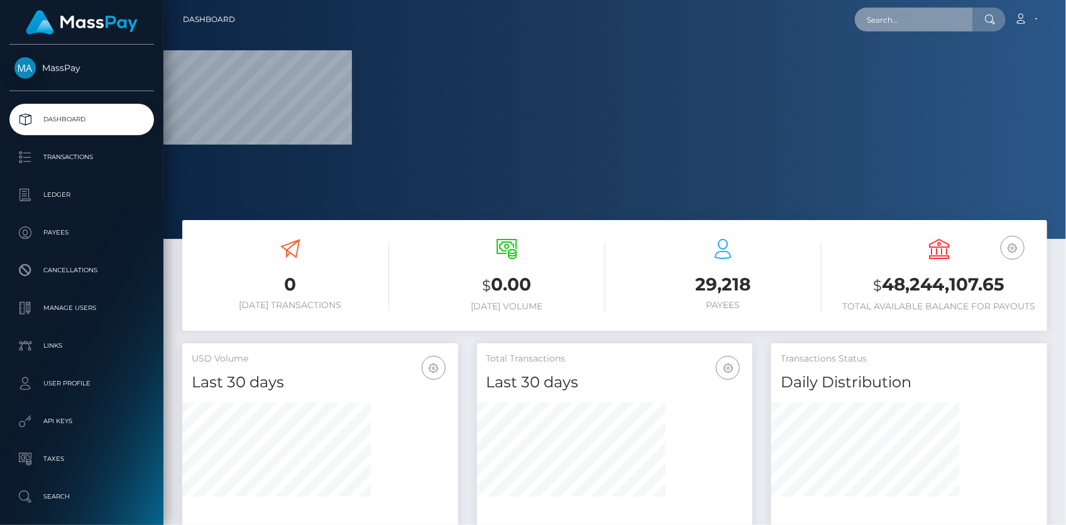
click at [886, 25] on input "text" at bounding box center [914, 20] width 118 height 24
paste input "56c2fbc9-9f73-11f0-b1e8-026f69db09b1"
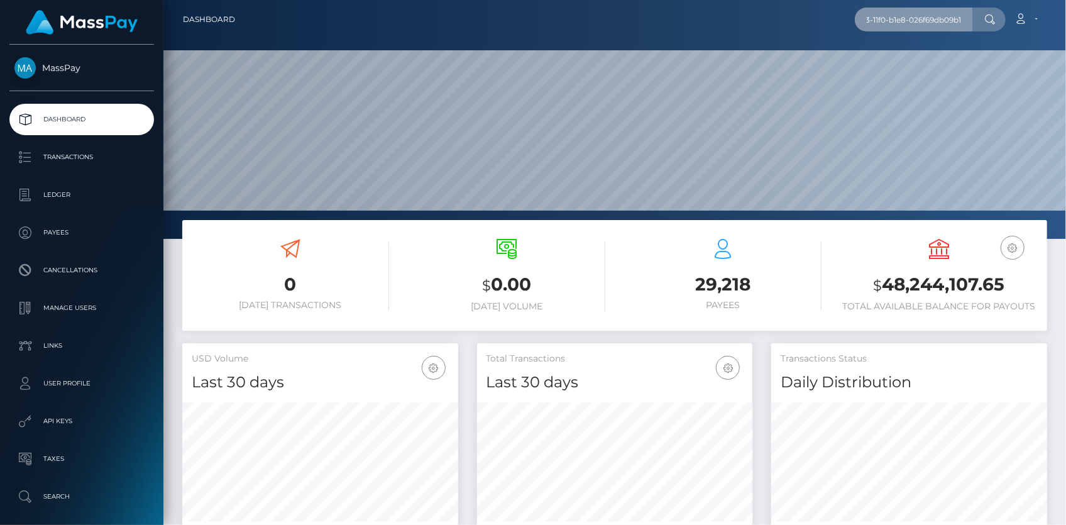
scroll to position [222, 275]
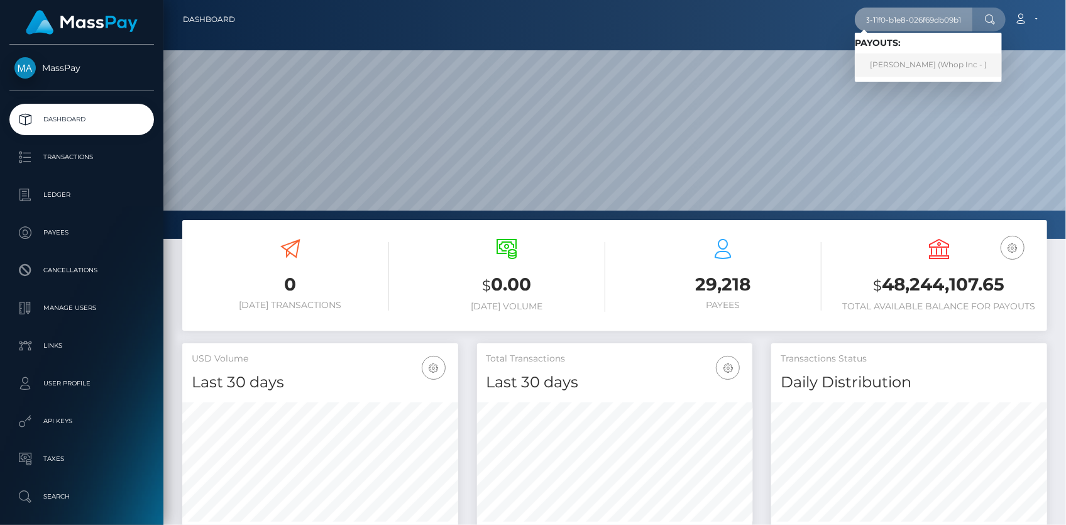
type input "56c2fbc9-9f73-11f0-b1e8-026f69db09b1"
click at [898, 61] on link "DRAGAN SIMEUNOVIĆ (Whop Inc - )" at bounding box center [928, 64] width 147 height 23
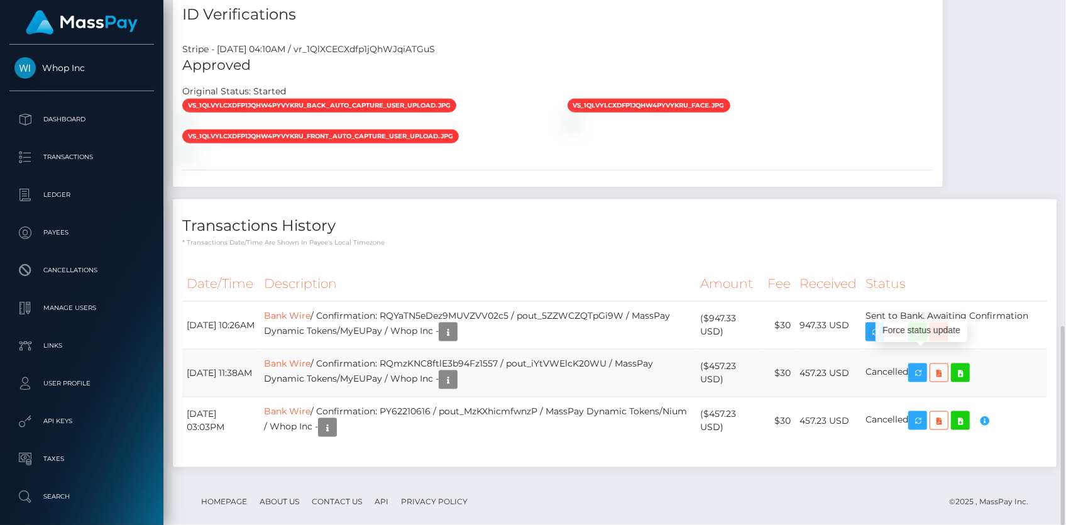
scroll to position [151, 275]
click at [494, 349] on td "Bank Wire / Confirmation: RQmzKNC8ftlE3b94Fz1557 / pout_iYtVWElcK20WU / MassPay…" at bounding box center [478, 373] width 436 height 48
copy td "RQmzKNC8ftlE3b94Fz1557"
click at [310, 358] on link "Bank Wire" at bounding box center [287, 363] width 47 height 11
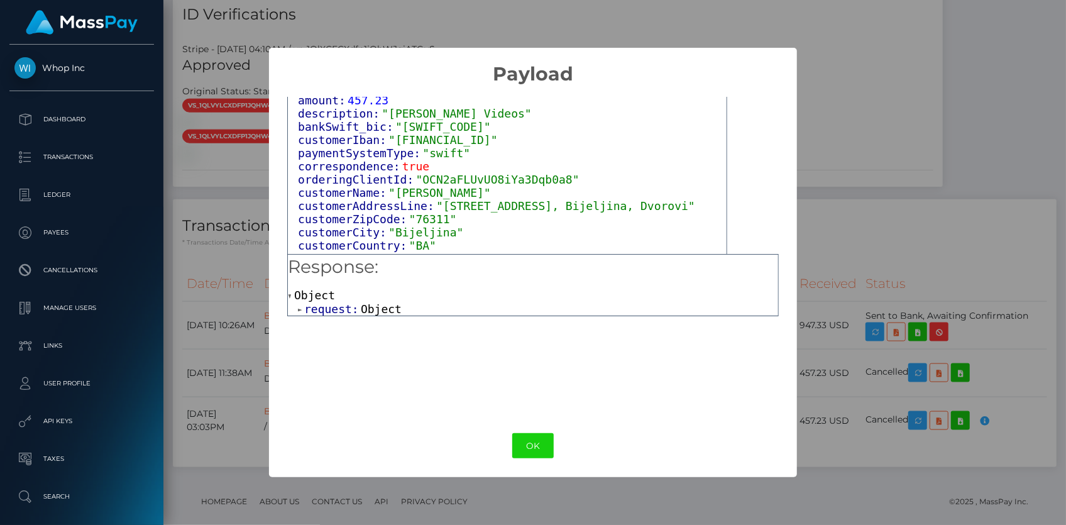
scroll to position [89, 0]
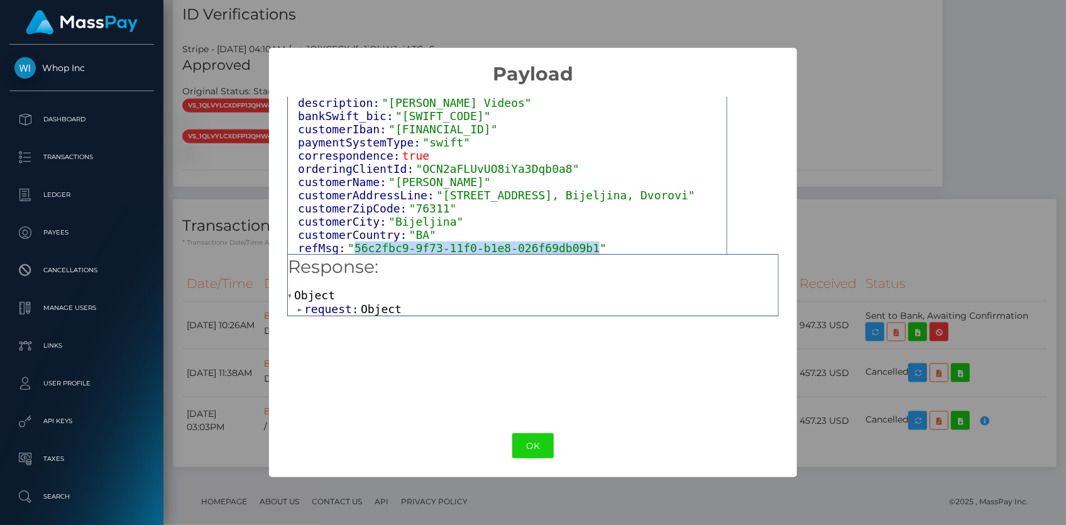
drag, startPoint x: 352, startPoint y: 246, endPoint x: 571, endPoint y: 246, distance: 219.4
click at [571, 246] on span ""56c2fbc9-9f73-11f0-b1e8-026f69db09b1"" at bounding box center [477, 247] width 259 height 13
copy span "56c2fbc9-9f73-11f0-b1e8-026f69db09b1"
click at [535, 451] on button "OK" at bounding box center [532, 446] width 41 height 26
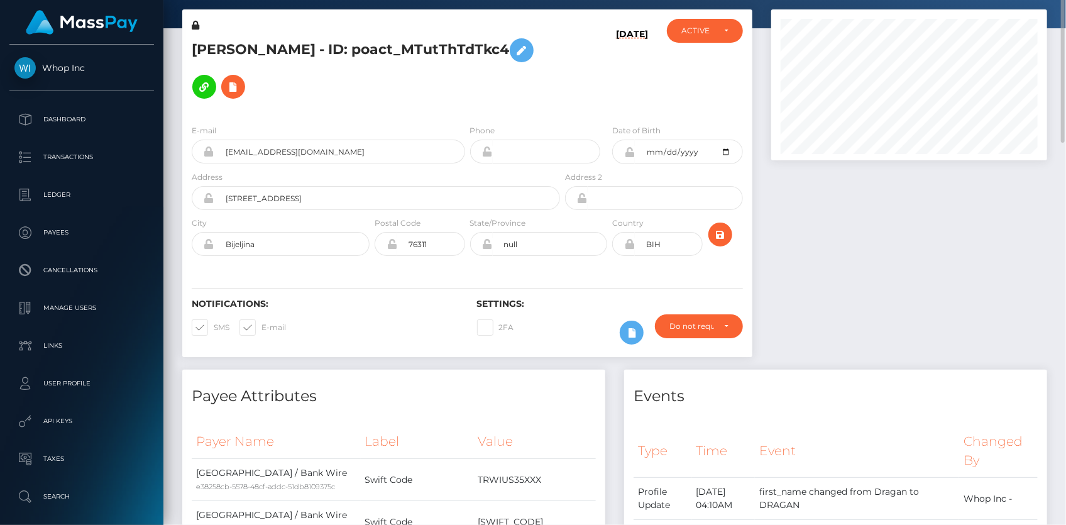
scroll to position [0, 0]
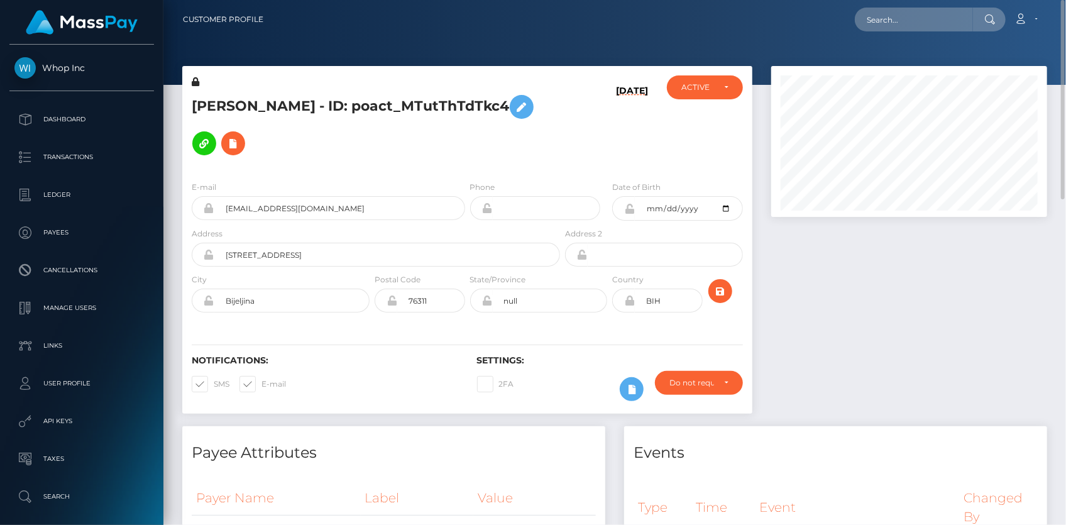
click at [857, 19] on div "Loading... Loading... Account Edit Profile Logout" at bounding box center [659, 19] width 773 height 26
click at [884, 18] on input "text" at bounding box center [914, 20] width 118 height 24
paste input "56c2fbc9-9f73-11f0-b1e8-026f69db09b1"
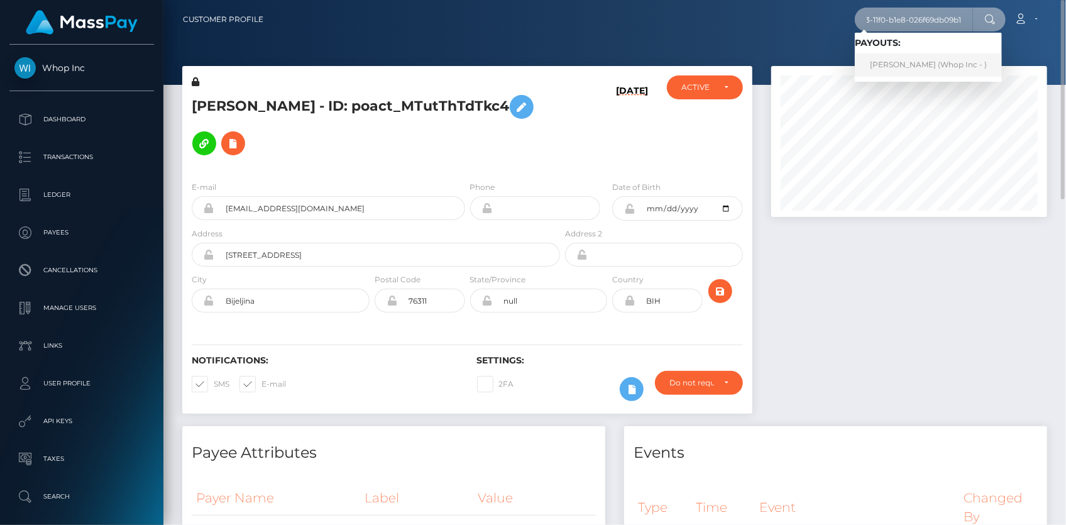
type input "56c2fbc9-9f73-11f0-b1e8-026f69db09b1"
click at [882, 56] on link "[PERSON_NAME] (Whop Inc - )" at bounding box center [928, 64] width 147 height 23
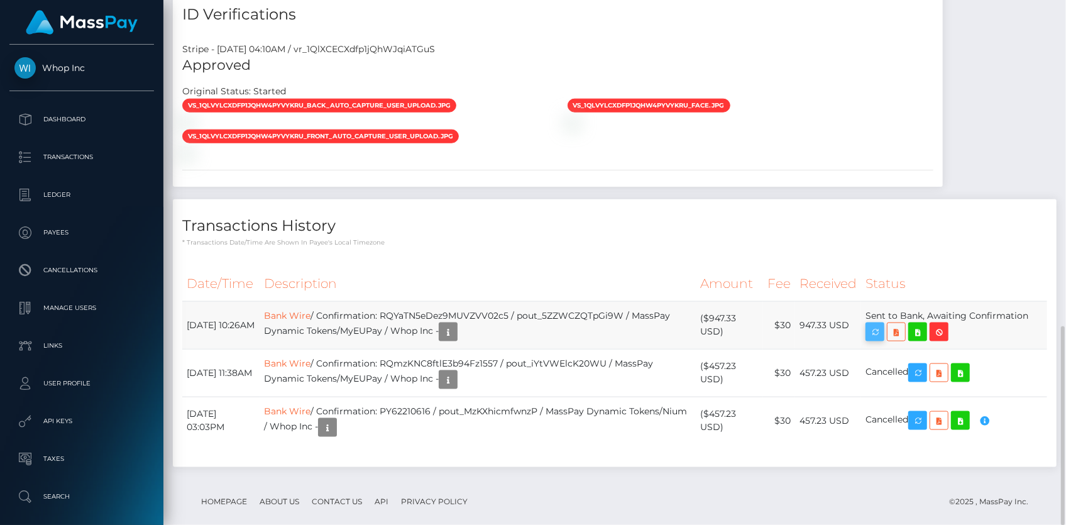
scroll to position [151, 275]
click at [876, 324] on icon "button" at bounding box center [874, 332] width 15 height 16
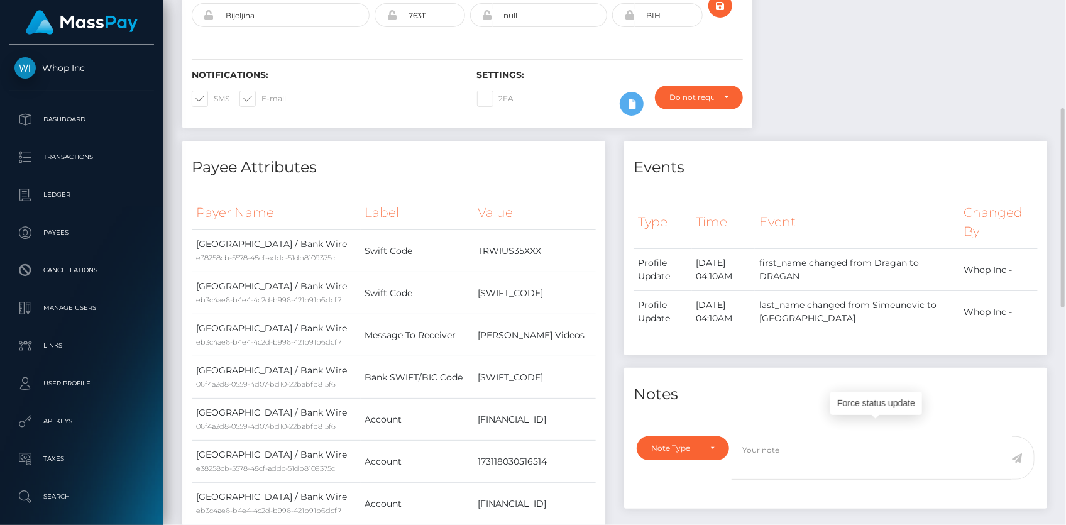
scroll to position [0, 0]
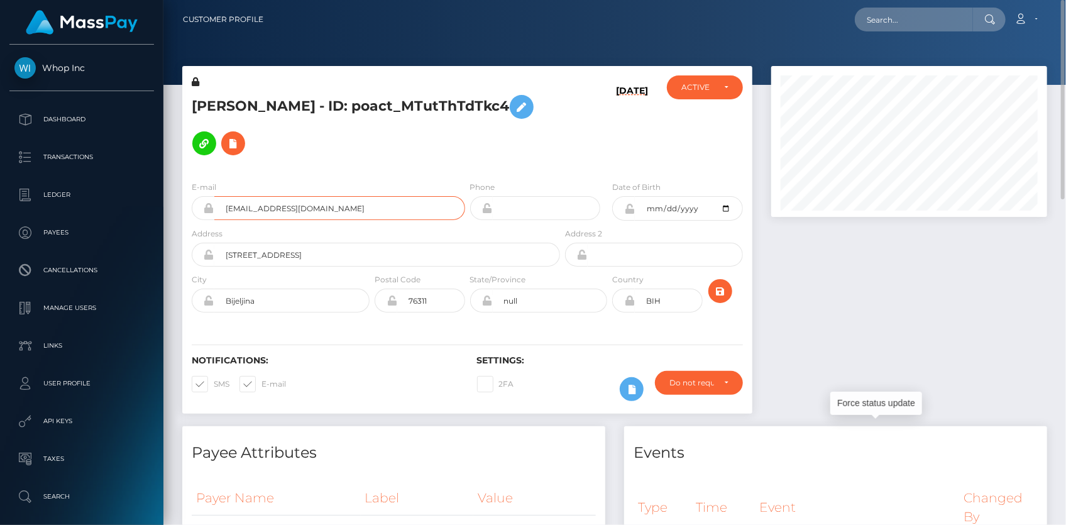
click at [255, 196] on input "primehistorian@gmail.com" at bounding box center [339, 208] width 251 height 24
click at [873, 30] on input "text" at bounding box center [914, 20] width 118 height 24
click at [889, 13] on input "text" at bounding box center [914, 20] width 118 height 24
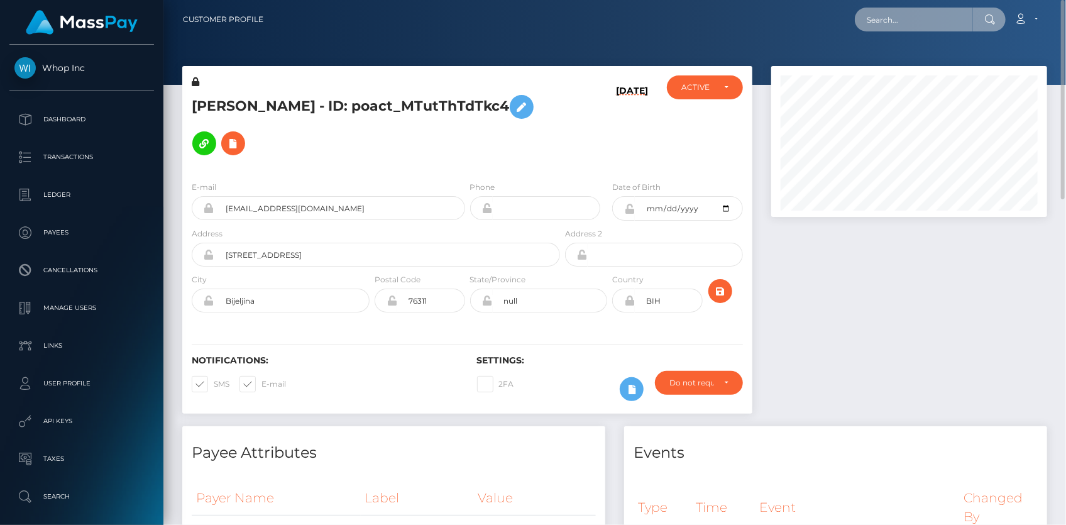
paste input "82bd394c a2b8-11f0-bd75-060e06e9f077"
drag, startPoint x: 892, startPoint y: 16, endPoint x: 824, endPoint y: 18, distance: 68.5
click at [824, 18] on div "82bd394c a2b8-11f0-bd75-060e06e9f077 Loading... Loading... Account" at bounding box center [659, 19] width 773 height 26
click at [905, 22] on input "82bd394c a2b8-11f0-bd75-060e06e9f077" at bounding box center [914, 20] width 118 height 24
click at [911, 22] on input "82bd394c a2b8-11f0-bd75-060e06e9f077" at bounding box center [914, 20] width 118 height 24
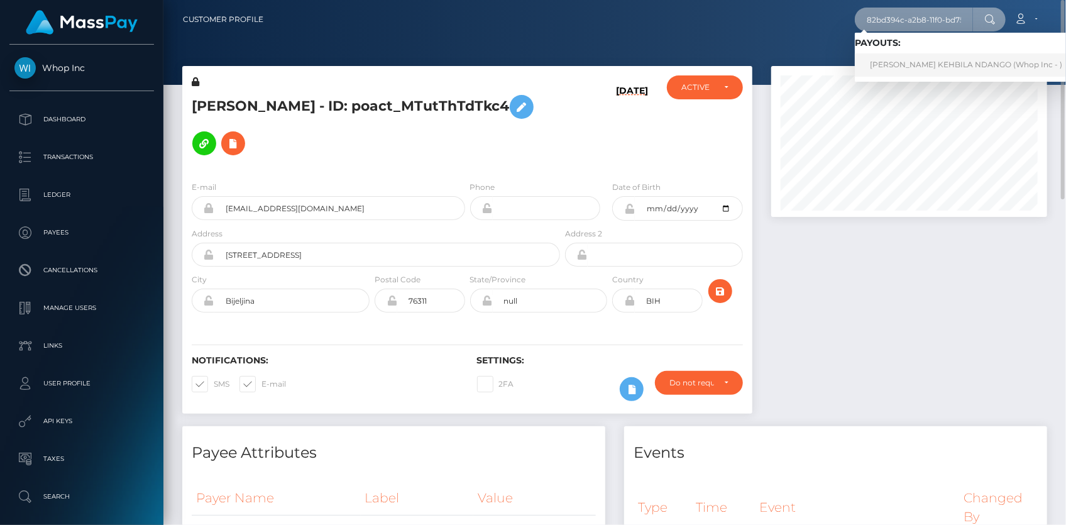
type input "82bd394c-a2b8-11f0-bd75-060e06e9f077"
click at [905, 65] on link "LIONEL WANDILE KEHBILA NDANGO (Whop Inc - )" at bounding box center [966, 64] width 222 height 23
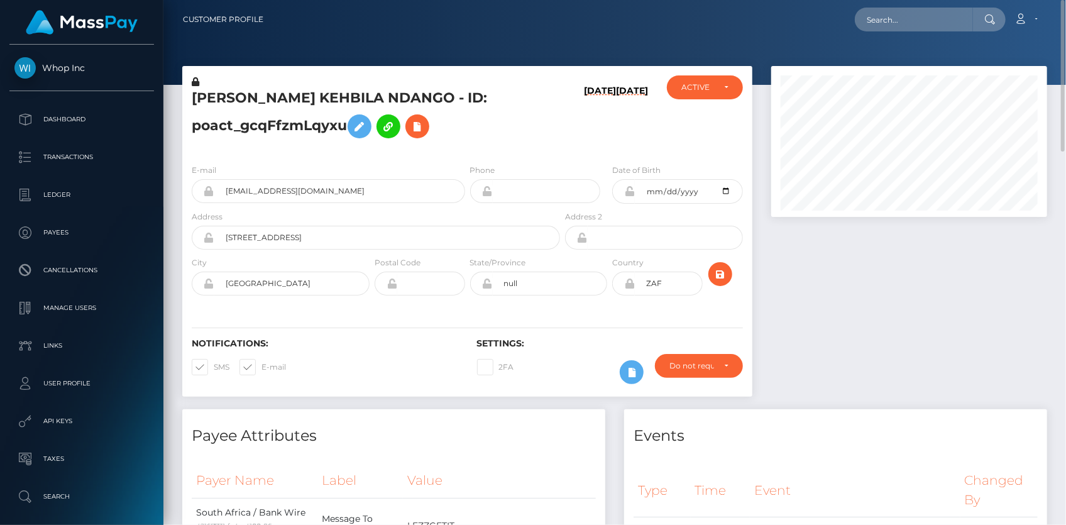
click at [243, 176] on div "E-mail [EMAIL_ADDRESS][DOMAIN_NAME]" at bounding box center [328, 183] width 273 height 40
click at [243, 196] on input "[EMAIL_ADDRESS][DOMAIN_NAME]" at bounding box center [339, 191] width 251 height 24
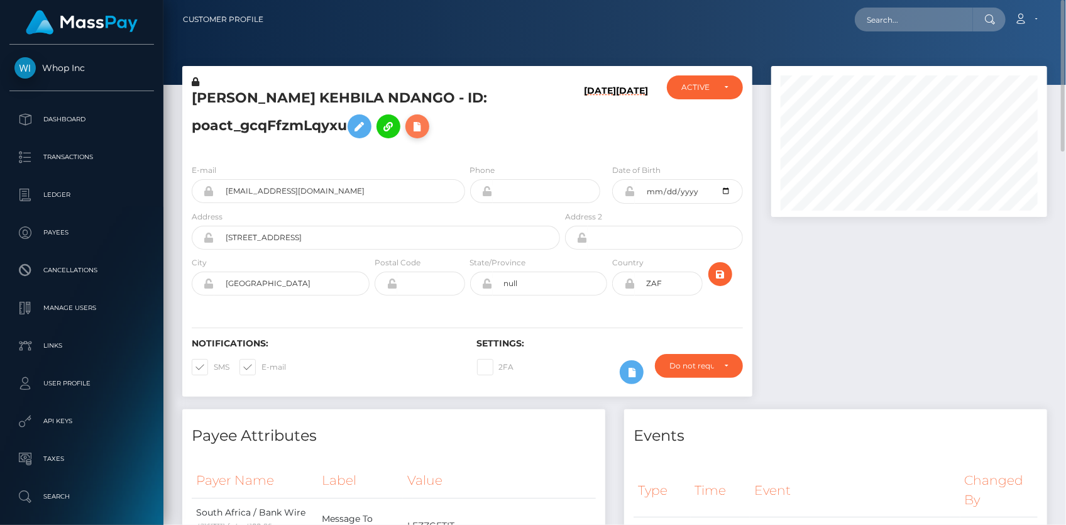
click at [419, 130] on icon at bounding box center [417, 127] width 15 height 16
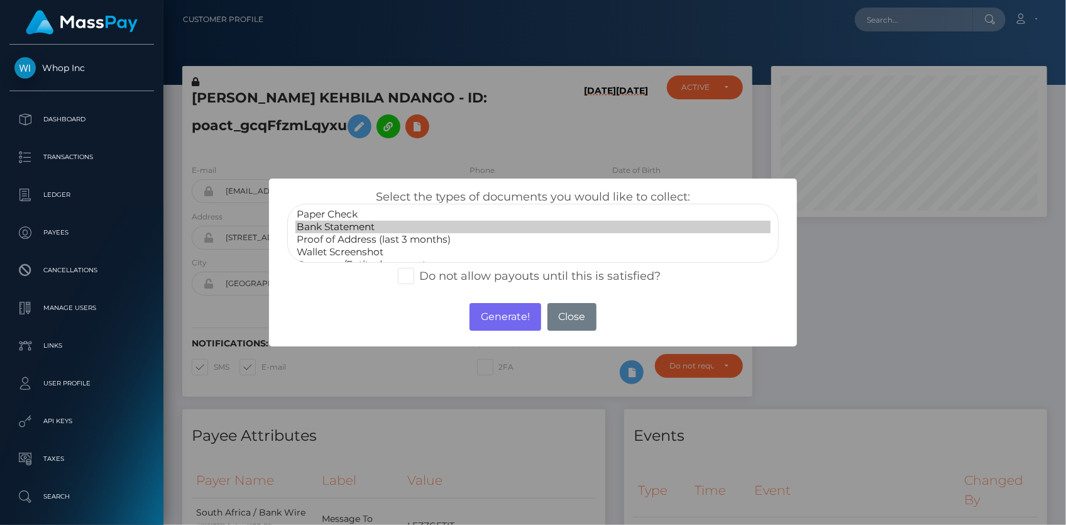
click at [367, 233] on option "Bank Statement" at bounding box center [532, 227] width 475 height 13
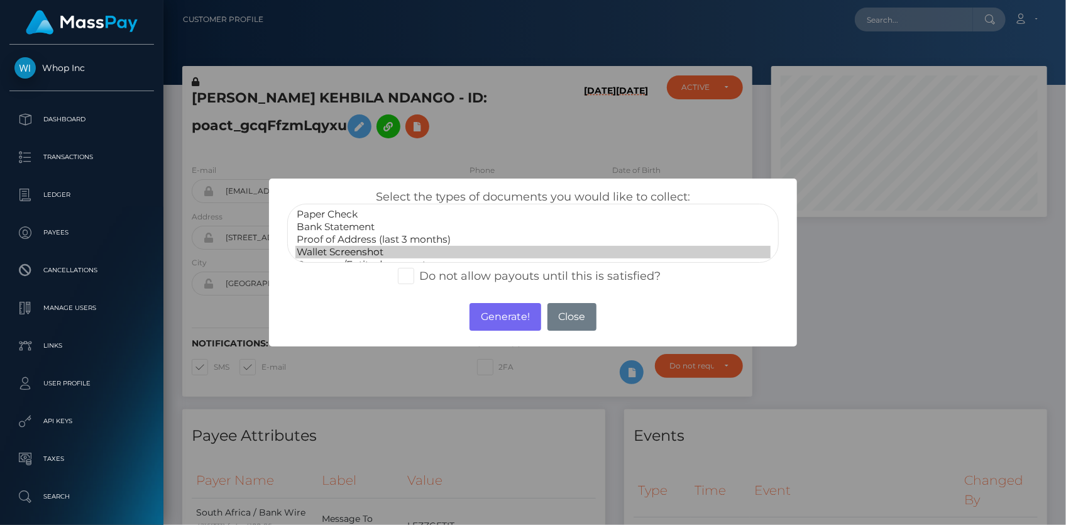
click at [367, 250] on option "Wallet Screenshot" at bounding box center [532, 252] width 475 height 13
select select "Proof of Address (last 3 months)"
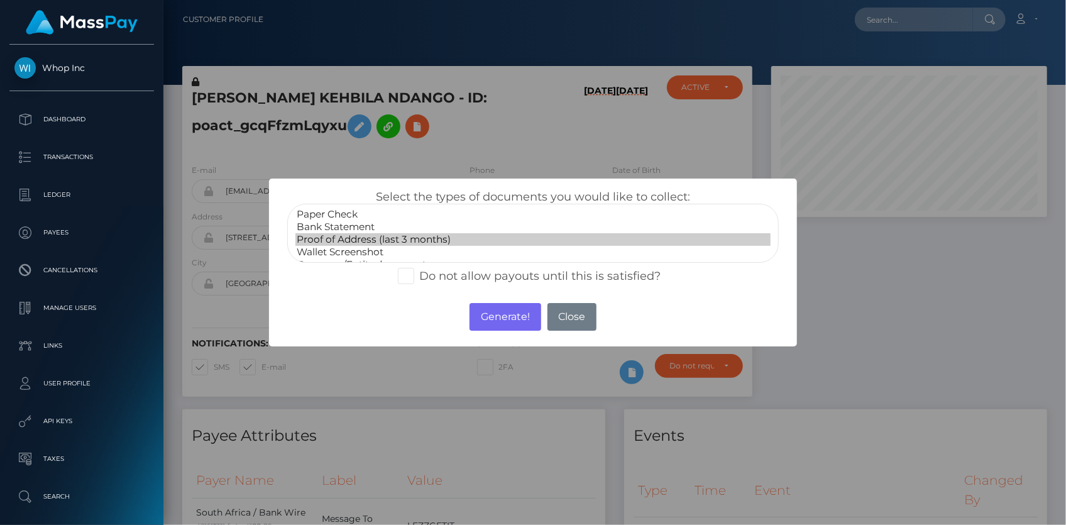
click at [367, 238] on option "Proof of Address (last 3 months)" at bounding box center [532, 239] width 475 height 13
click at [508, 310] on button "Generate!" at bounding box center [505, 317] width 71 height 28
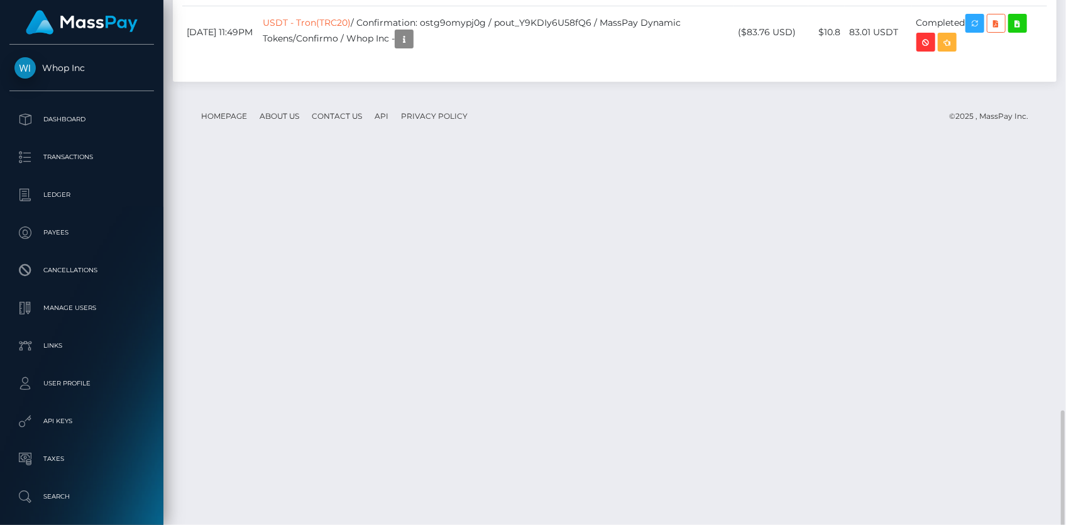
scroll to position [1293, 0]
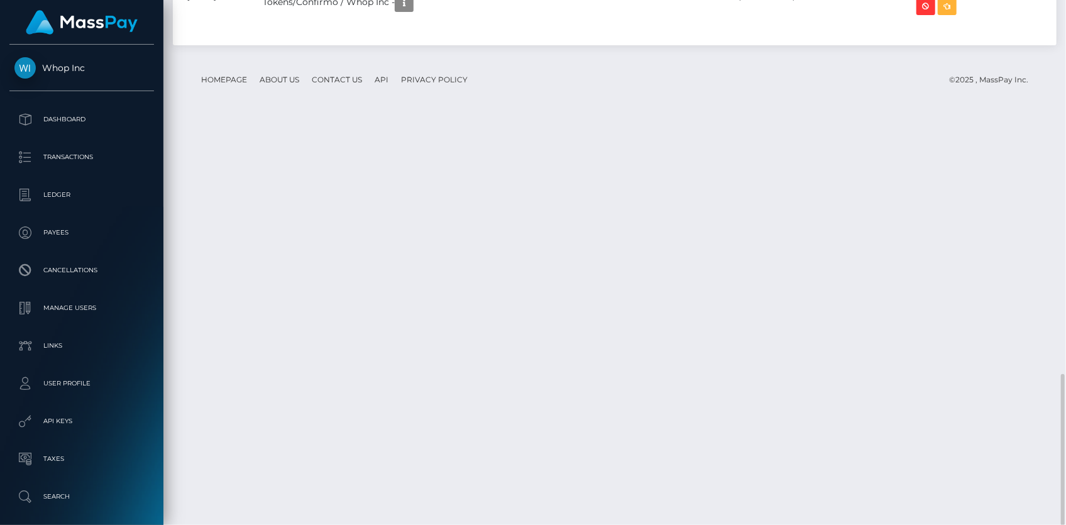
copy td "RQFTaWSaaMatPtxwqHb312"
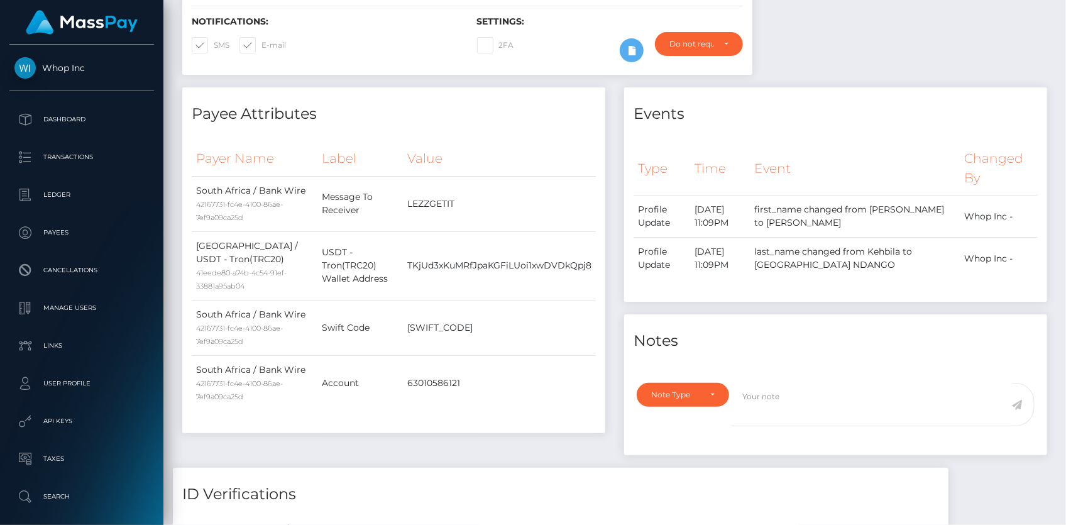
scroll to position [0, 0]
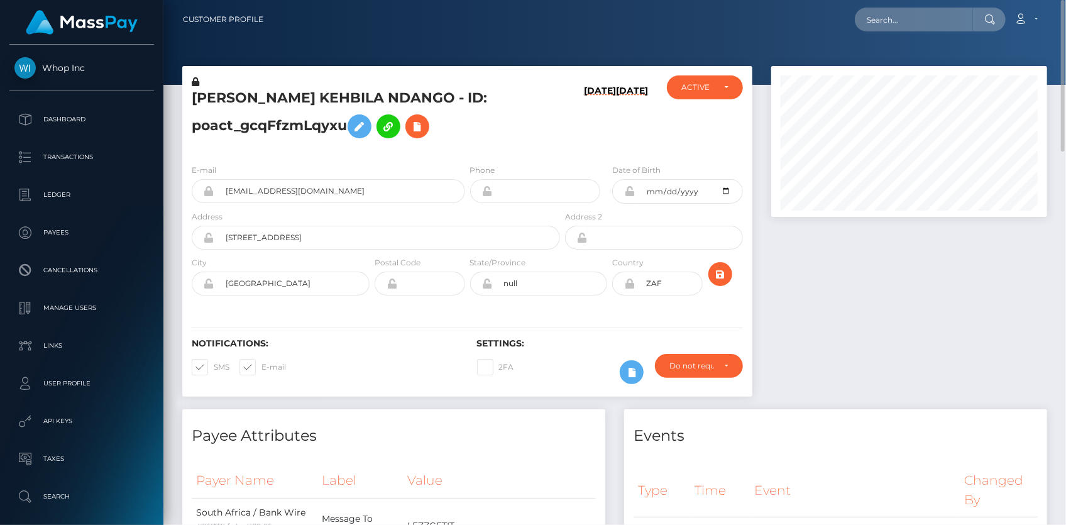
click at [884, 6] on div "Loading... Loading... Account Edit Profile Logout" at bounding box center [659, 19] width 773 height 26
click at [882, 17] on input "text" at bounding box center [914, 20] width 118 height 24
paste input "e7bc264c-a50f-11f0-bd75-060e06e9f077"
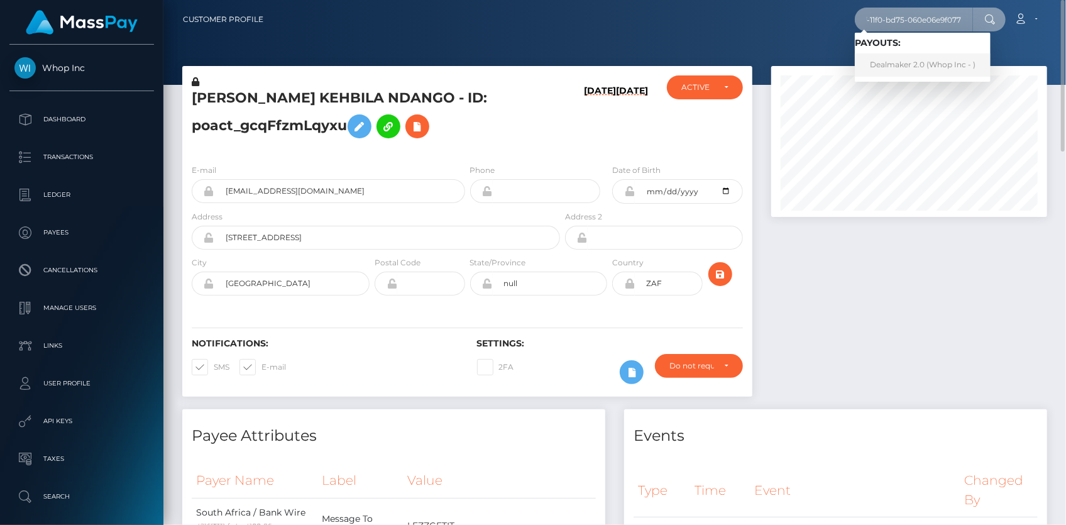
type input "e7bc264c-a50f-11f0-bd75-060e06e9f077"
click at [911, 60] on link "Dealmaker 2.0 (Whop Inc - )" at bounding box center [923, 64] width 136 height 23
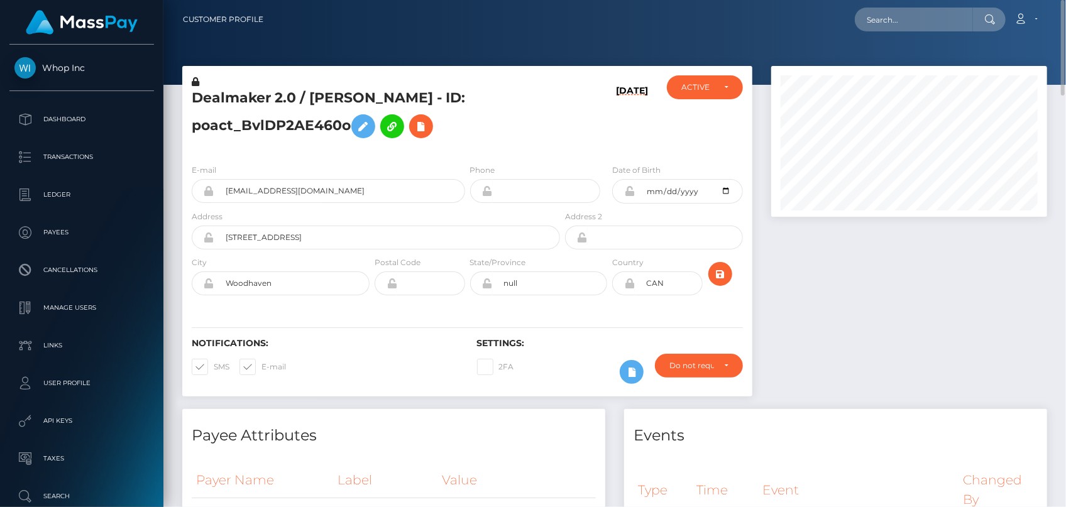
click at [268, 203] on div "E-mail thegreatconsolidator@protonmail.com" at bounding box center [328, 183] width 273 height 40
click at [269, 203] on input "thegreatconsolidator@protonmail.com" at bounding box center [339, 191] width 251 height 24
click at [882, 25] on input "text" at bounding box center [914, 20] width 118 height 24
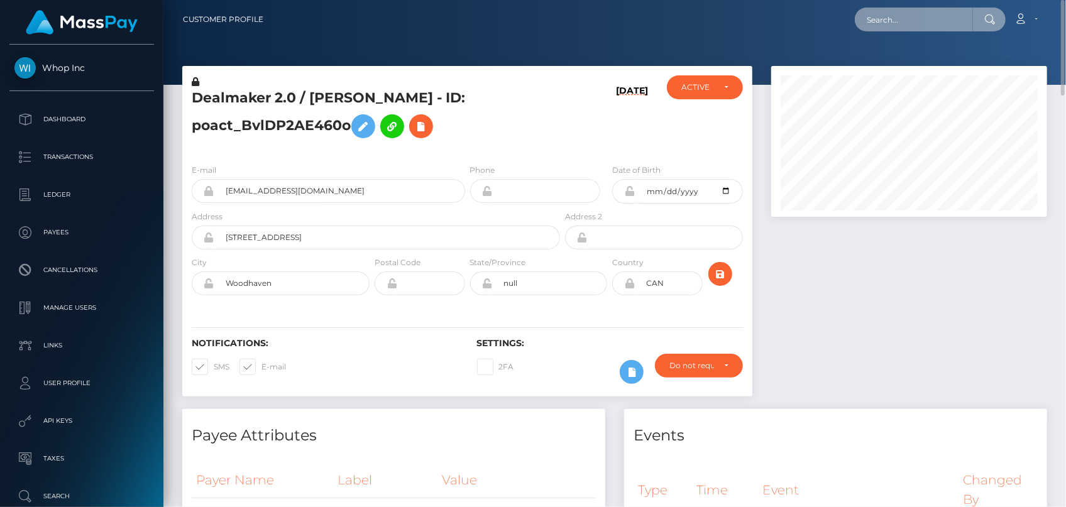
paste input "78c4e348-a217-11f0-bd75-060e06e9f077"
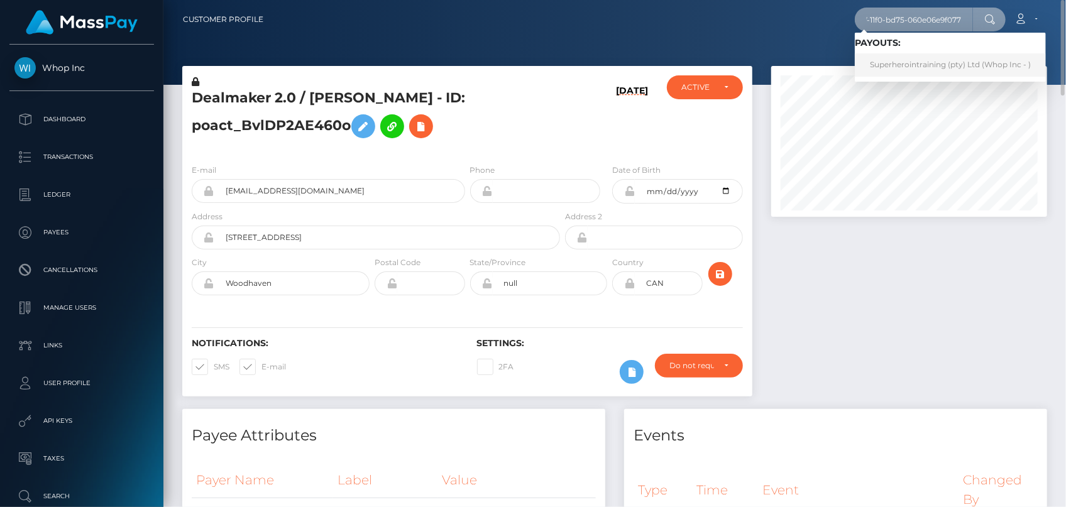
type input "78c4e348-a217-11f0-bd75-060e06e9f077"
click at [903, 69] on link "Superherointraining (pty) Ltd (Whop Inc - )" at bounding box center [950, 64] width 191 height 23
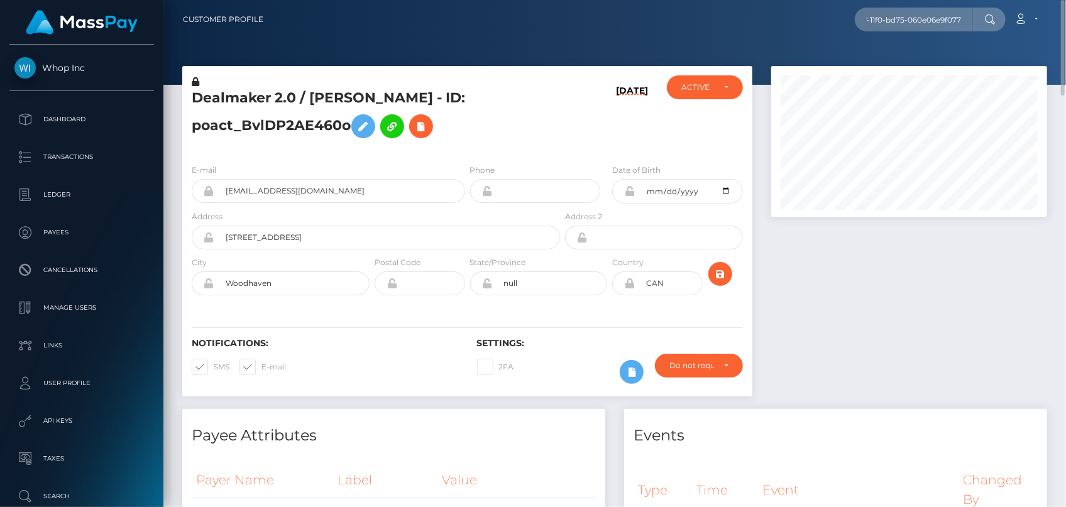
scroll to position [0, 0]
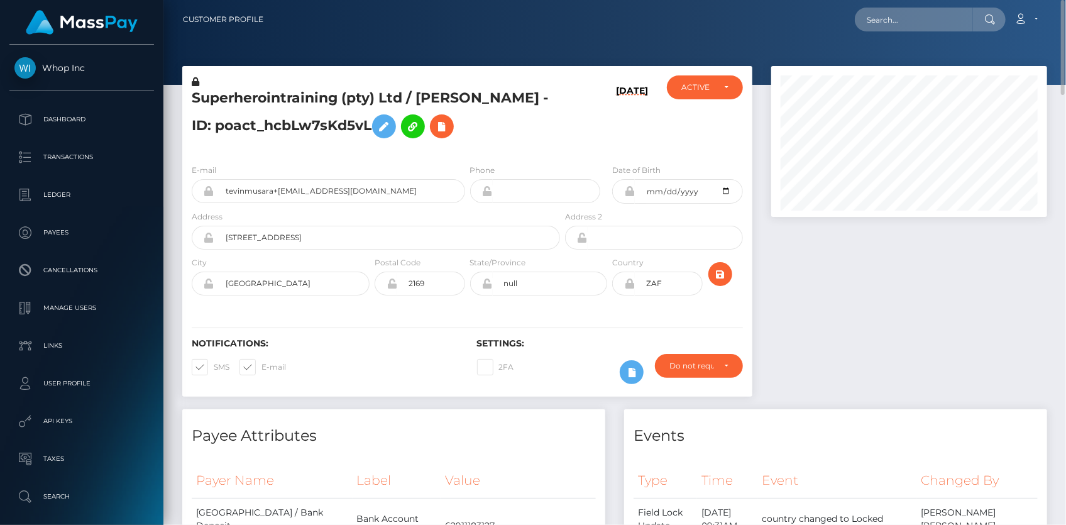
click at [268, 178] on div "E-mail tevinmusara+[EMAIL_ADDRESS][DOMAIN_NAME]" at bounding box center [328, 183] width 273 height 40
click at [267, 185] on input "tevinmusara+[EMAIL_ADDRESS][DOMAIN_NAME]" at bounding box center [339, 191] width 251 height 24
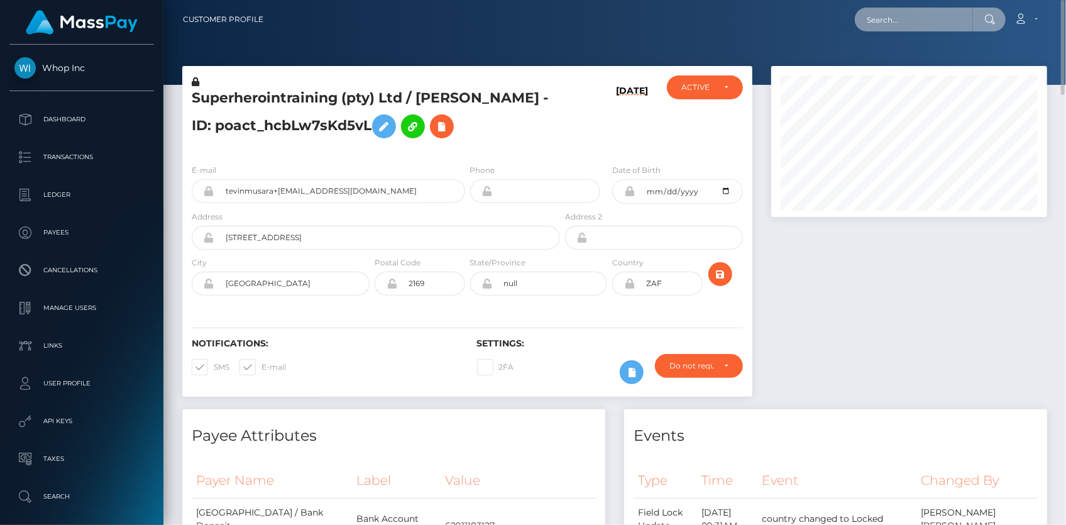
click at [917, 18] on input "text" at bounding box center [914, 20] width 118 height 24
paste input "dddff931-a2ce-11f0-bd75-060e06e9f077"
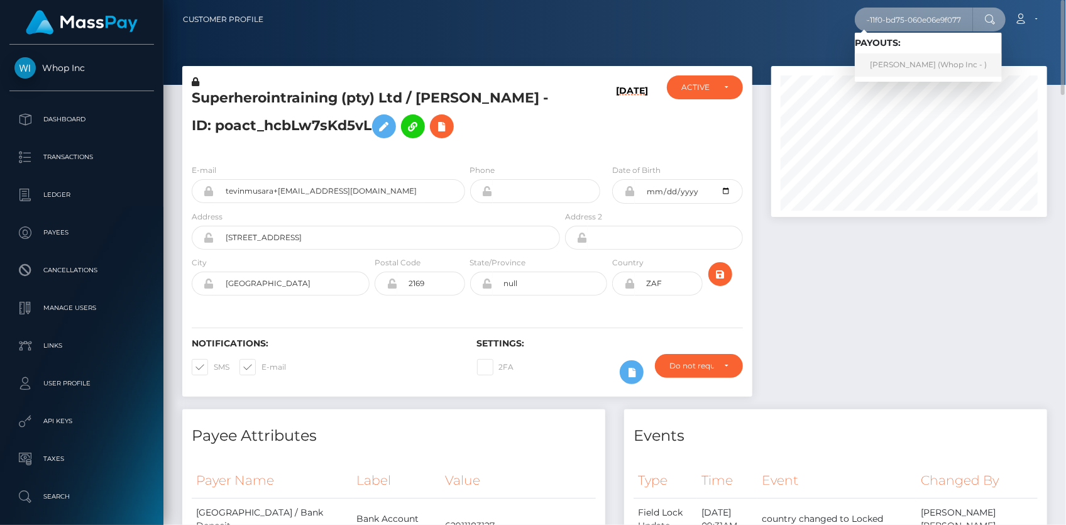
type input "dddff931-a2ce-11f0-bd75-060e06e9f077"
click at [939, 59] on link "LARA DE FREITAS (Whop Inc - )" at bounding box center [928, 64] width 147 height 23
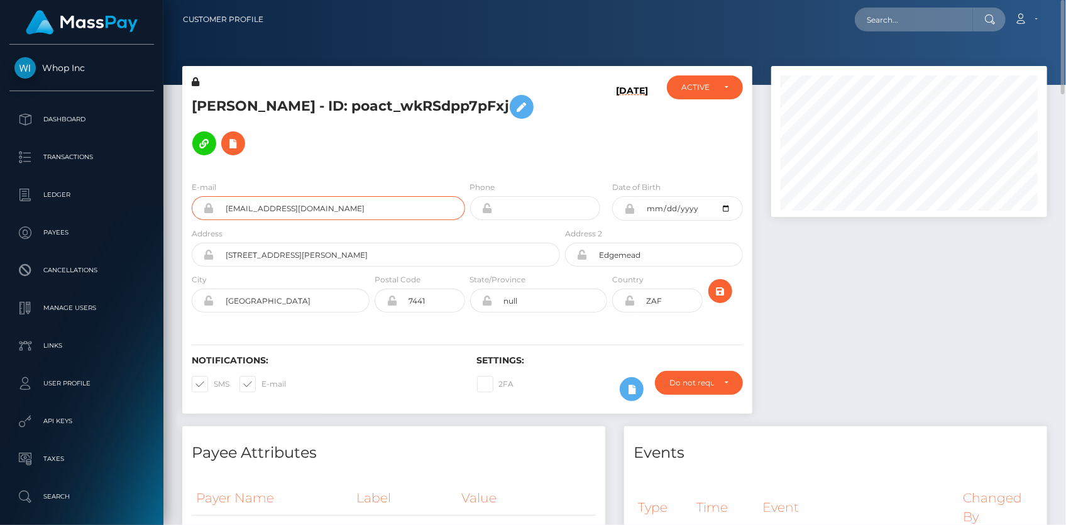
click at [302, 199] on input "[EMAIL_ADDRESS][DOMAIN_NAME]" at bounding box center [339, 208] width 251 height 24
click at [302, 199] on input "defreitaslara@gmail.com" at bounding box center [339, 208] width 251 height 24
click at [881, 26] on input "text" at bounding box center [914, 20] width 118 height 24
paste input "0aabf5be-a2cf-11f0-bd75-060e06e9f077"
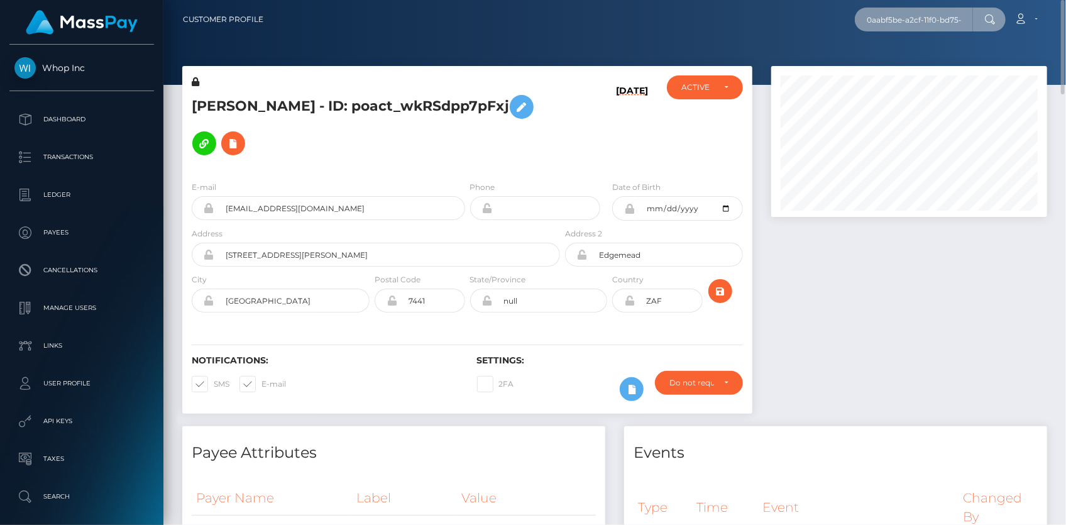
scroll to position [0, 61]
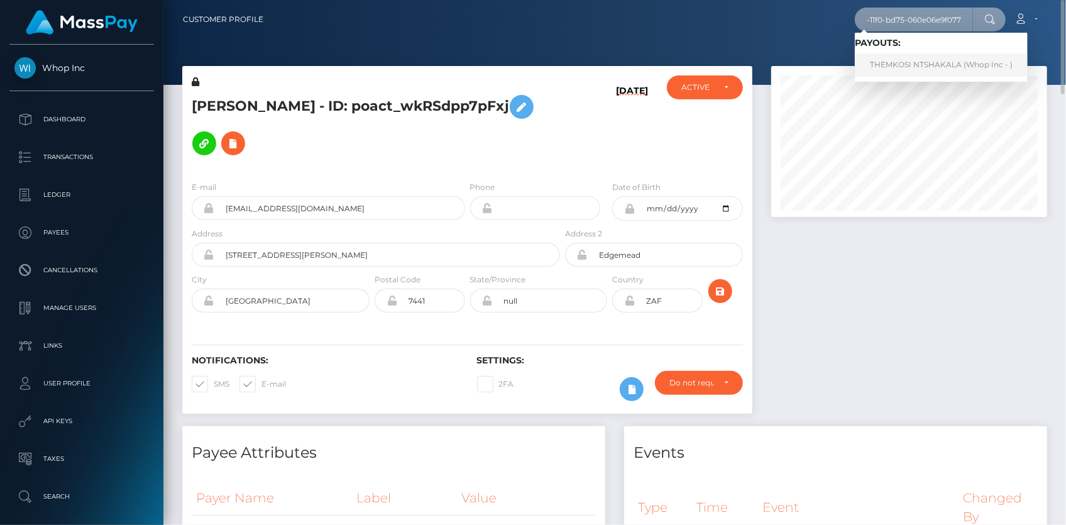
type input "0aabf5be-a2cf-11f0-bd75-060e06e9f077"
click at [905, 64] on link "THEMKOSI NTSHAKALA (Whop Inc - )" at bounding box center [941, 64] width 173 height 23
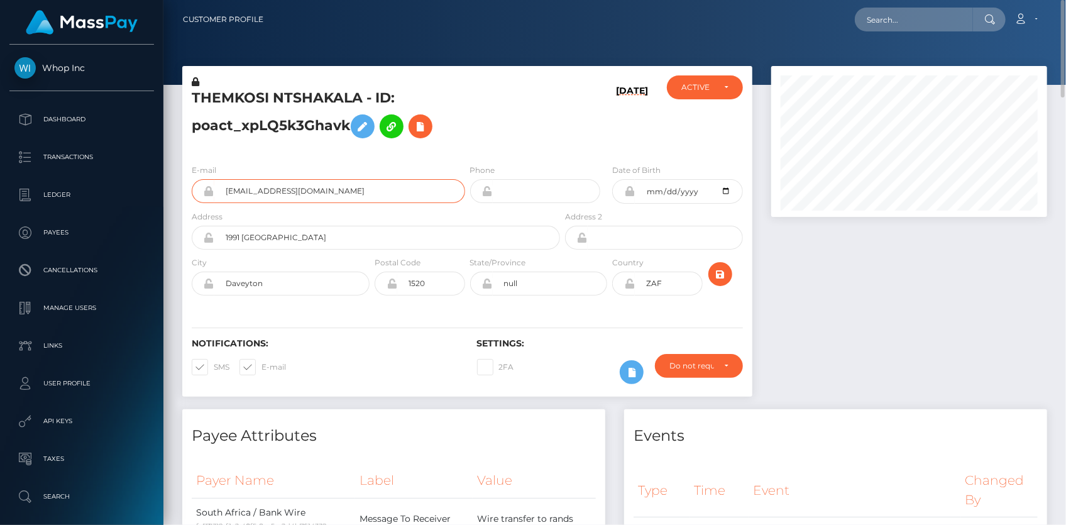
click at [259, 185] on input "[EMAIL_ADDRESS][DOMAIN_NAME]" at bounding box center [339, 191] width 251 height 24
click at [239, 126] on h5 "THEMKOSI NTSHAKALA - ID: poact_xpLQ5k3Ghavk" at bounding box center [372, 117] width 361 height 56
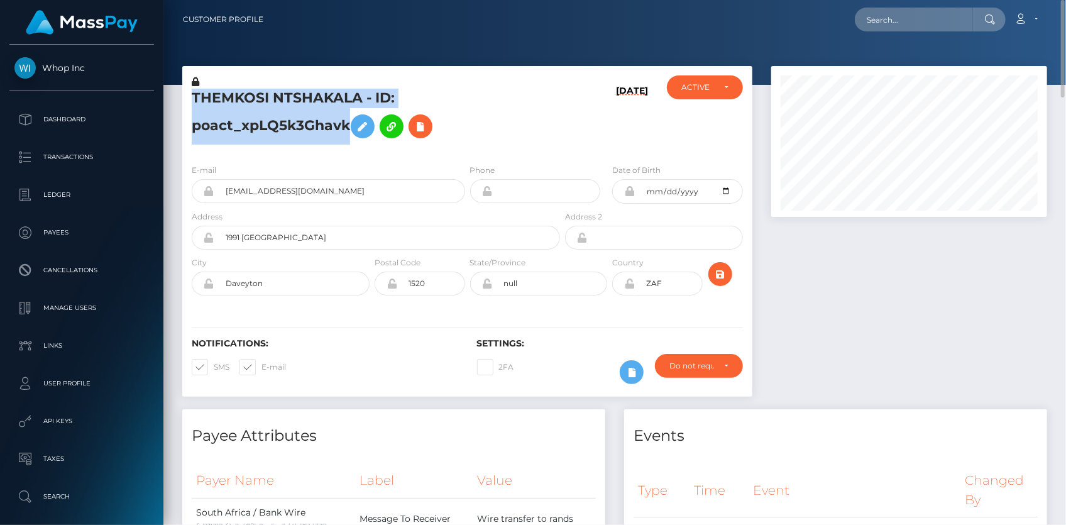
click at [239, 126] on h5 "THEMKOSI NTSHAKALA - ID: poact_xpLQ5k3Ghavk" at bounding box center [372, 117] width 361 height 56
copy h5 "THEMKOSI NTSHAKALA - ID: poact_xpLQ5k3Ghavk"
click at [911, 28] on input "text" at bounding box center [914, 20] width 118 height 24
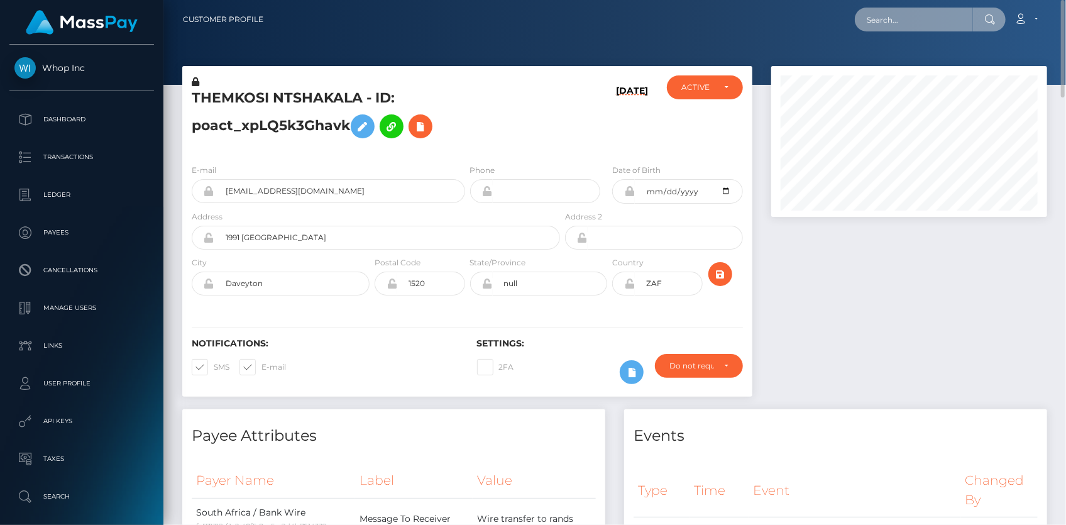
paste input "b810cbac-a723-11f0-bd75-060e06e9f077"
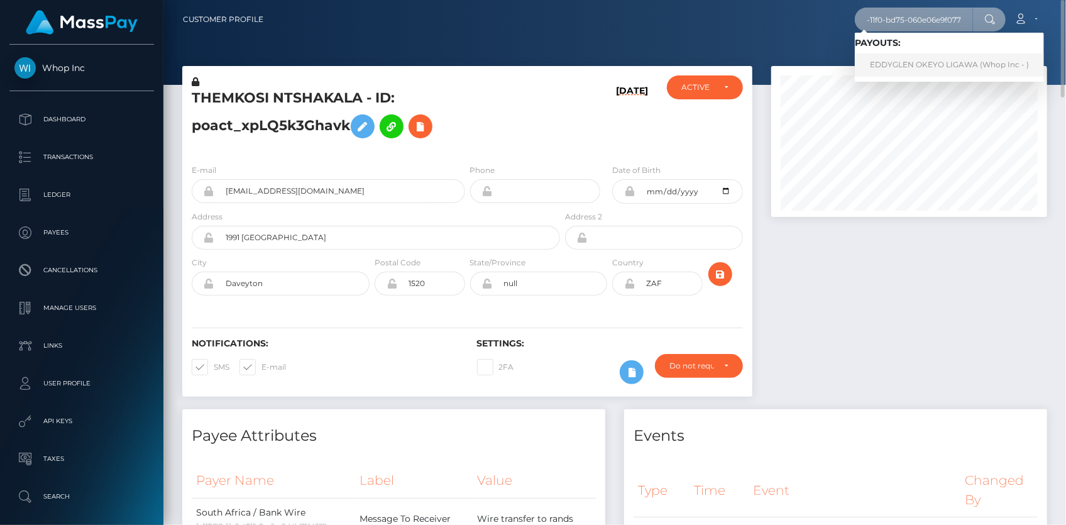
type input "b810cbac-a723-11f0-bd75-060e06e9f077"
click at [895, 57] on link "EDDYGLEN OKEYO LIGAWA (Whop Inc - )" at bounding box center [949, 64] width 189 height 23
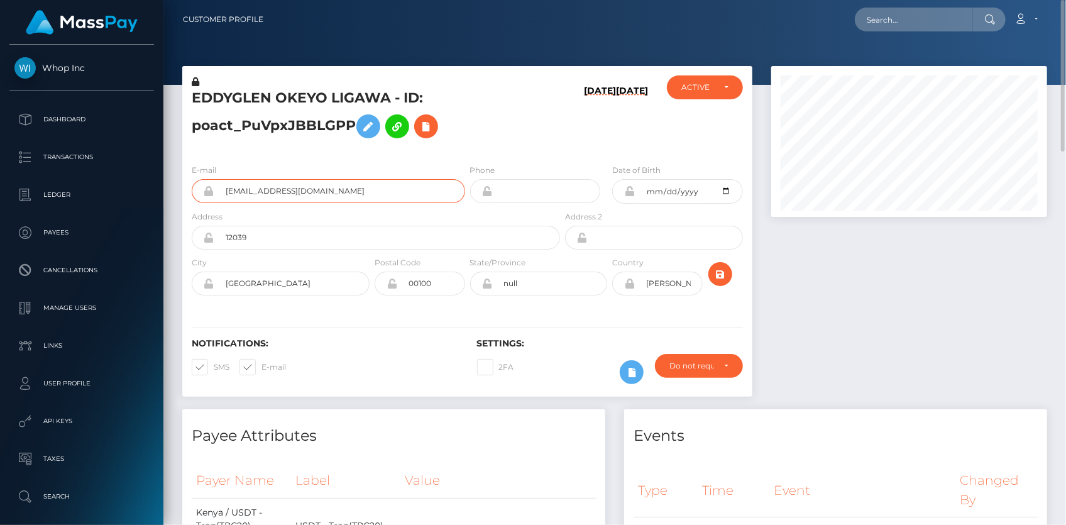
click at [265, 195] on input "[EMAIL_ADDRESS][DOMAIN_NAME]" at bounding box center [339, 191] width 251 height 24
click at [265, 195] on input "eddyglenokeyo001@gmail.com" at bounding box center [339, 191] width 251 height 24
click at [426, 131] on icon at bounding box center [426, 127] width 15 height 16
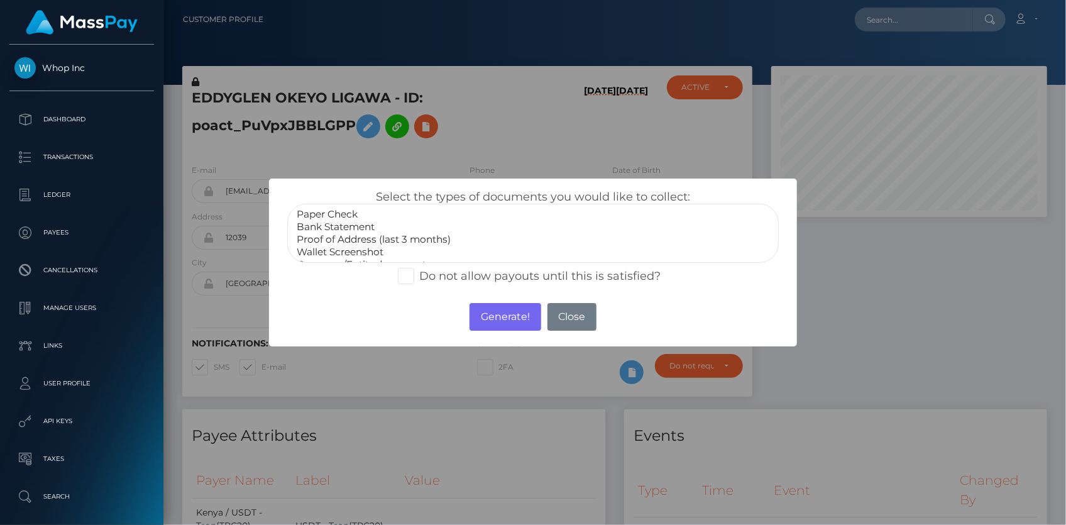
select select "Proof of Address (last 3 months)"
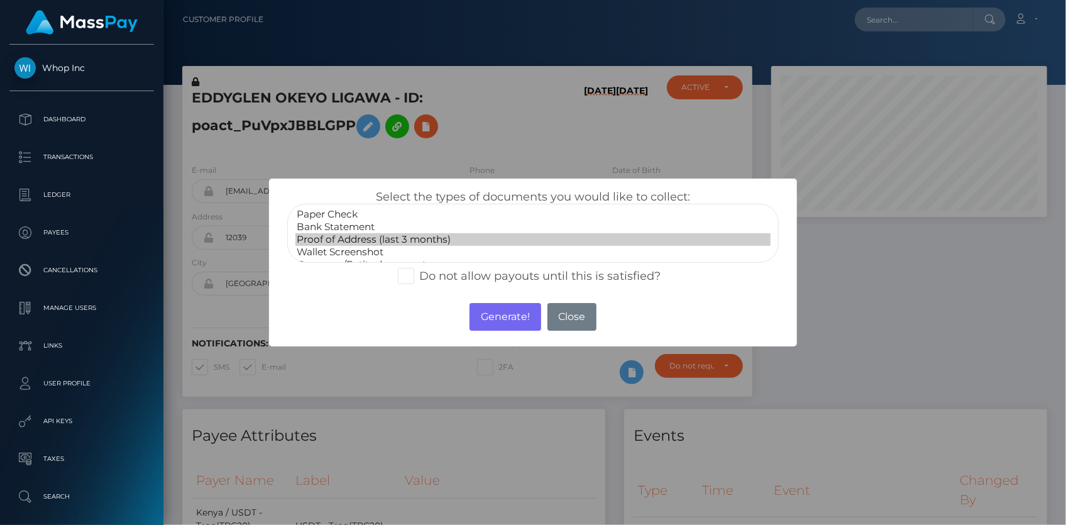
click at [372, 239] on option "Proof of Address (last 3 months)" at bounding box center [532, 239] width 475 height 13
click at [475, 319] on button "Generate!" at bounding box center [505, 317] width 71 height 28
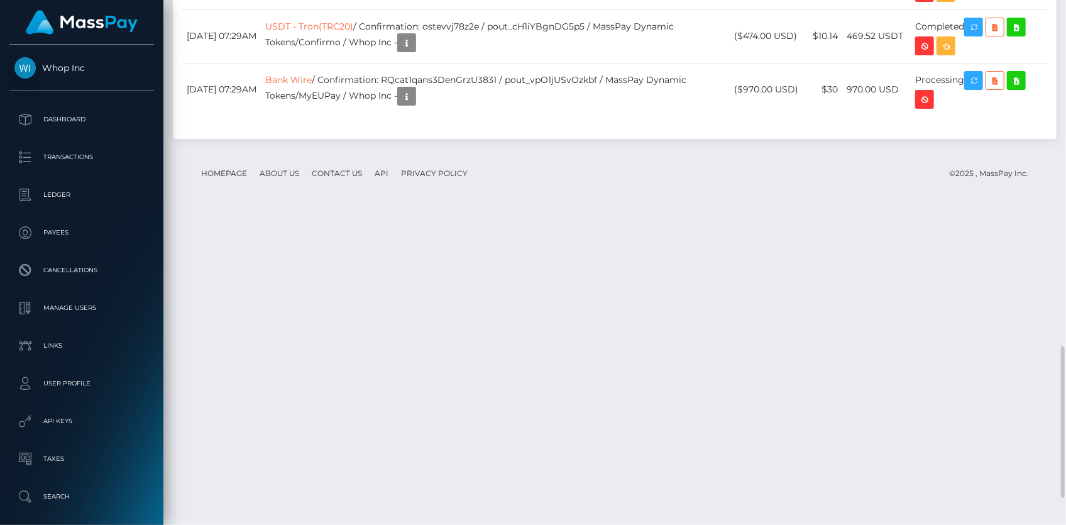
scroll to position [1295, 0]
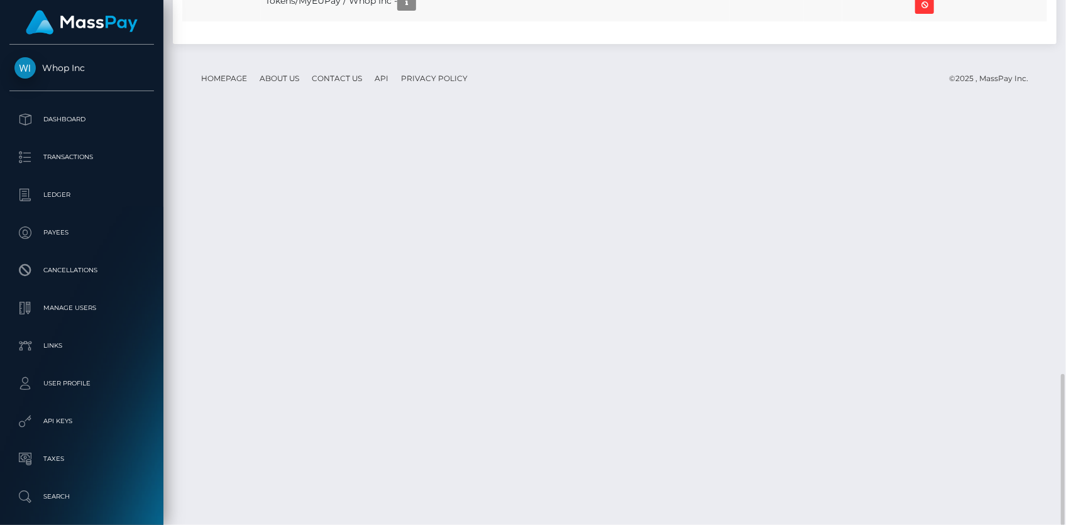
copy td "RQcat1qans3DenGrzU3831"
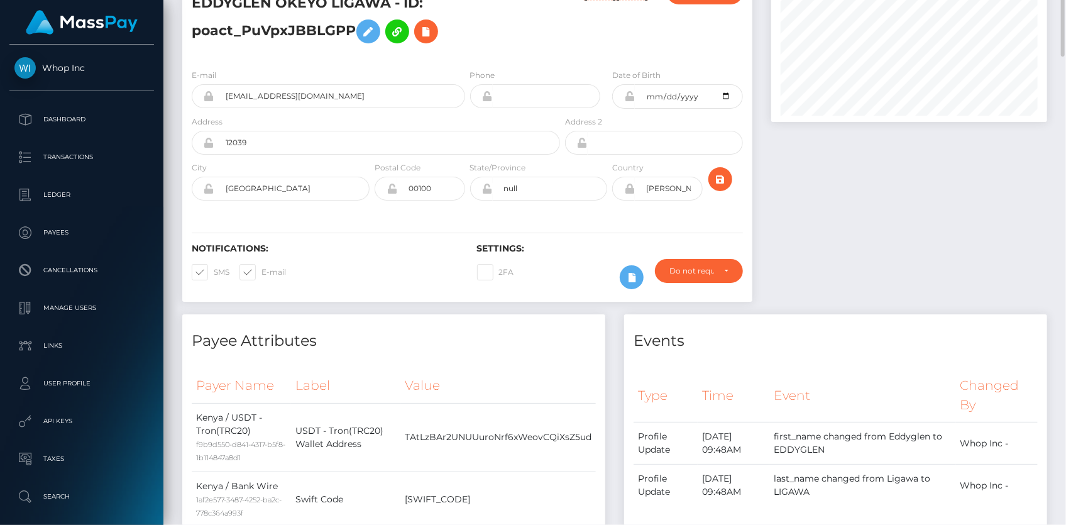
scroll to position [0, 0]
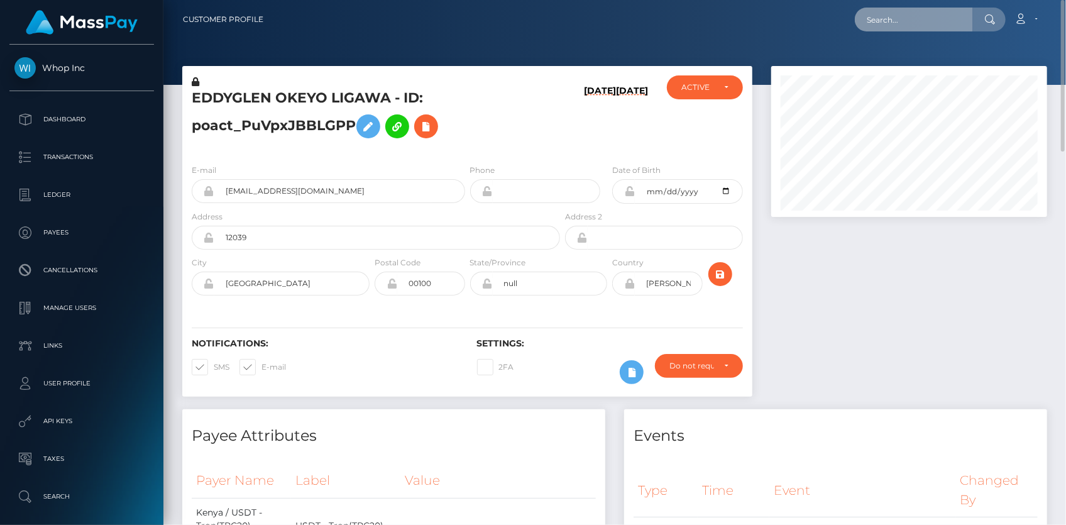
click at [880, 21] on input "text" at bounding box center [914, 20] width 118 height 24
paste input "5aa73549-a5fa-11f0-bd75-060e06e9f077"
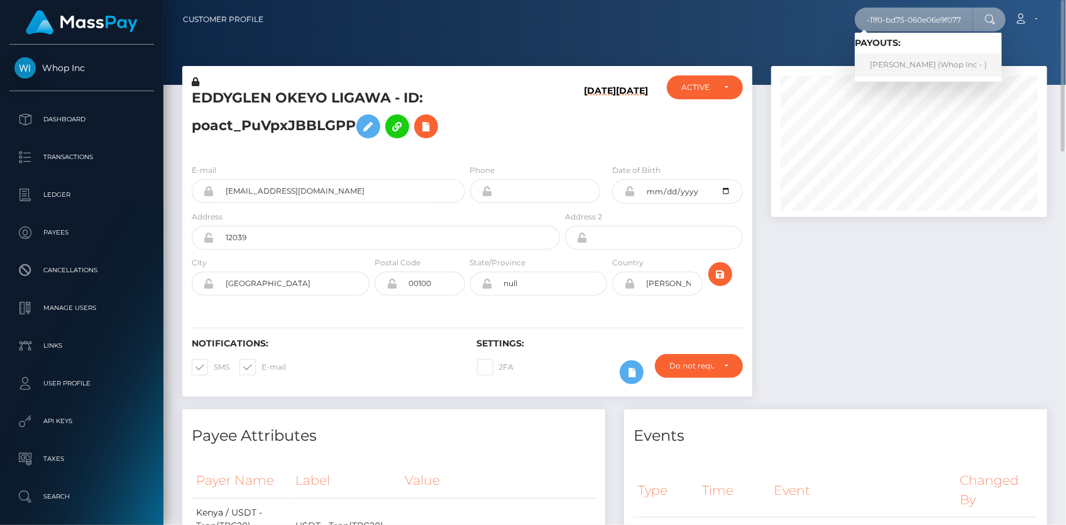
type input "5aa73549-a5fa-11f0-bd75-060e06e9f077"
click at [901, 60] on link "KHOLOFELO MANGENA (Whop Inc - )" at bounding box center [928, 64] width 147 height 23
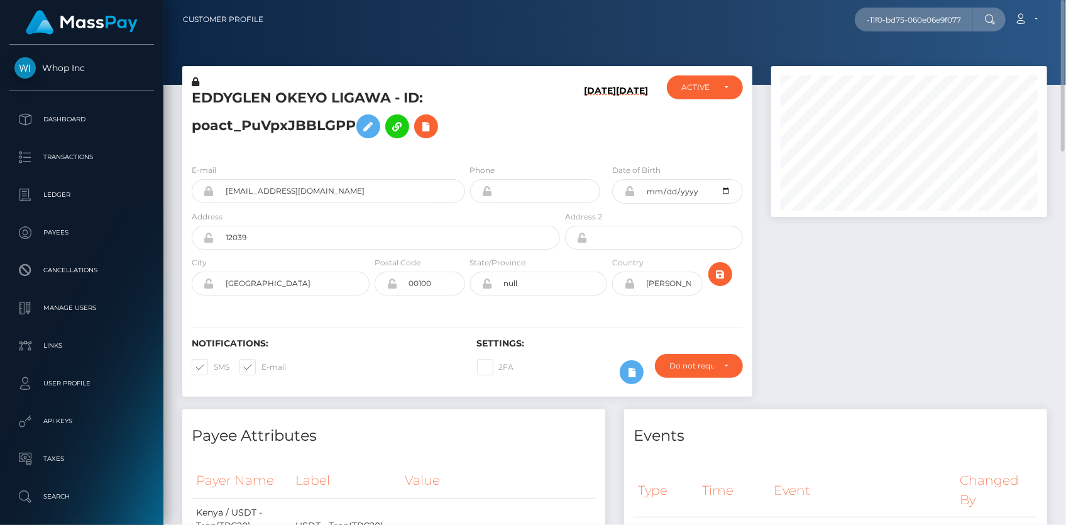
scroll to position [0, 0]
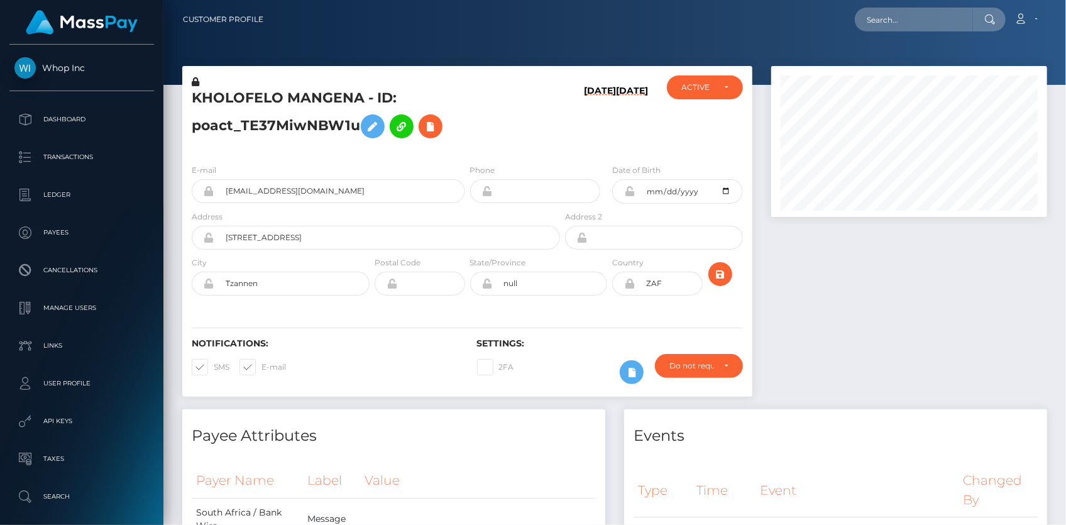
scroll to position [151, 275]
click at [258, 189] on input "[EMAIL_ADDRESS][DOMAIN_NAME]" at bounding box center [339, 191] width 251 height 24
click at [429, 120] on icon at bounding box center [430, 127] width 15 height 16
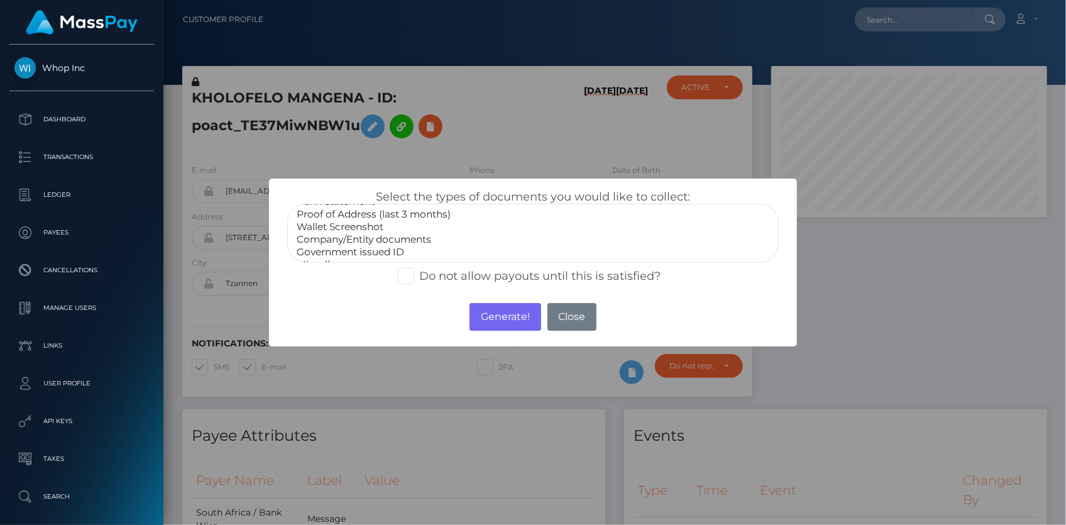
scroll to position [36, 0]
select select "Government issued ID"
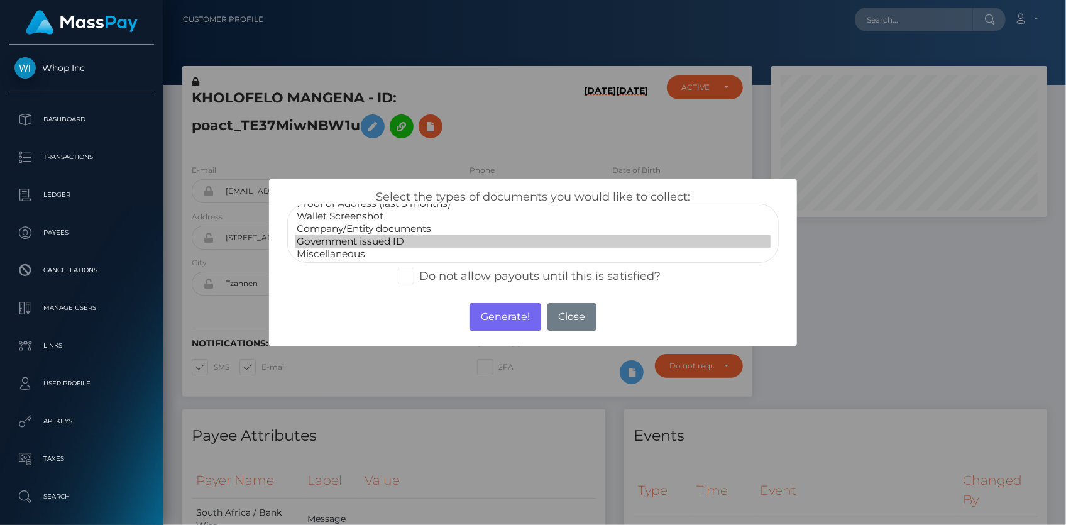
click at [361, 239] on option "Government issued ID" at bounding box center [532, 241] width 475 height 13
click at [488, 319] on button "Generate!" at bounding box center [505, 317] width 71 height 28
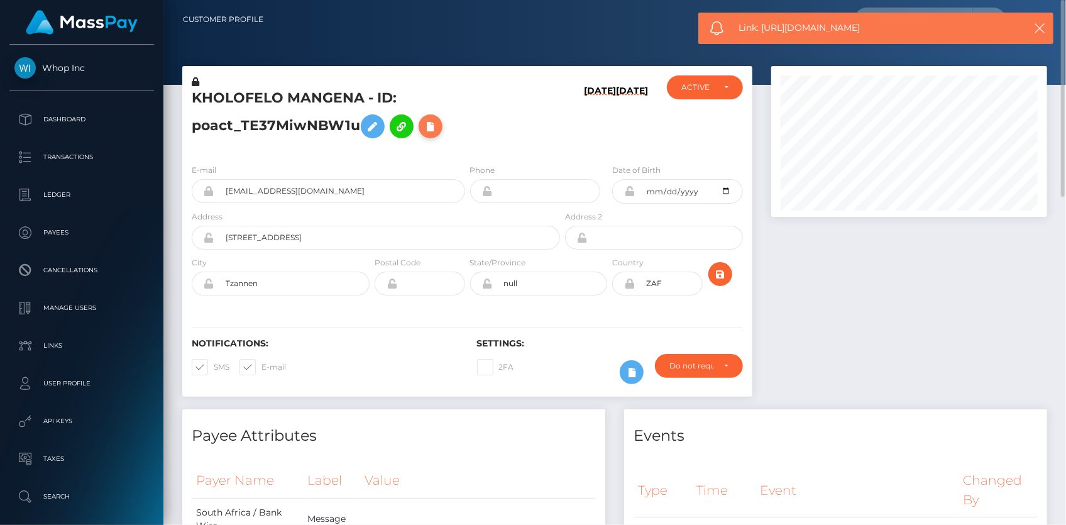
click at [429, 128] on icon at bounding box center [430, 127] width 15 height 16
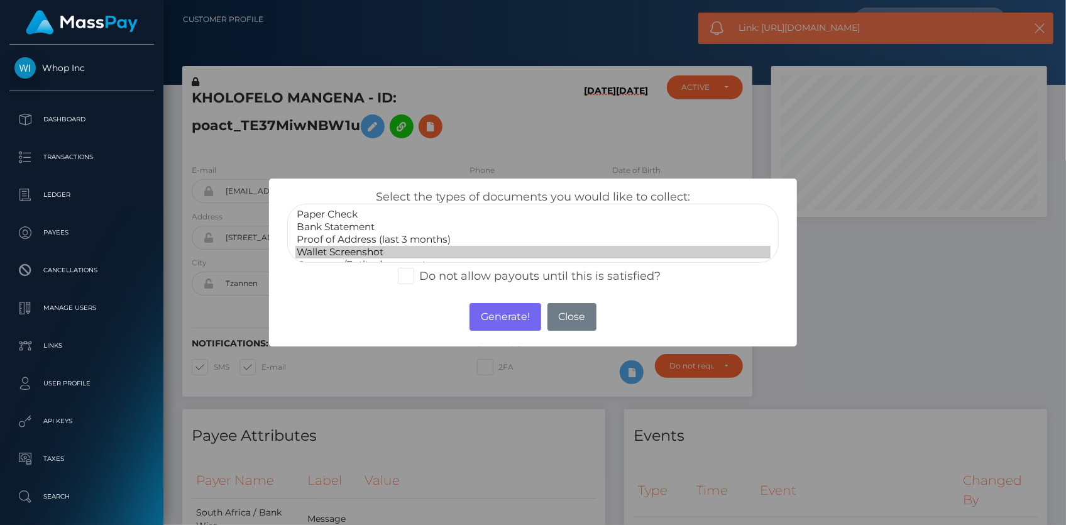
click at [353, 253] on option "Wallet Screenshot" at bounding box center [532, 252] width 475 height 13
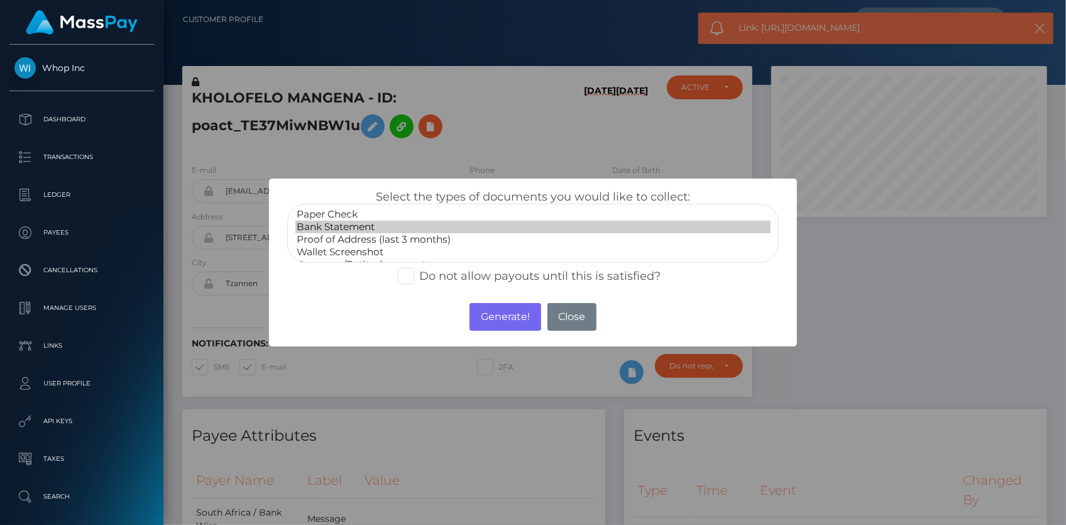
click at [350, 222] on option "Bank Statement" at bounding box center [532, 227] width 475 height 13
select select "Proof of Address (last 3 months)"
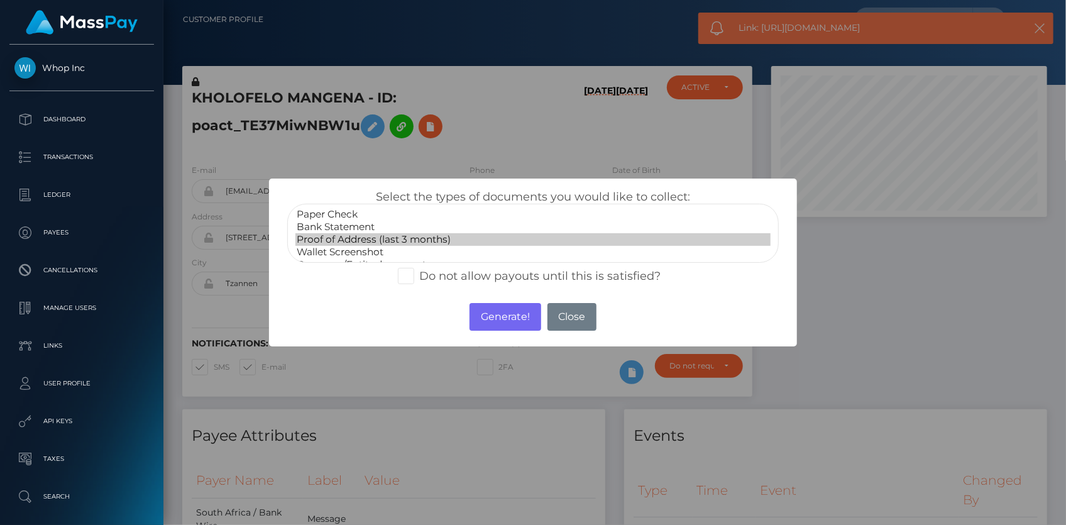
click at [363, 241] on option "Proof of Address (last 3 months)" at bounding box center [532, 239] width 475 height 13
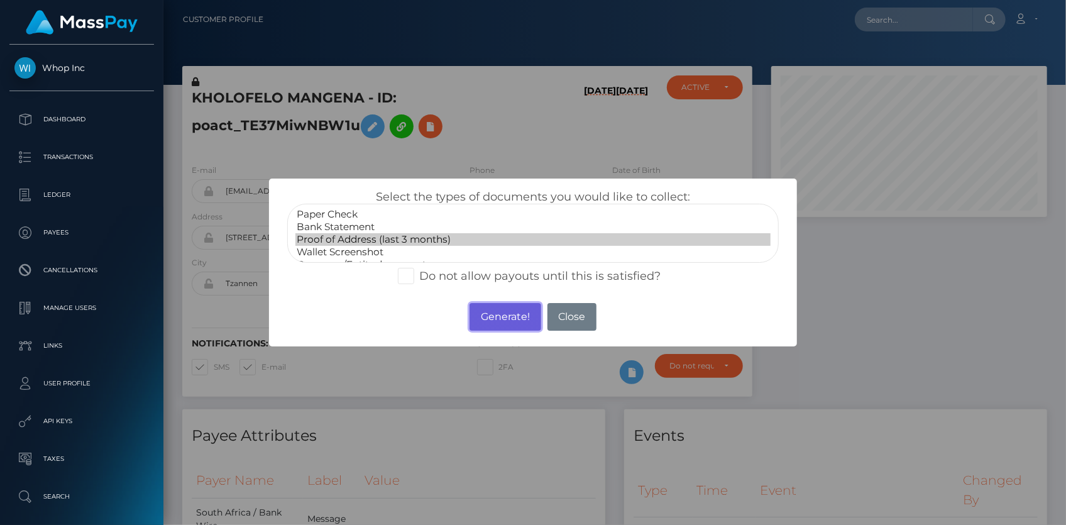
click at [489, 317] on button "Generate!" at bounding box center [505, 317] width 71 height 28
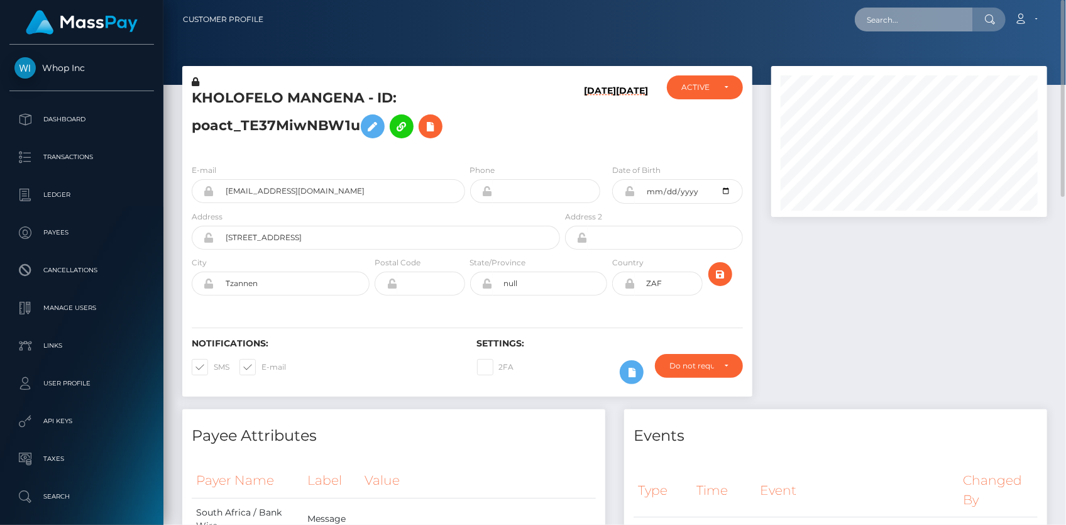
click at [882, 23] on input "text" at bounding box center [914, 20] width 118 height 24
paste input "b61f714d a6aa-11f0-bd75-060e06e9f077"
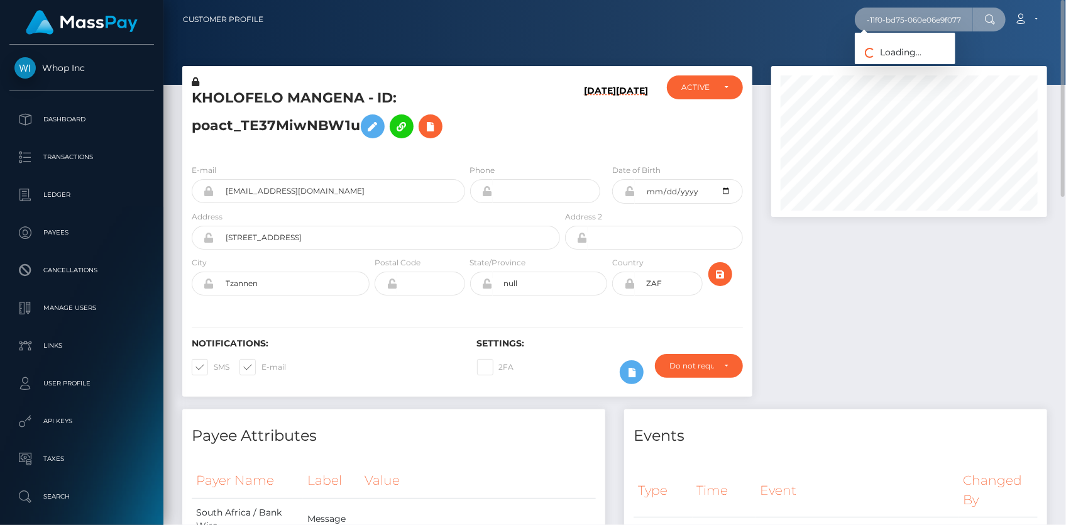
scroll to position [0, 0]
drag, startPoint x: 886, startPoint y: 21, endPoint x: 808, endPoint y: 21, distance: 77.9
click at [808, 21] on div "b61f714d a6aa-11f0-bd75-060e06e9f077 Loading... Loading... Account" at bounding box center [659, 19] width 773 height 26
click at [898, 22] on input "b61f714d a6aa-11f0-bd75-060e06e9f077" at bounding box center [914, 20] width 118 height 24
click at [907, 25] on input "b61f714d a6aa-11f0-bd75-060e06e9f077" at bounding box center [914, 20] width 118 height 24
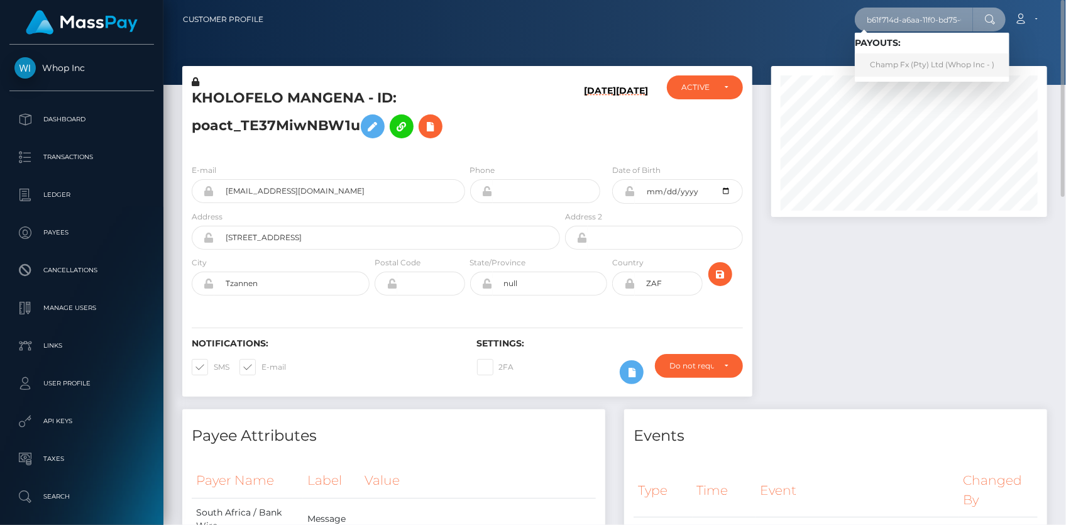
type input "b61f714d-a6aa-11f0-bd75-060e06e9f077"
click at [935, 67] on link "Champ Fx (Pty) Ltd (Whop Inc - )" at bounding box center [932, 64] width 155 height 23
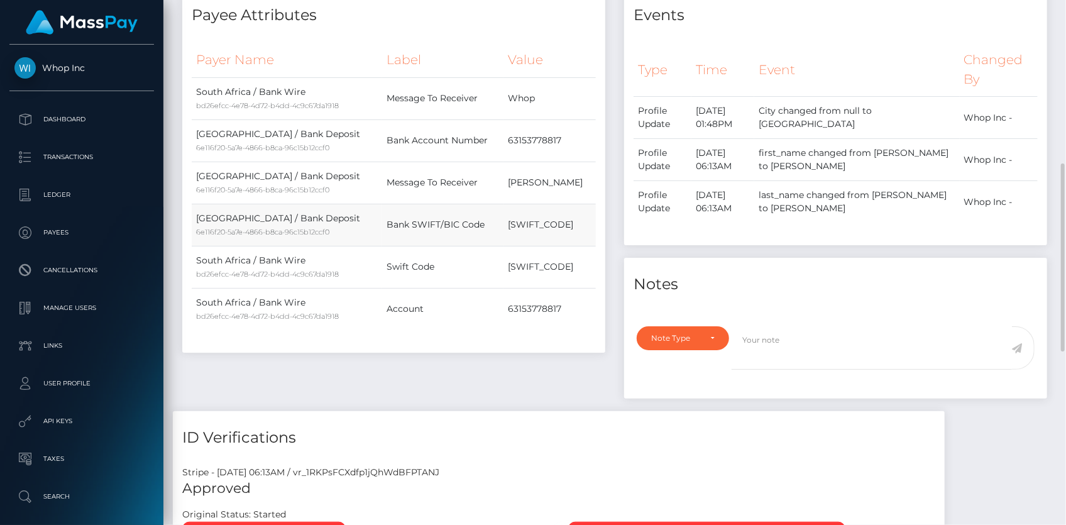
scroll to position [941, 0]
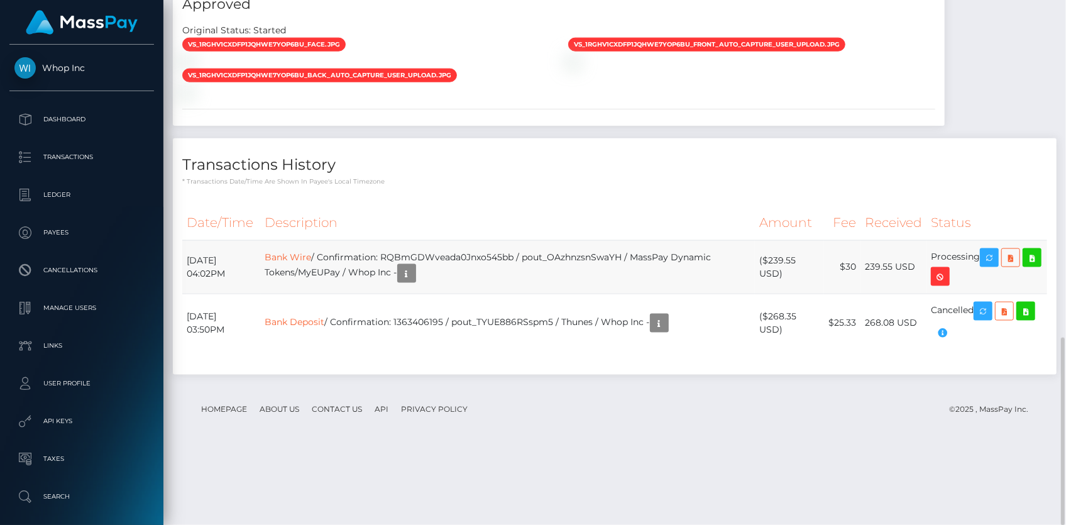
click at [480, 294] on td "Bank Wire / Confirmation: RQBmGDWveada0Jnxo545bb / pout_OAzhnzsnSwaYH / MassPay…" at bounding box center [508, 266] width 495 height 53
copy td "RQBmGDWveada0Jnxo545bb"
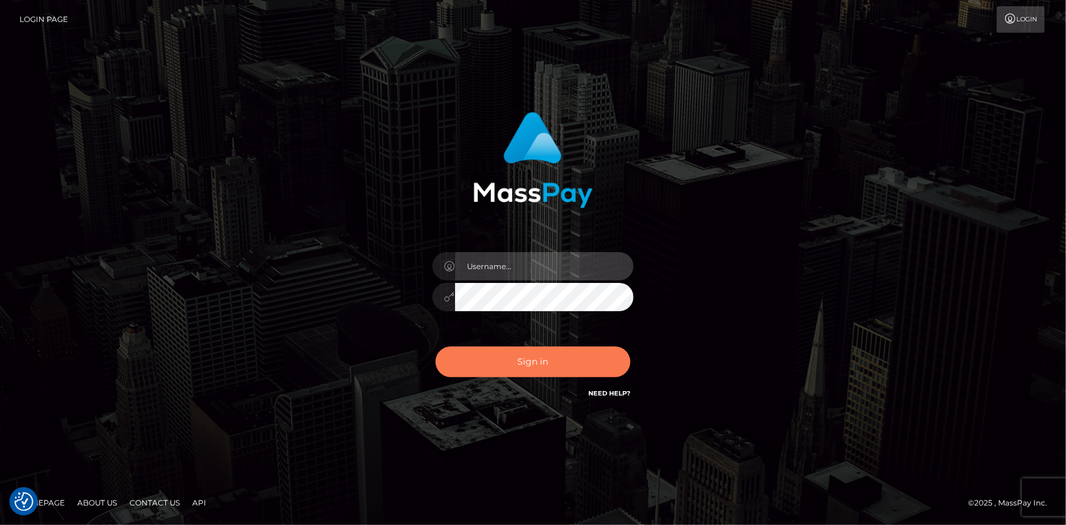
type input "[PERSON_NAME]"
click at [501, 348] on button "Sign in" at bounding box center [533, 361] width 195 height 31
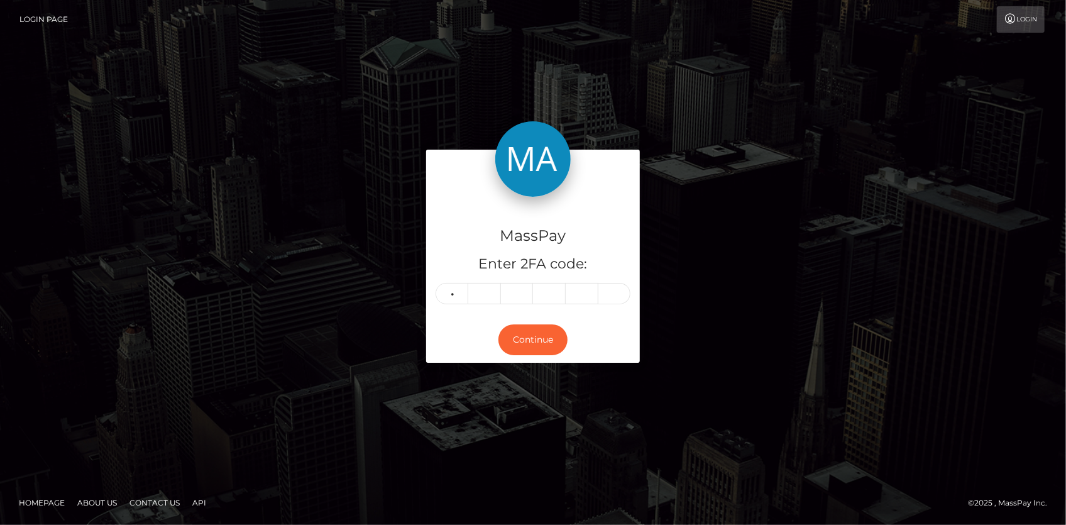
type input "3"
type input "2"
type input "1"
type input "5"
type input "9"
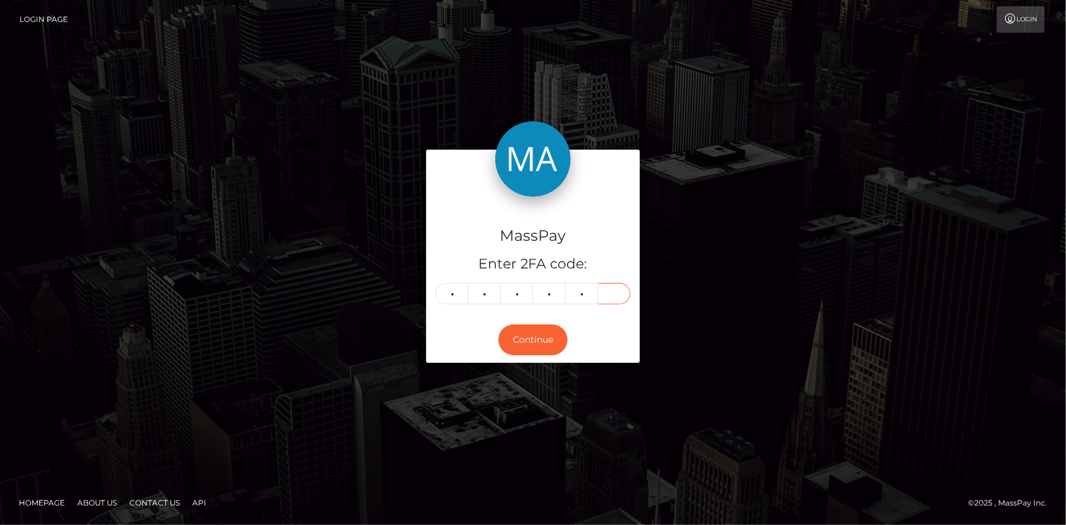
type input "7"
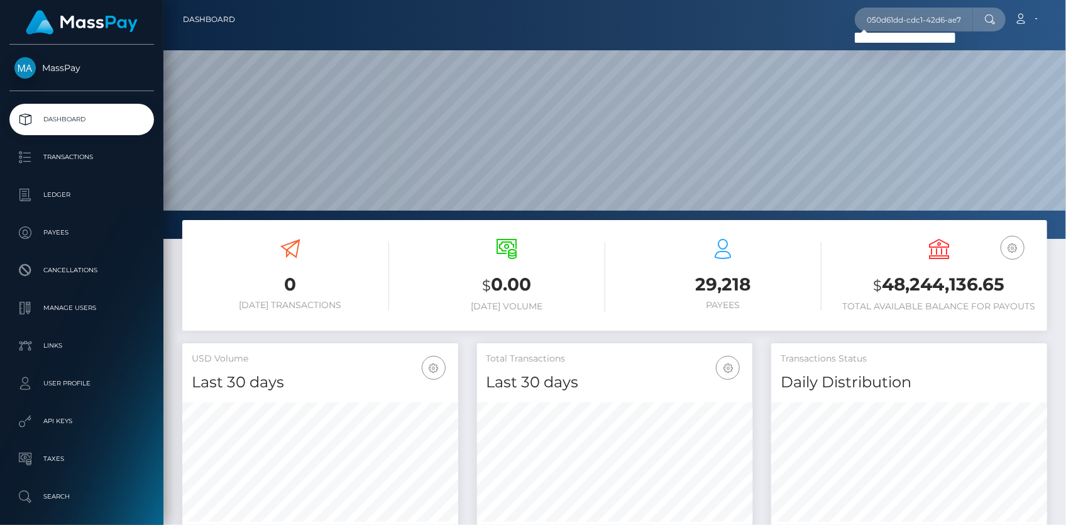
drag, startPoint x: 902, startPoint y: 17, endPoint x: 815, endPoint y: 16, distance: 86.7
click at [815, 16] on div "050d61dd-cdc1-42d6-ae76-fe927579d988 Loading... Loading... Account Edit Profile…" at bounding box center [645, 19] width 801 height 26
click at [911, 20] on input "050d61dd-cdc1-42d6-ae76-fe927579d988" at bounding box center [914, 20] width 118 height 24
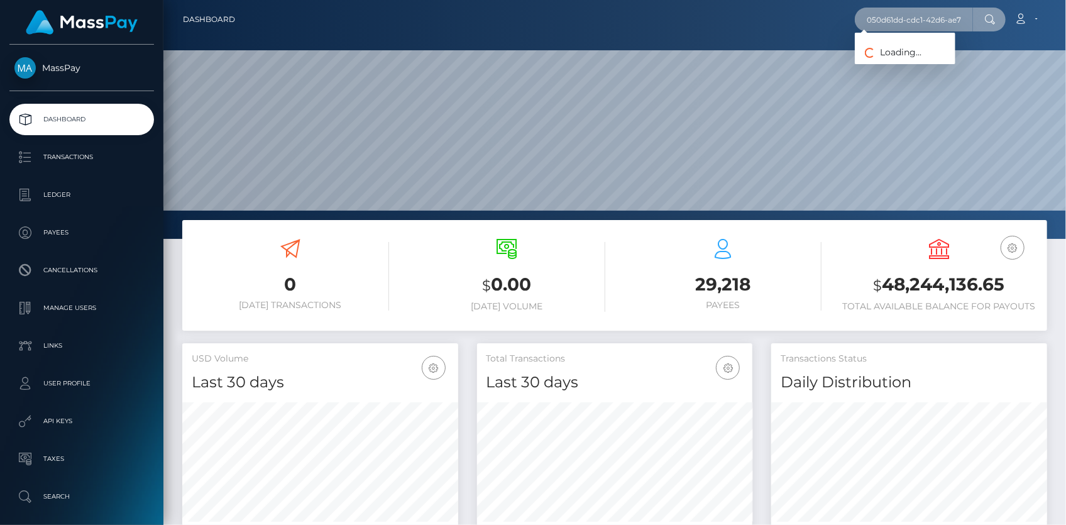
paste input "poact_LjuDLwRrhT3N"
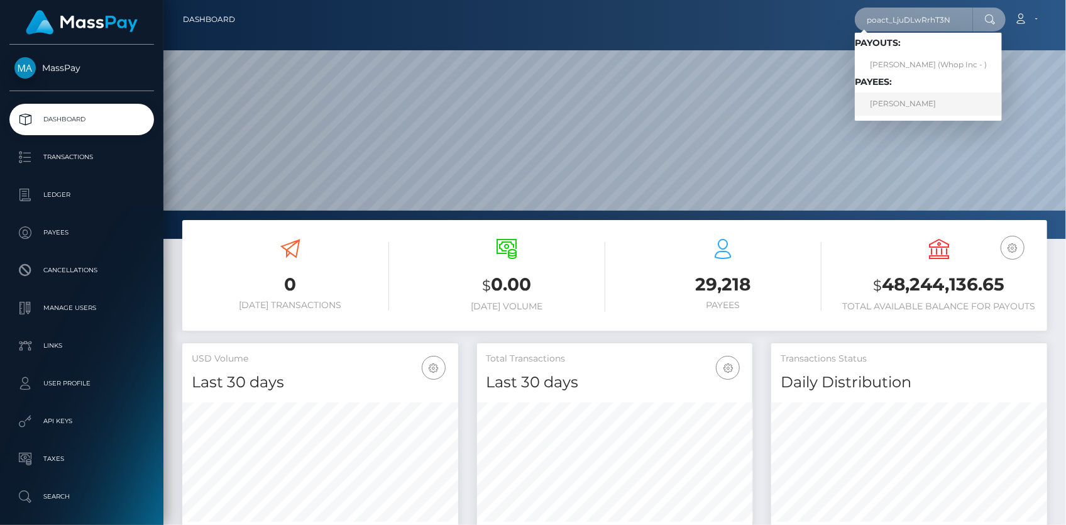
type input "poact_LjuDLwRrhT3N"
click at [903, 106] on link "OM GUPTA" at bounding box center [928, 103] width 147 height 23
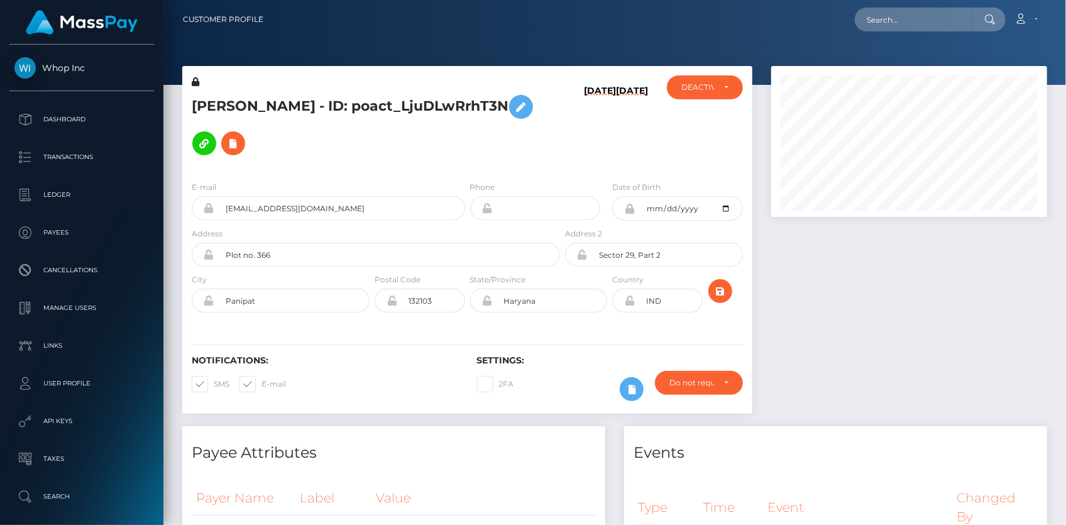
scroll to position [151, 275]
click at [228, 86] on div "[PERSON_NAME] - ID: poact_LjuDLwRrhT3N" at bounding box center [372, 123] width 380 height 96
click at [226, 98] on h5 "[PERSON_NAME] - ID: poact_LjuDLwRrhT3N" at bounding box center [372, 125] width 361 height 73
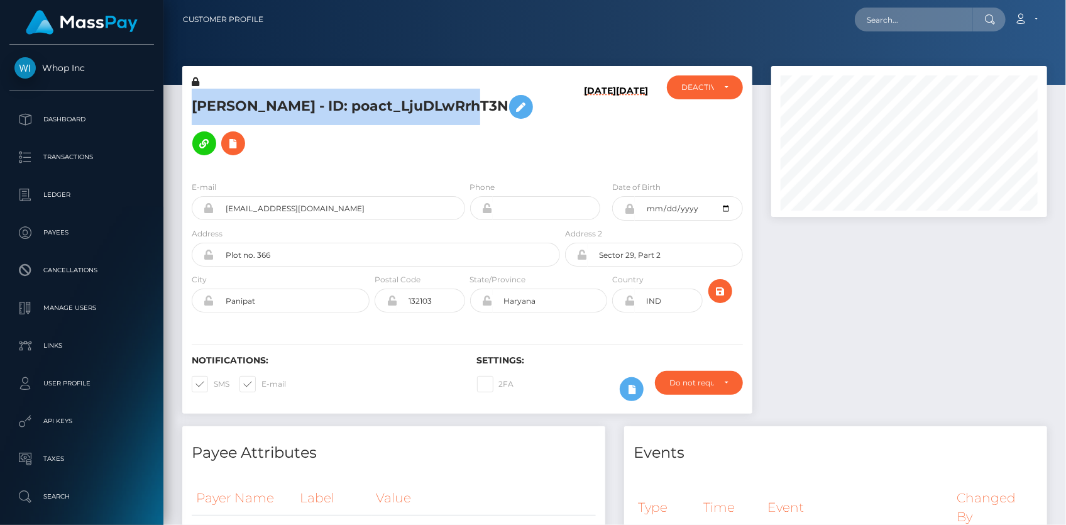
click at [226, 98] on h5 "[PERSON_NAME] - ID: poact_LjuDLwRrhT3N" at bounding box center [372, 125] width 361 height 73
copy h5 "[PERSON_NAME] - ID: poact_LjuDLwRrhT3N"
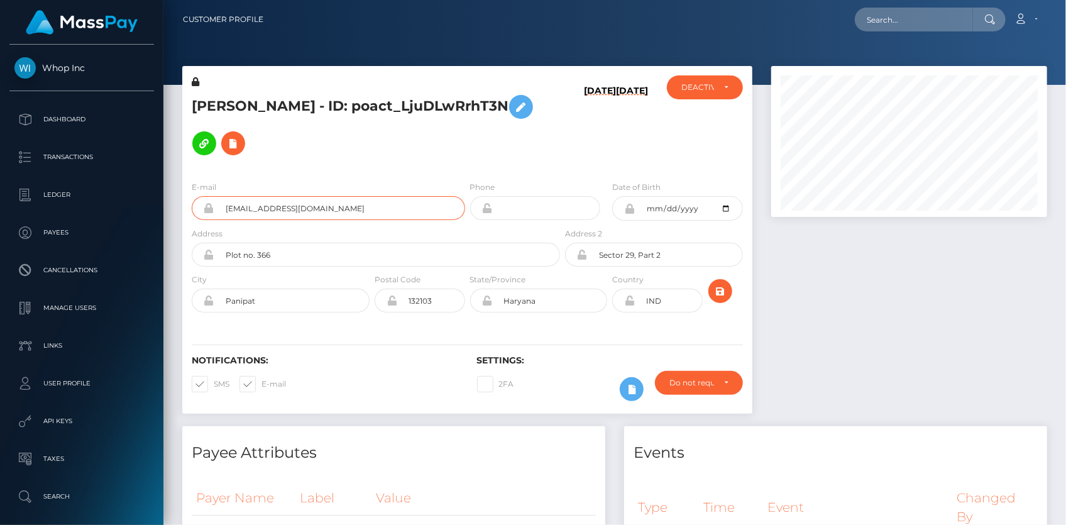
click at [311, 196] on input "[EMAIL_ADDRESS][DOMAIN_NAME]" at bounding box center [339, 208] width 251 height 24
click at [895, 26] on input "text" at bounding box center [914, 20] width 118 height 24
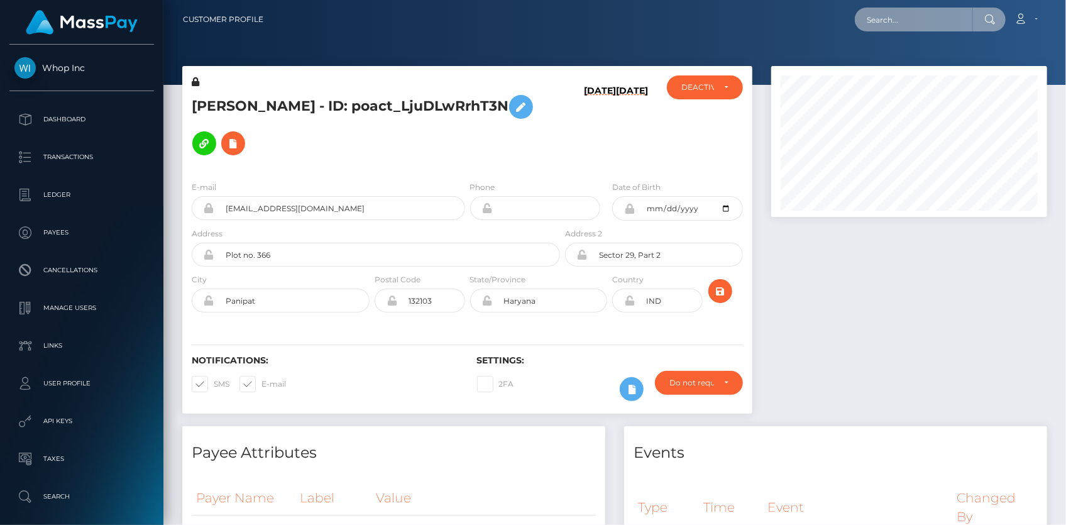
paste input "poact_KqoklijJj0fs"
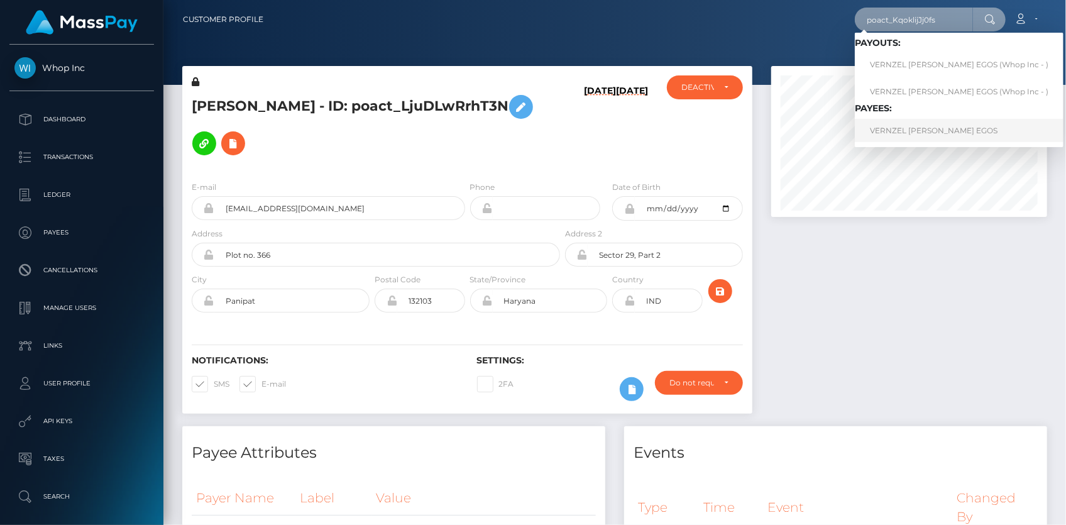
type input "poact_KqoklijJj0fs"
click at [908, 129] on link "VERNZEL MIRAFLOR EGOS" at bounding box center [959, 130] width 209 height 23
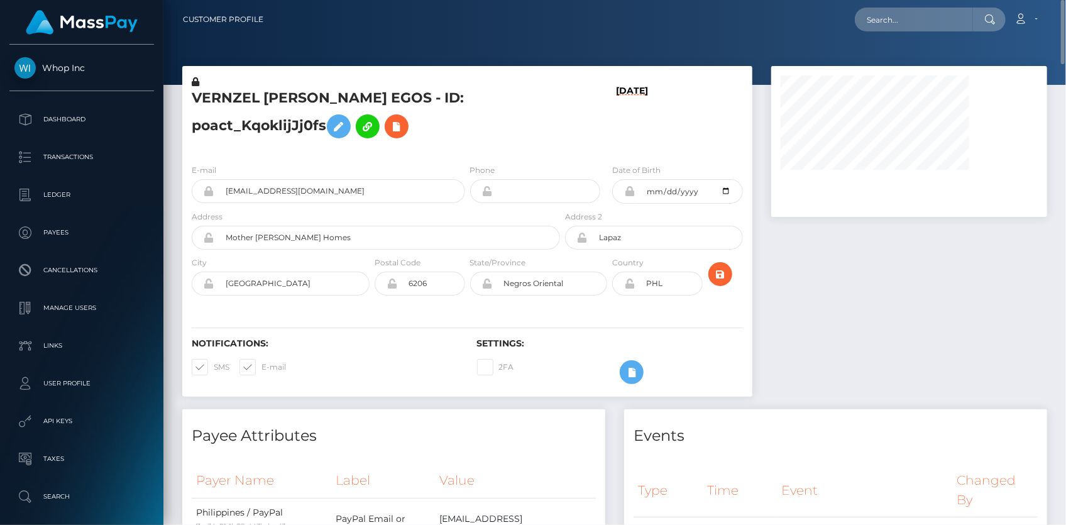
click at [230, 104] on h5 "VERNZEL [PERSON_NAME] EGOS - ID: poact_KqoklijJj0fs" at bounding box center [372, 117] width 361 height 56
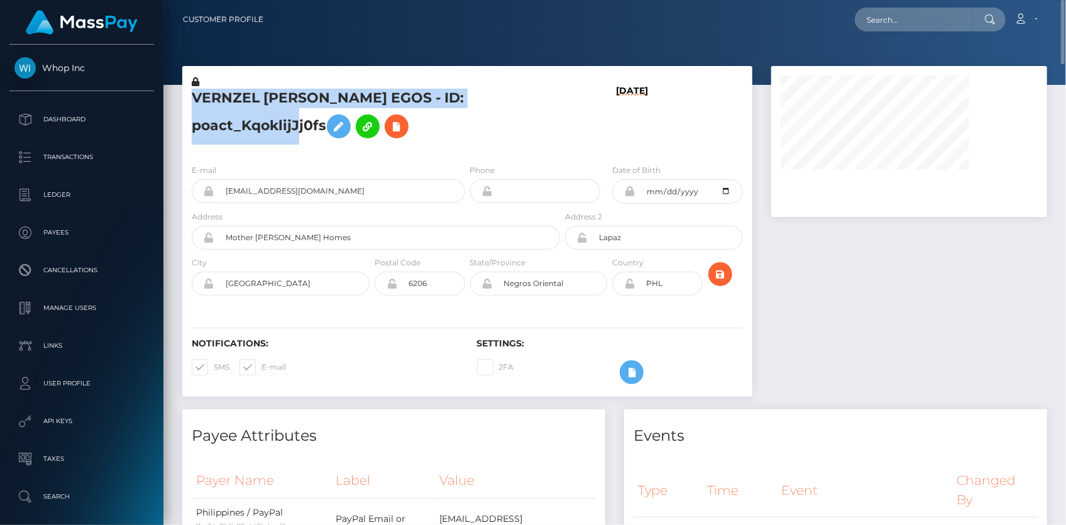
copy h5 "VERNZEL [PERSON_NAME] EGOS - ID: poact_KqoklijJj0fs"
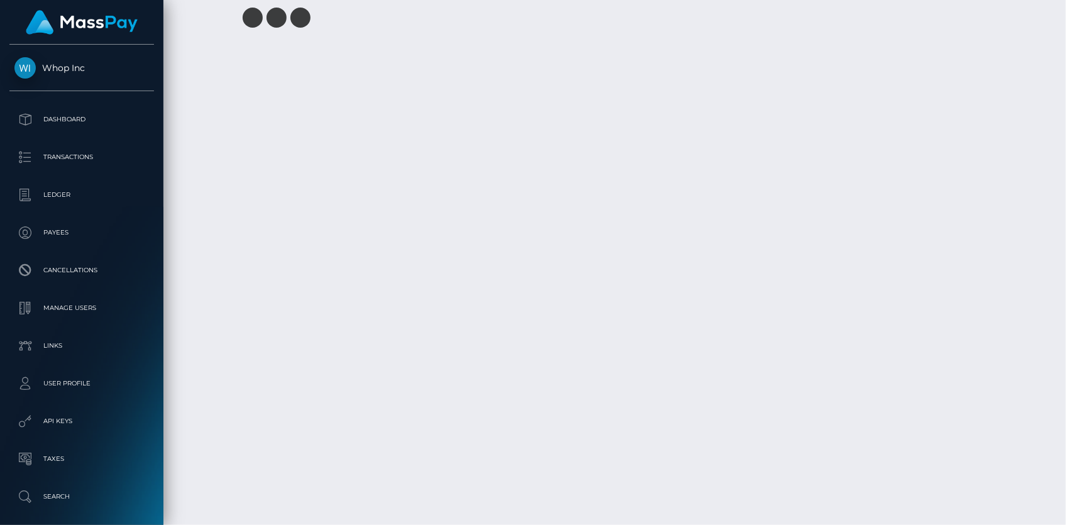
scroll to position [3428, 0]
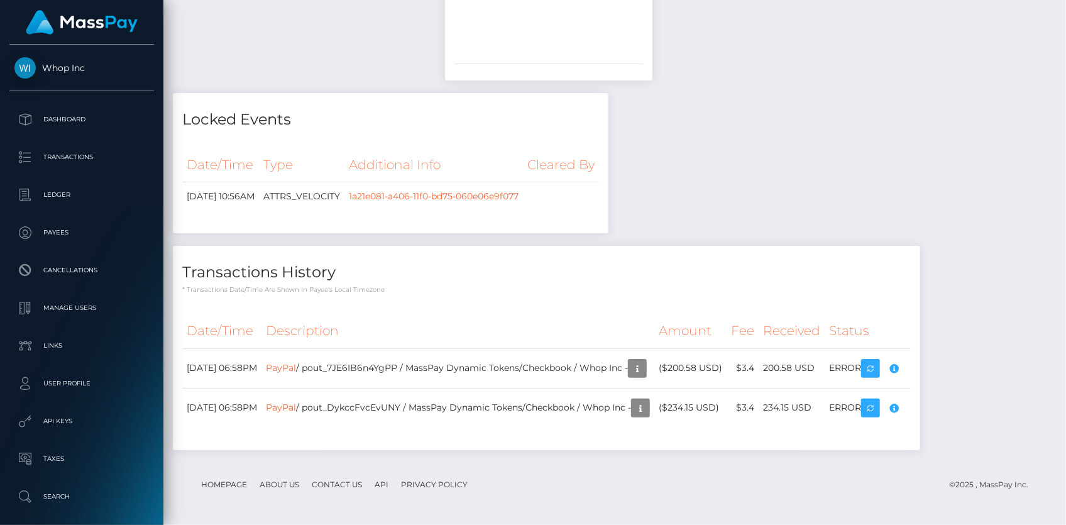
scroll to position [0, 0]
